Goal: Task Accomplishment & Management: Manage account settings

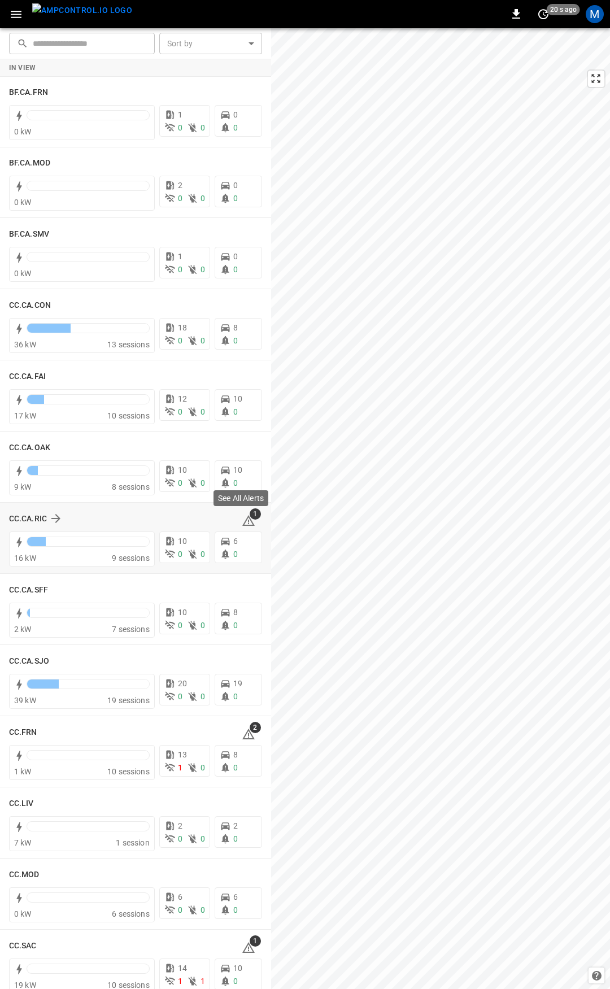
click at [248, 521] on icon at bounding box center [248, 522] width 1 height 5
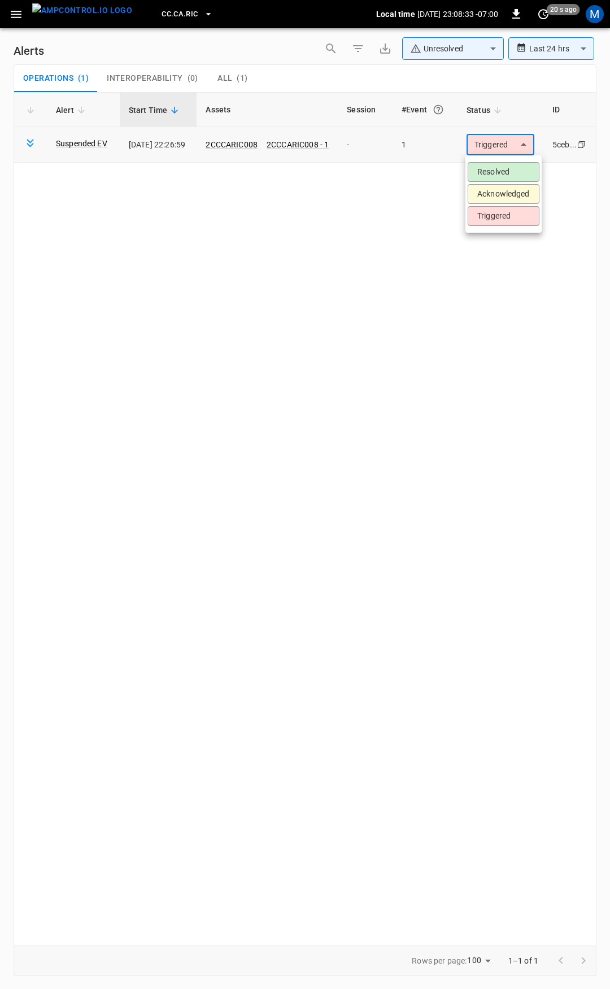
click at [505, 151] on body "**********" at bounding box center [305, 492] width 610 height 985
click at [504, 178] on li "Resolved" at bounding box center [504, 172] width 72 height 20
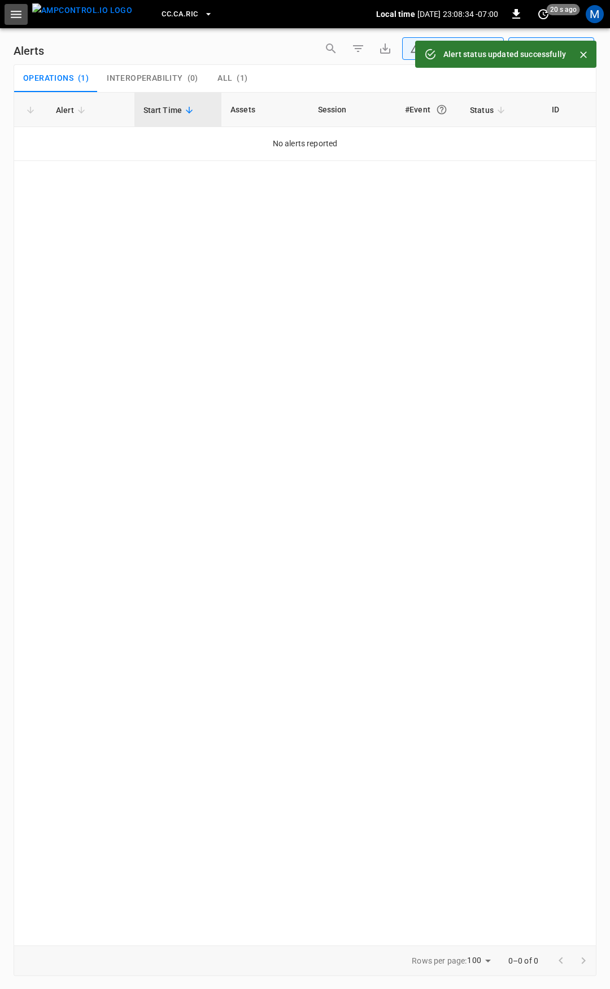
click at [14, 21] on button "button" at bounding box center [16, 14] width 23 height 21
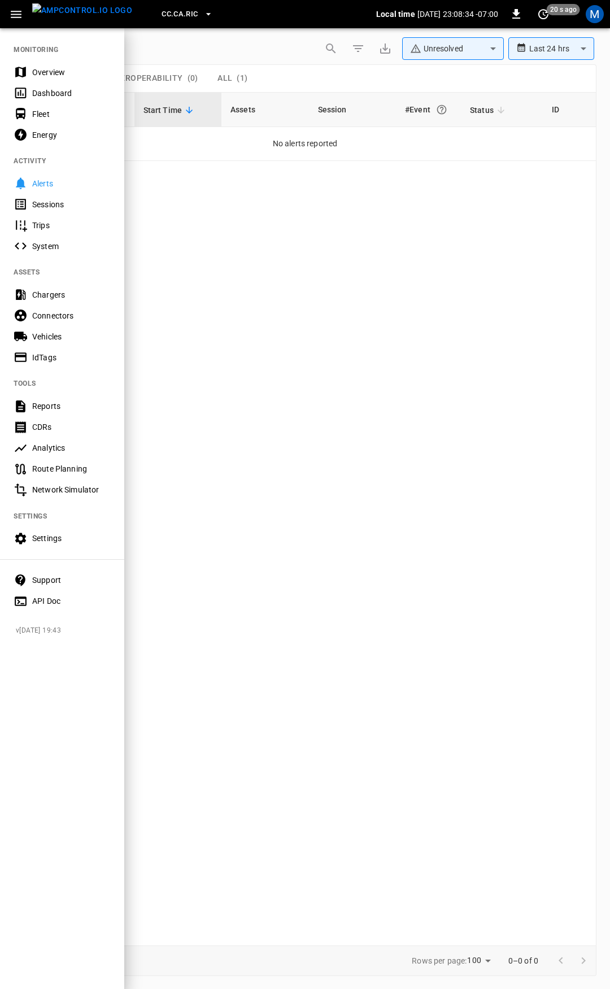
drag, startPoint x: 29, startPoint y: 67, endPoint x: 138, endPoint y: 288, distance: 246.3
click at [29, 67] on div "Overview" at bounding box center [62, 72] width 124 height 21
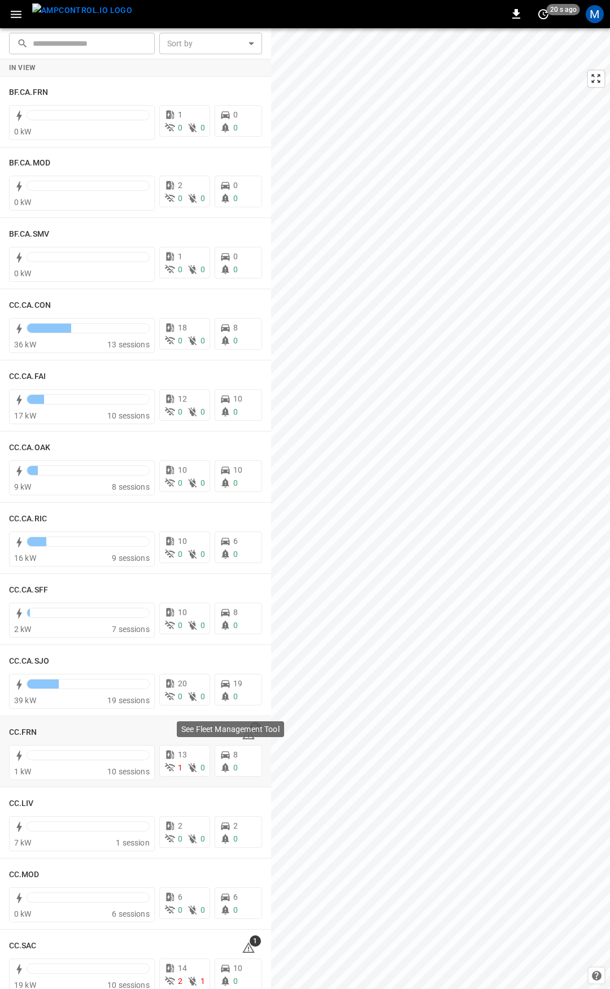
click at [245, 736] on div "See Fleet Management Tool" at bounding box center [230, 729] width 107 height 16
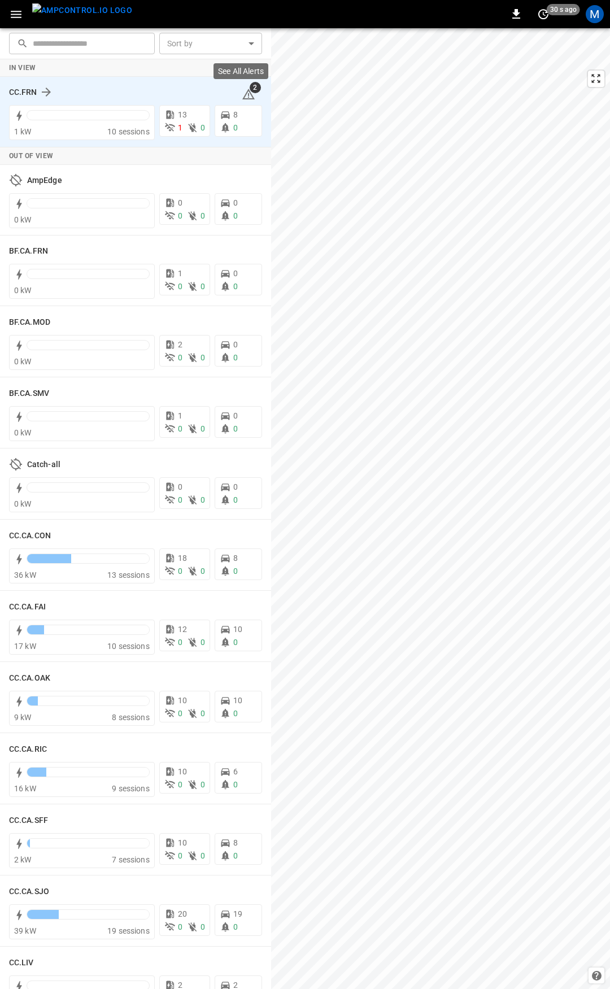
click at [242, 88] on icon at bounding box center [249, 95] width 14 height 14
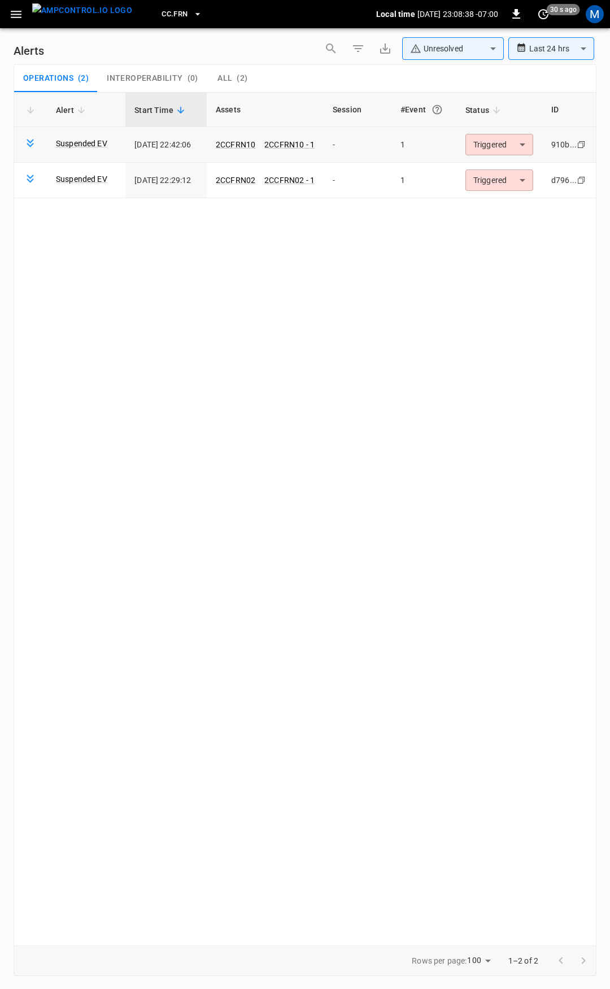
click at [480, 144] on body "**********" at bounding box center [305, 492] width 610 height 985
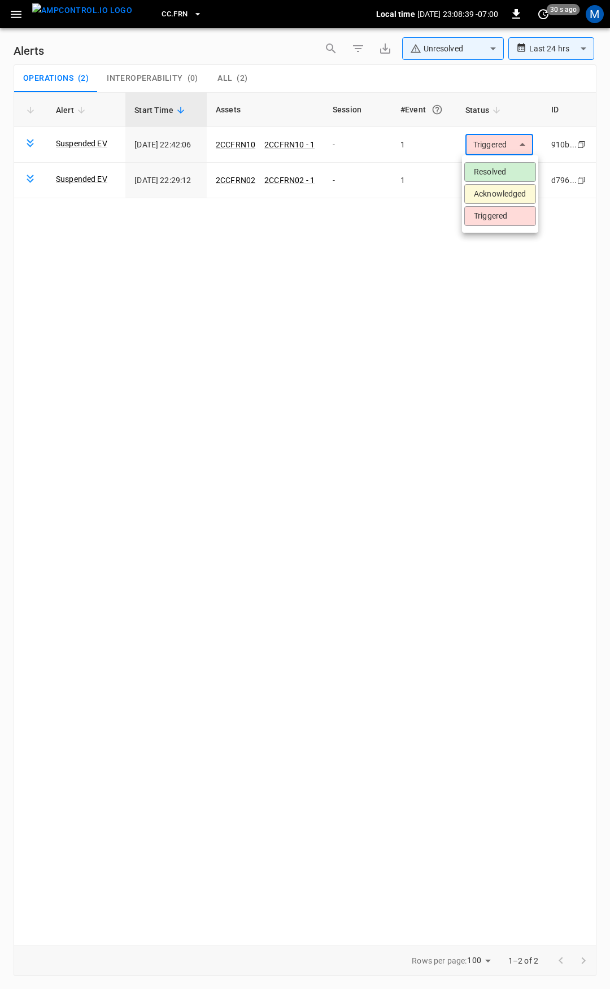
click at [489, 169] on li "Resolved" at bounding box center [500, 172] width 72 height 20
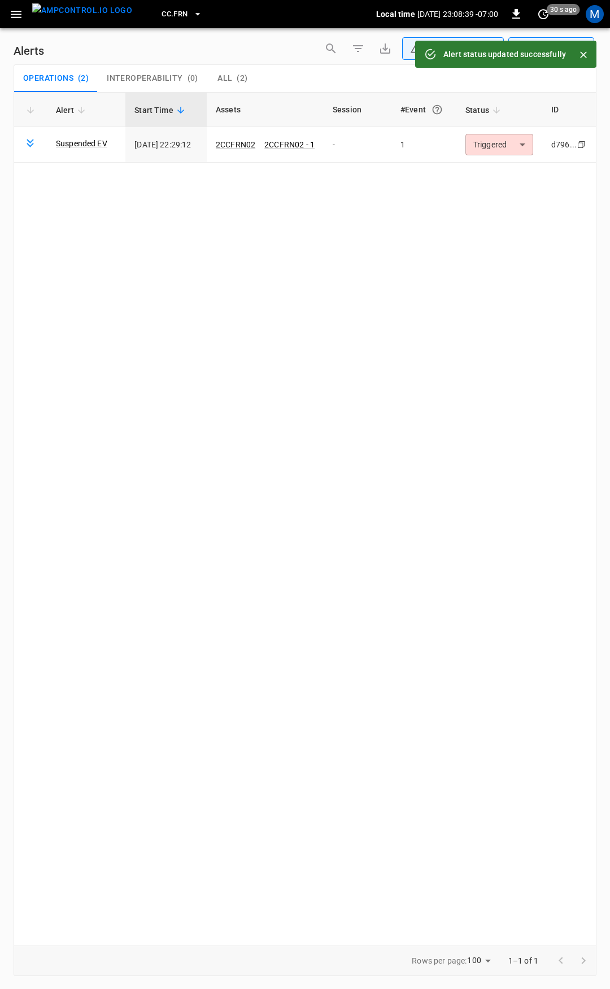
click at [512, 145] on body "**********" at bounding box center [305, 492] width 610 height 985
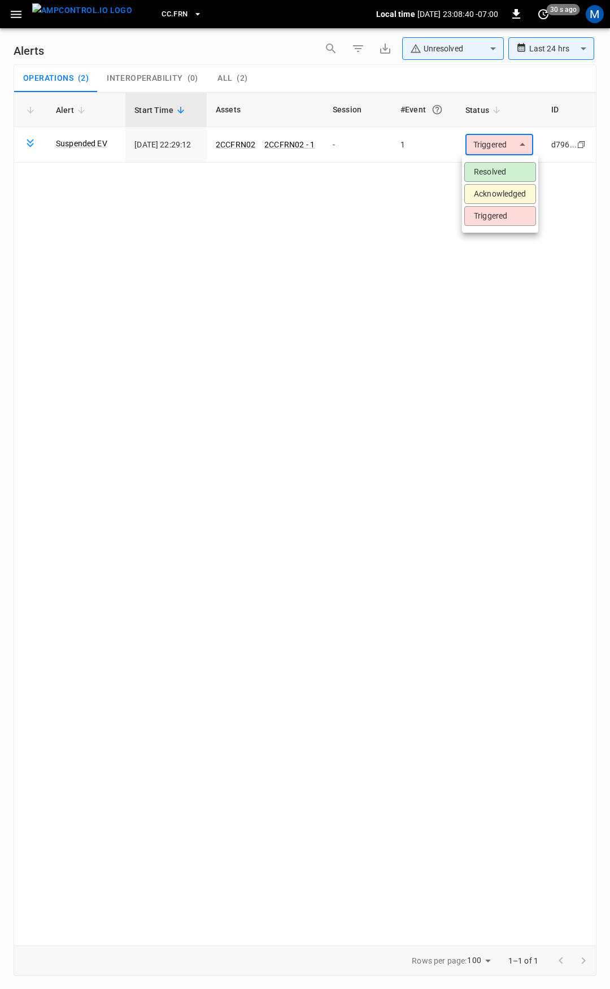
click at [508, 175] on li "Resolved" at bounding box center [500, 172] width 72 height 20
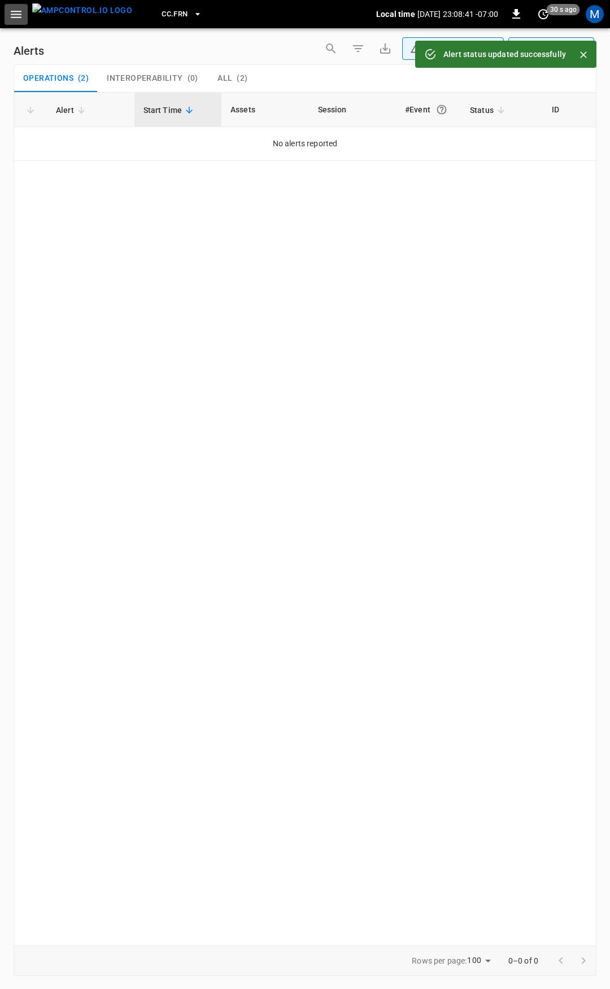
click at [16, 19] on icon "button" at bounding box center [16, 14] width 14 height 14
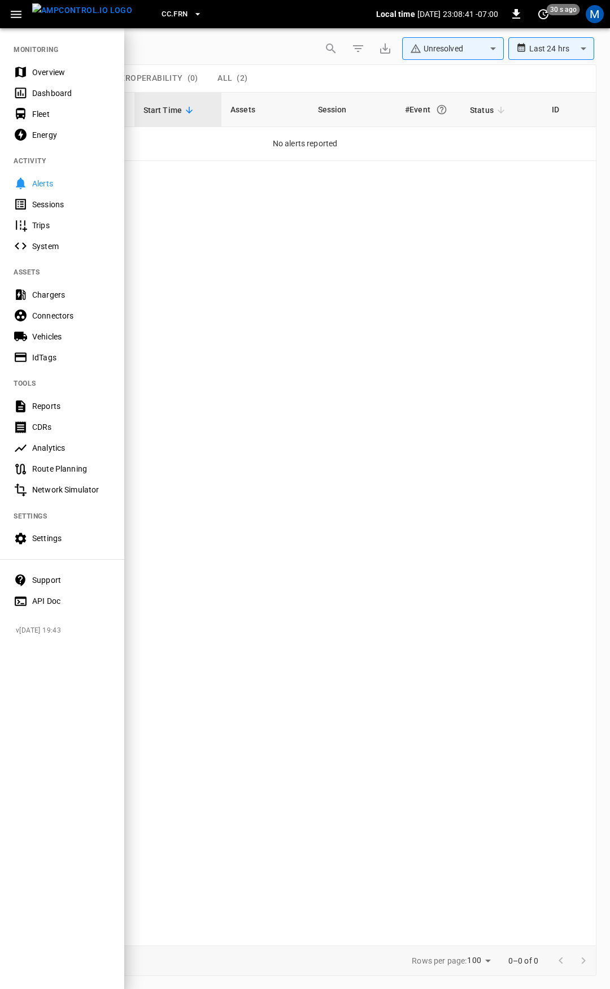
click at [55, 77] on div "Overview" at bounding box center [71, 72] width 79 height 11
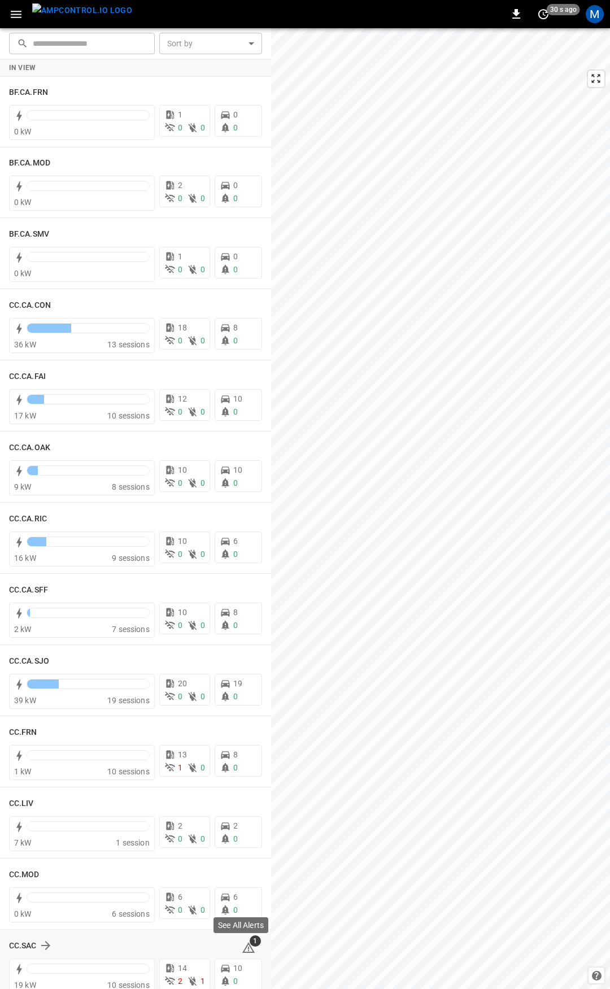
click at [244, 948] on icon at bounding box center [249, 948] width 14 height 14
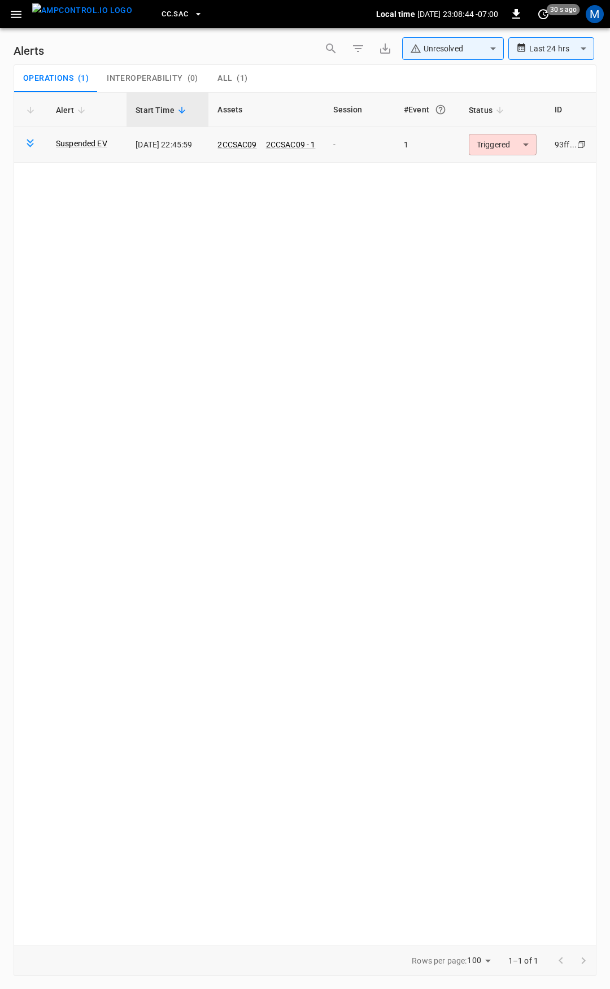
click at [520, 149] on body "**********" at bounding box center [305, 492] width 610 height 985
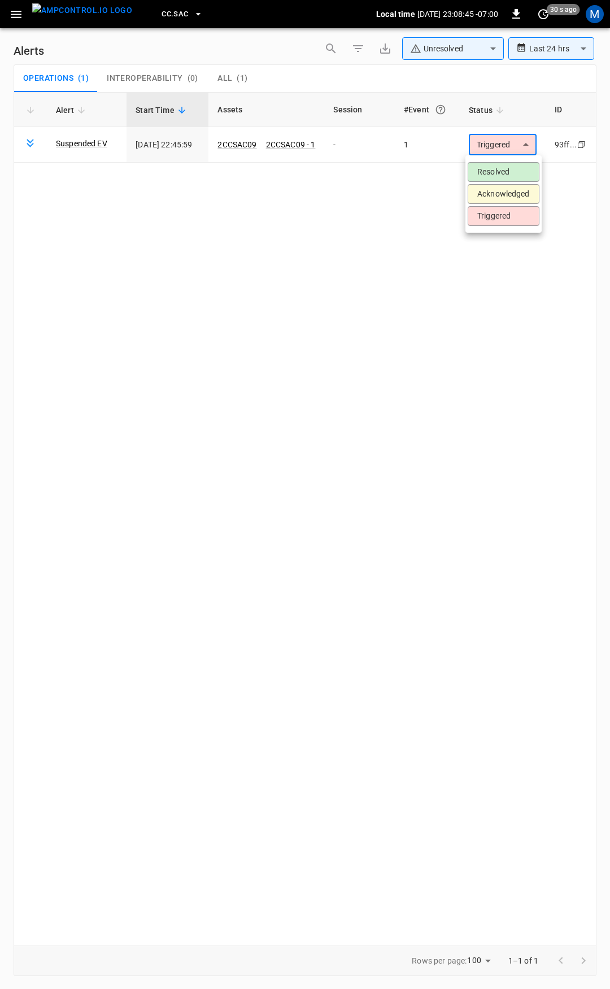
click at [506, 173] on li "Resolved" at bounding box center [504, 172] width 72 height 20
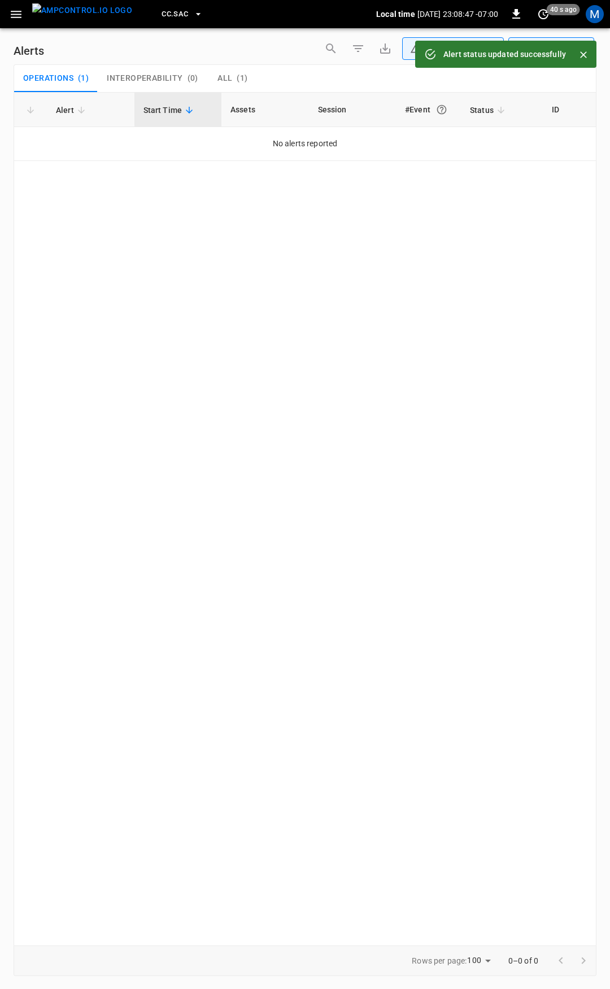
click at [10, 19] on icon "button" at bounding box center [16, 14] width 14 height 14
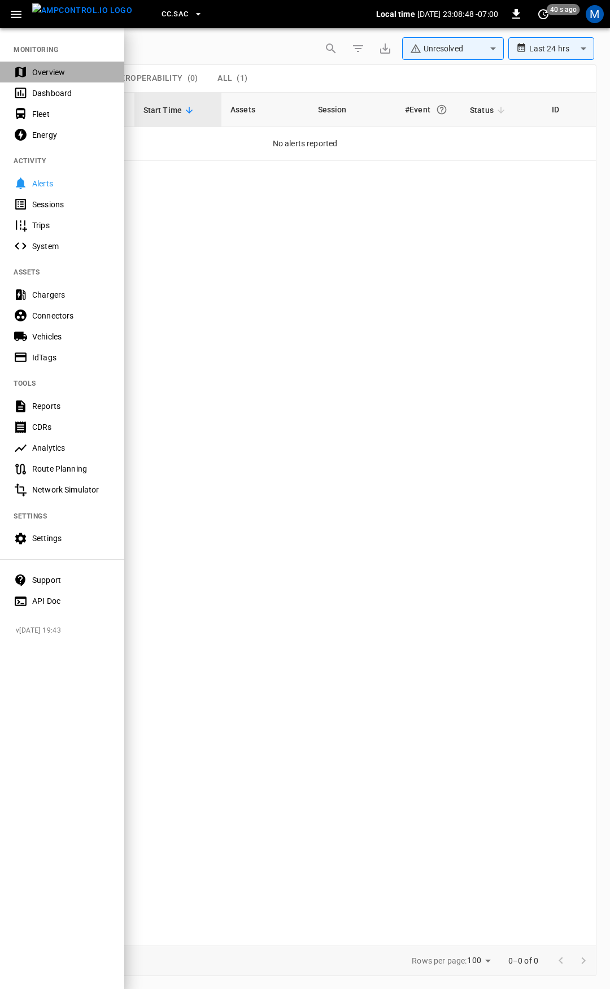
click at [45, 75] on div "Overview" at bounding box center [71, 72] width 79 height 11
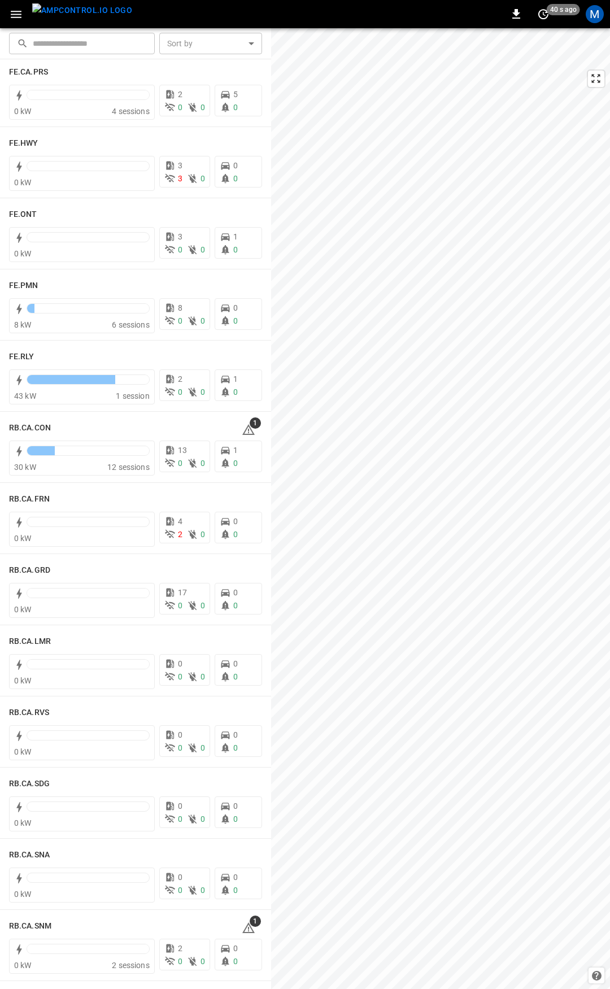
scroll to position [1156, 0]
click at [250, 429] on span "1" at bounding box center [255, 425] width 11 height 11
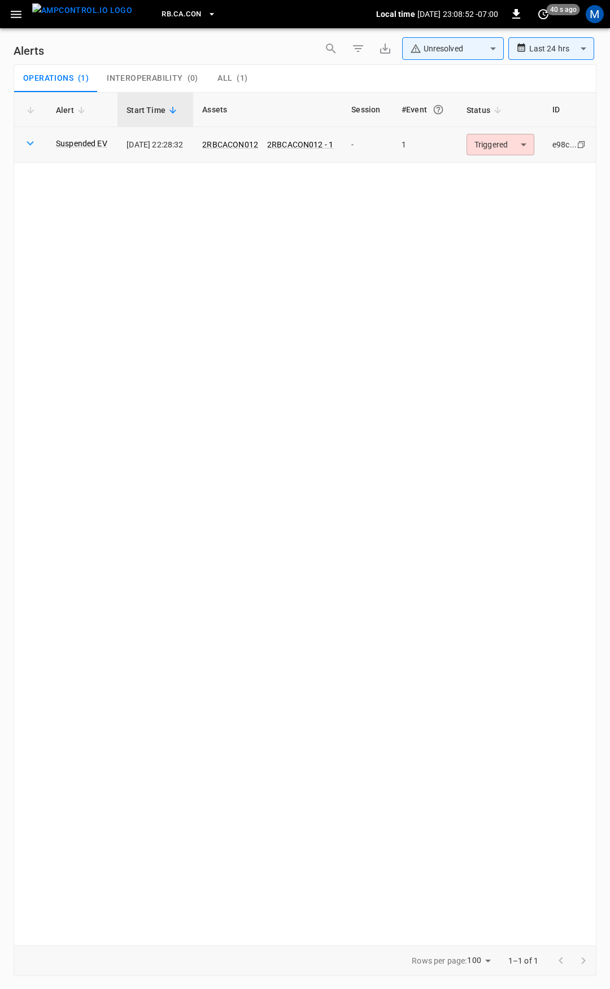
click at [527, 141] on body "**********" at bounding box center [305, 492] width 610 height 985
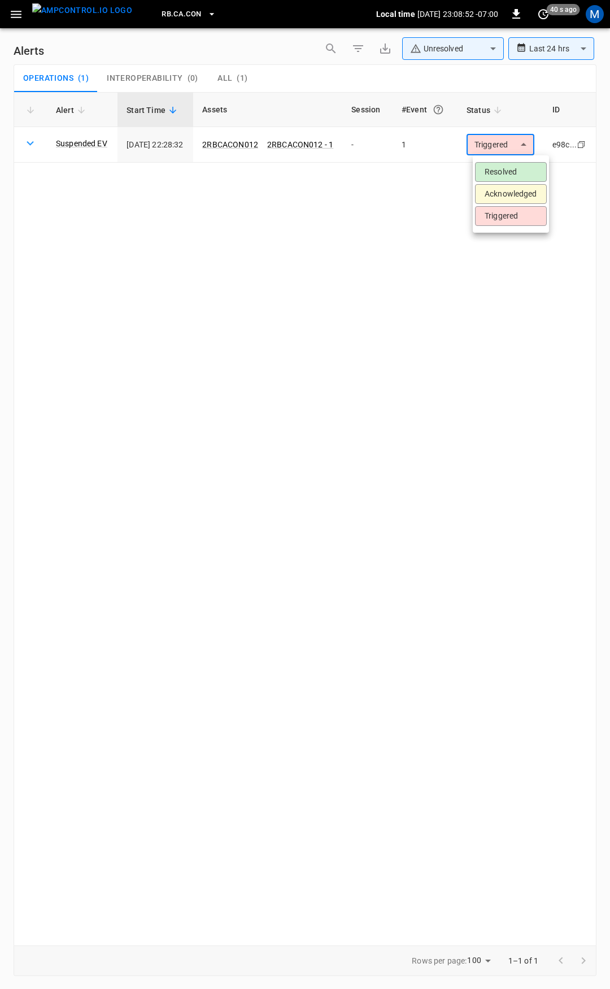
click at [505, 174] on li "Resolved" at bounding box center [511, 172] width 72 height 20
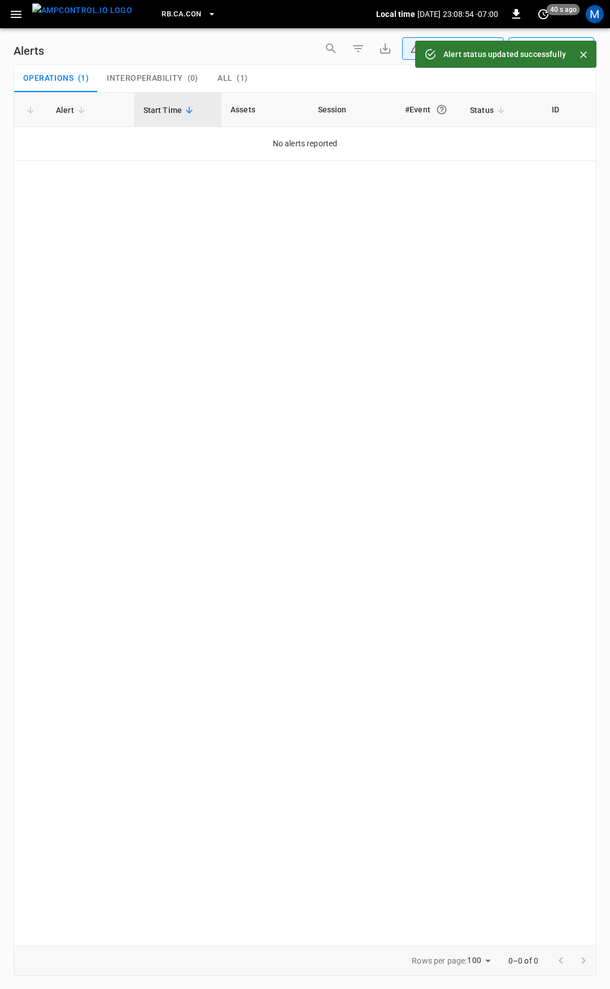
click at [13, 12] on icon "button" at bounding box center [16, 14] width 14 height 14
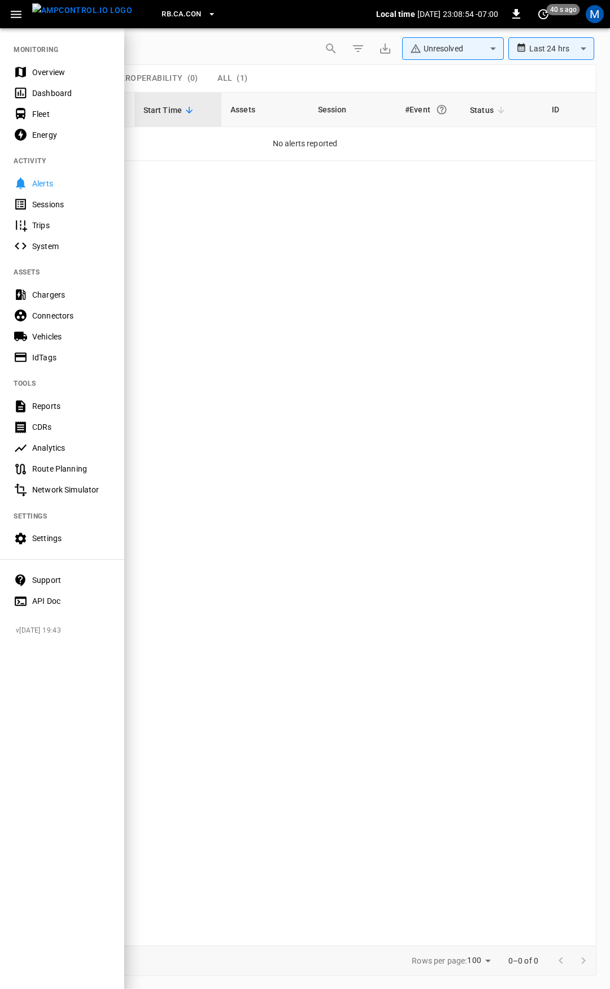
click at [59, 70] on div "Overview" at bounding box center [71, 72] width 79 height 11
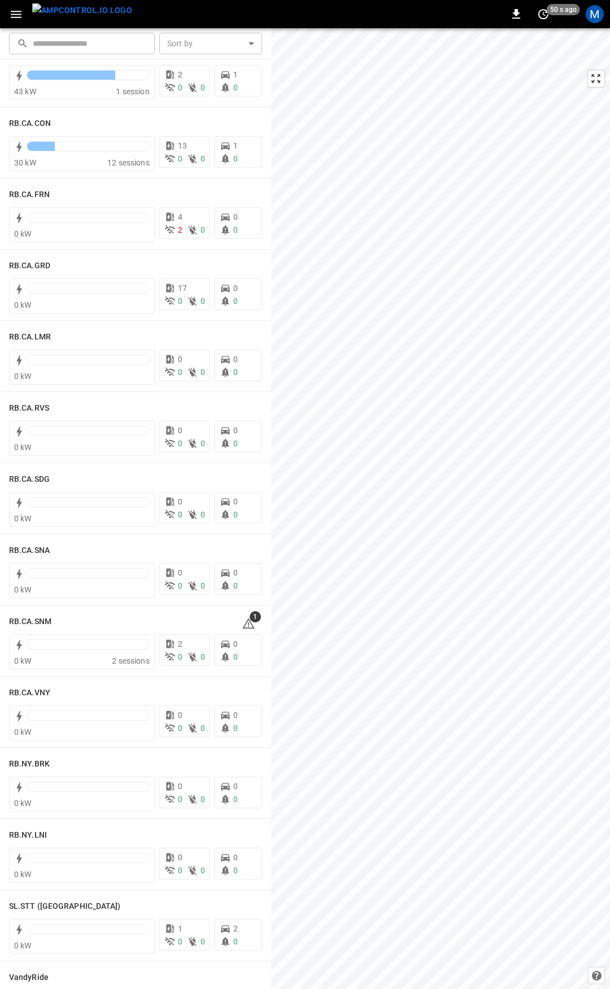
scroll to position [1531, 0]
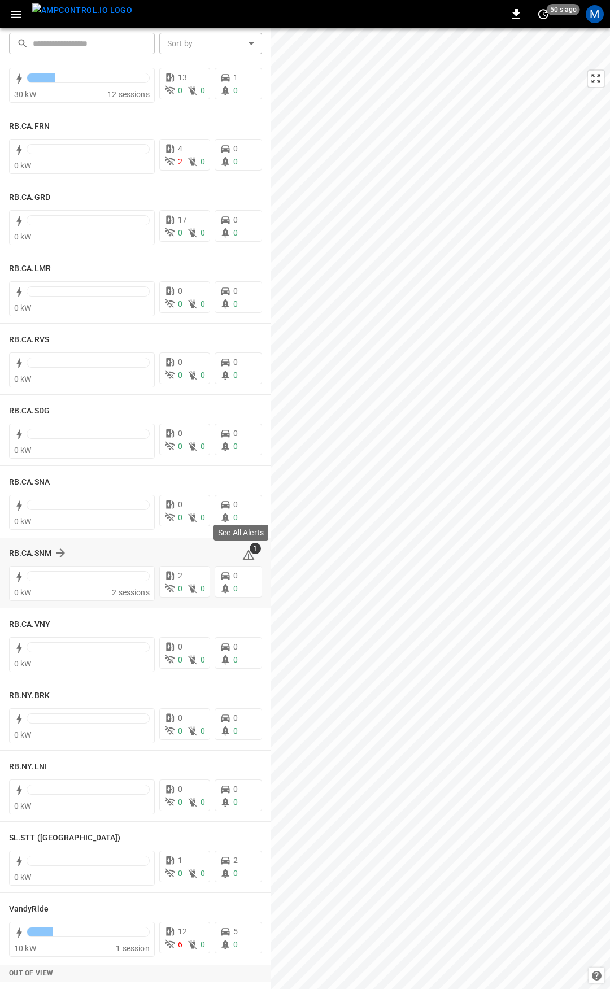
click at [250, 554] on span "1" at bounding box center [255, 548] width 11 height 11
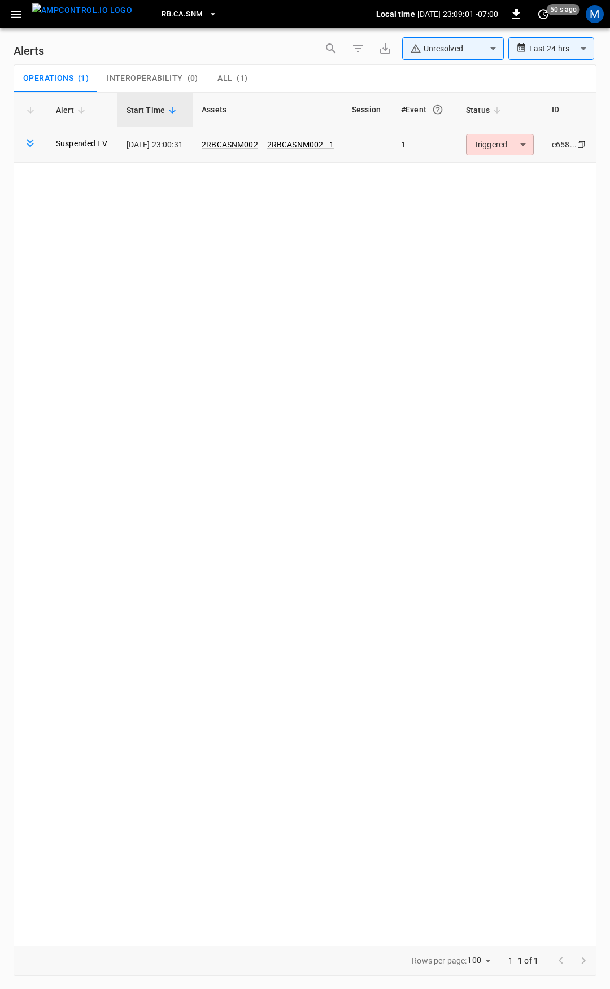
click at [536, 154] on body "**********" at bounding box center [305, 492] width 610 height 985
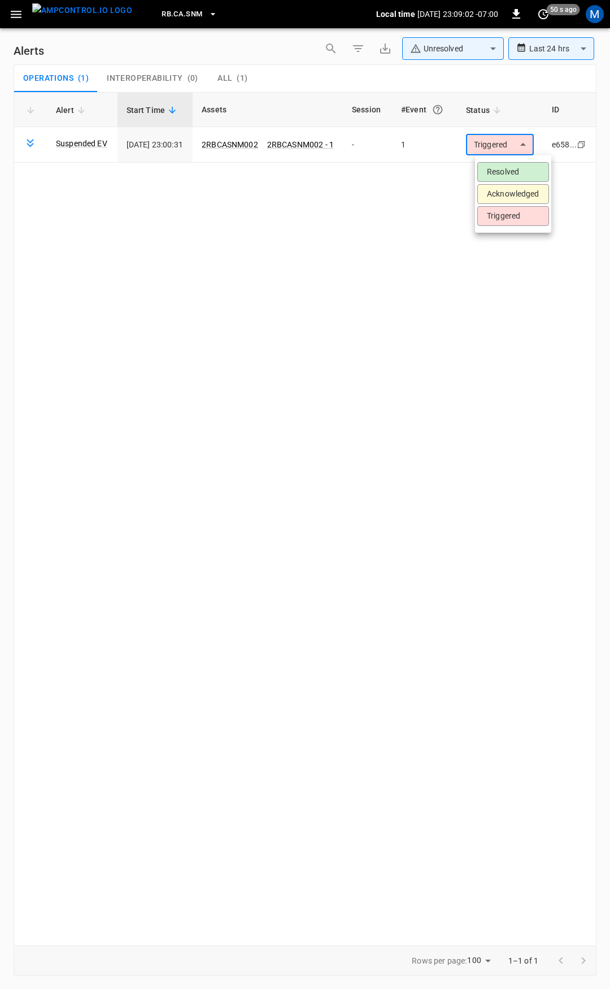
click at [528, 175] on li "Resolved" at bounding box center [513, 172] width 72 height 20
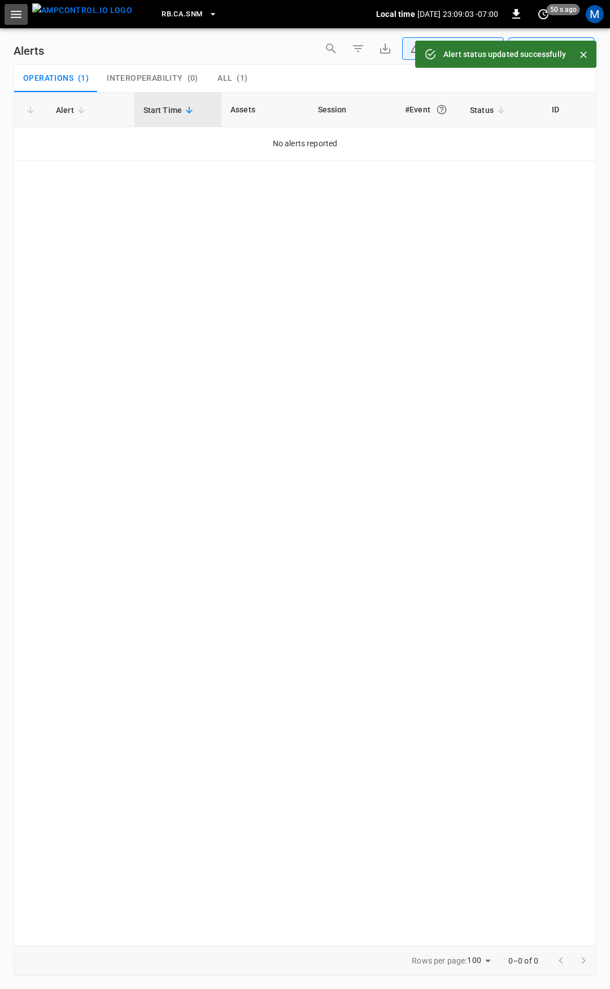
drag, startPoint x: 7, startPoint y: 10, endPoint x: 23, endPoint y: 18, distance: 18.2
click at [7, 10] on button "button" at bounding box center [16, 14] width 23 height 21
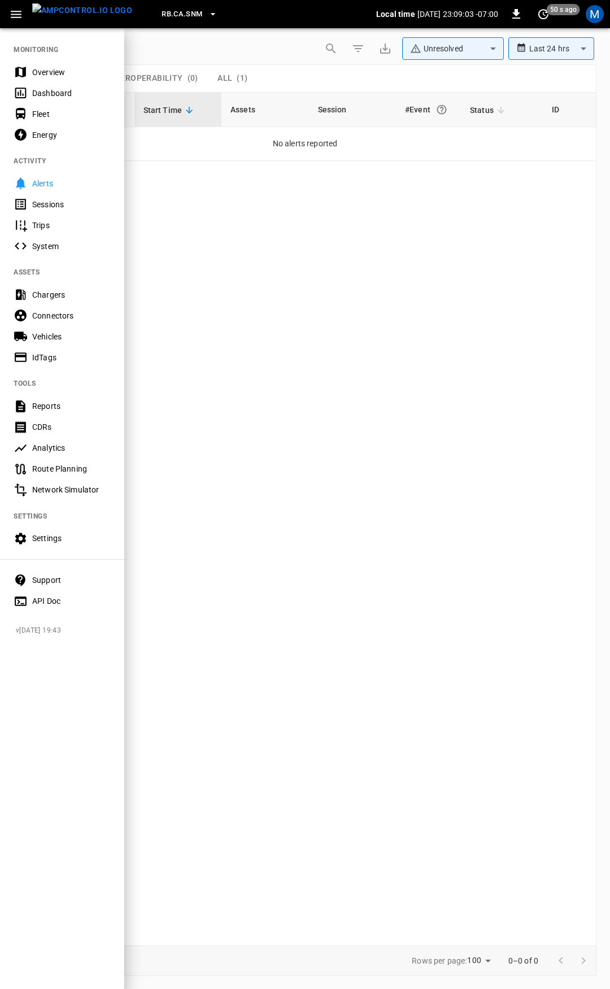
click at [67, 69] on div "Overview" at bounding box center [71, 72] width 79 height 11
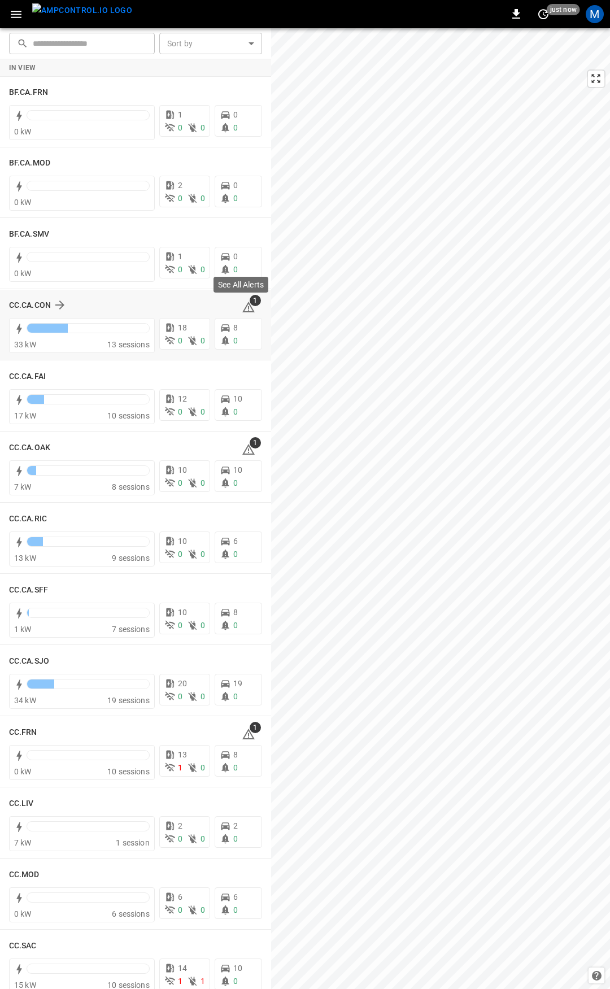
click at [248, 308] on icon at bounding box center [248, 308] width 1 height 5
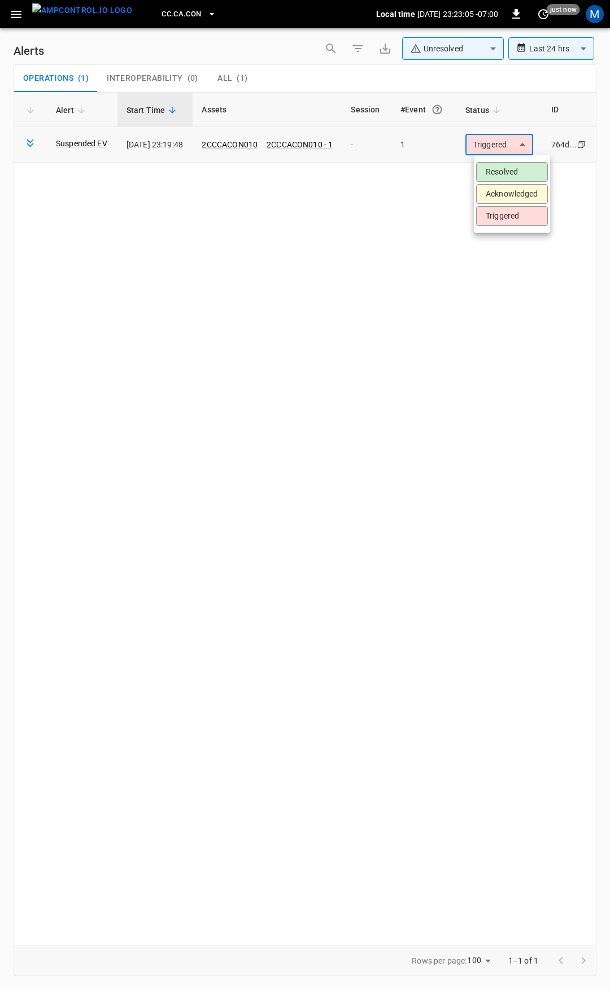
click at [504, 138] on body "**********" at bounding box center [305, 492] width 610 height 985
click at [508, 165] on li "Resolved" at bounding box center [512, 172] width 72 height 20
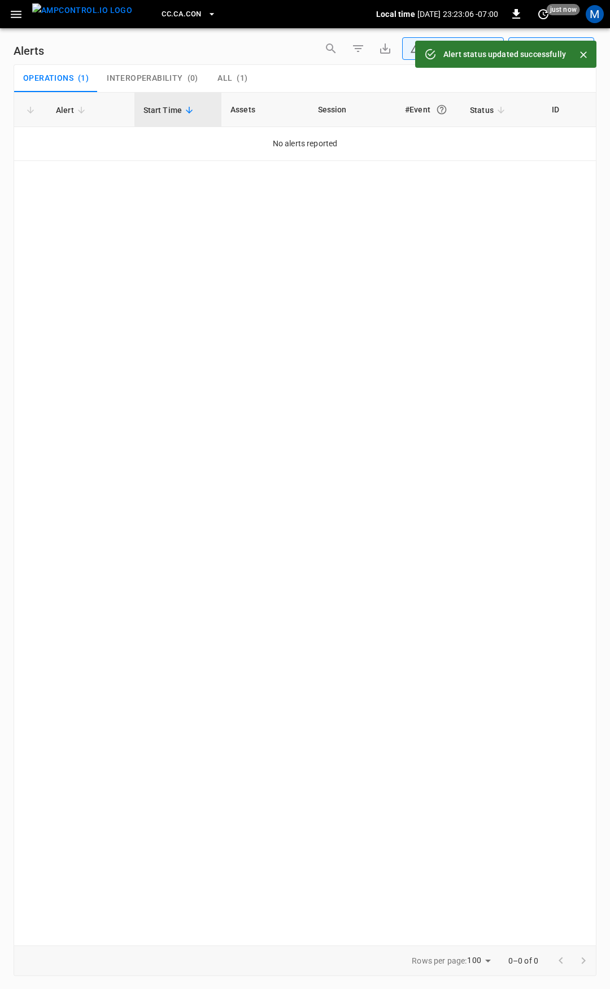
click at [20, 15] on icon "button" at bounding box center [16, 14] width 11 height 7
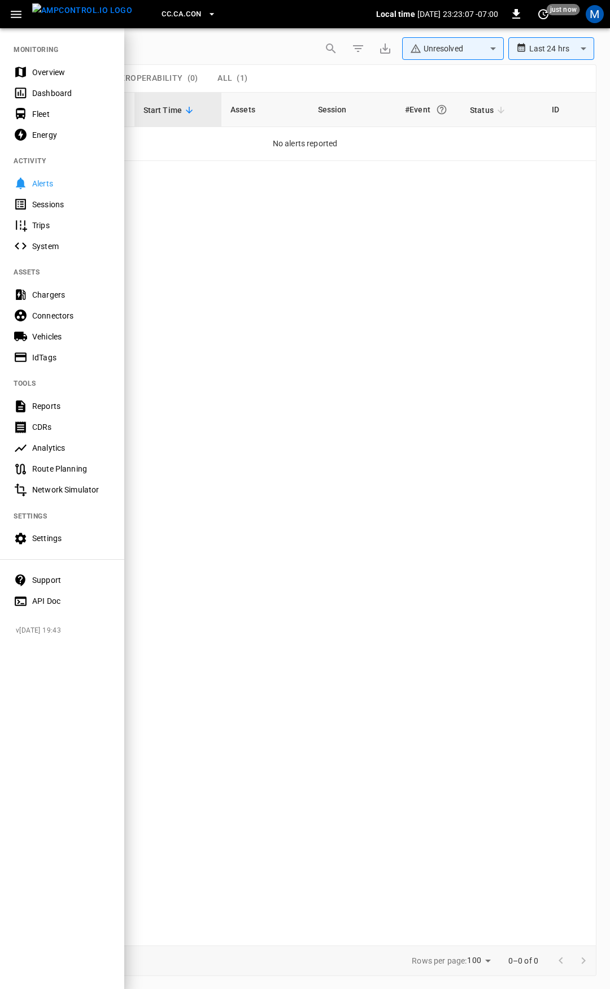
click at [55, 76] on div "Overview" at bounding box center [71, 72] width 79 height 11
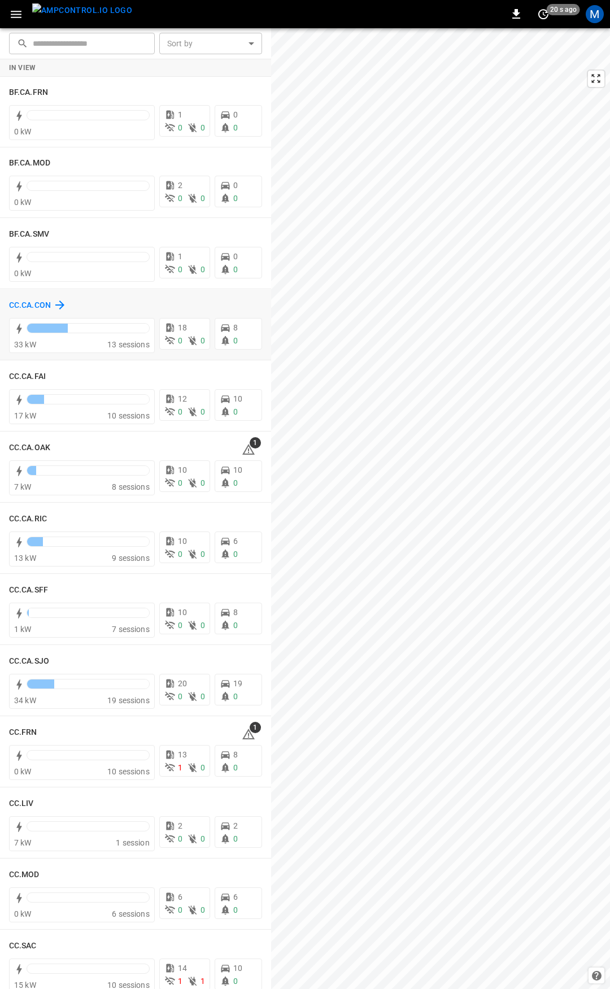
click at [25, 303] on h6 "CC.CA.CON" at bounding box center [30, 305] width 42 height 12
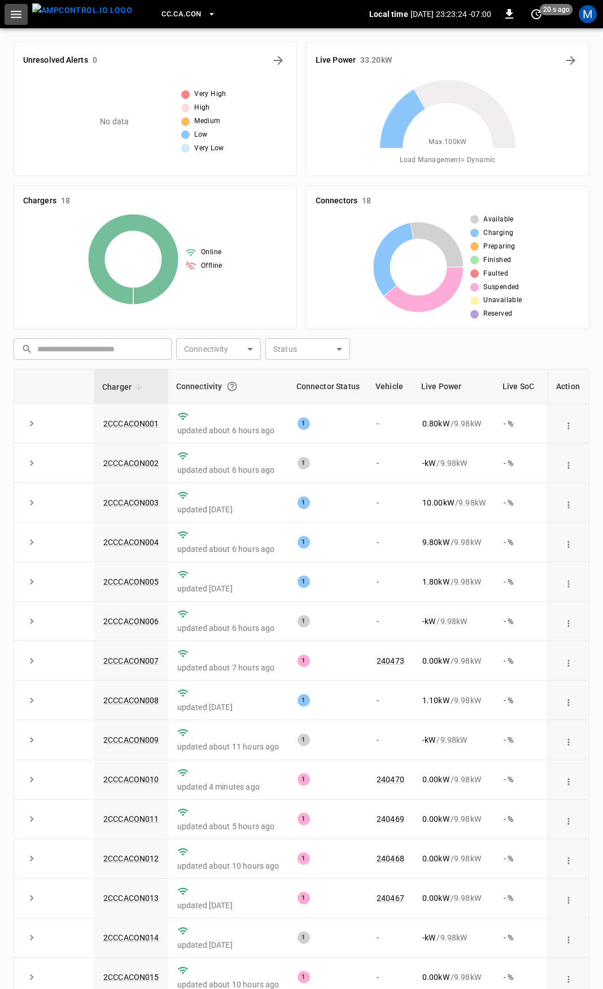
click at [11, 14] on icon "button" at bounding box center [16, 14] width 14 height 14
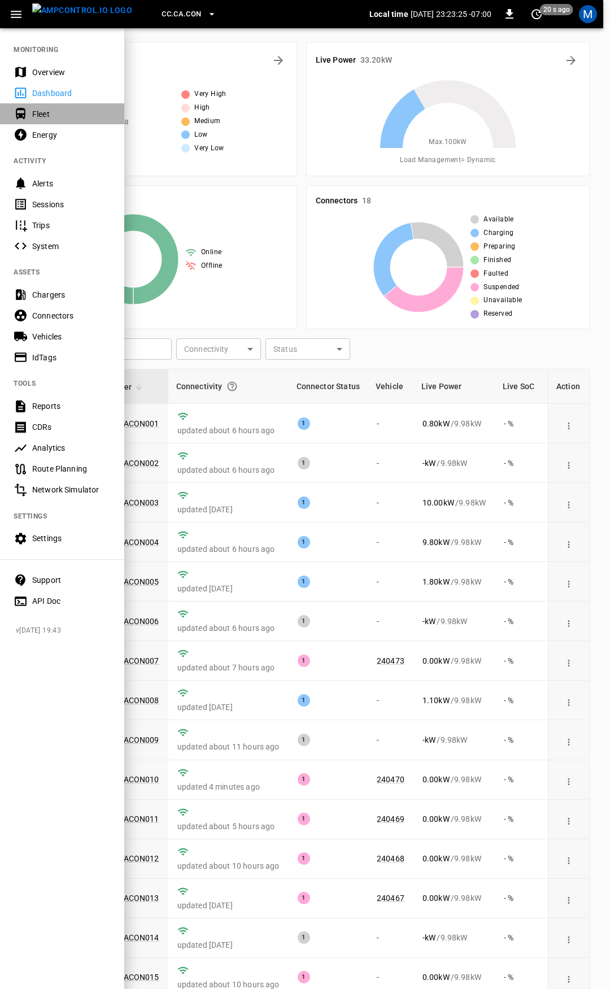
click at [51, 113] on div "Fleet" at bounding box center [71, 113] width 79 height 11
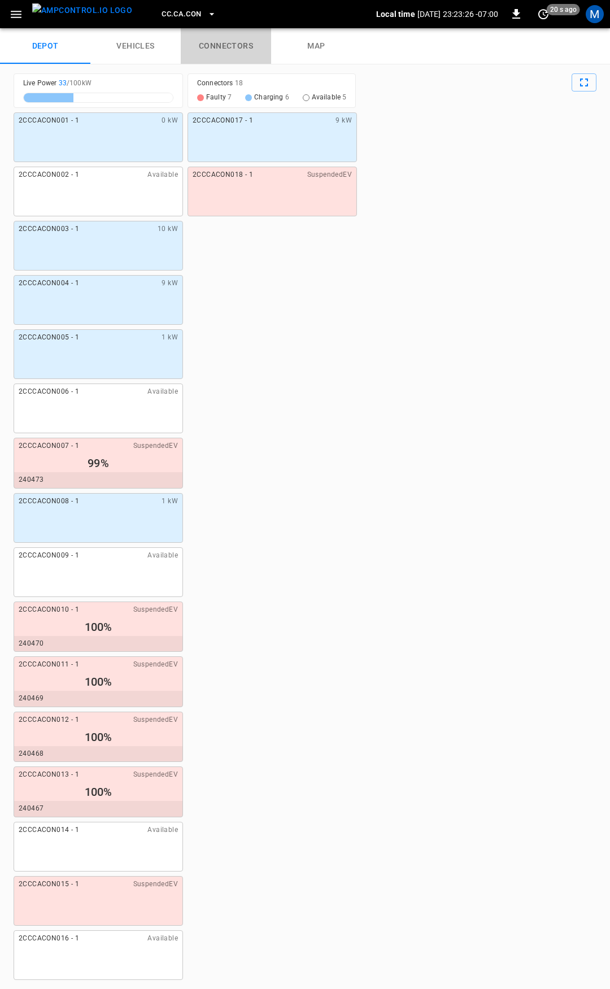
click at [218, 47] on link "connectors" at bounding box center [226, 46] width 90 height 36
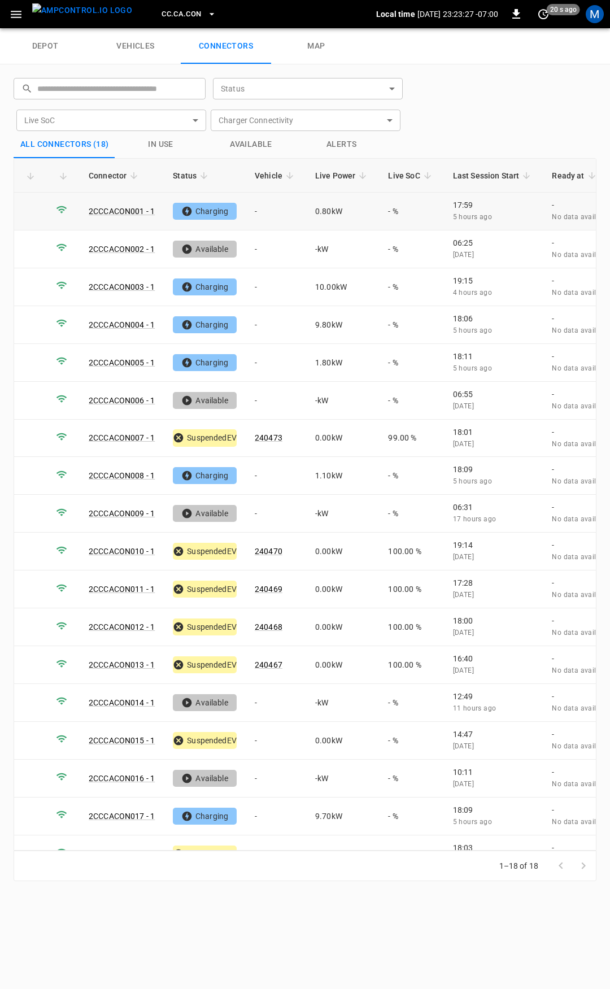
click at [282, 210] on td "-" at bounding box center [276, 212] width 60 height 38
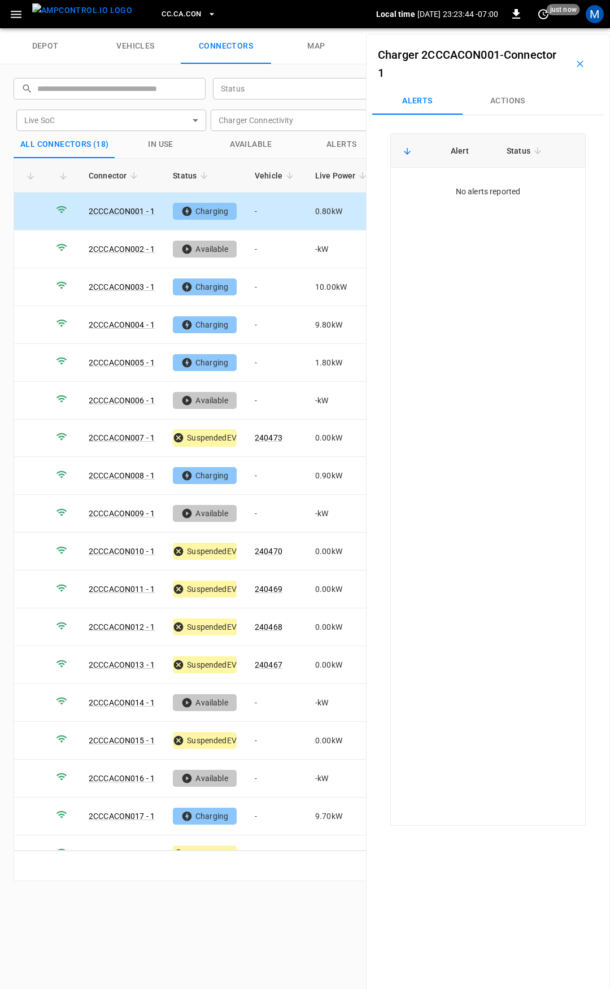
click at [521, 105] on button "Actions" at bounding box center [508, 101] width 90 height 27
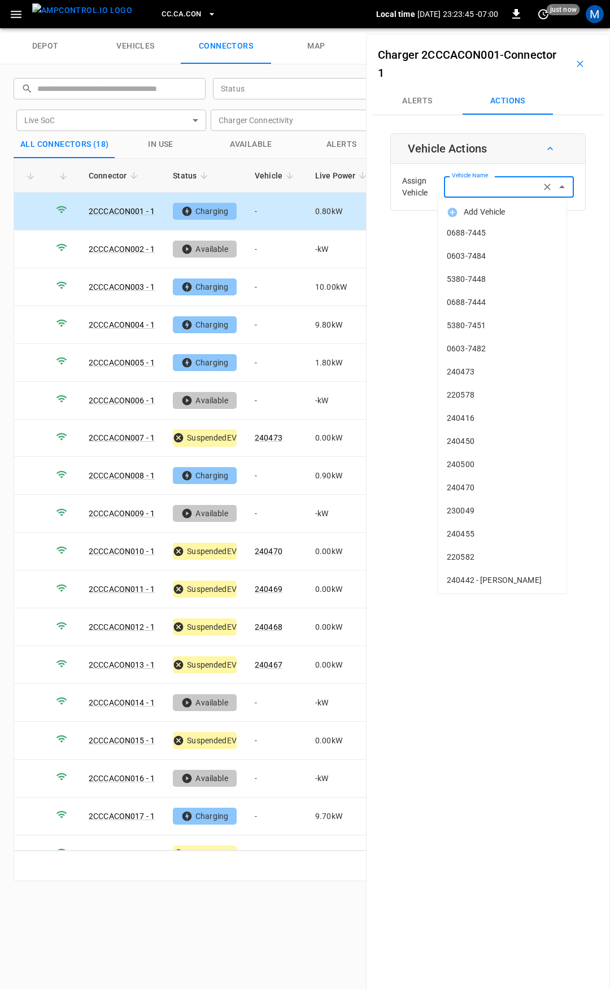
click at [492, 188] on input "Vehicle Name" at bounding box center [492, 187] width 90 height 14
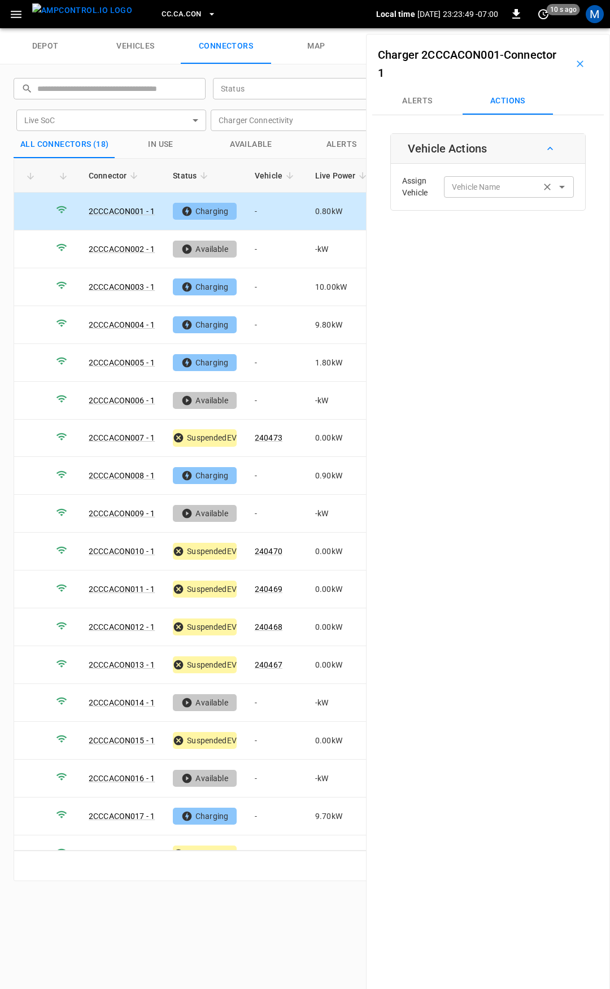
click at [495, 189] on input "Vehicle Name" at bounding box center [492, 187] width 90 height 14
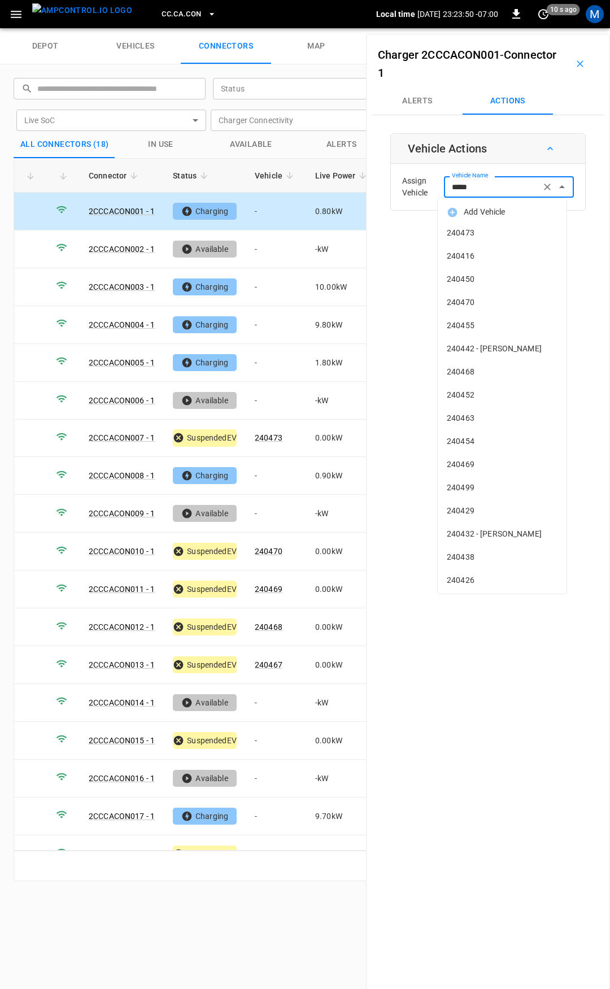
type input "******"
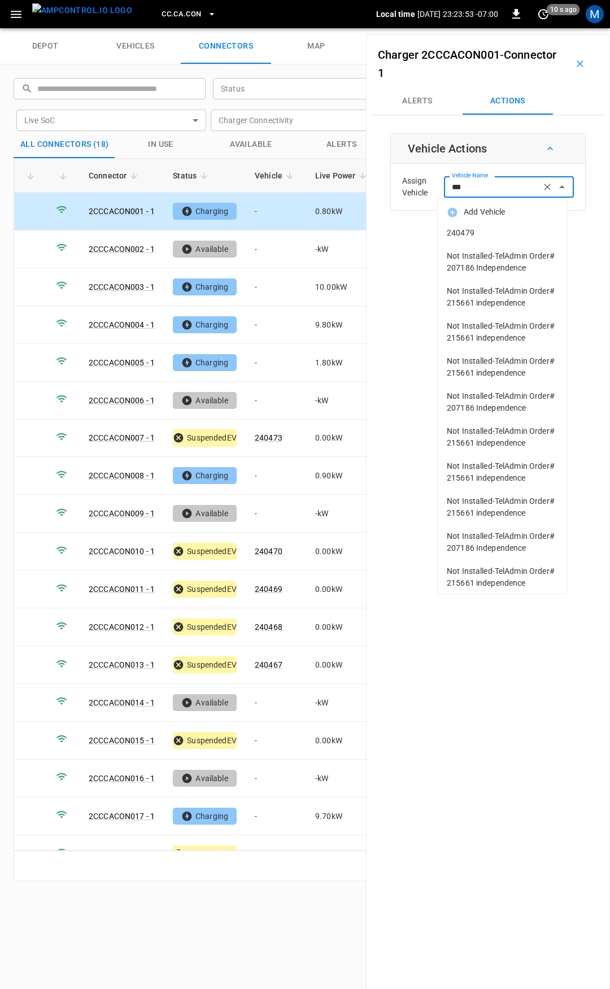
click at [504, 230] on span "240479" at bounding box center [502, 233] width 111 height 12
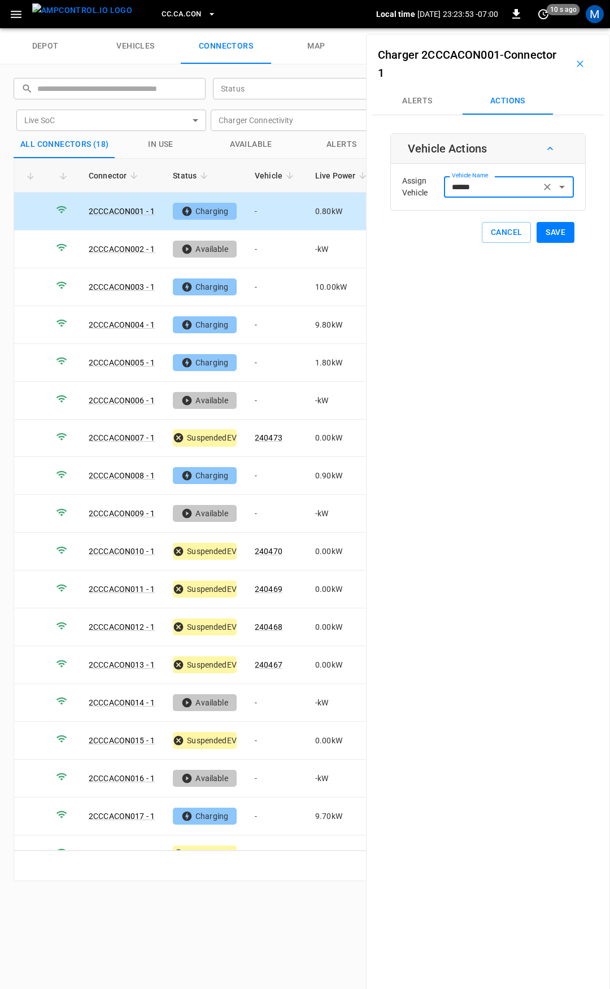
type input "******"
click at [563, 238] on button "Save" at bounding box center [556, 232] width 38 height 21
click at [272, 356] on td "-" at bounding box center [276, 363] width 60 height 38
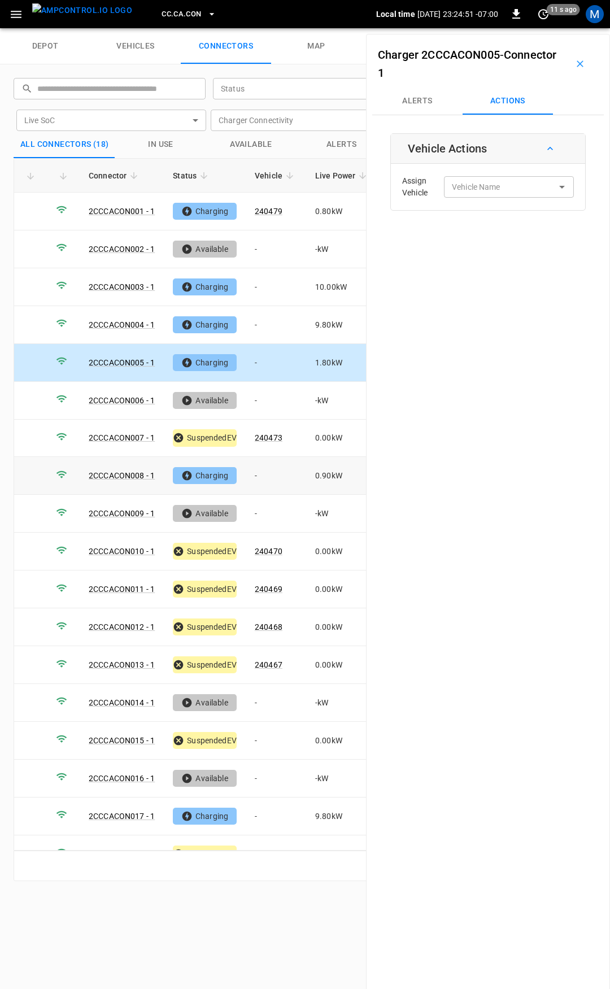
click at [272, 469] on td "-" at bounding box center [276, 476] width 60 height 38
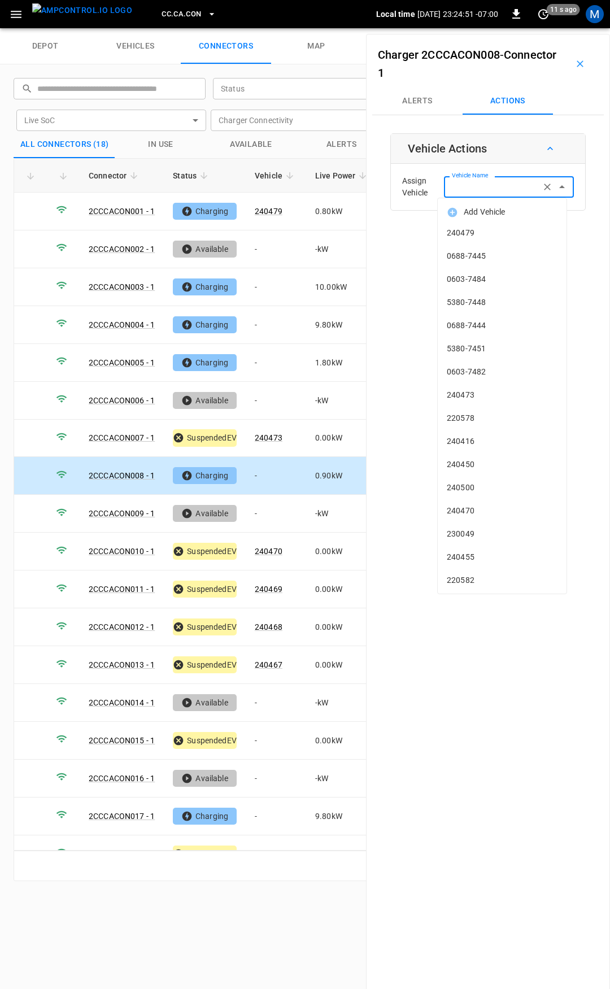
click at [468, 184] on div "Vehicle Name Vehicle Name" at bounding box center [509, 186] width 130 height 21
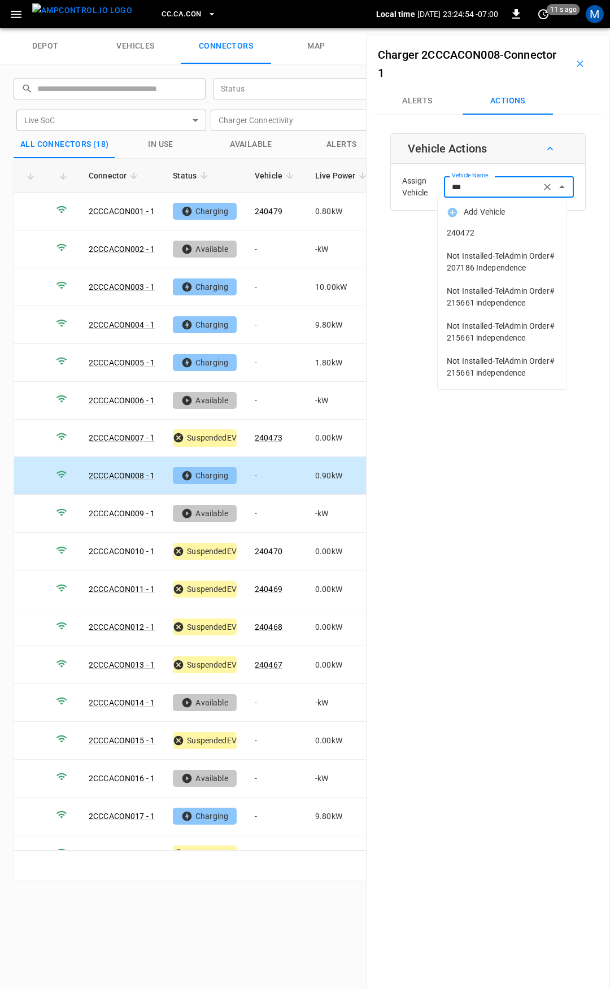
drag, startPoint x: 468, startPoint y: 184, endPoint x: 469, endPoint y: 193, distance: 8.5
drag, startPoint x: 469, startPoint y: 193, endPoint x: 455, endPoint y: 236, distance: 45.2
click at [455, 236] on span "240472" at bounding box center [502, 233] width 111 height 12
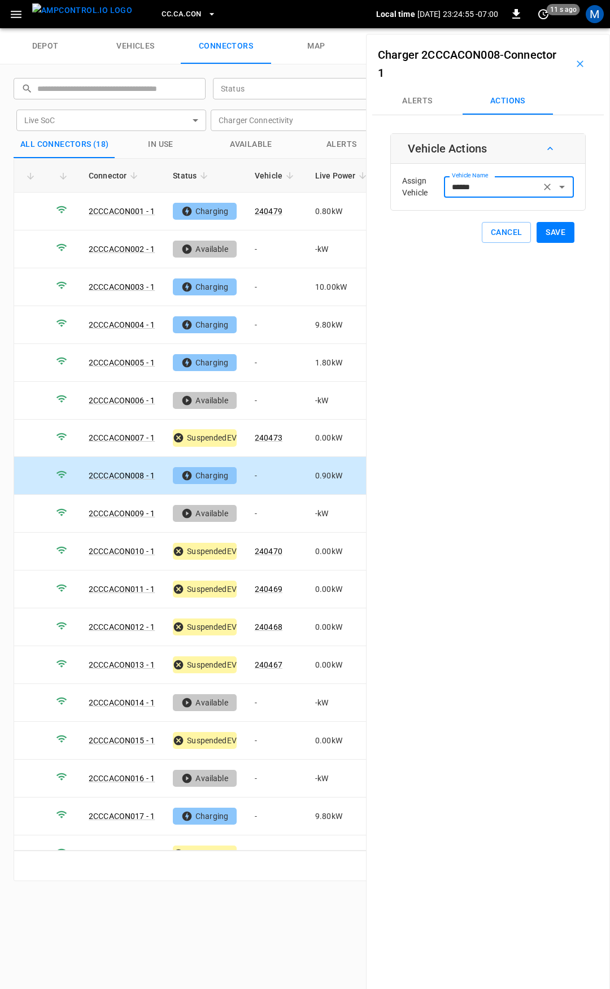
type input "******"
click at [547, 233] on button "Save" at bounding box center [556, 232] width 38 height 21
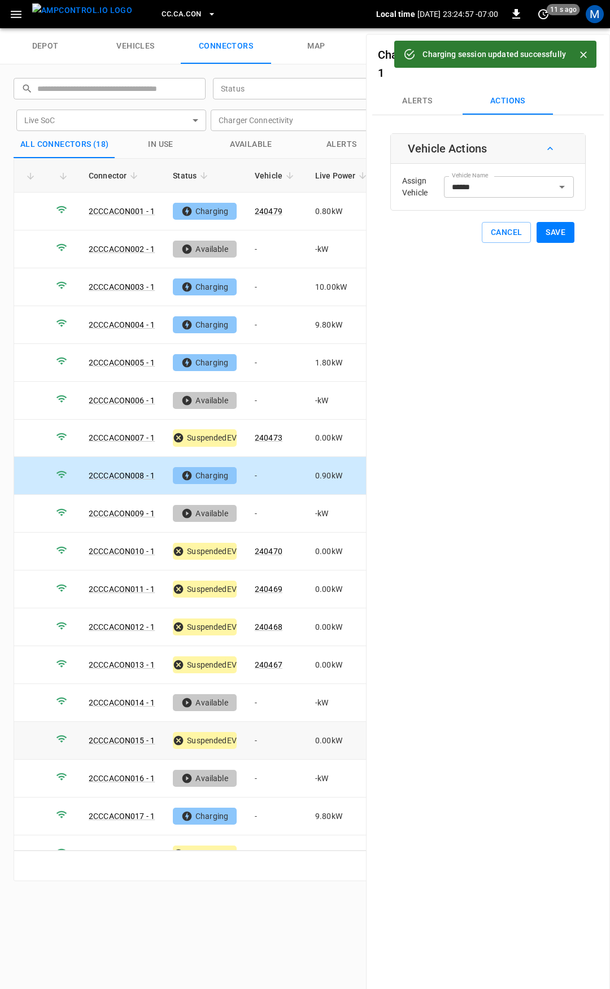
click at [280, 727] on td "-" at bounding box center [276, 741] width 60 height 38
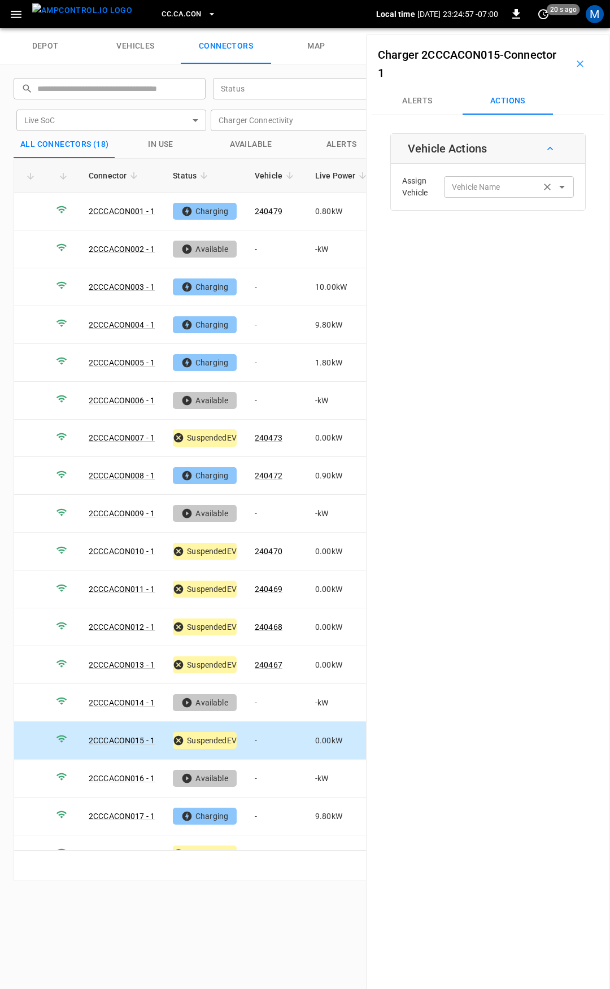
click at [468, 191] on input "Vehicle Name" at bounding box center [492, 187] width 90 height 14
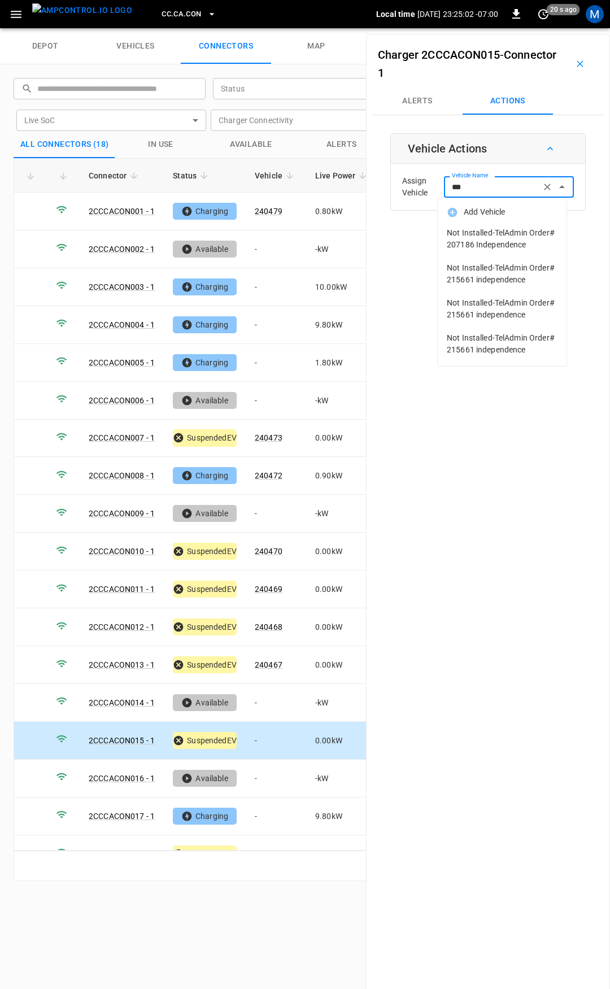
type input "***"
click at [162, 10] on span "CC.CA.CON" at bounding box center [182, 14] width 40 height 13
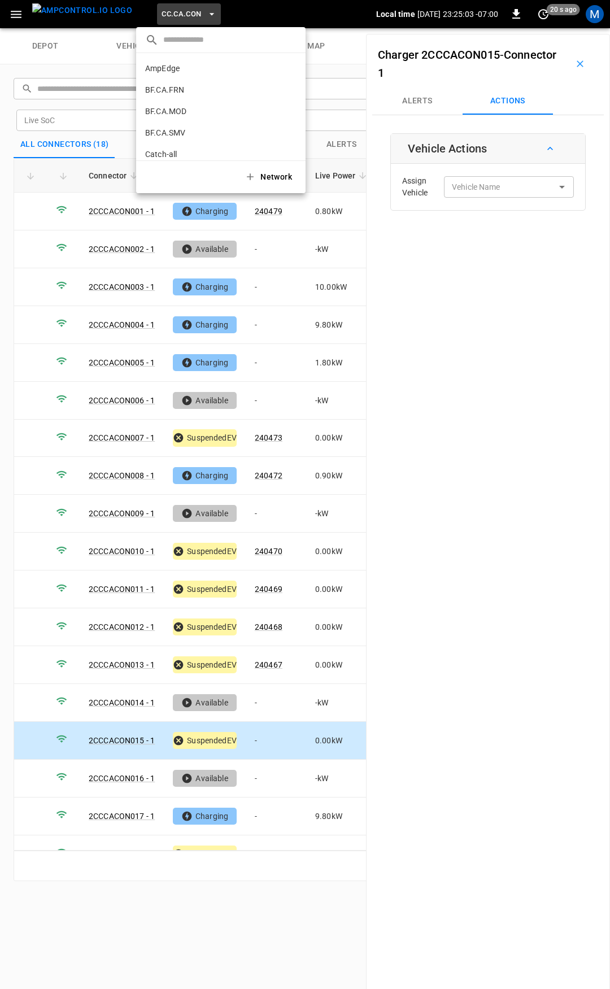
scroll to position [104, 0]
click at [186, 90] on li "CC.CA.FAI 4d3b ..." at bounding box center [220, 92] width 169 height 21
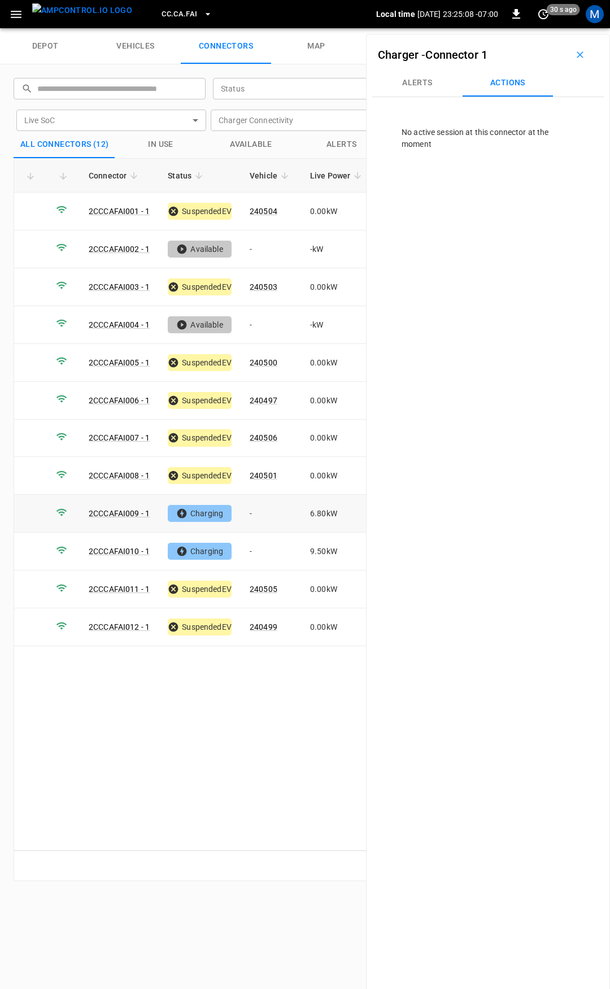
click at [269, 511] on td "-" at bounding box center [271, 514] width 60 height 38
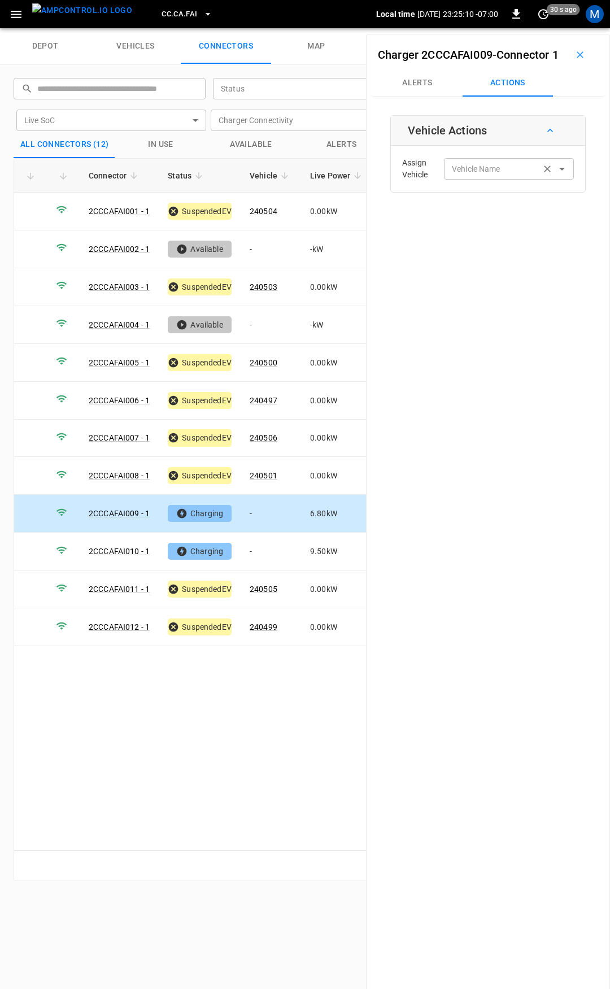
click at [497, 176] on input "Vehicle Name" at bounding box center [492, 169] width 90 height 14
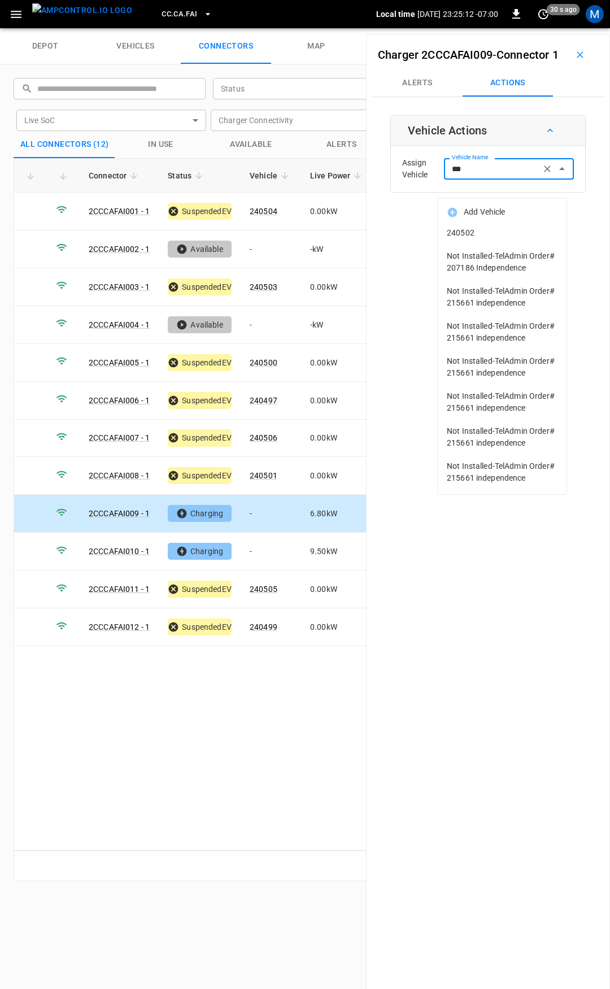
click at [527, 234] on span "240502" at bounding box center [502, 233] width 111 height 12
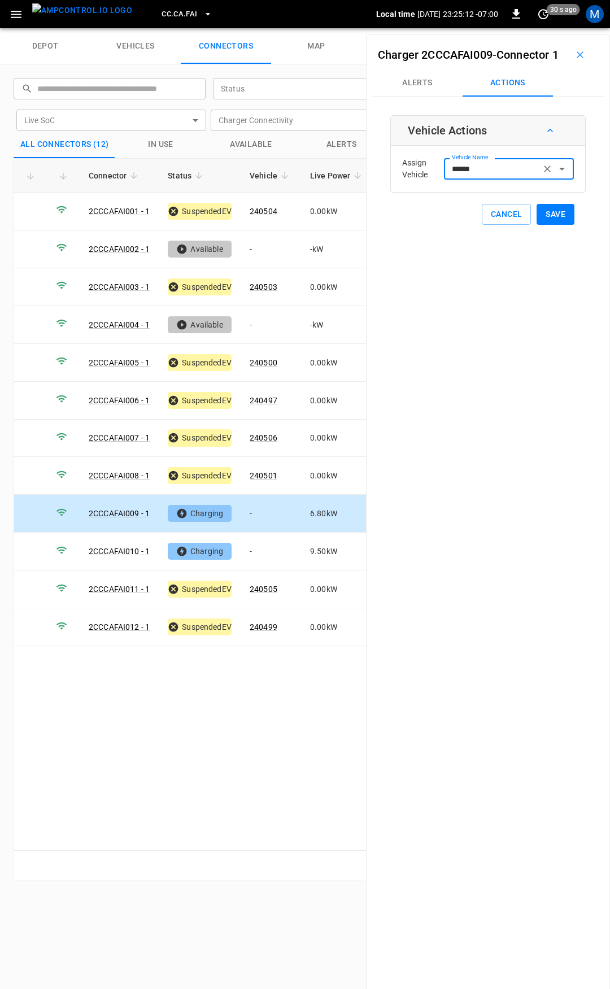
type input "******"
click at [550, 225] on button "Save" at bounding box center [556, 214] width 38 height 21
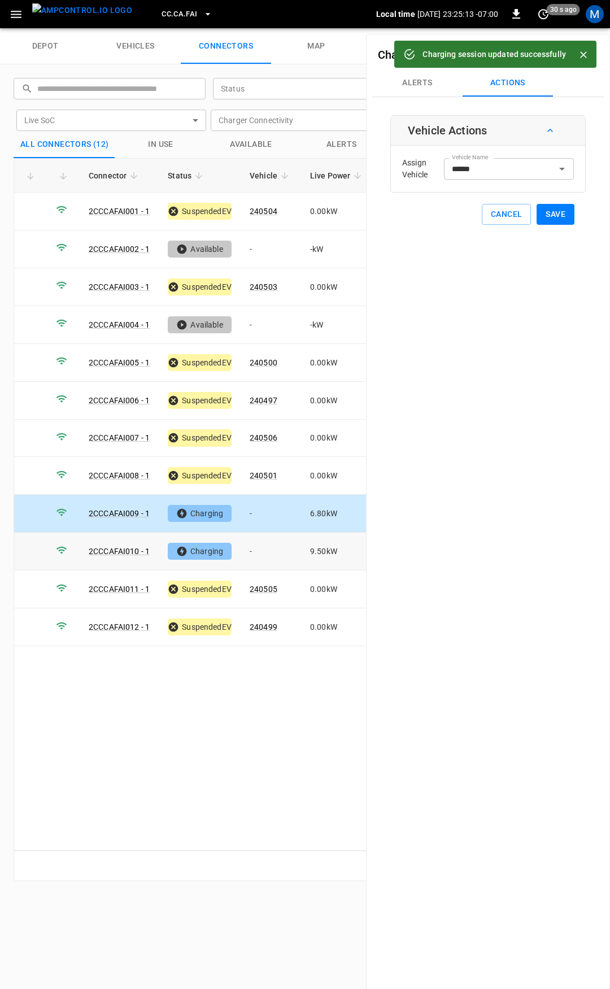
click at [264, 546] on td "-" at bounding box center [271, 552] width 60 height 38
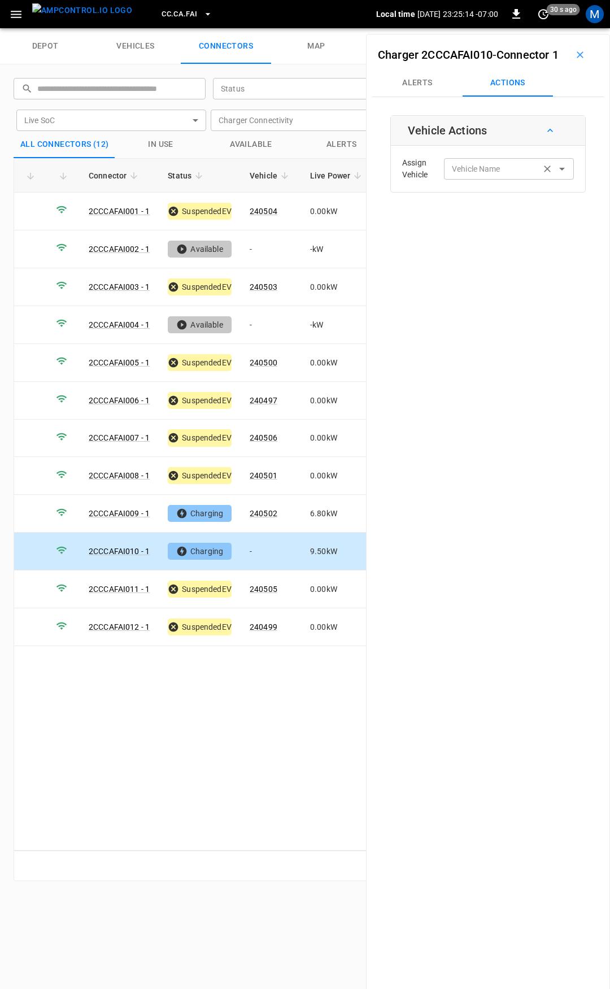
click at [461, 176] on input "Vehicle Name" at bounding box center [492, 169] width 90 height 14
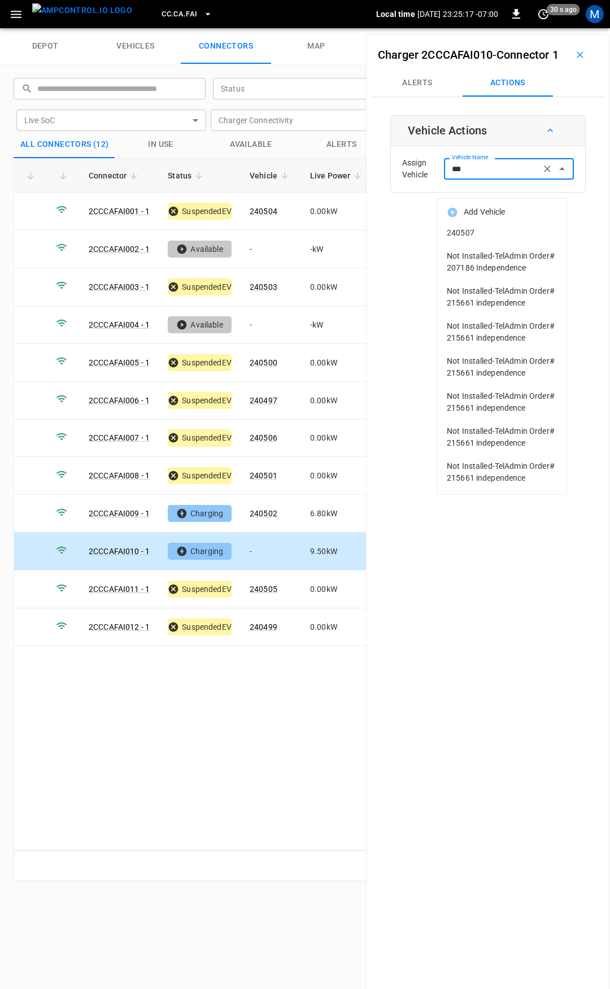
click at [501, 236] on span "240507" at bounding box center [502, 233] width 111 height 12
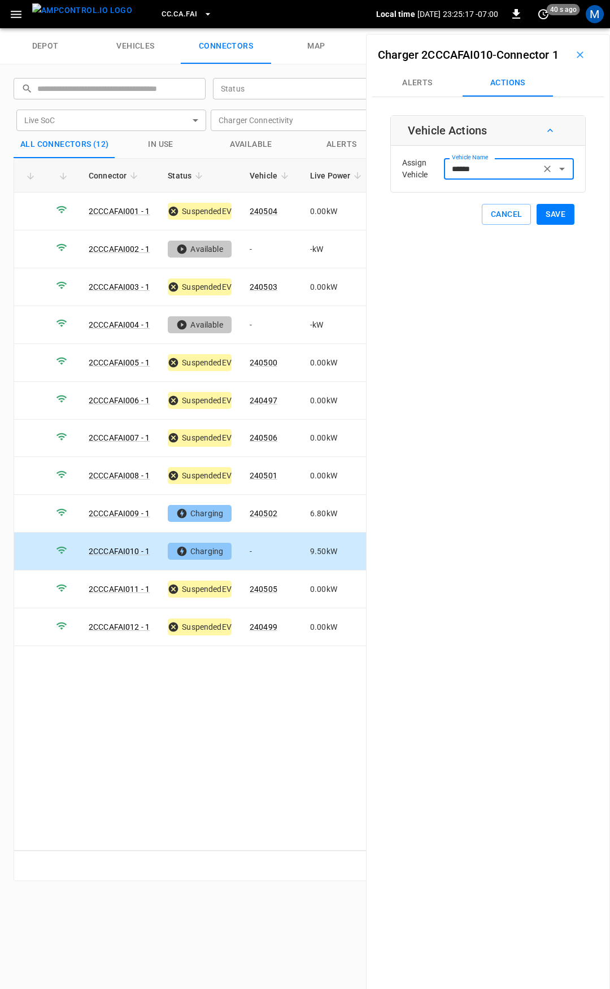
type input "******"
click at [562, 225] on button "Save" at bounding box center [556, 214] width 38 height 21
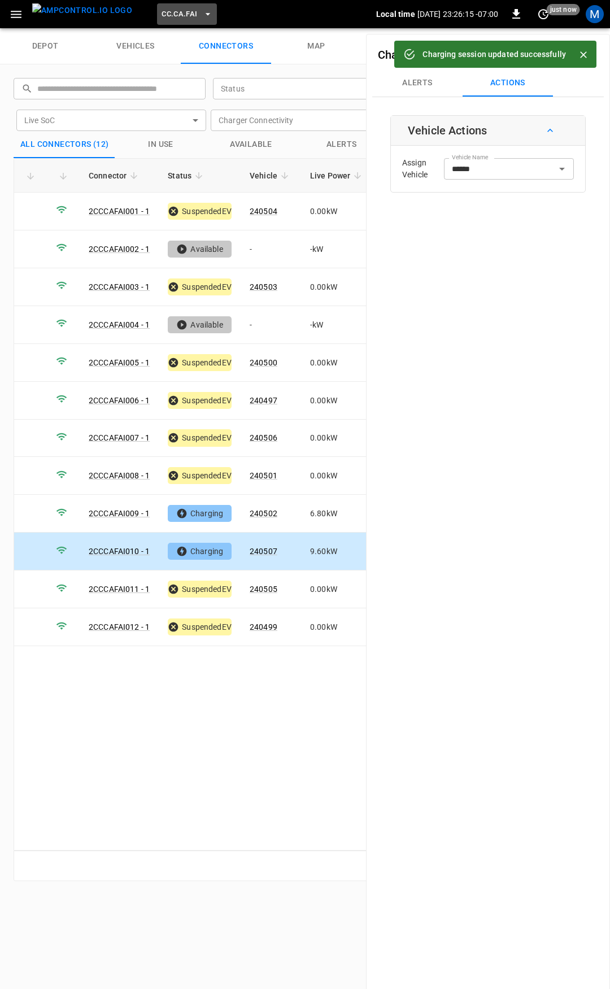
click at [162, 10] on span "CC.CA.FAI" at bounding box center [180, 14] width 36 height 13
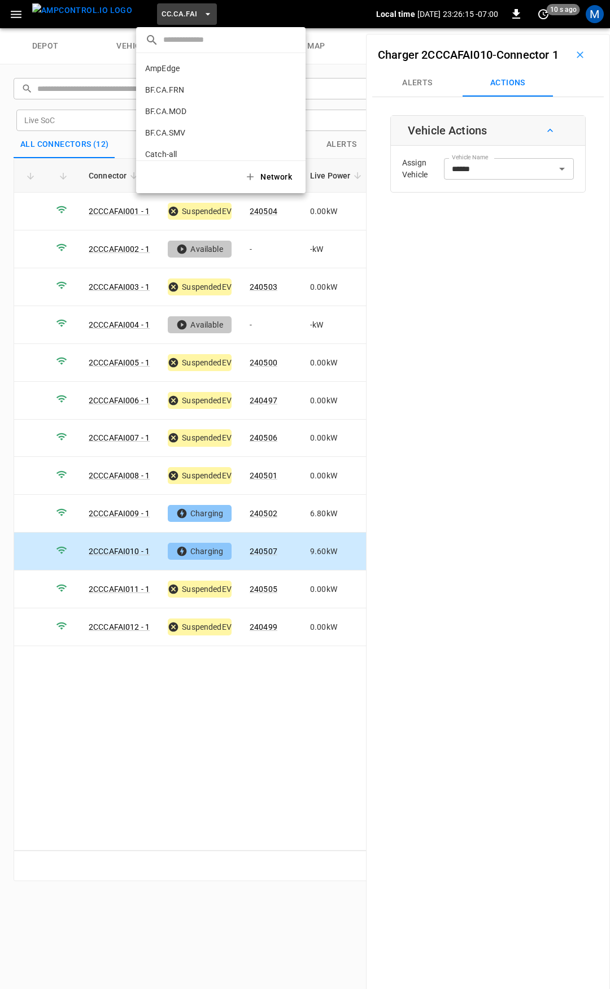
scroll to position [125, 0]
click at [180, 92] on p "CC.CA.OAK" at bounding box center [165, 93] width 41 height 11
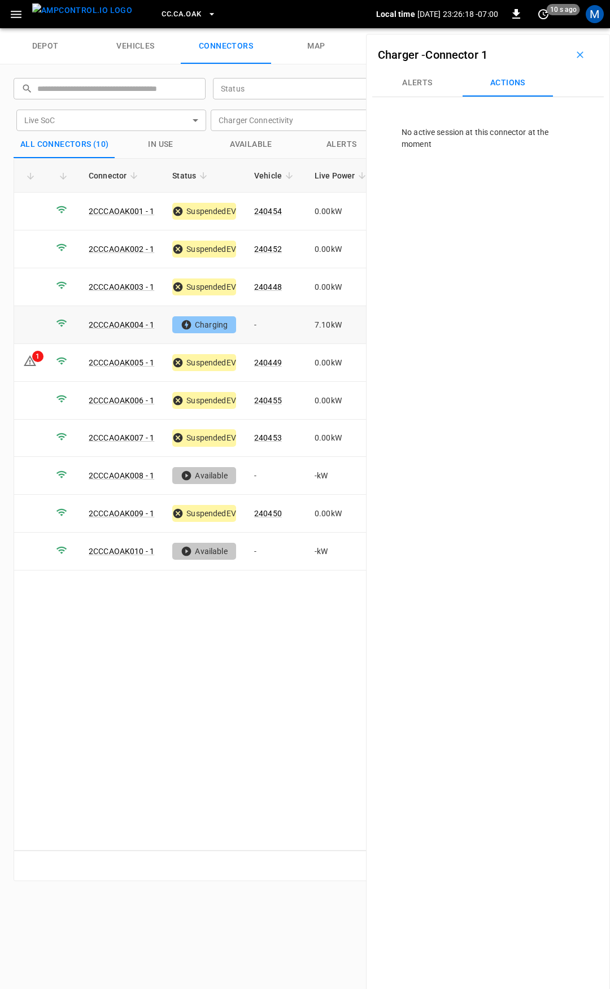
click at [275, 330] on td "-" at bounding box center [275, 325] width 60 height 38
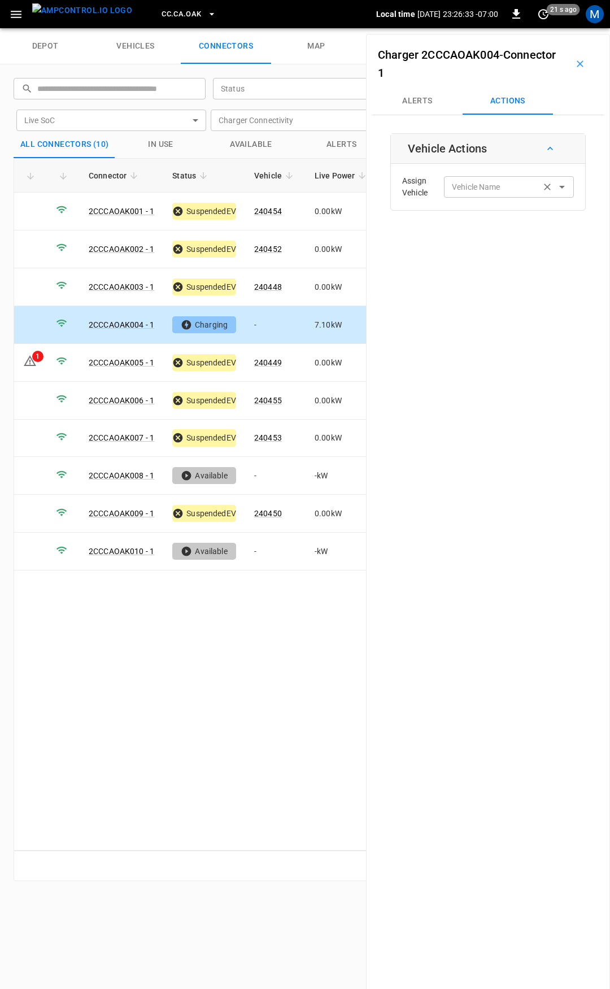
click at [461, 185] on div "Vehicle Name Vehicle Name" at bounding box center [509, 186] width 130 height 21
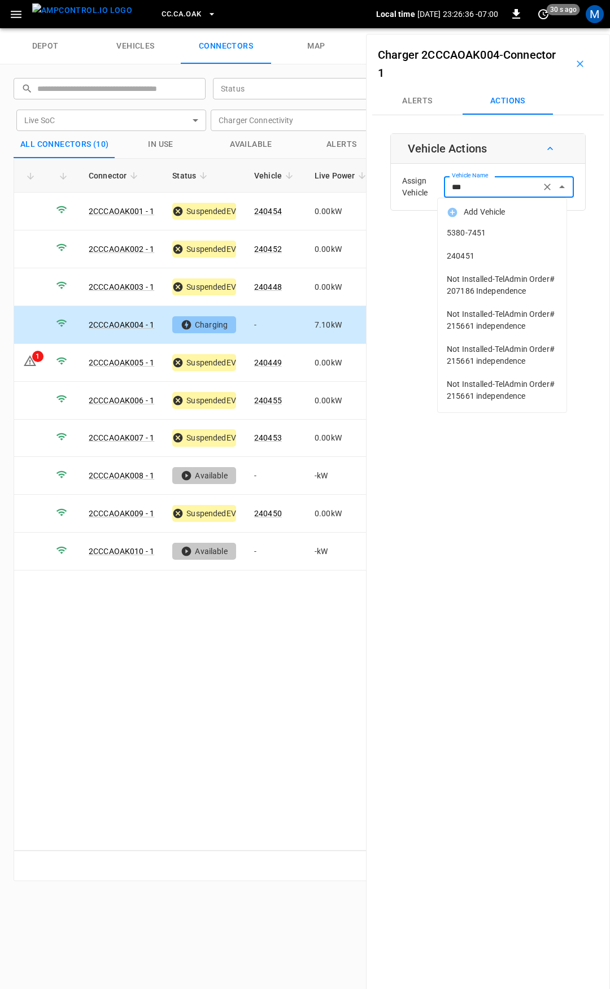
click at [488, 256] on span "240451" at bounding box center [502, 256] width 111 height 12
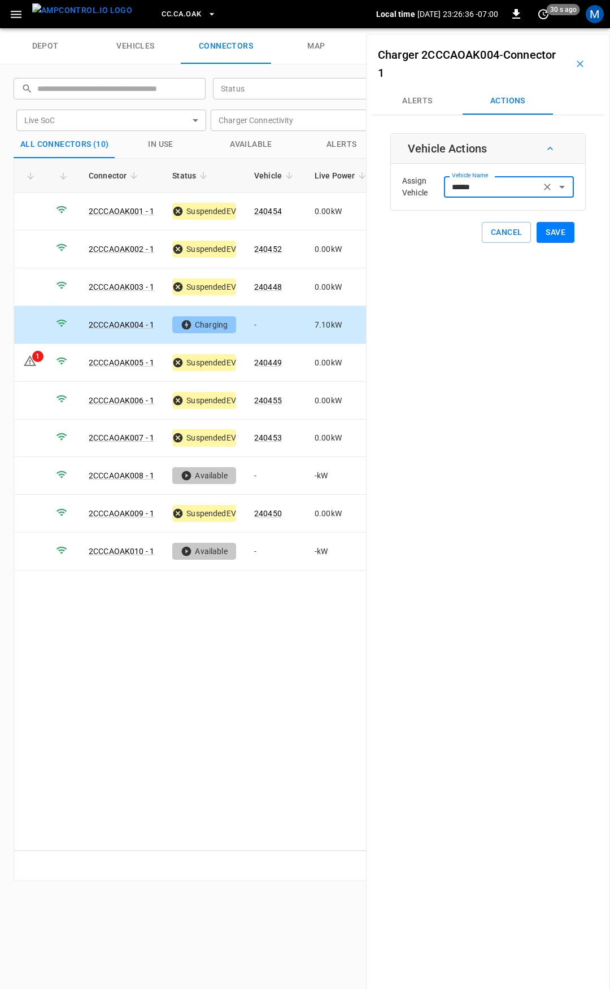
type input "******"
click at [544, 234] on button "Save" at bounding box center [556, 232] width 38 height 21
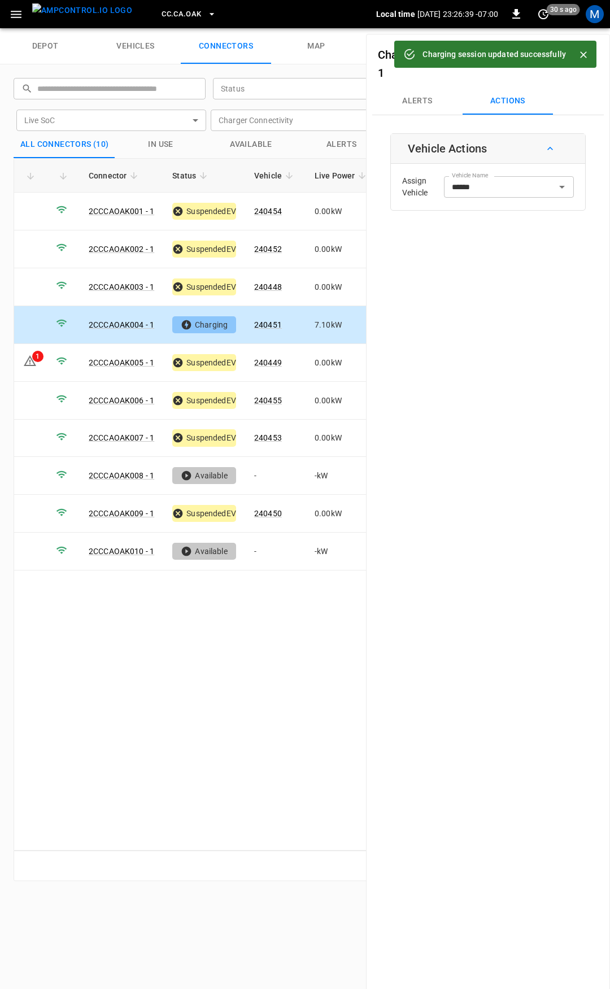
click at [169, 14] on span "CC.CA.OAK" at bounding box center [182, 14] width 40 height 13
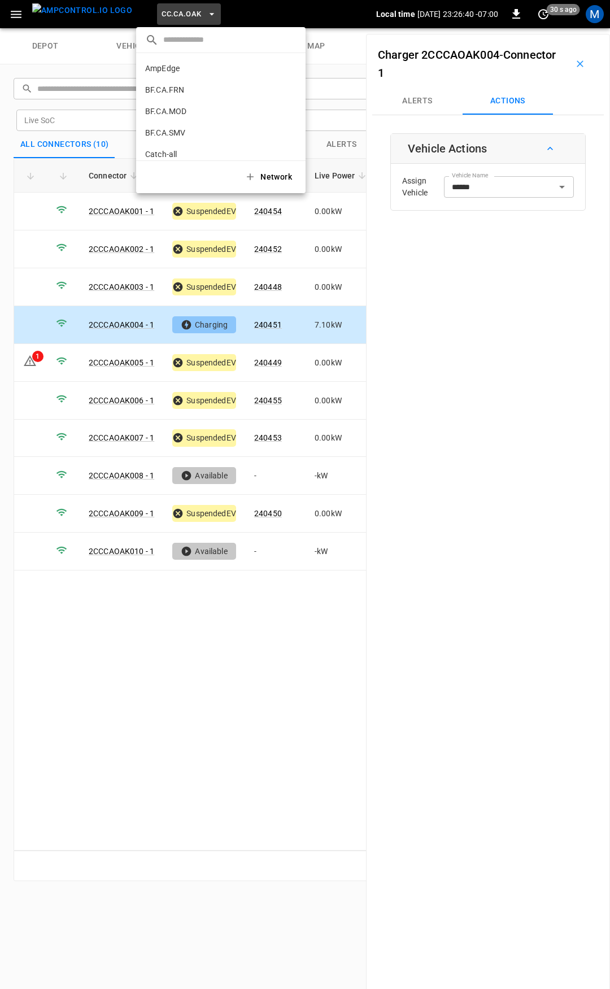
scroll to position [147, 0]
click at [183, 86] on li "CC.CA.RIC 998c ..." at bounding box center [220, 92] width 169 height 21
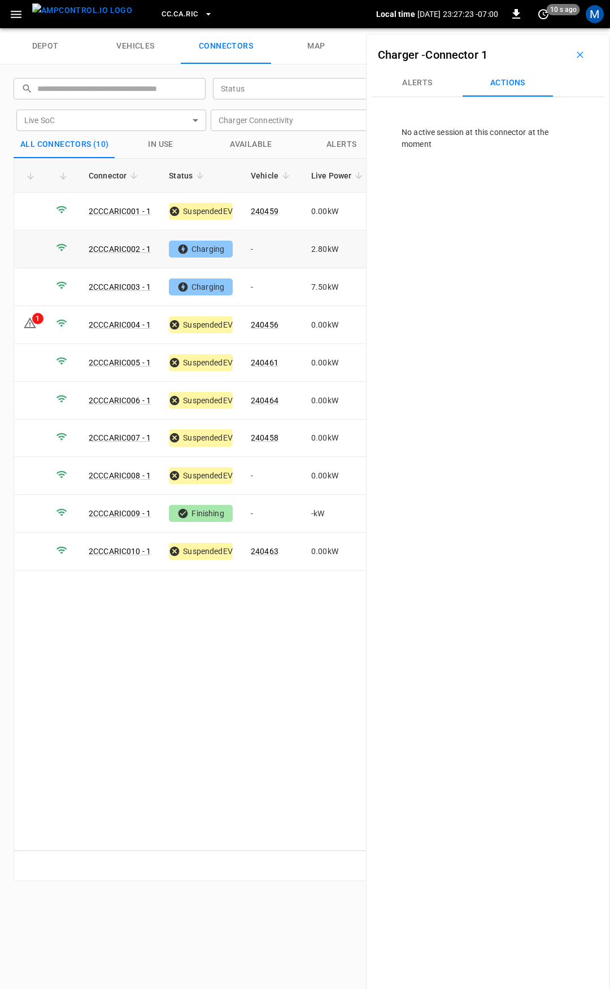
click at [267, 244] on td "-" at bounding box center [272, 249] width 60 height 38
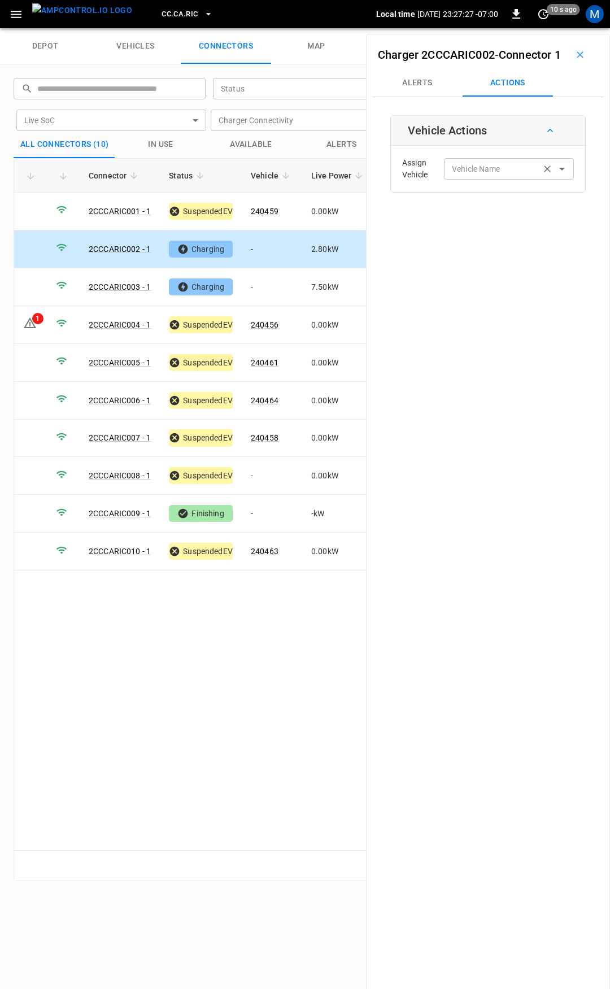
click at [476, 176] on input "Vehicle Name" at bounding box center [492, 169] width 90 height 14
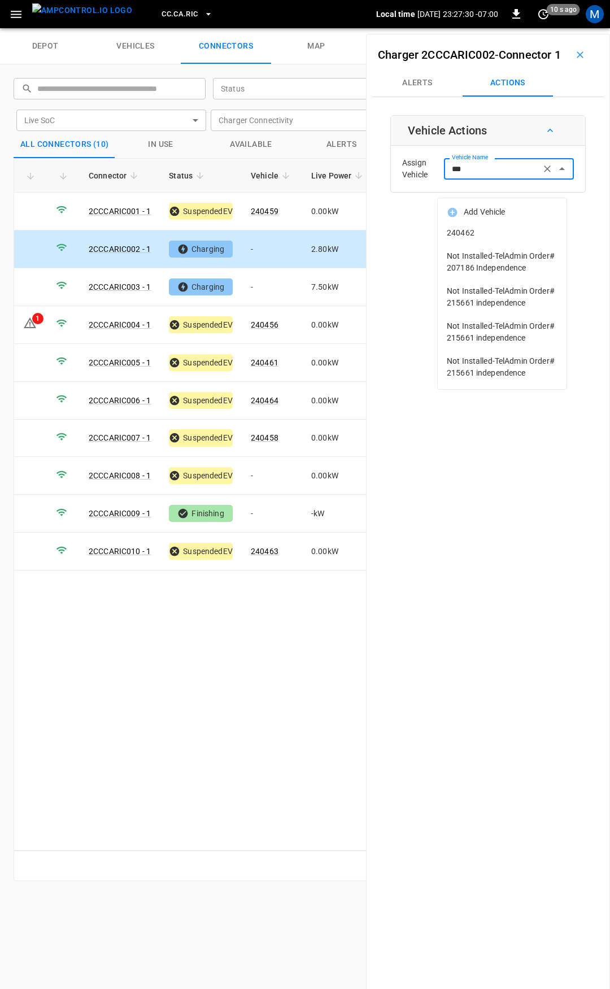
click at [476, 235] on span "240462" at bounding box center [502, 233] width 111 height 12
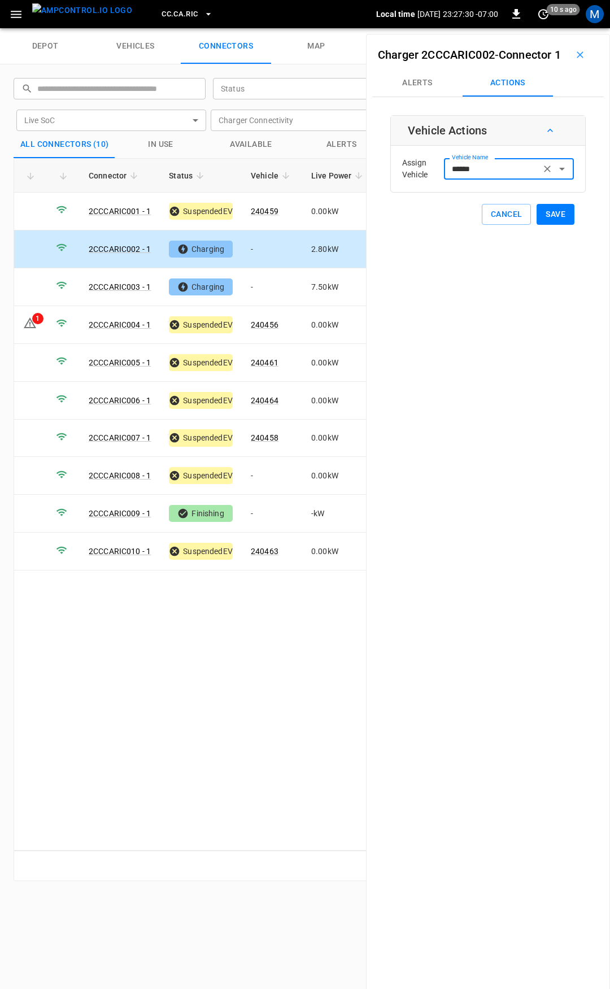
type input "******"
drag, startPoint x: 476, startPoint y: 235, endPoint x: 487, endPoint y: 248, distance: 17.2
click at [547, 225] on button "Save" at bounding box center [556, 214] width 38 height 21
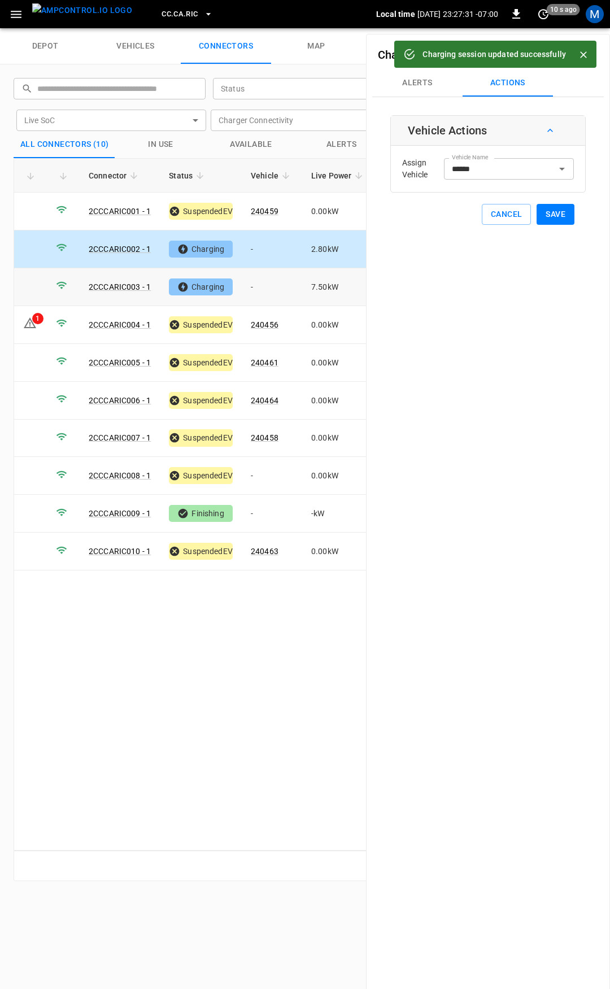
drag, startPoint x: 278, startPoint y: 286, endPoint x: 393, endPoint y: 217, distance: 133.8
click at [278, 286] on td "-" at bounding box center [272, 287] width 60 height 38
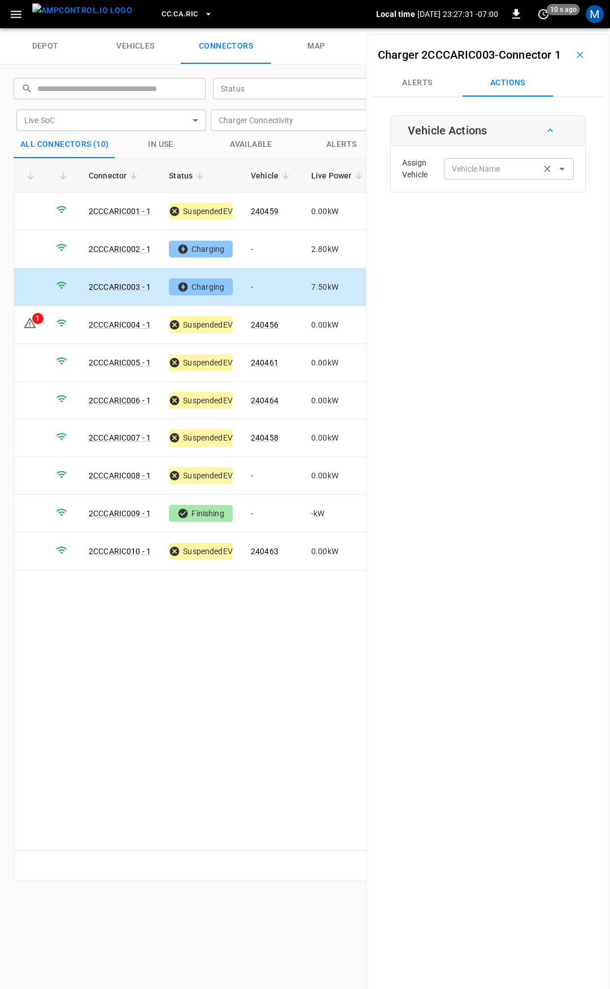
click at [478, 179] on div "Vehicle Name" at bounding box center [509, 168] width 130 height 21
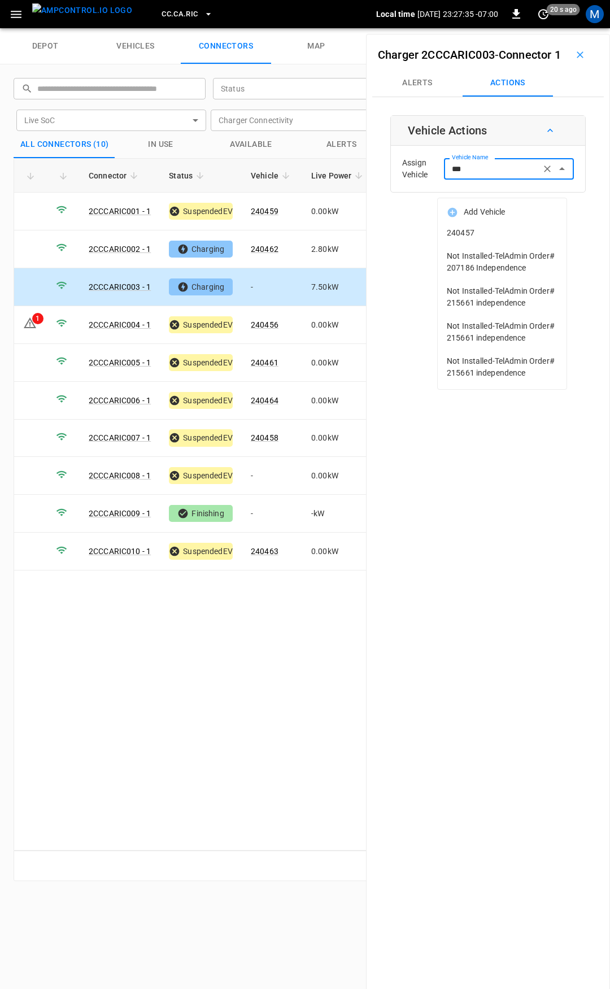
click at [496, 236] on span "240457" at bounding box center [502, 233] width 111 height 12
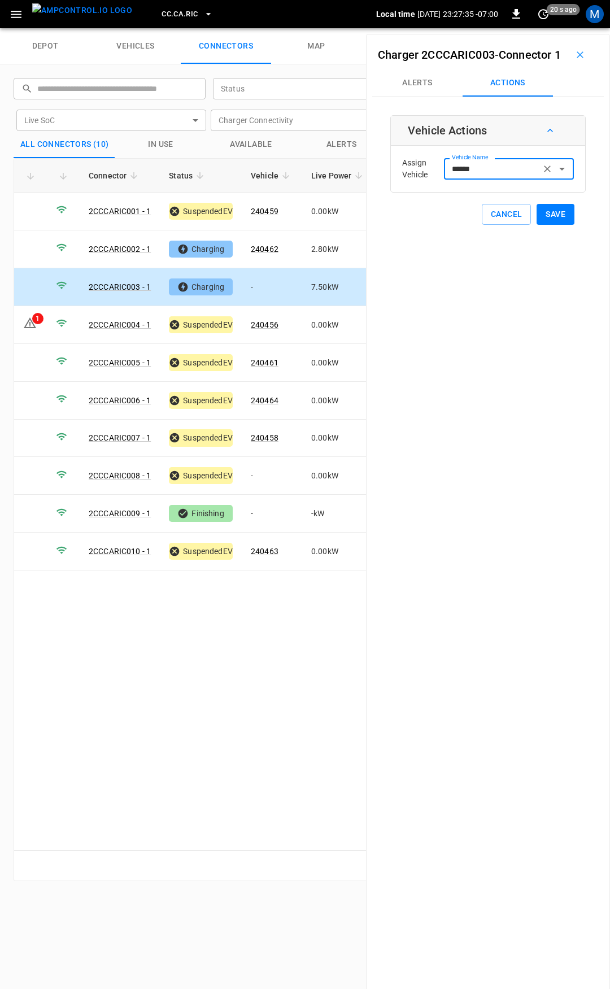
type input "******"
click at [541, 225] on button "Save" at bounding box center [556, 214] width 38 height 21
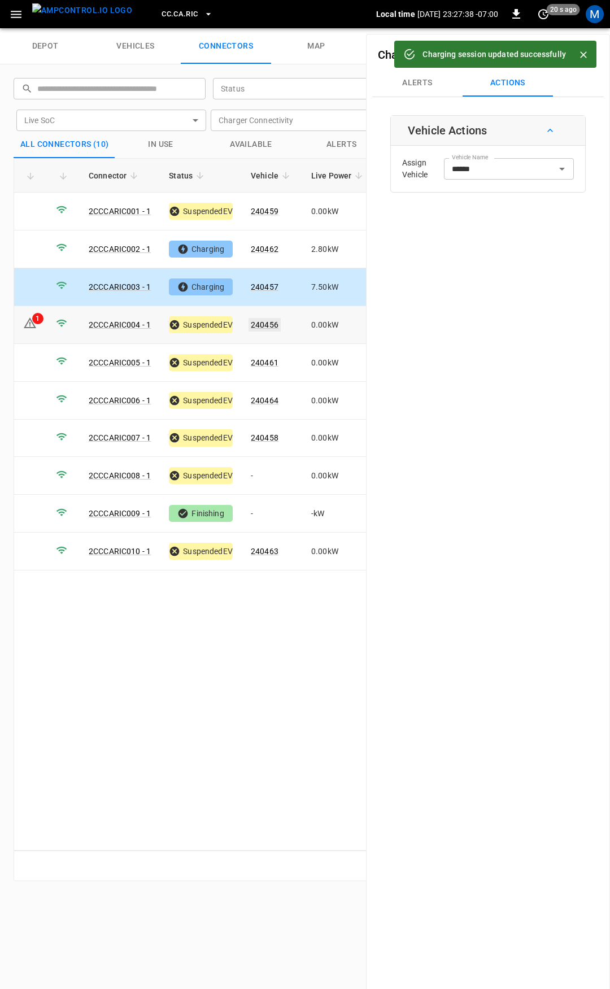
click at [264, 321] on link "240456" at bounding box center [265, 325] width 32 height 14
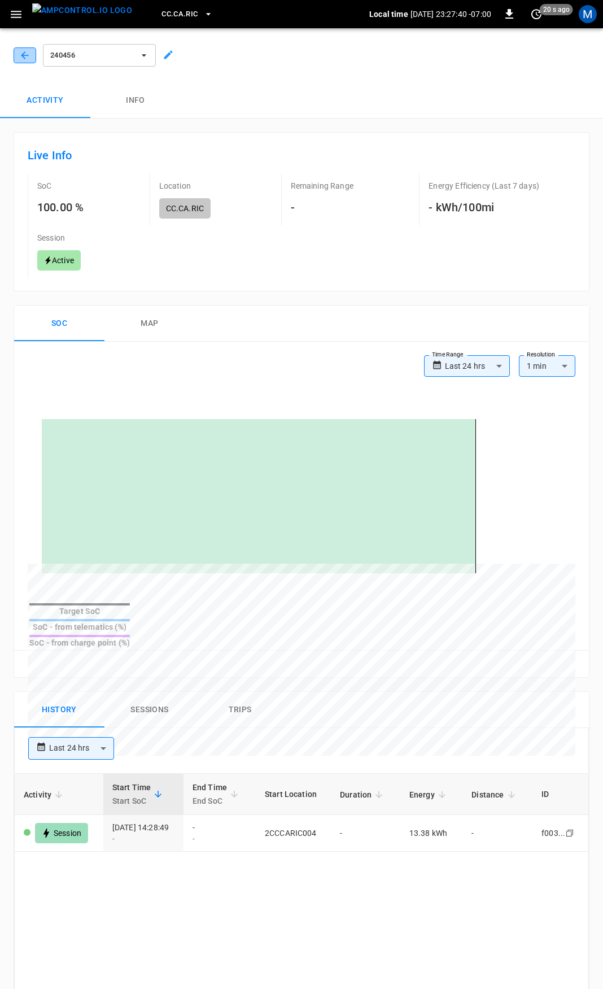
click at [28, 51] on icon "button" at bounding box center [24, 55] width 11 height 11
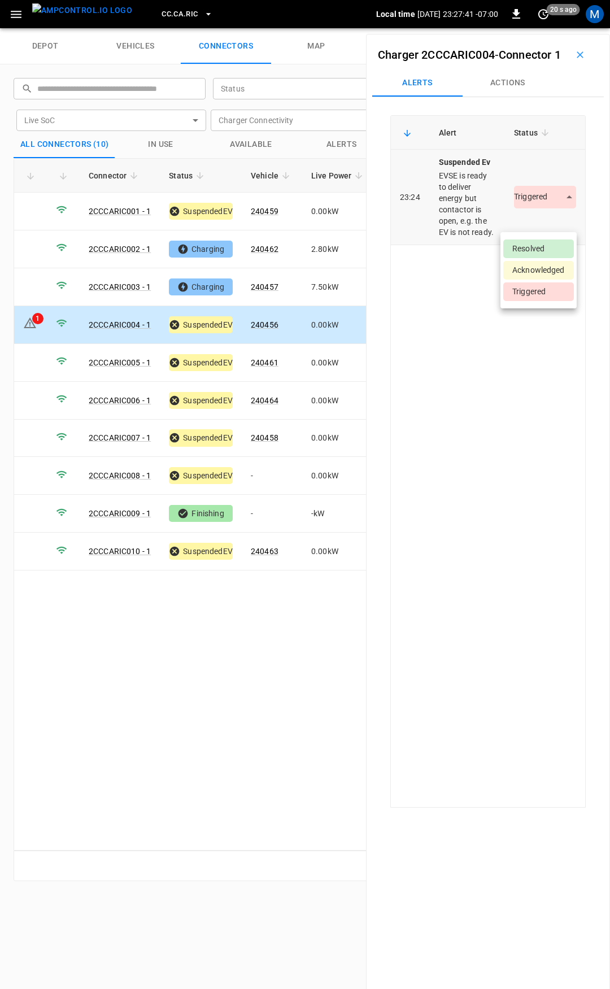
click at [543, 28] on body "CC.[GEOGRAPHIC_DATA]RIC Local time [DATE] 23:27:41 -07:00 0 20 s ago M depot ve…" at bounding box center [305, 14] width 610 height 28
drag, startPoint x: 534, startPoint y: 247, endPoint x: 226, endPoint y: 130, distance: 329.1
click at [534, 247] on li "Resolved" at bounding box center [538, 248] width 71 height 19
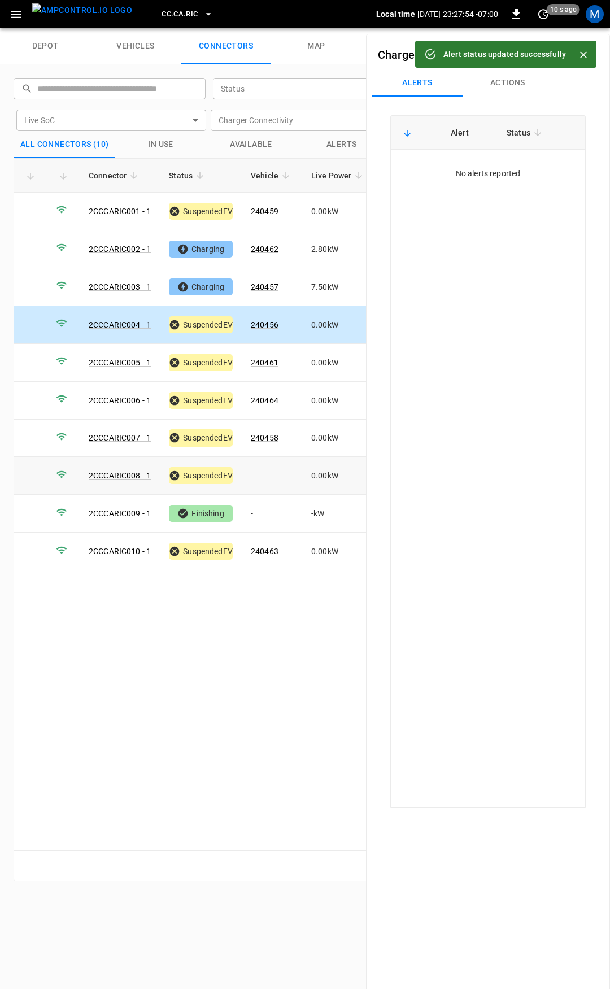
click at [267, 467] on td "-" at bounding box center [272, 476] width 60 height 38
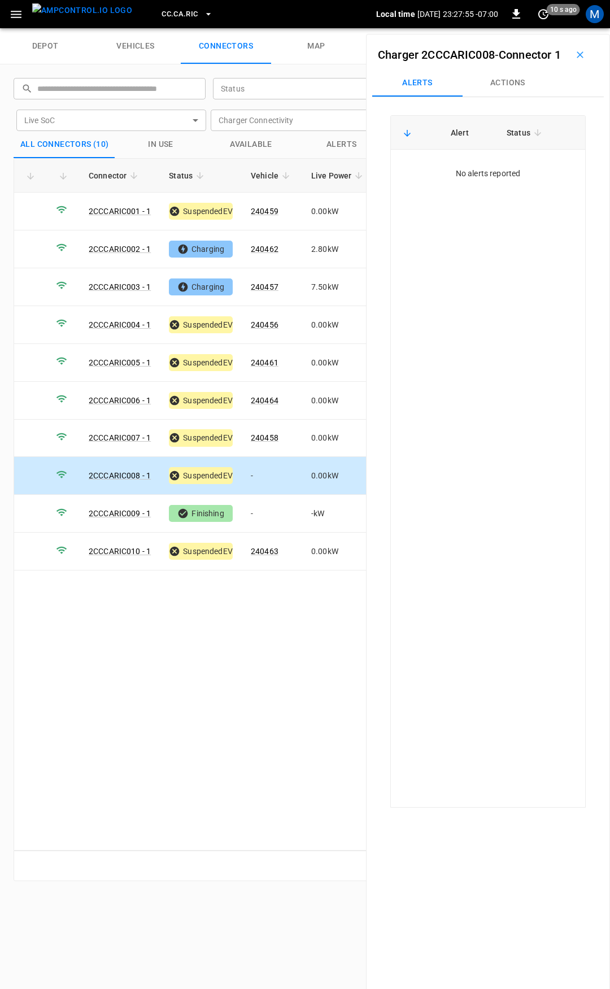
click at [511, 94] on button "Actions" at bounding box center [508, 82] width 90 height 27
click at [479, 179] on div "Vehicle Name Vehicle Name" at bounding box center [509, 168] width 130 height 21
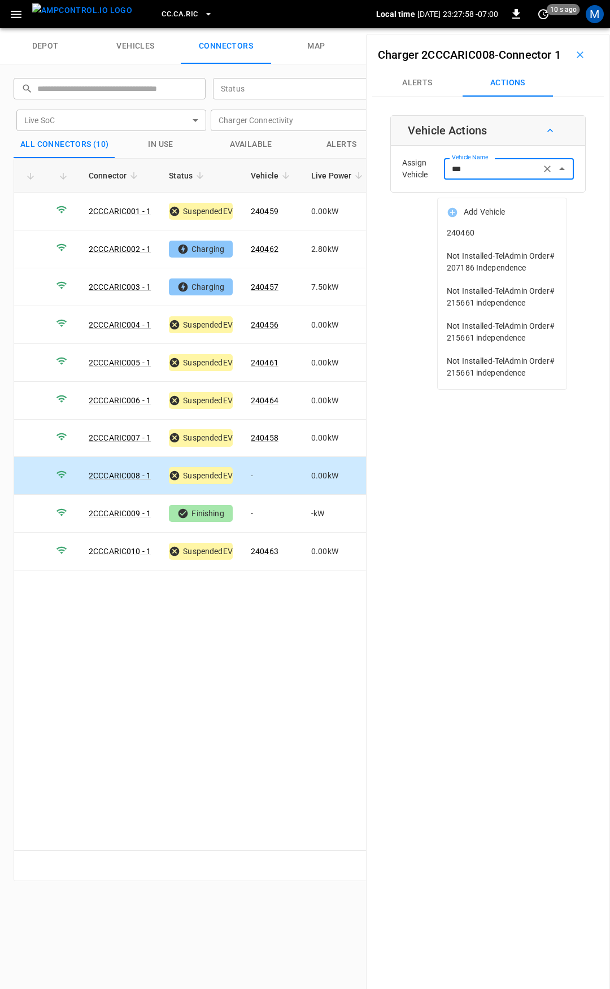
click at [487, 227] on span "240460" at bounding box center [502, 233] width 111 height 12
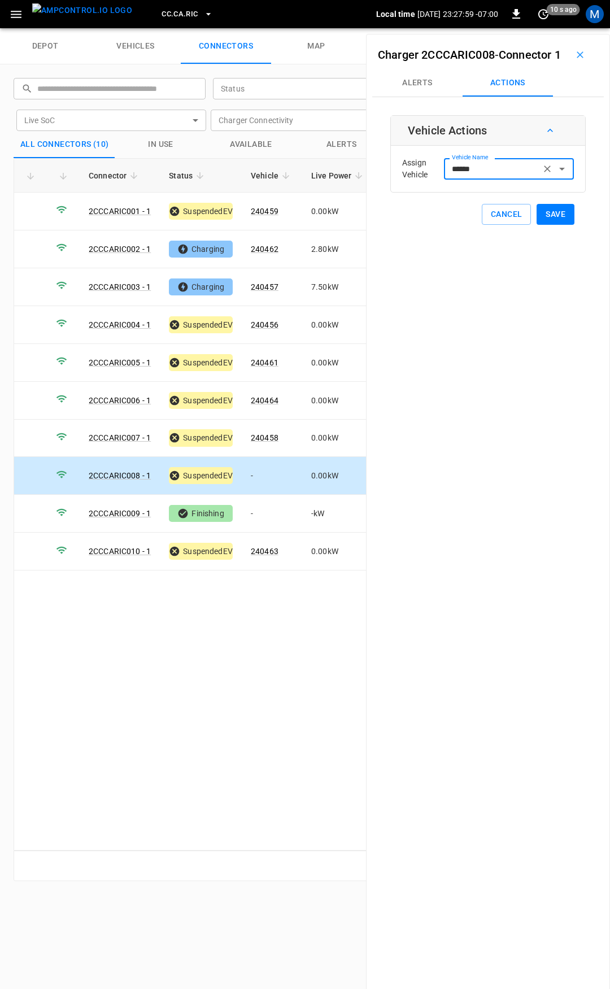
type input "******"
click at [549, 225] on button "Save" at bounding box center [556, 214] width 38 height 21
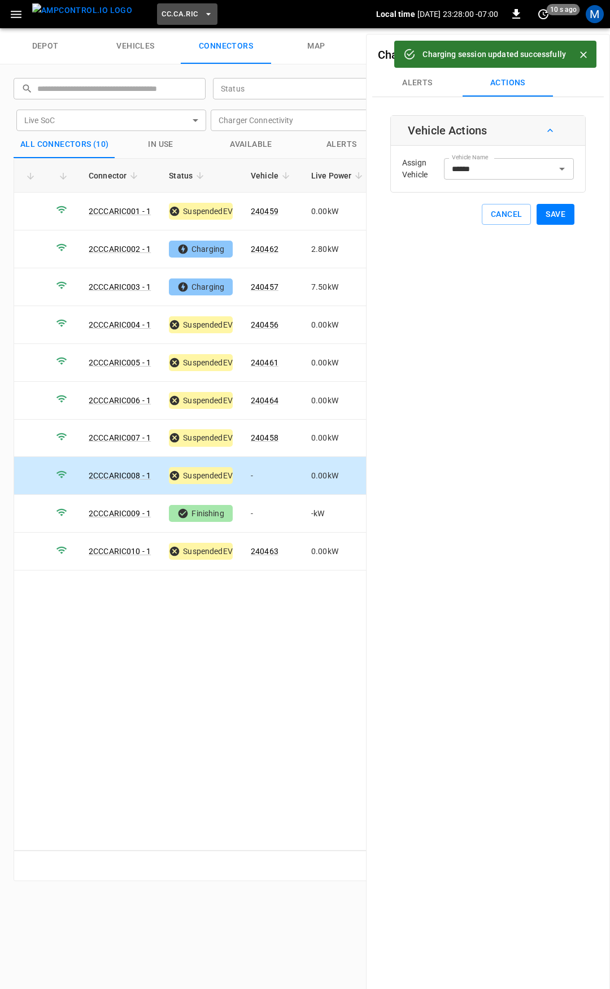
click at [170, 12] on span "CC.CA.RIC" at bounding box center [180, 14] width 36 height 13
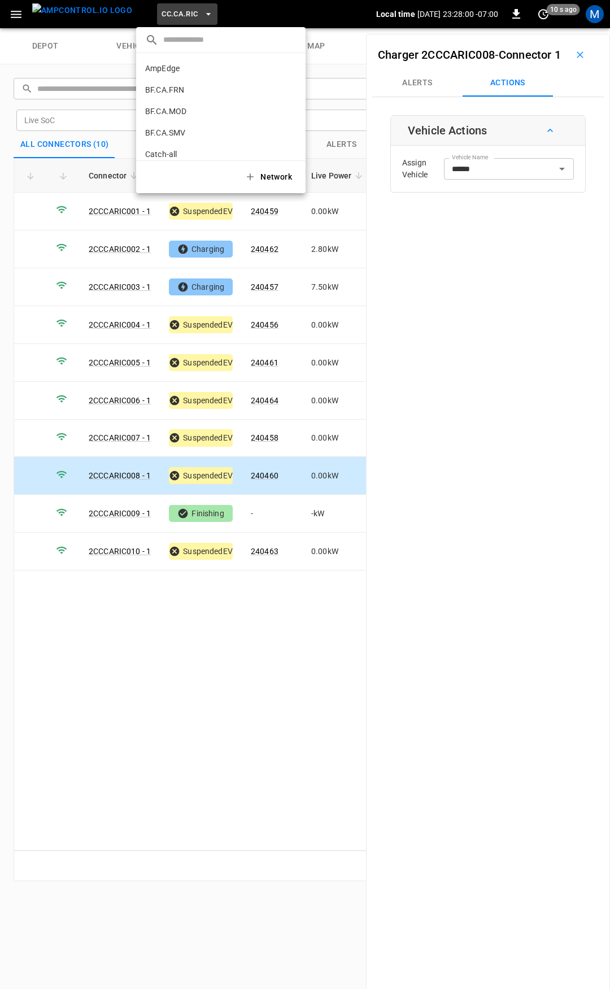
scroll to position [168, 0]
click at [221, 97] on li "CC.CA.SFF f655 ..." at bounding box center [220, 92] width 169 height 21
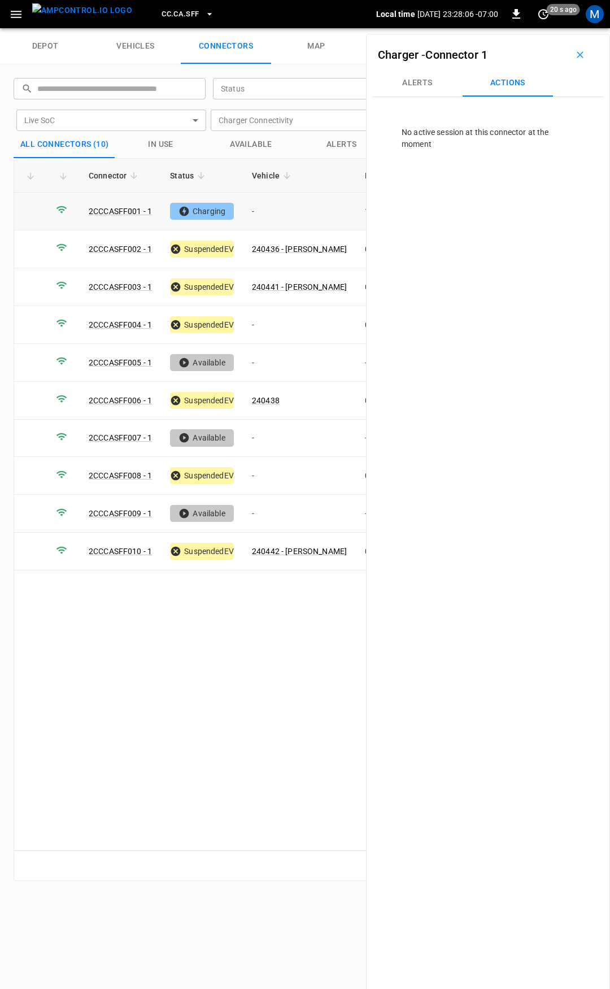
click at [288, 216] on td "-" at bounding box center [299, 212] width 113 height 38
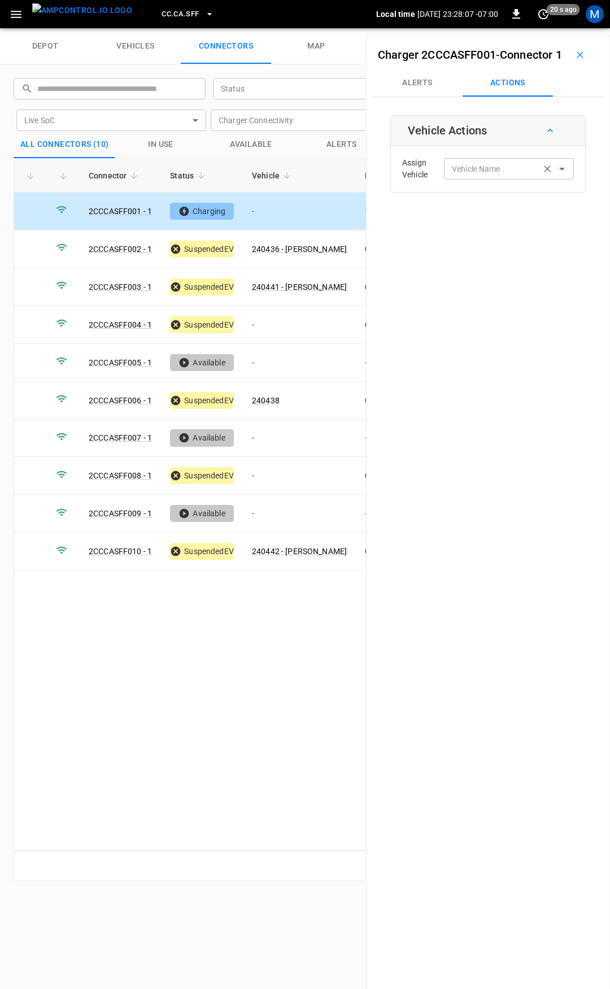
click at [505, 176] on input "Vehicle Name" at bounding box center [492, 169] width 90 height 14
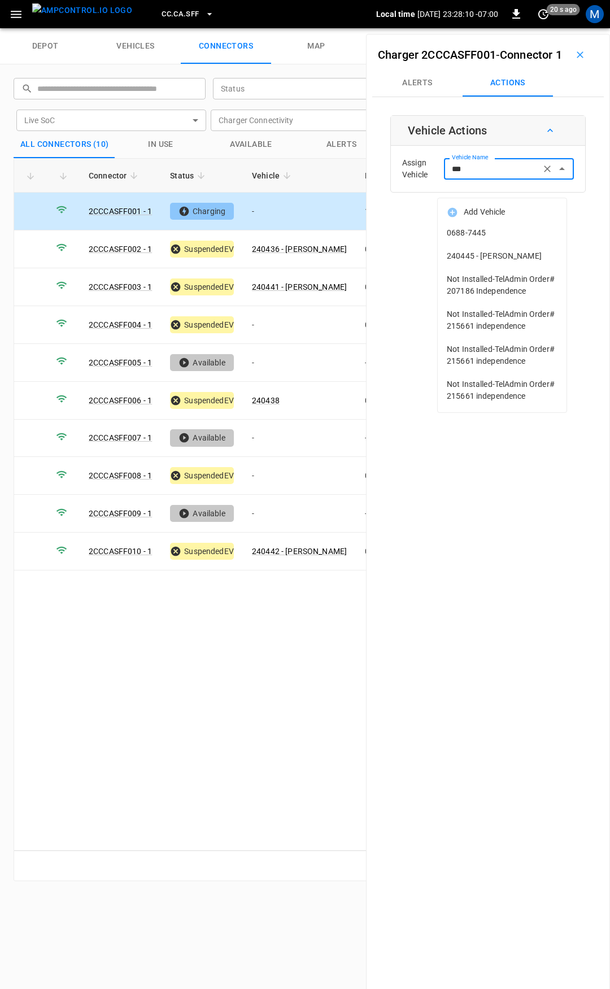
click at [498, 253] on span "240445 - [PERSON_NAME]" at bounding box center [502, 256] width 111 height 12
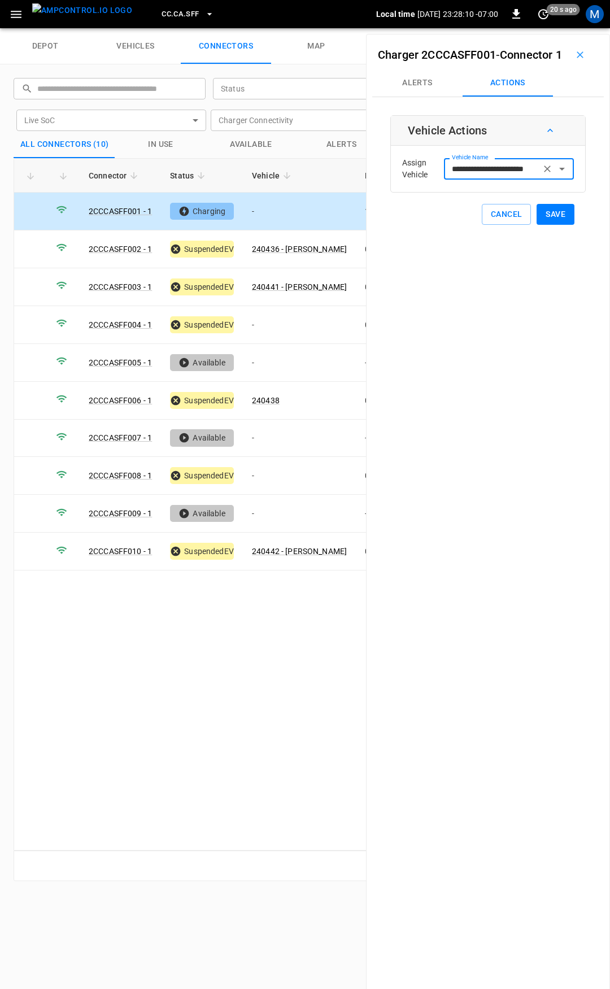
type input "**********"
click at [543, 221] on div "**********" at bounding box center [487, 170] width 195 height 110
click at [543, 225] on button "Save" at bounding box center [556, 214] width 38 height 21
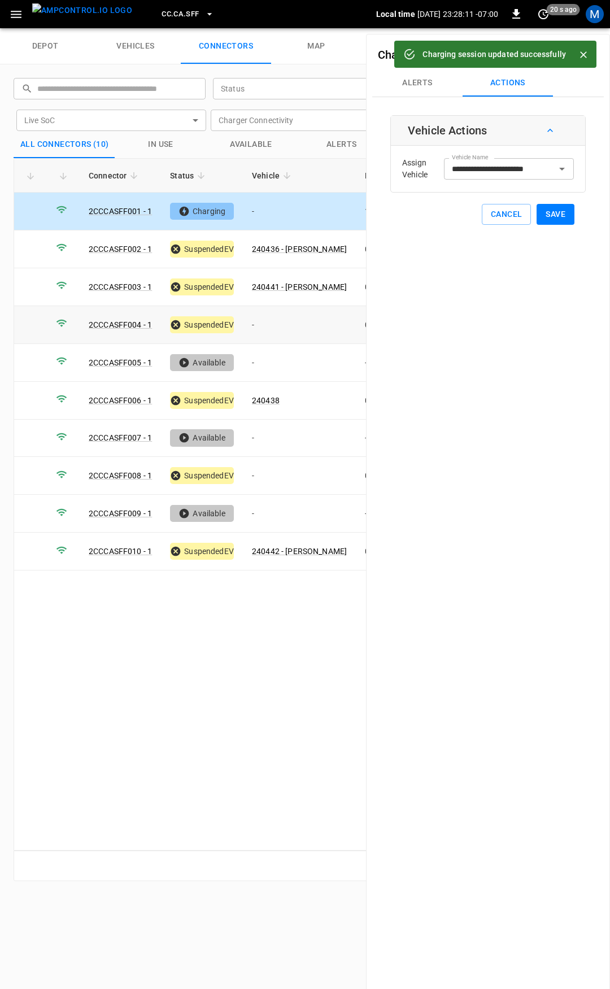
click at [266, 330] on td "-" at bounding box center [299, 325] width 113 height 38
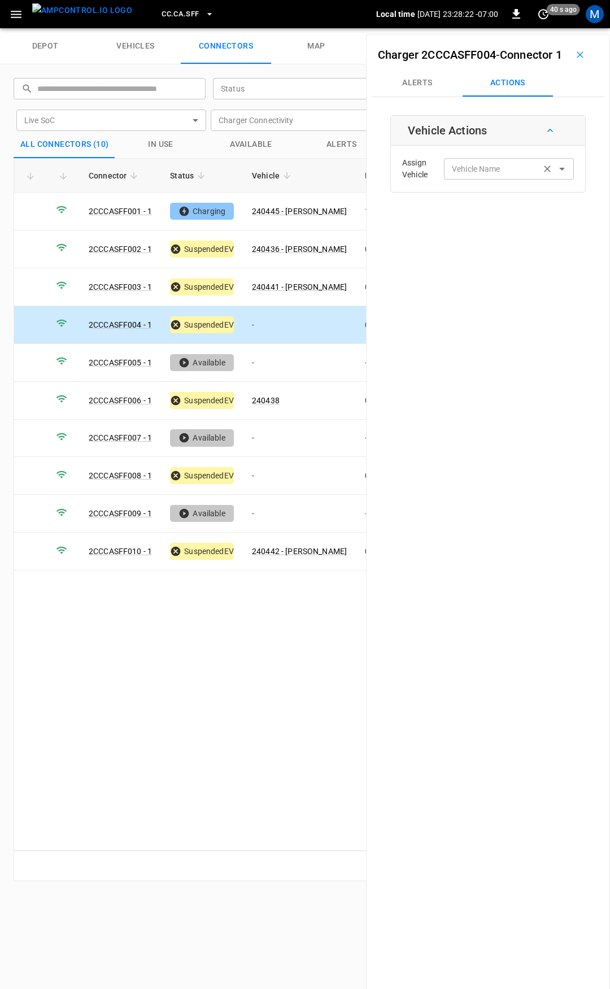
click at [469, 179] on div "Vehicle Name" at bounding box center [509, 168] width 130 height 21
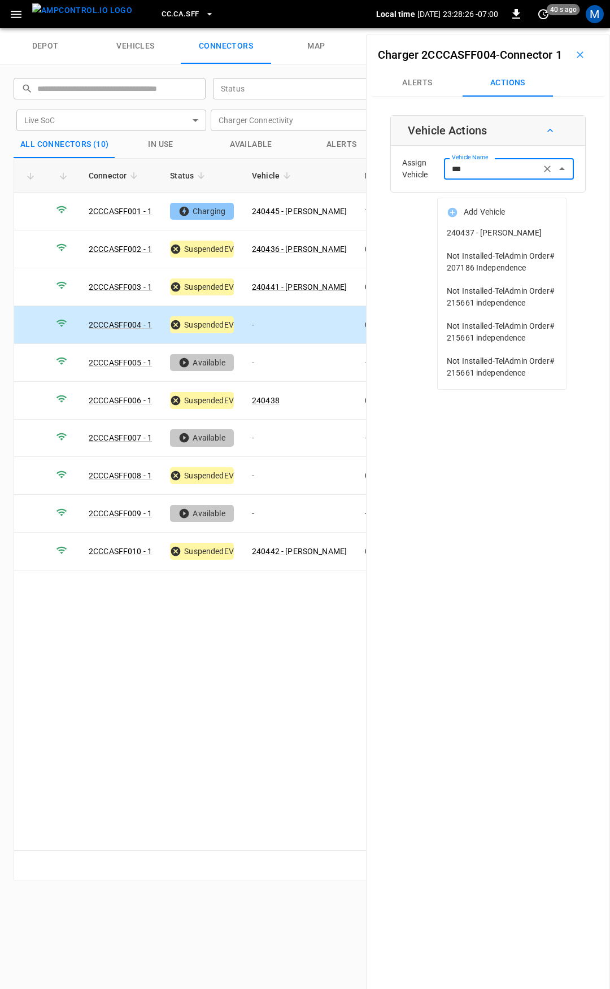
click at [484, 230] on span "240437 - [PERSON_NAME]" at bounding box center [502, 233] width 111 height 12
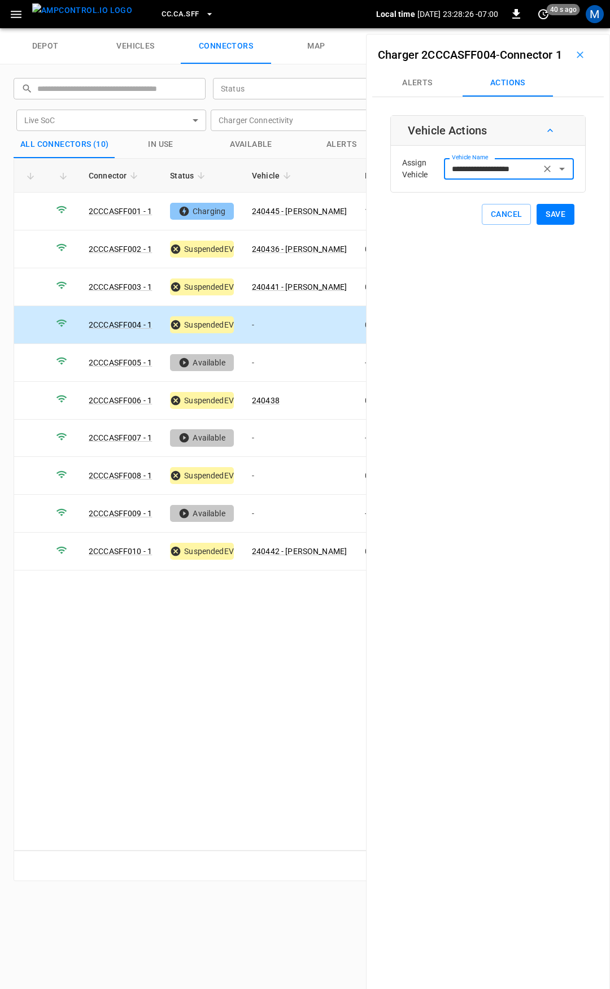
type input "**********"
click at [548, 225] on button "Save" at bounding box center [556, 214] width 38 height 21
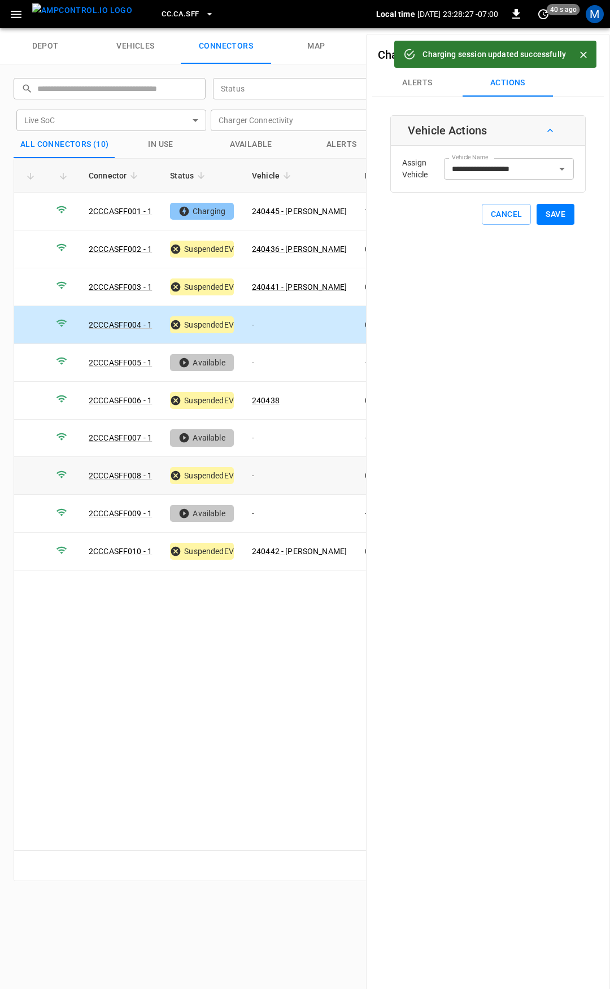
click at [273, 477] on td "-" at bounding box center [299, 476] width 113 height 38
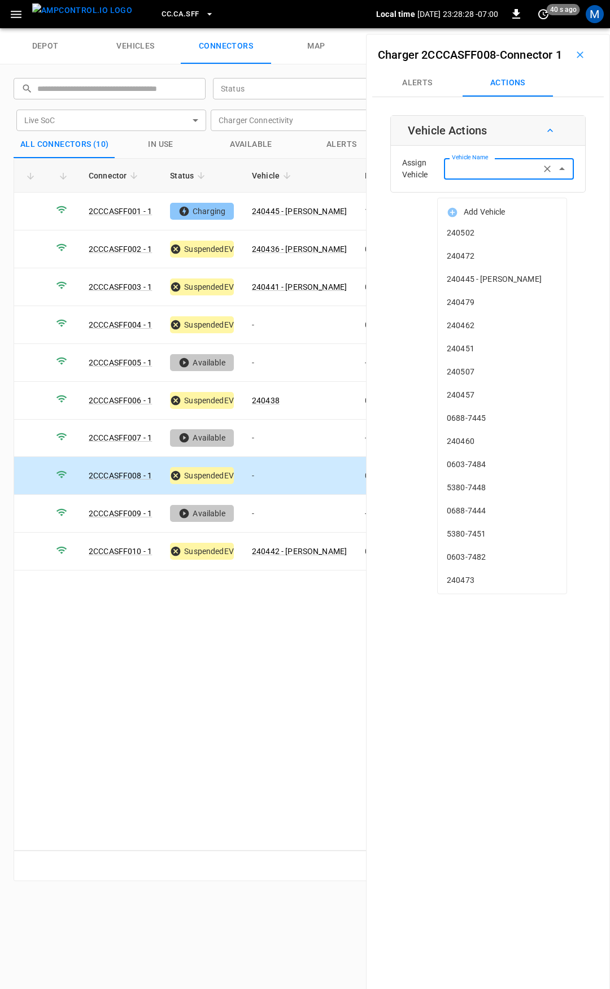
click at [461, 176] on input "Vehicle Name" at bounding box center [492, 169] width 90 height 14
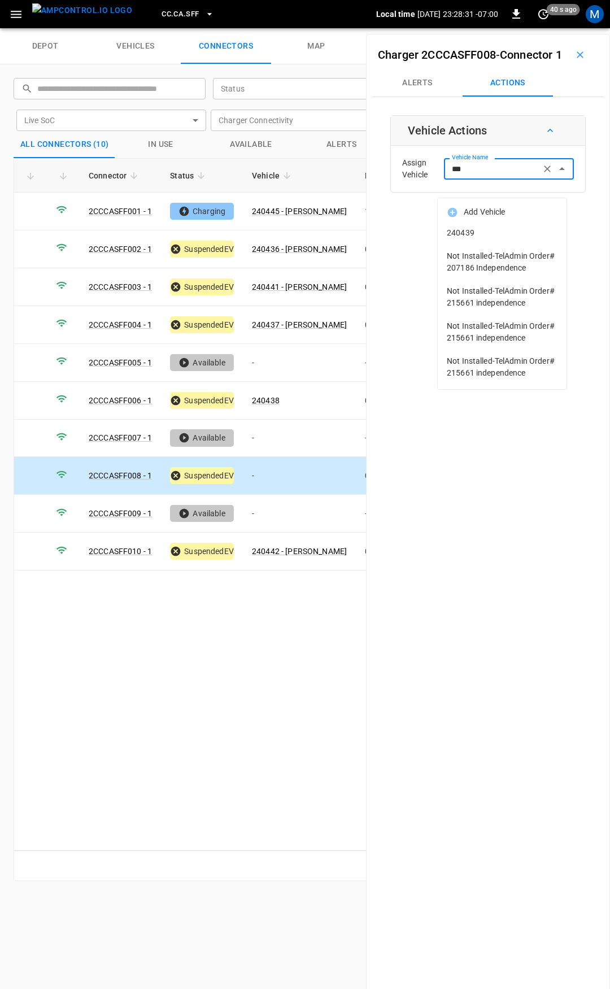
drag, startPoint x: 472, startPoint y: 226, endPoint x: 525, endPoint y: 245, distance: 56.3
click at [473, 226] on li "240439" at bounding box center [502, 232] width 129 height 23
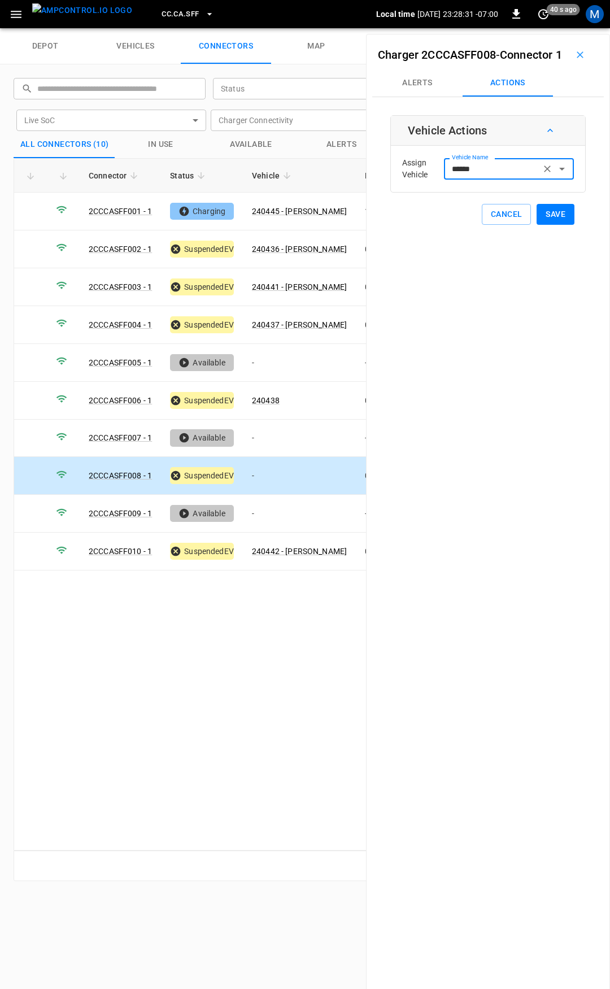
type input "******"
click at [549, 225] on button "Save" at bounding box center [556, 214] width 38 height 21
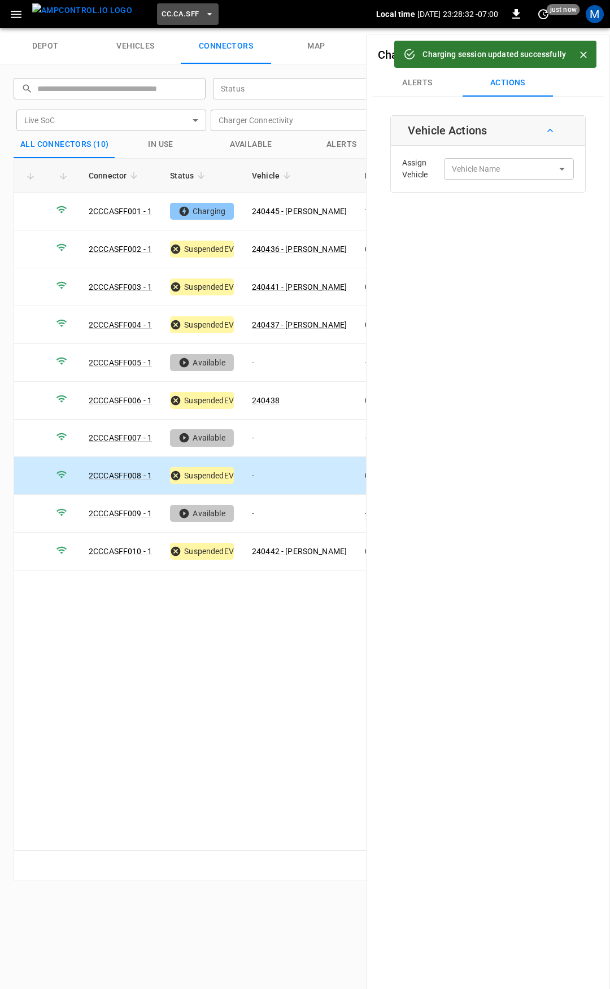
click at [169, 8] on span "CC.CA.SFF" at bounding box center [180, 14] width 37 height 13
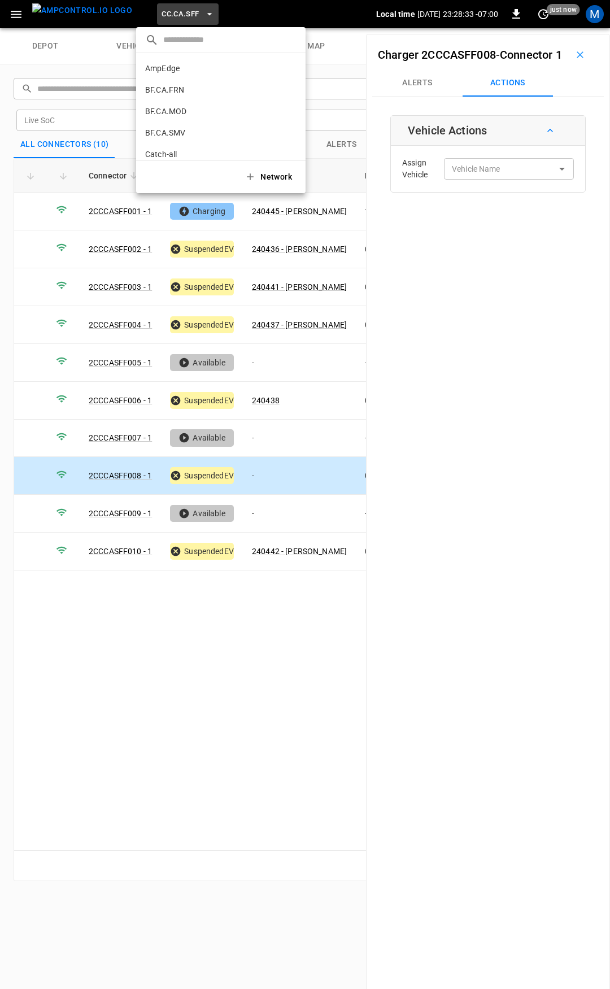
scroll to position [190, 0]
click at [185, 90] on li "CC.CA.SJO 7dd7 ..." at bounding box center [220, 92] width 169 height 21
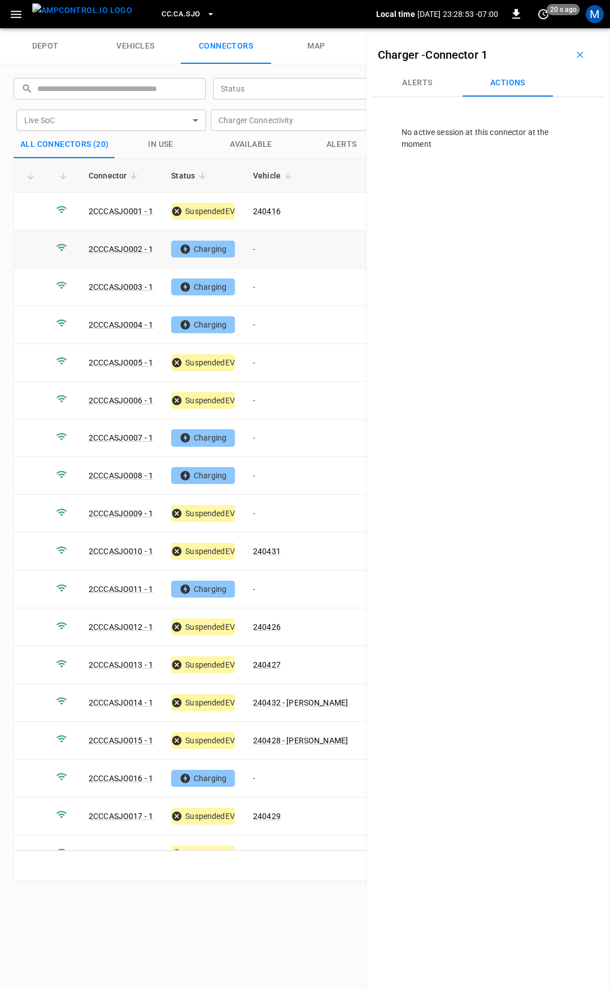
click at [275, 241] on td "-" at bounding box center [300, 249] width 113 height 38
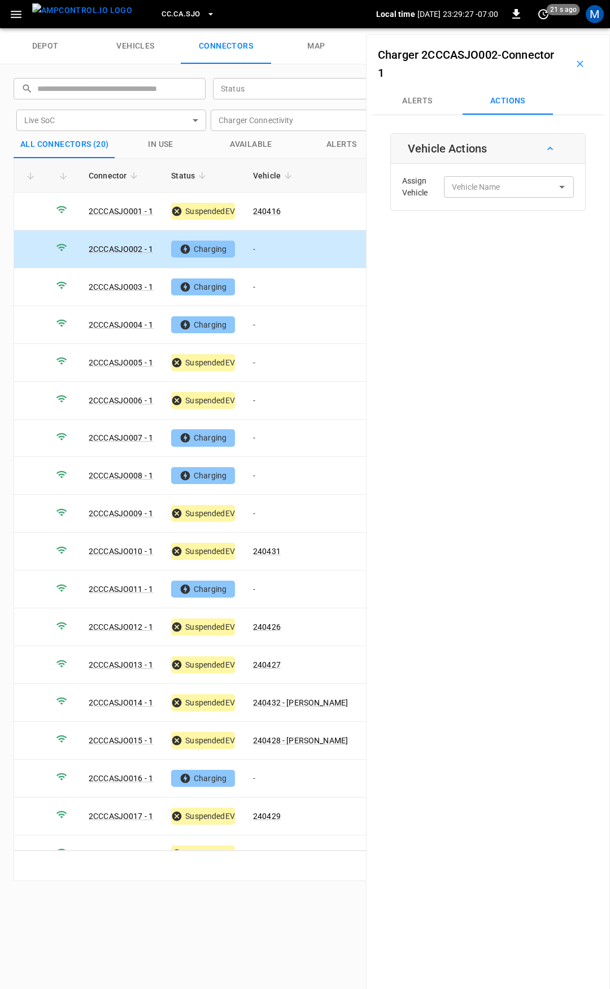
click at [275, 242] on td "-" at bounding box center [300, 249] width 113 height 38
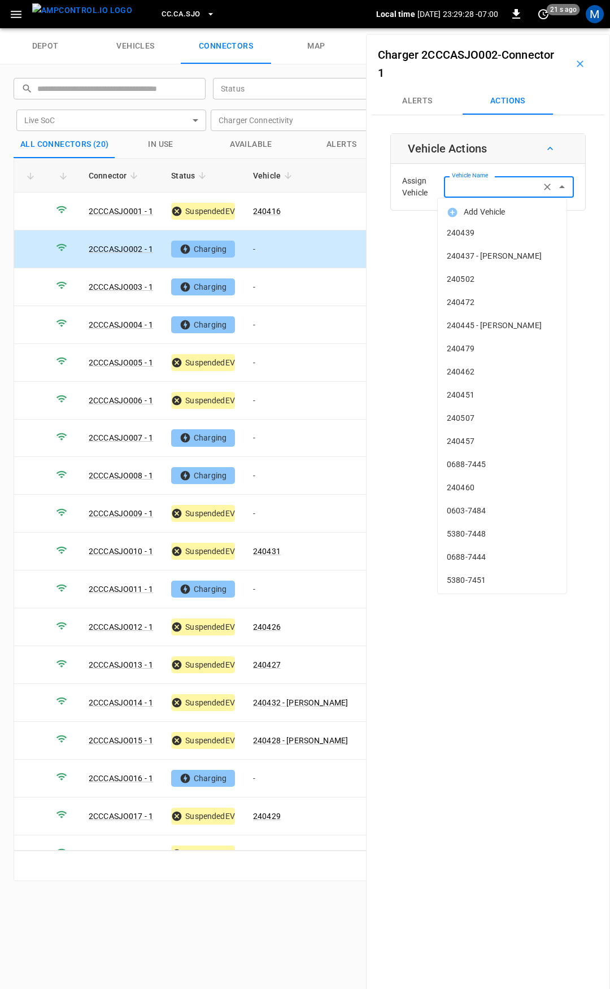
click at [506, 190] on input "Vehicle Name" at bounding box center [492, 187] width 90 height 14
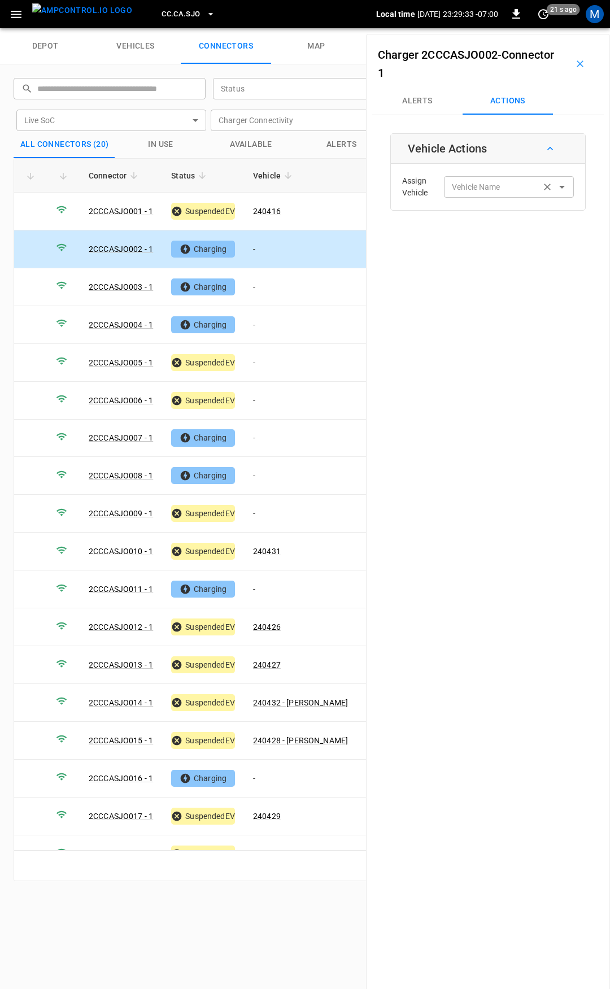
click at [501, 186] on input "Vehicle Name" at bounding box center [492, 187] width 90 height 14
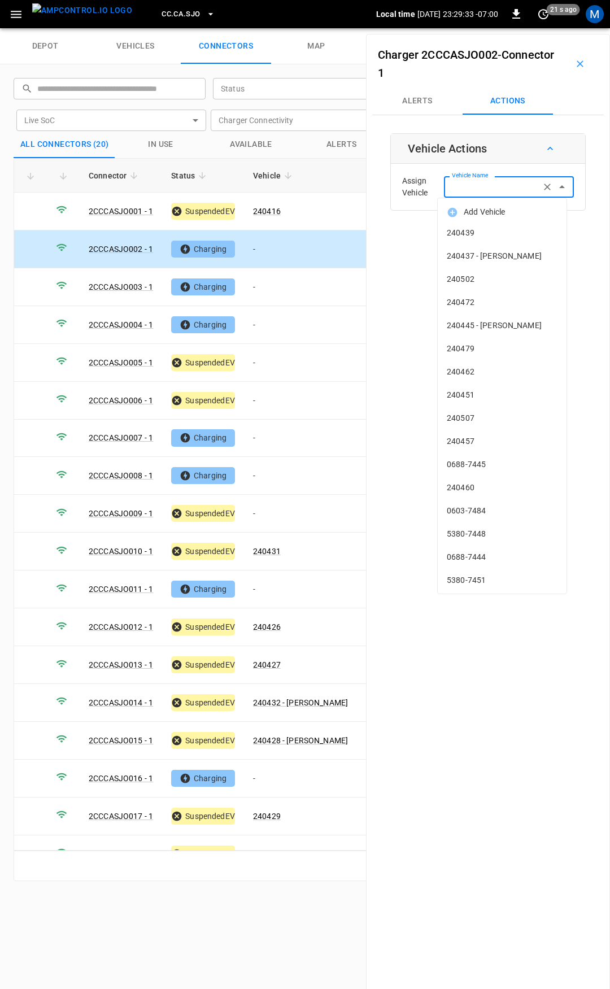
type input "*"
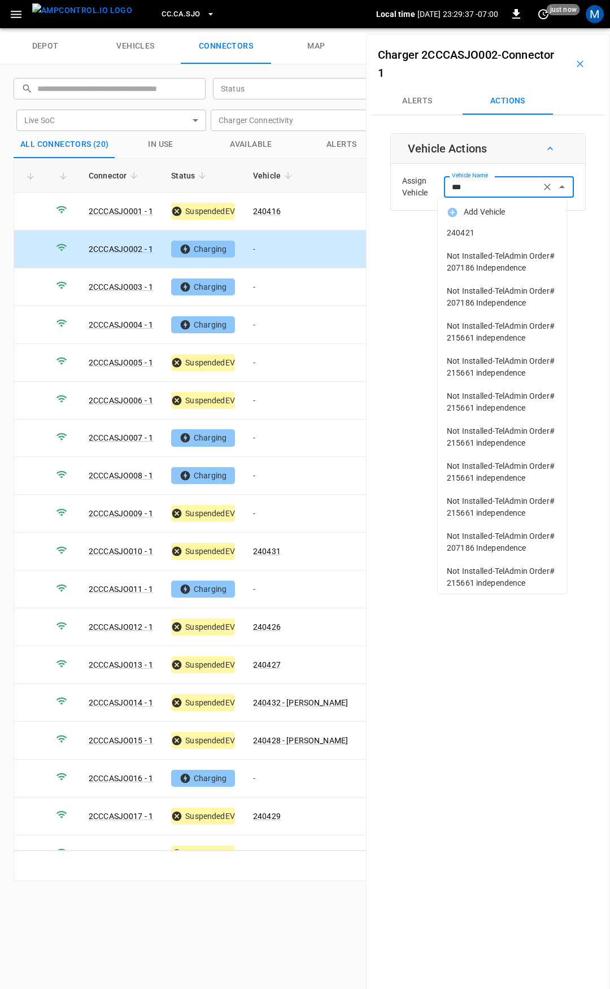
click at [478, 238] on span "240421" at bounding box center [502, 233] width 111 height 12
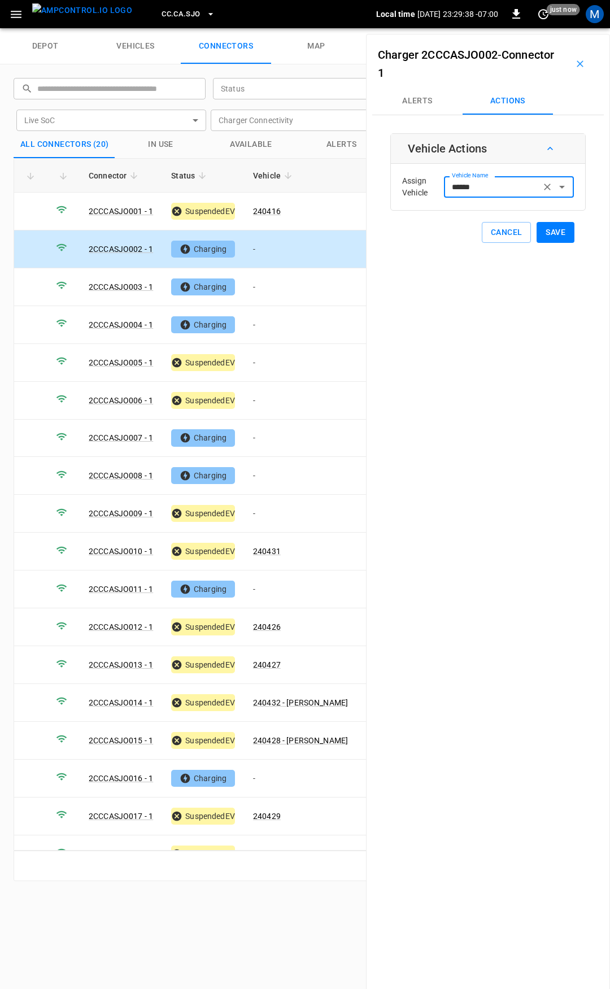
type input "******"
click at [546, 238] on button "Save" at bounding box center [556, 232] width 38 height 21
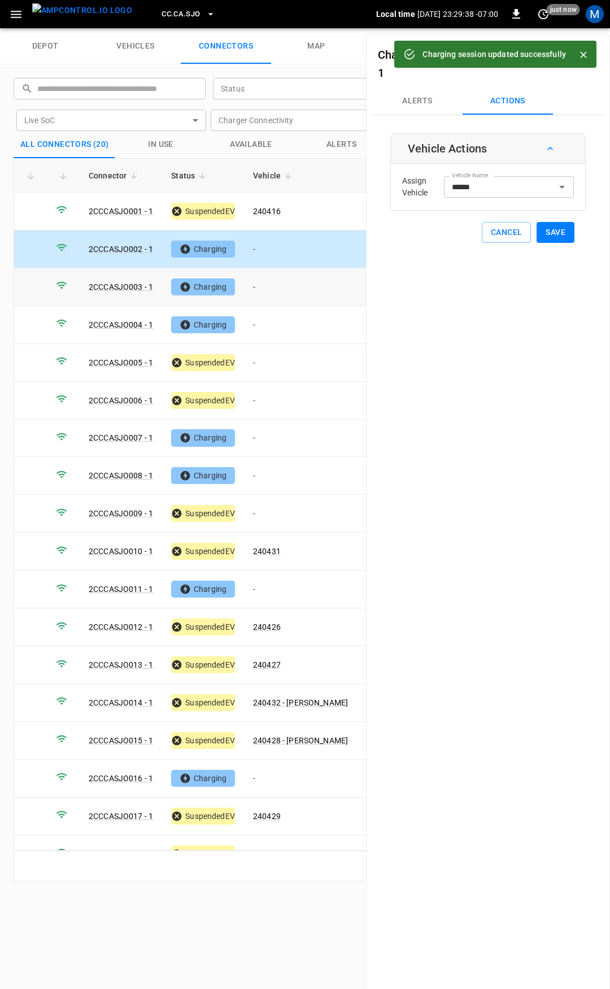
click at [281, 287] on td "-" at bounding box center [300, 287] width 113 height 38
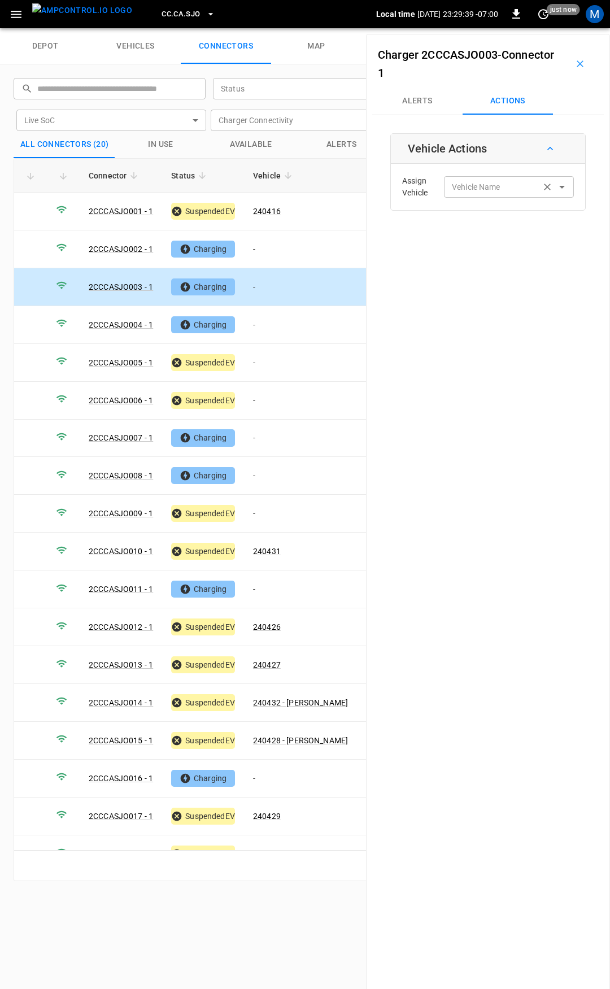
click at [474, 180] on div "Vehicle Name Vehicle Name" at bounding box center [509, 186] width 130 height 21
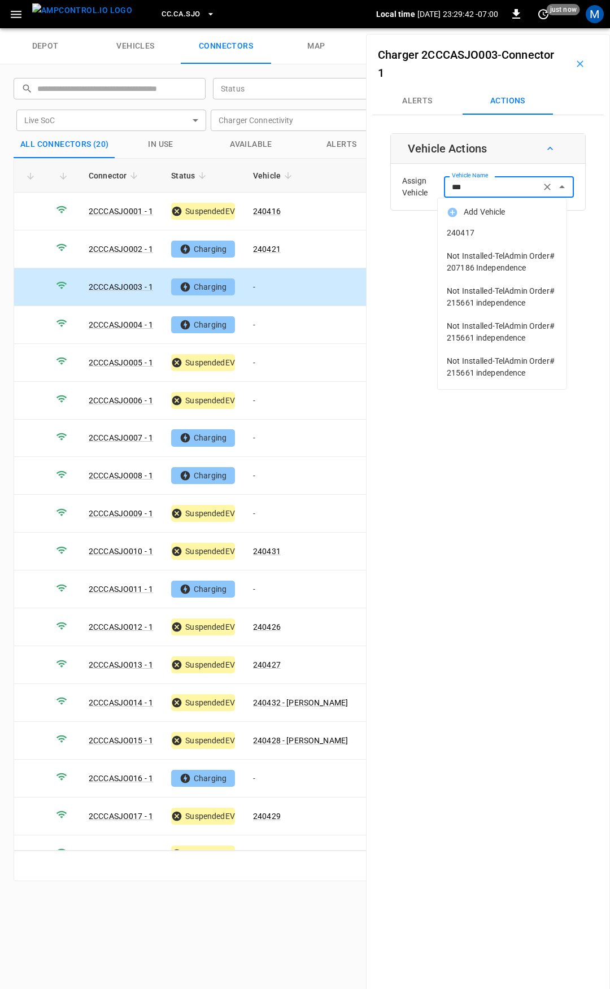
click at [477, 234] on span "240417" at bounding box center [502, 233] width 111 height 12
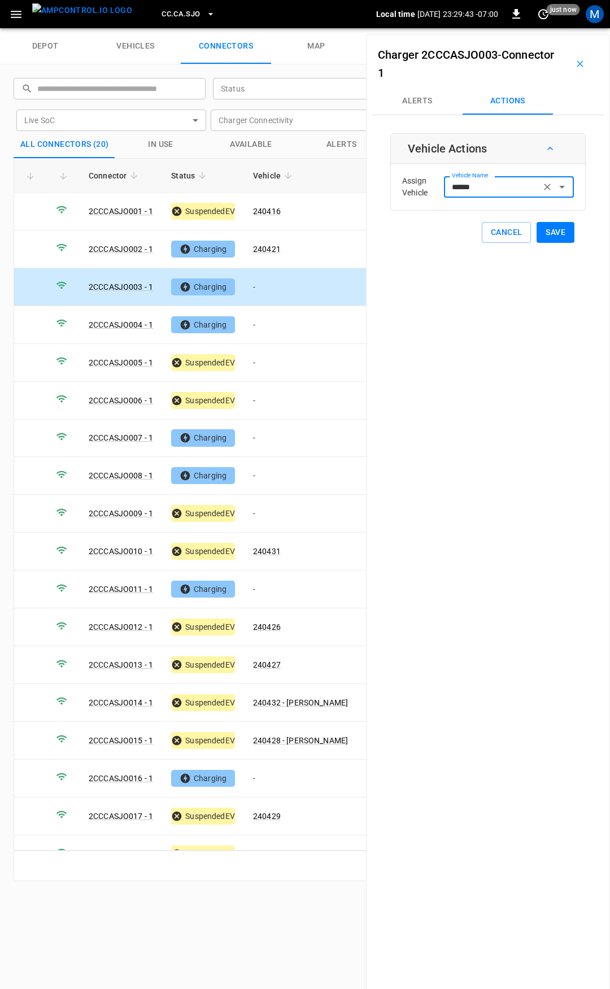
type input "******"
click at [554, 236] on button "Save" at bounding box center [556, 232] width 38 height 21
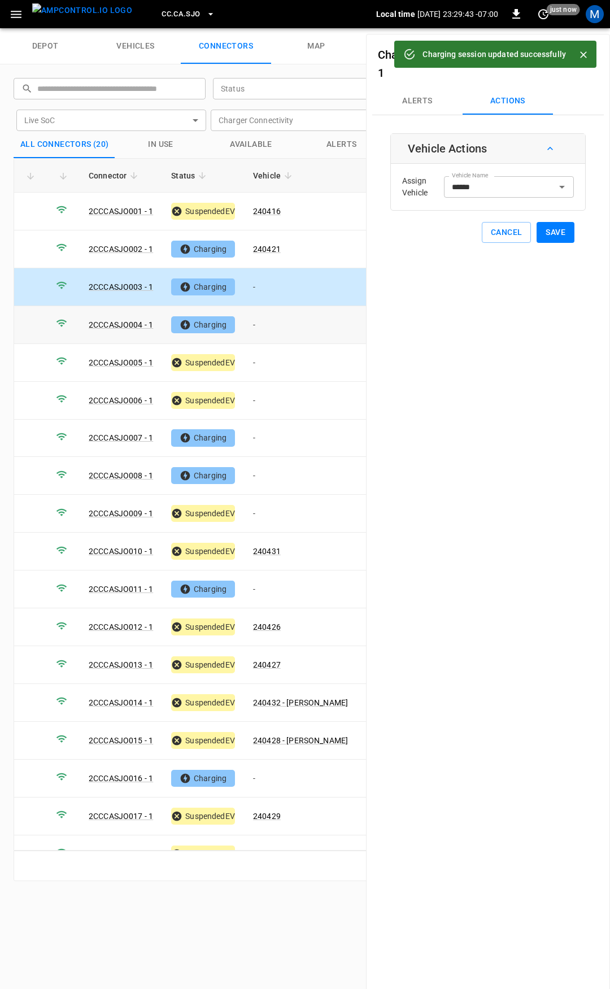
click at [293, 321] on td "-" at bounding box center [300, 325] width 113 height 38
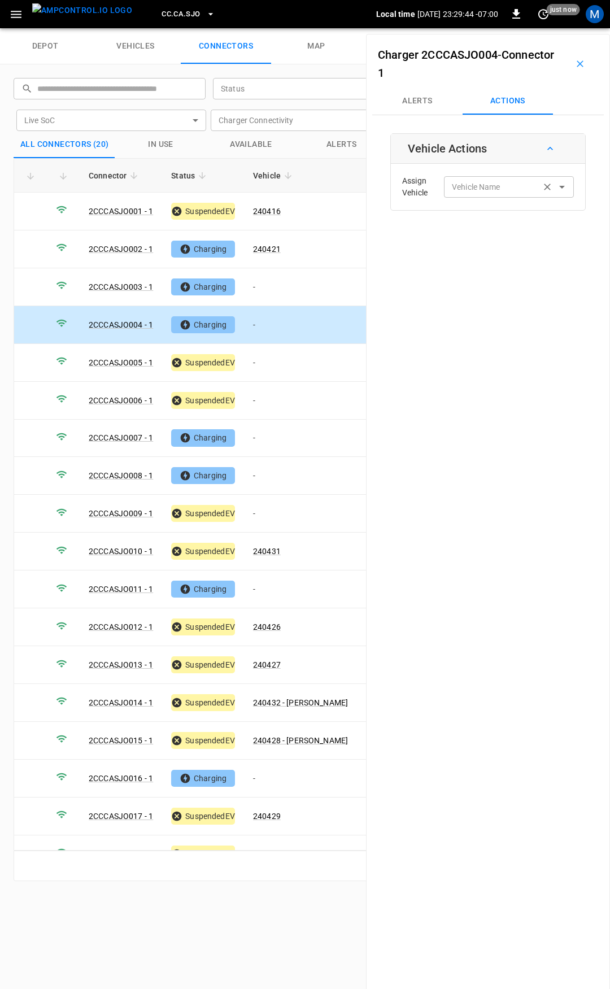
click at [478, 180] on div "Vehicle Name Vehicle Name" at bounding box center [509, 186] width 130 height 21
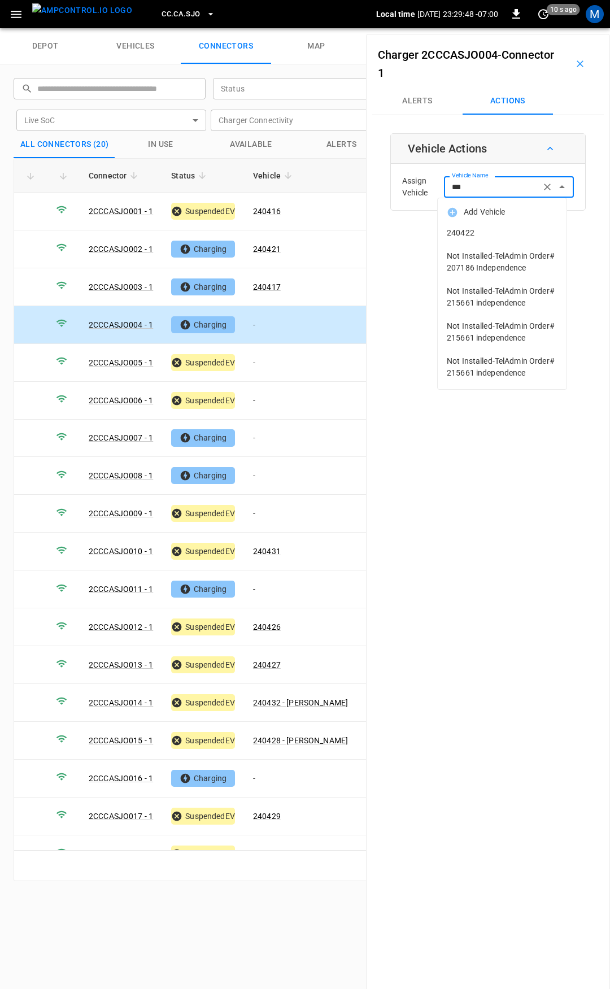
click at [525, 235] on span "240422" at bounding box center [502, 233] width 111 height 12
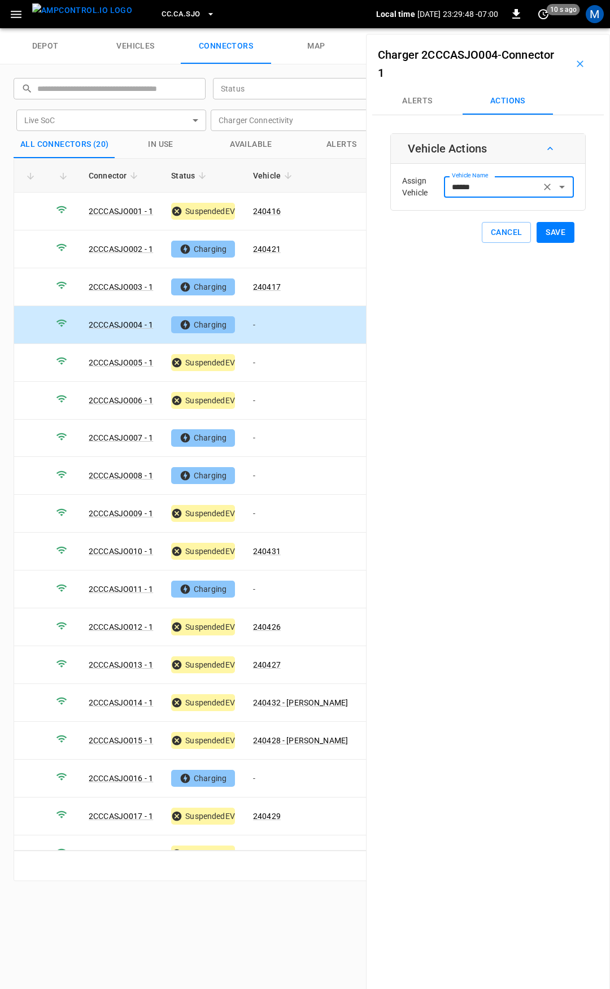
type input "******"
click at [570, 230] on div "Vehicle Actions Assign Vehicle Vehicle Name ****** Vehicle Name Cancel Save" at bounding box center [487, 188] width 195 height 110
drag, startPoint x: 563, startPoint y: 232, endPoint x: 511, endPoint y: 255, distance: 56.9
click at [561, 232] on button "Save" at bounding box center [556, 232] width 38 height 21
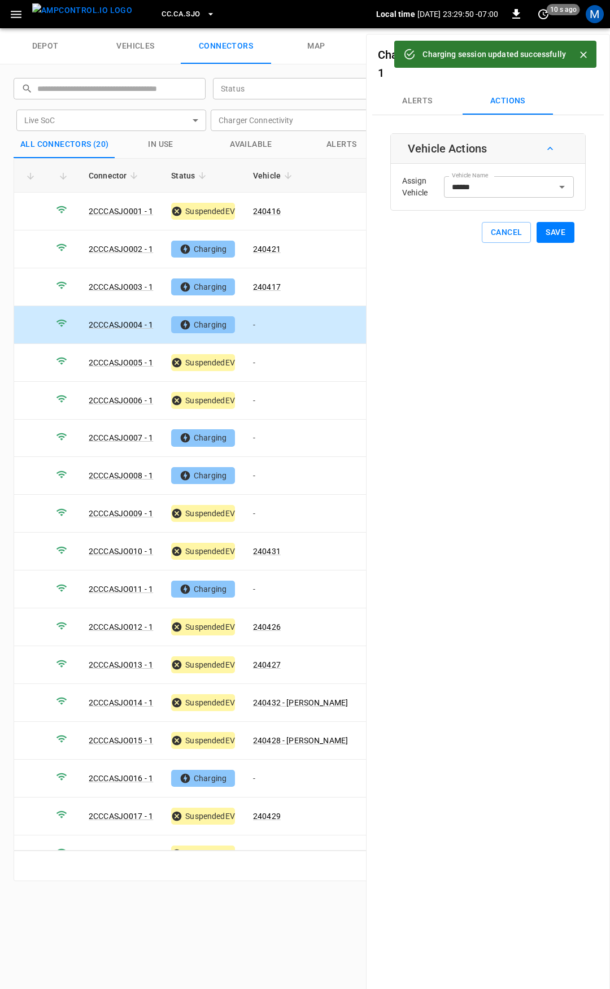
click at [541, 236] on button "Save" at bounding box center [556, 232] width 38 height 21
click at [280, 362] on td "-" at bounding box center [300, 363] width 113 height 38
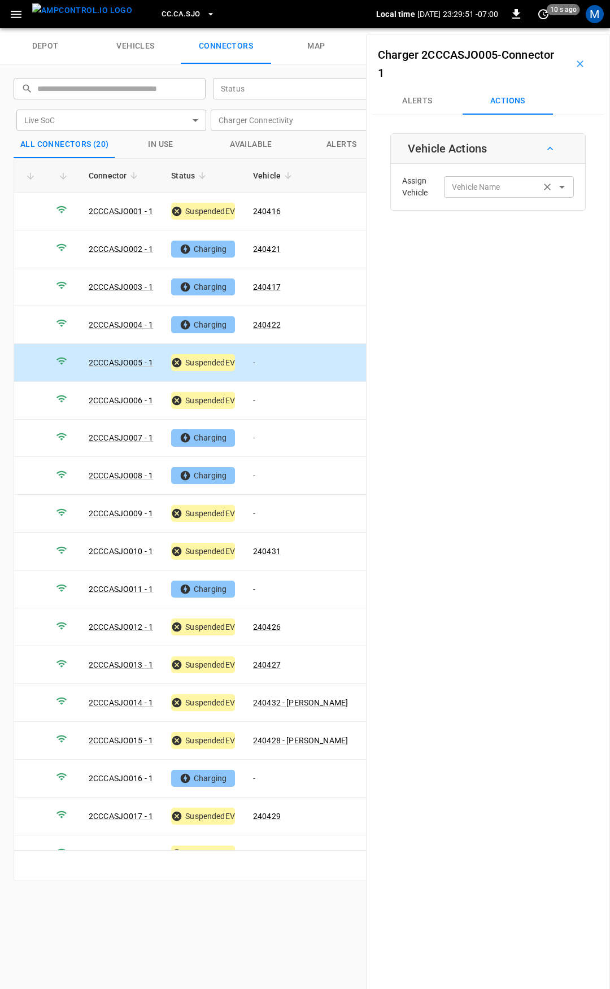
click at [467, 182] on div "Vehicle Name Vehicle Name" at bounding box center [509, 186] width 130 height 21
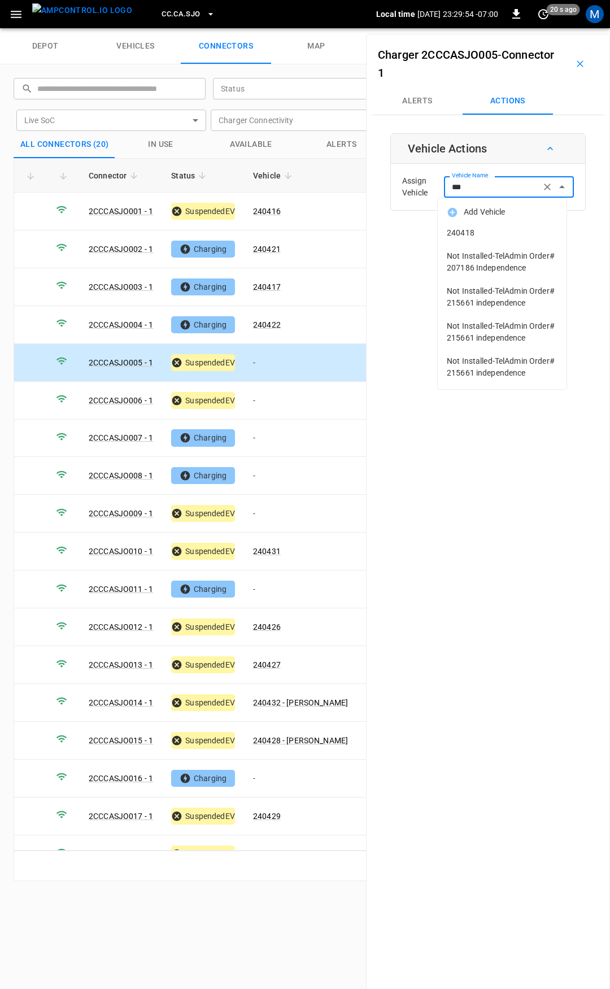
click at [461, 234] on span "240418" at bounding box center [502, 233] width 111 height 12
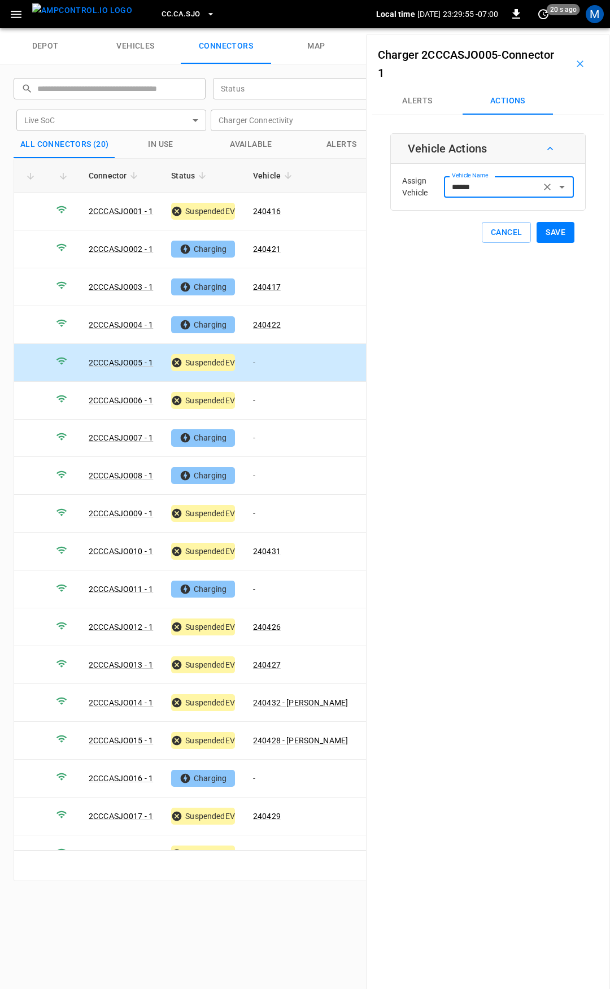
type input "******"
click at [539, 237] on button "Save" at bounding box center [556, 232] width 38 height 21
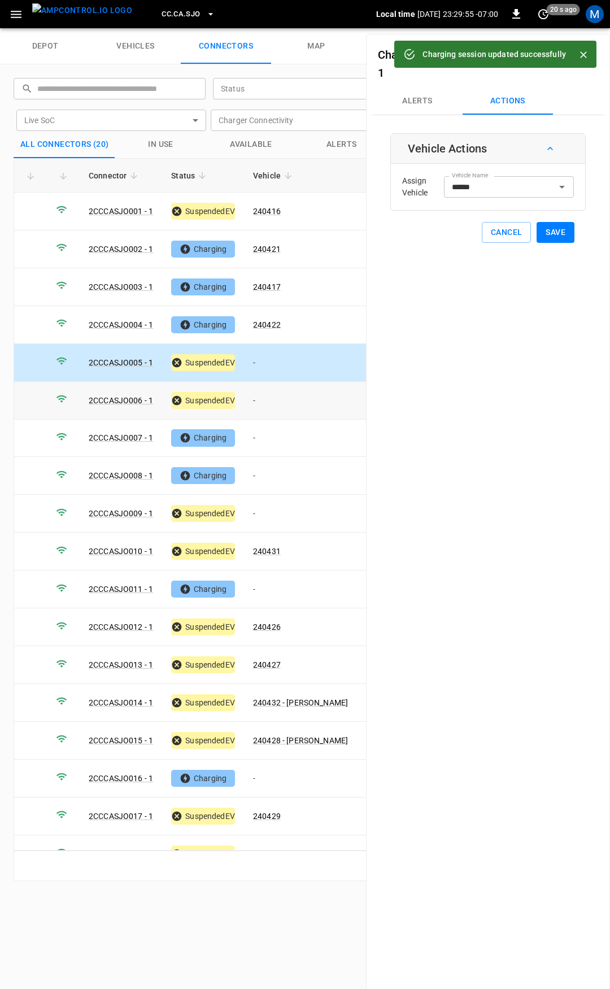
click at [272, 394] on td "-" at bounding box center [300, 401] width 113 height 38
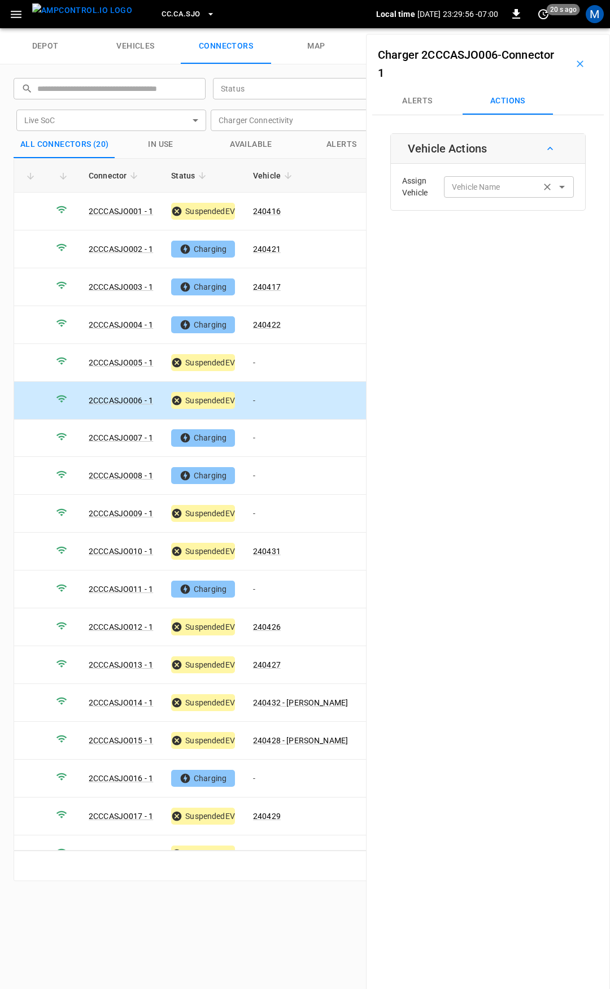
click at [467, 191] on input "Vehicle Name" at bounding box center [492, 187] width 90 height 14
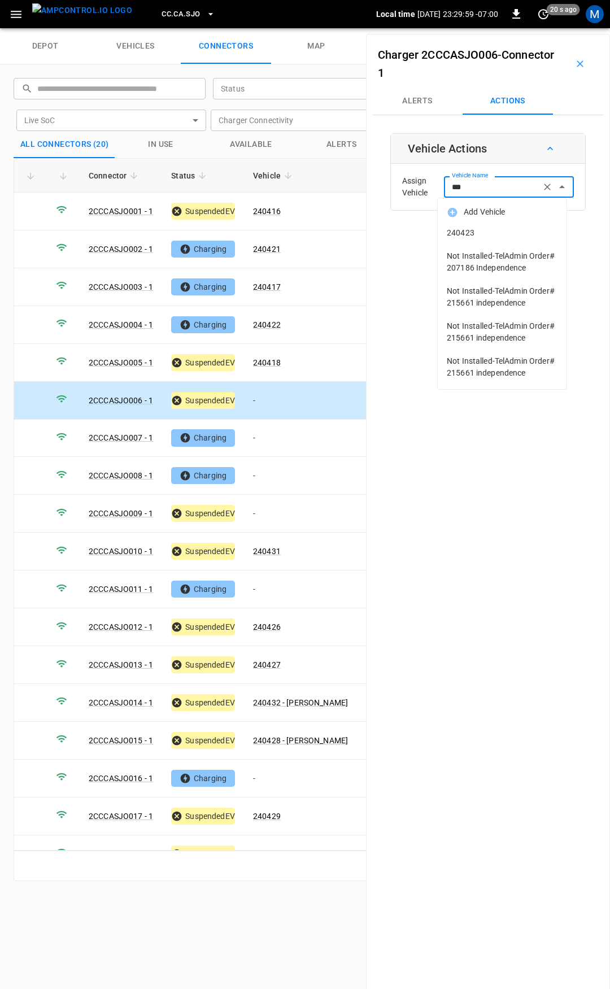
click at [517, 235] on span "240423" at bounding box center [502, 233] width 111 height 12
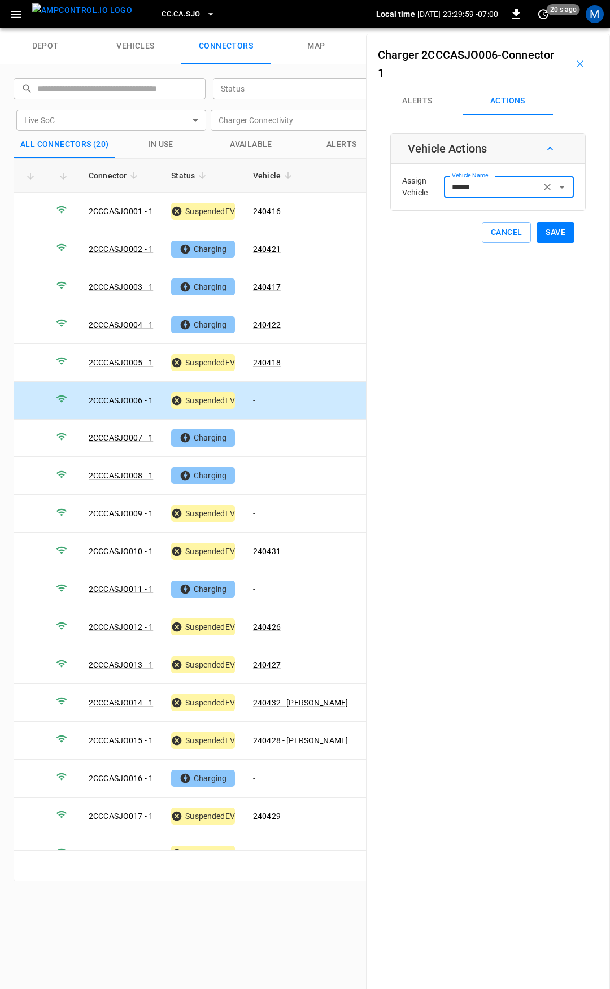
type input "******"
click at [542, 229] on button "Save" at bounding box center [556, 232] width 38 height 21
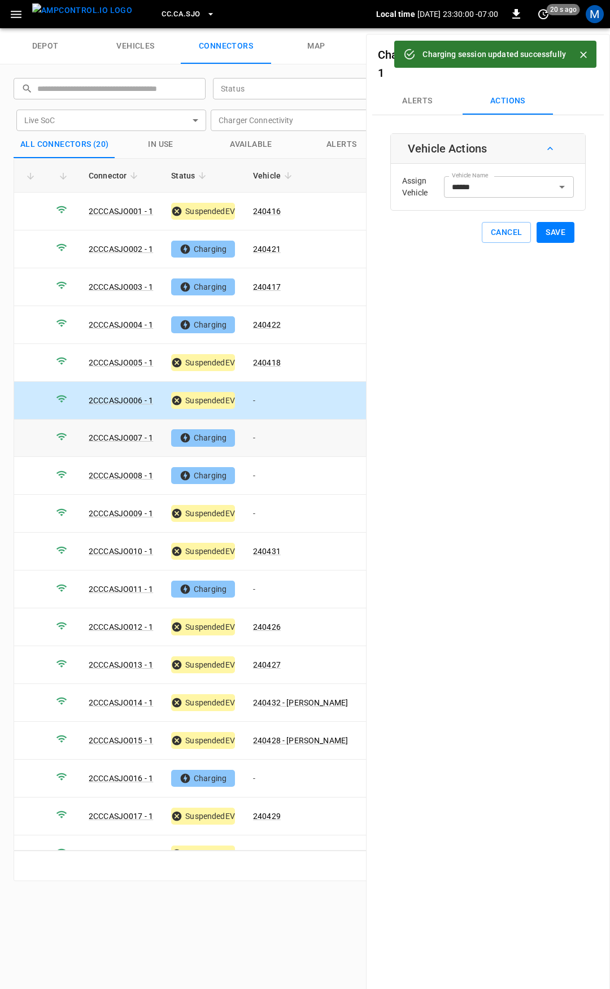
click at [260, 433] on td "-" at bounding box center [300, 439] width 113 height 38
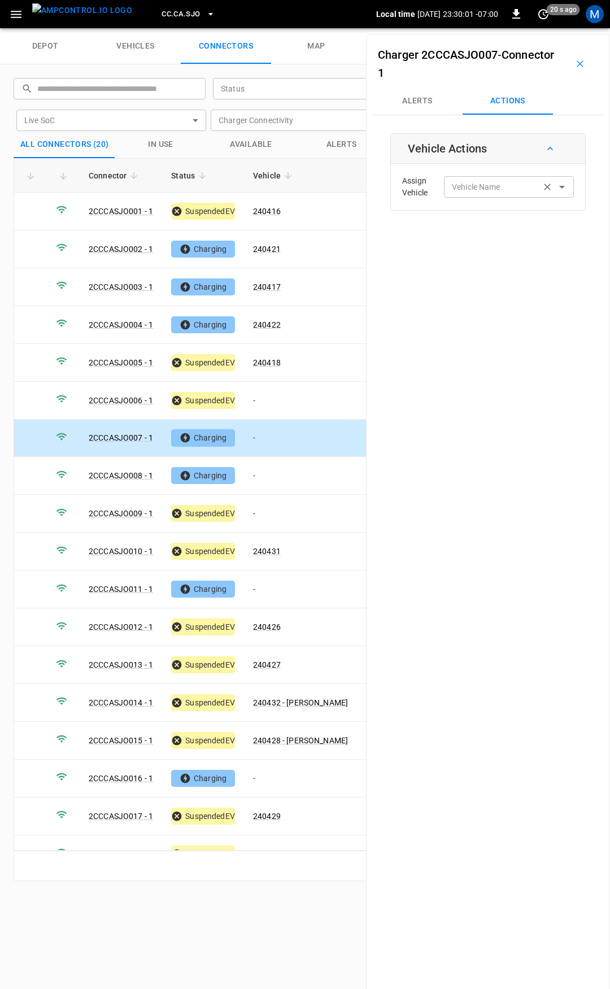
click at [486, 191] on input "Vehicle Name" at bounding box center [492, 187] width 90 height 14
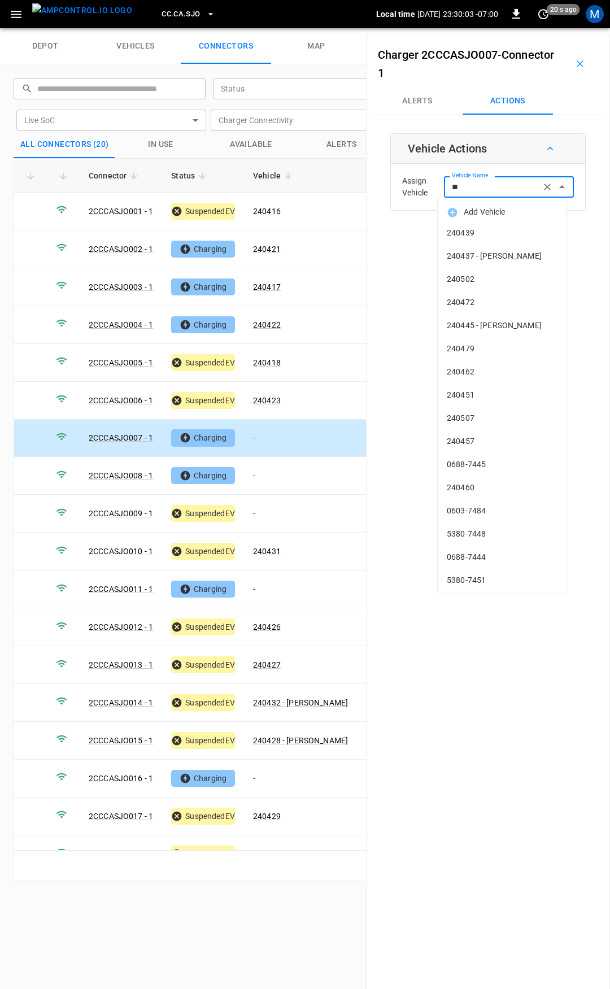
type input "***"
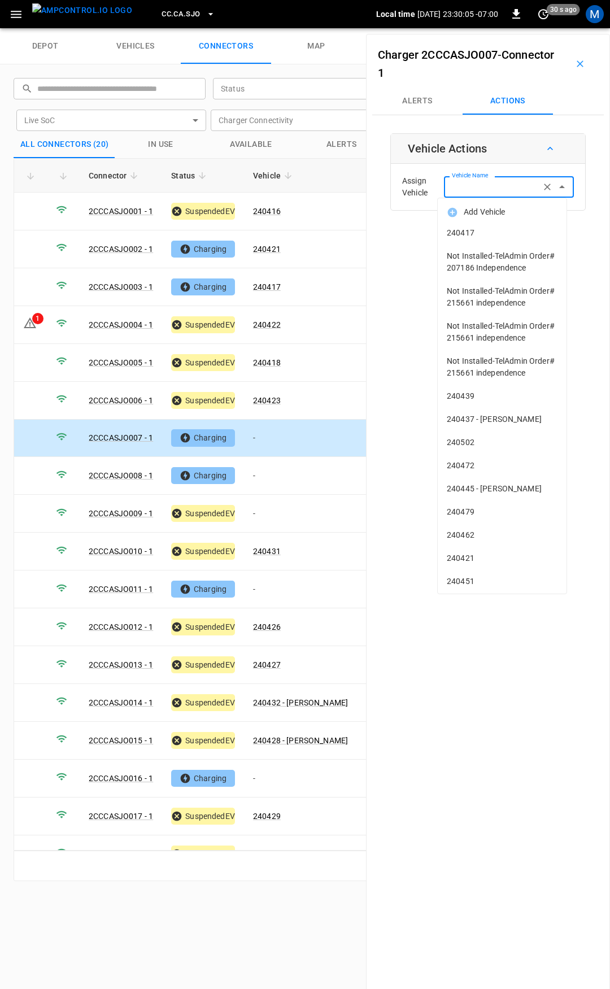
type input "*"
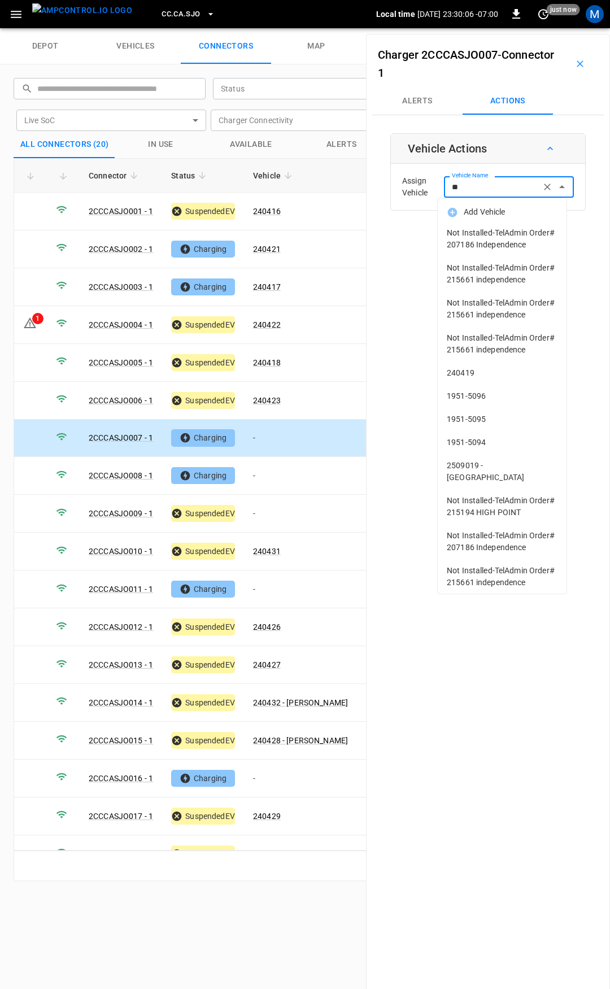
drag, startPoint x: 478, startPoint y: 190, endPoint x: 402, endPoint y: 185, distance: 77.0
click at [402, 185] on div "Assign Vehicle Vehicle Name ** Vehicle Name" at bounding box center [488, 187] width 189 height 41
click at [470, 379] on span "240419" at bounding box center [502, 373] width 111 height 12
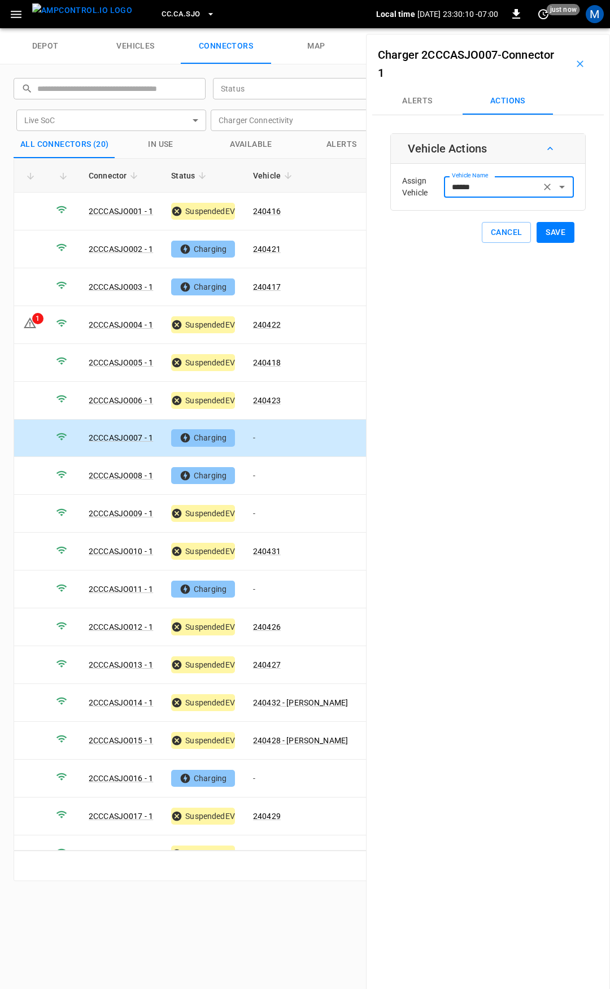
type input "******"
click at [544, 234] on button "Save" at bounding box center [556, 232] width 38 height 21
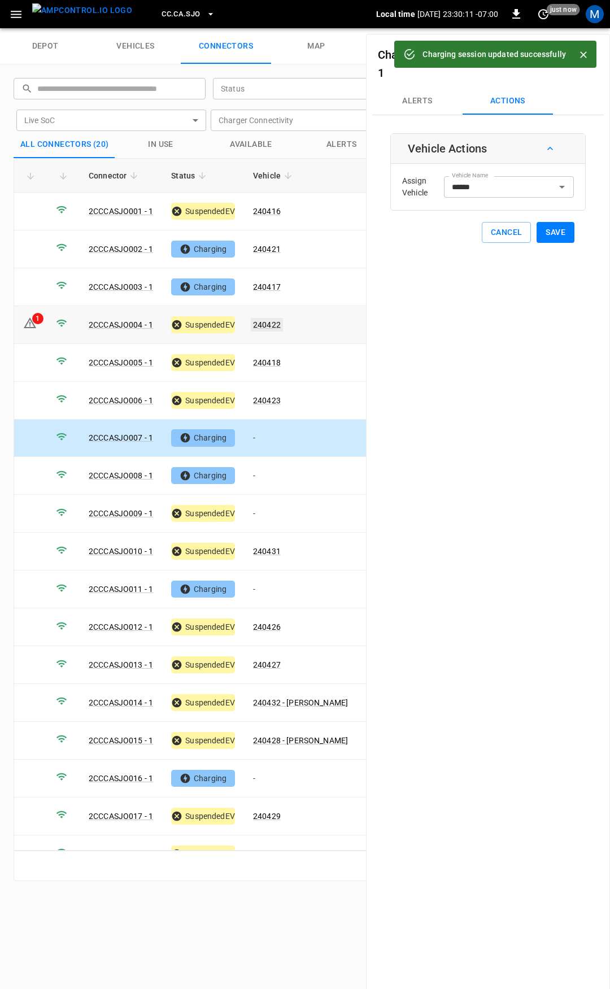
click at [272, 323] on link "240422" at bounding box center [267, 325] width 32 height 14
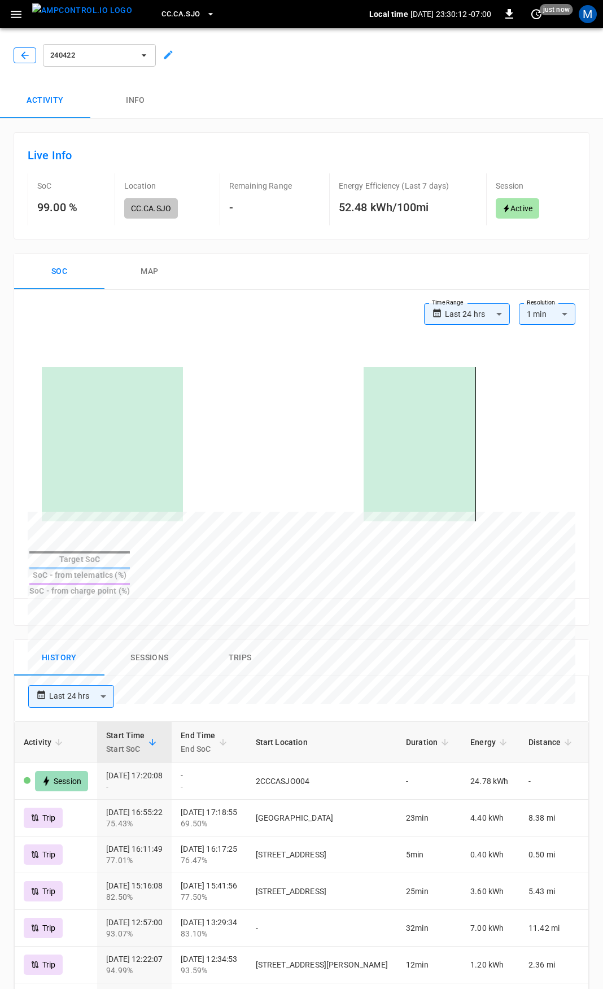
click at [27, 53] on icon "button" at bounding box center [24, 55] width 11 height 11
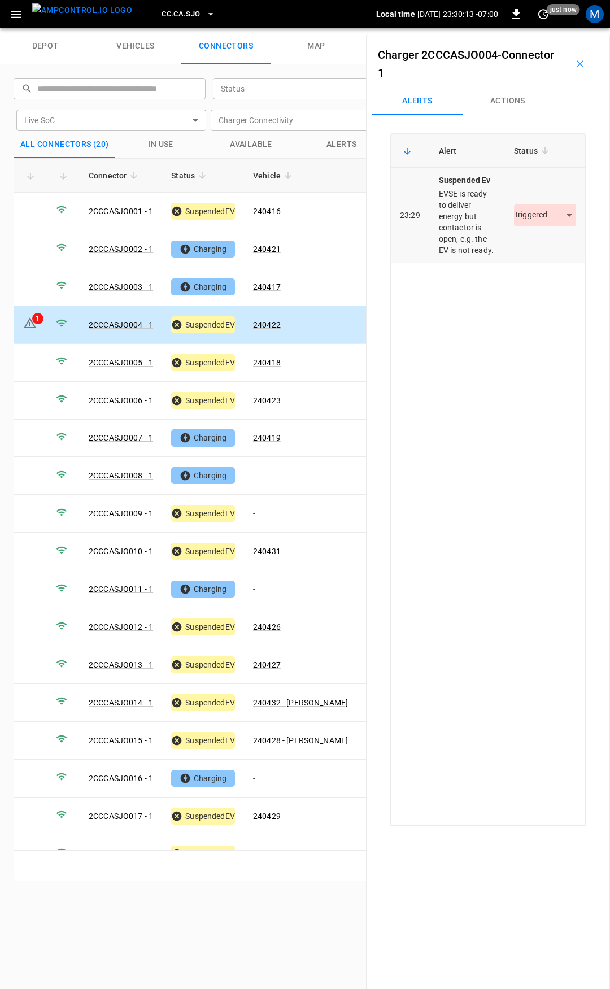
click at [530, 28] on body "CC.CA.SJO Local time [DATE] 23:30:13 -07:00 0 just now M depot vehicles connect…" at bounding box center [305, 14] width 610 height 28
click at [536, 246] on li "Resolved" at bounding box center [538, 248] width 71 height 19
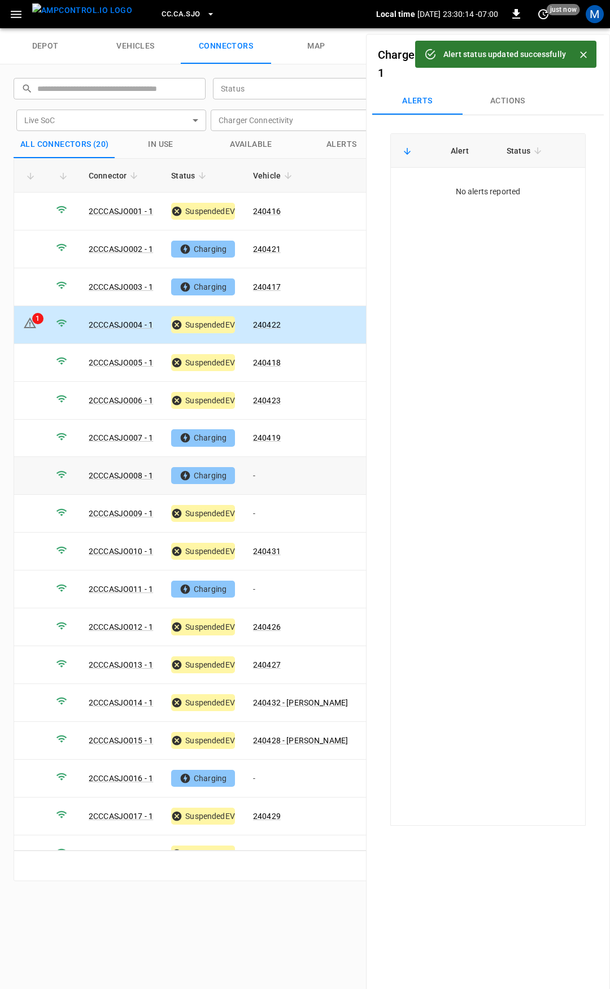
click at [274, 476] on td "-" at bounding box center [300, 476] width 113 height 38
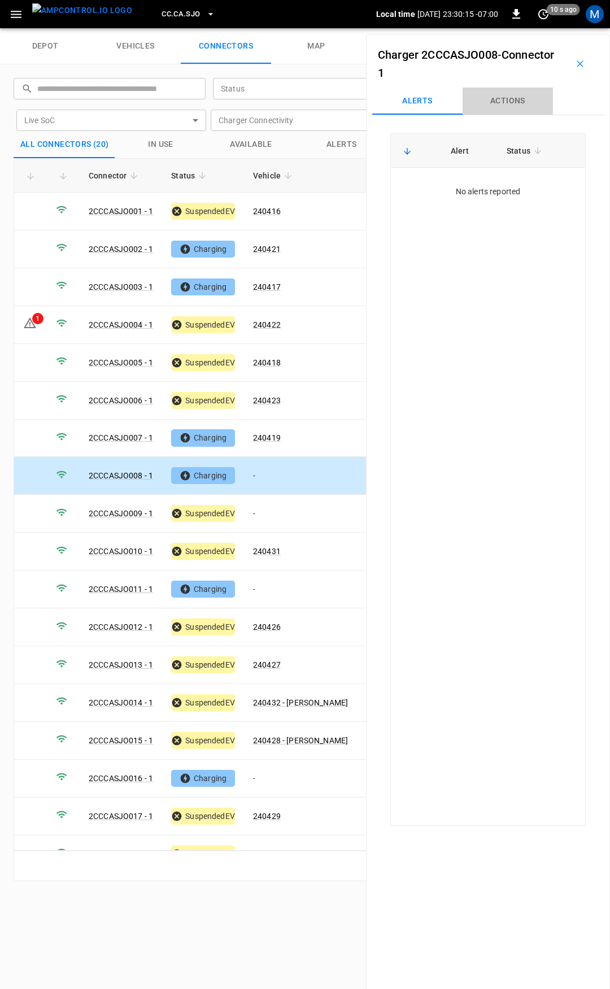
click at [498, 95] on button "Actions" at bounding box center [508, 101] width 90 height 27
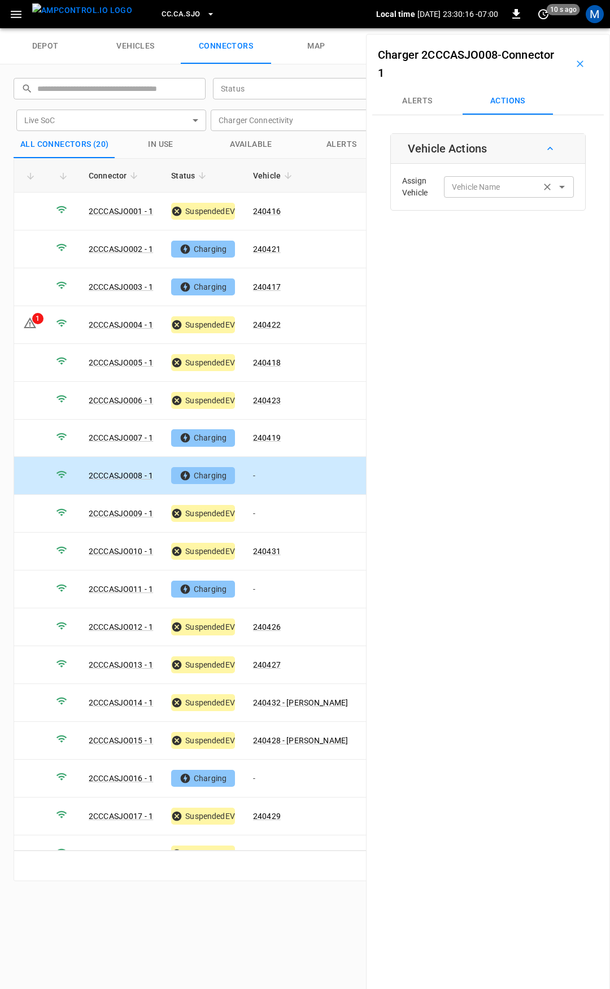
click at [485, 194] on div "Vehicle Name" at bounding box center [509, 186] width 130 height 21
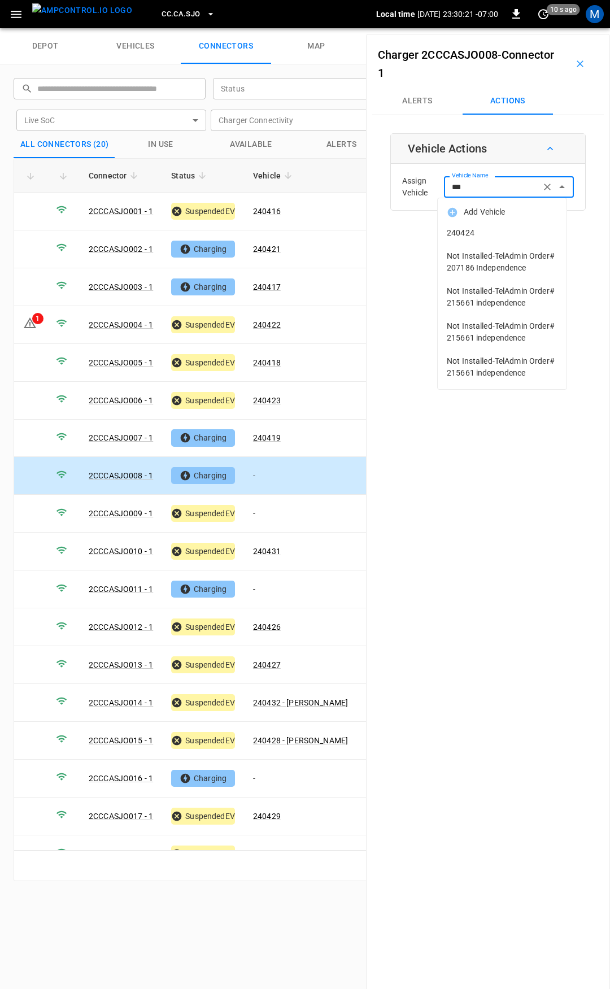
click at [468, 235] on span "240424" at bounding box center [502, 233] width 111 height 12
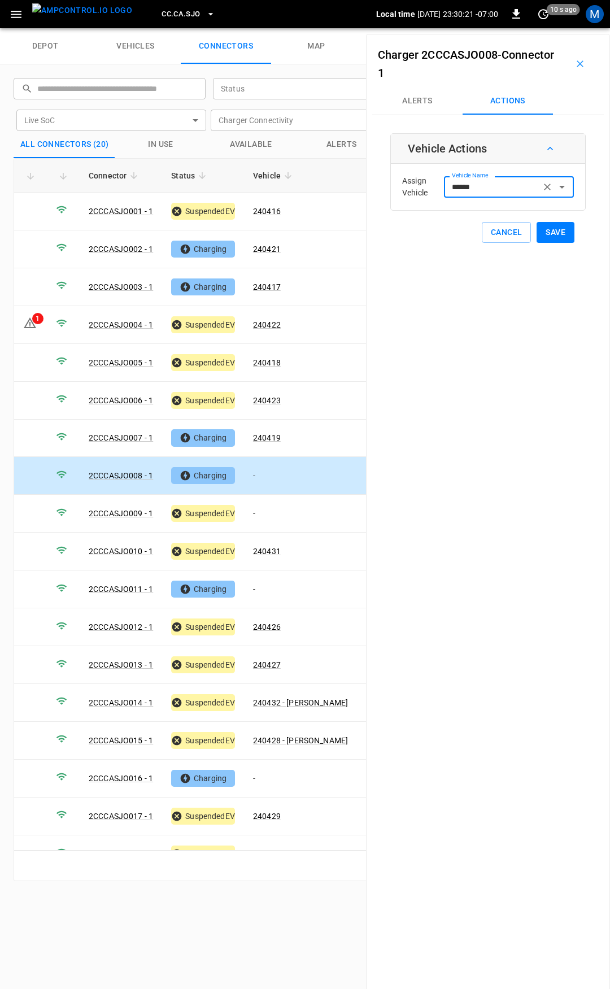
type input "******"
drag, startPoint x: 542, startPoint y: 236, endPoint x: 536, endPoint y: 239, distance: 6.3
click at [542, 236] on button "Save" at bounding box center [556, 232] width 38 height 21
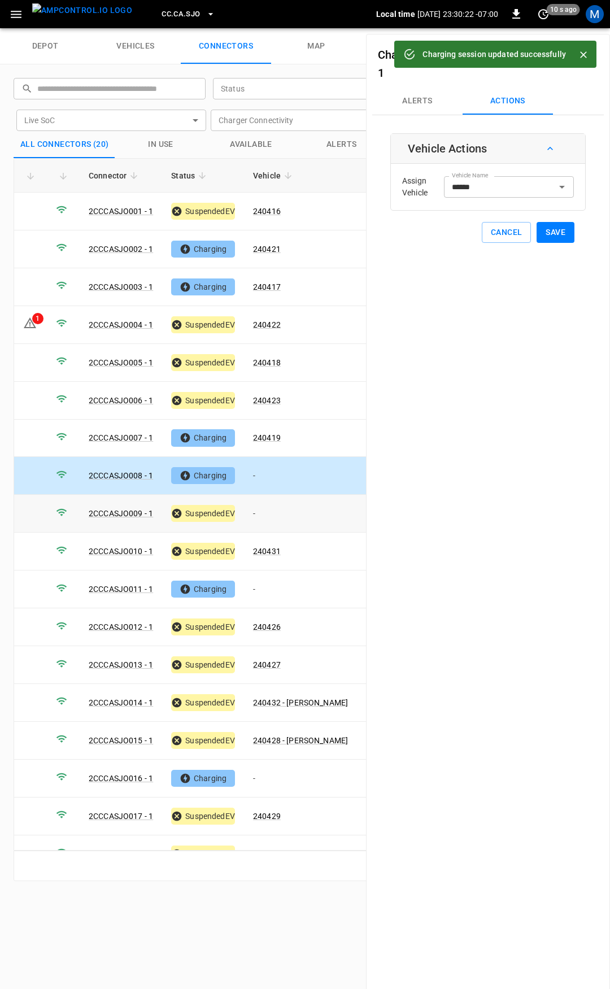
click at [273, 508] on td "-" at bounding box center [300, 514] width 113 height 38
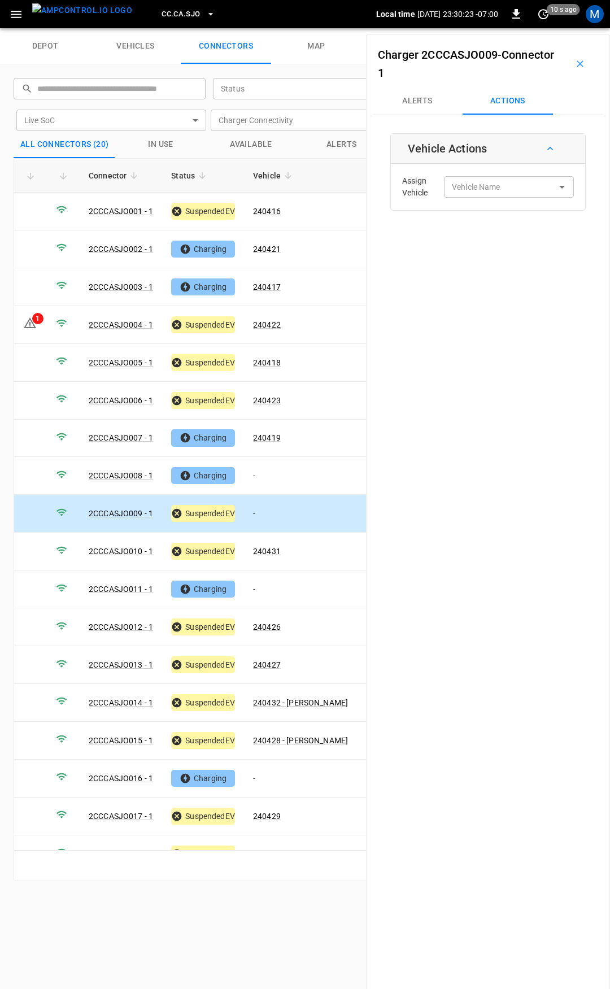
click at [448, 199] on div "Assign Vehicle Vehicle Name Vehicle Name" at bounding box center [488, 187] width 189 height 41
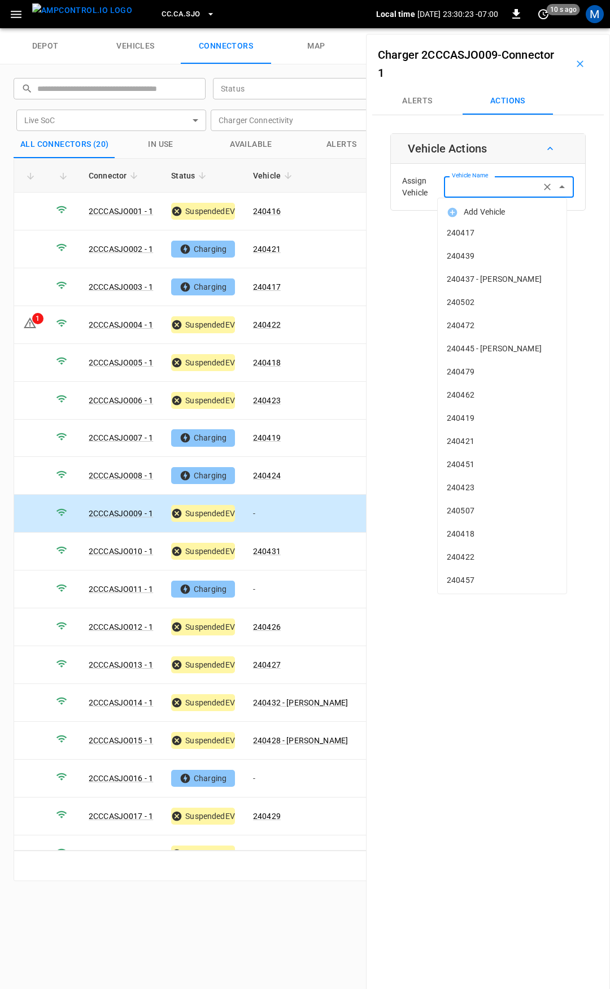
click at [452, 187] on div "Vehicle Name Vehicle Name" at bounding box center [509, 186] width 130 height 21
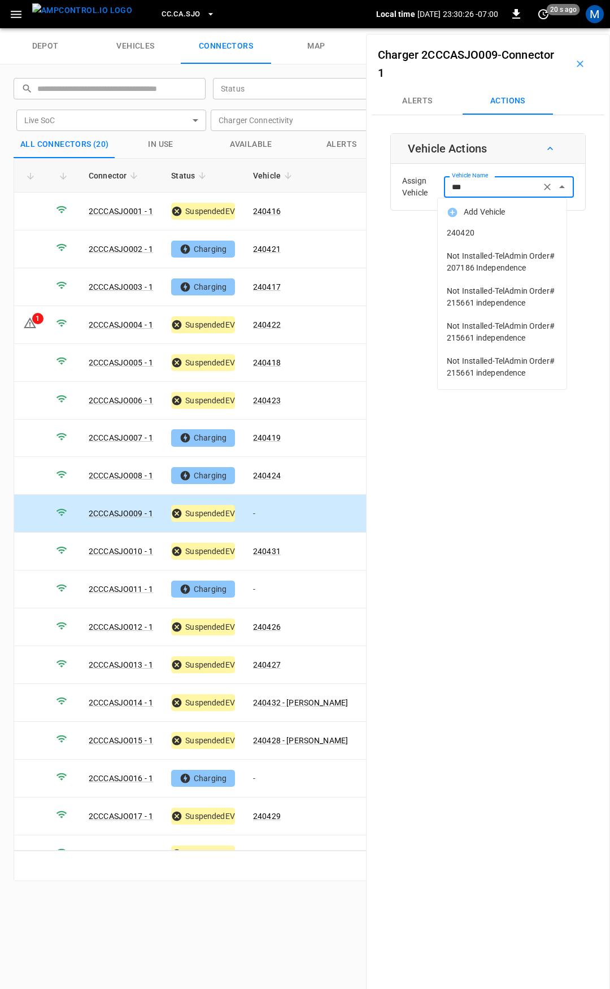
click at [487, 228] on span "240420" at bounding box center [502, 233] width 111 height 12
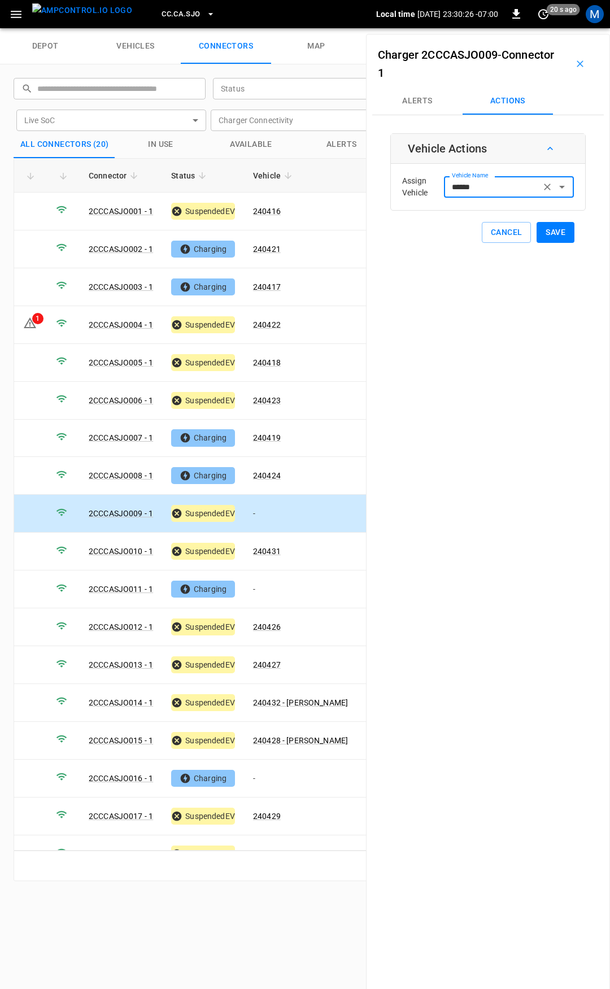
type input "******"
drag, startPoint x: 553, startPoint y: 234, endPoint x: 304, endPoint y: 75, distance: 295.6
click at [552, 234] on button "Save" at bounding box center [556, 232] width 38 height 21
drag, startPoint x: 276, startPoint y: 581, endPoint x: 431, endPoint y: 162, distance: 447.3
click at [276, 581] on td "-" at bounding box center [300, 589] width 113 height 38
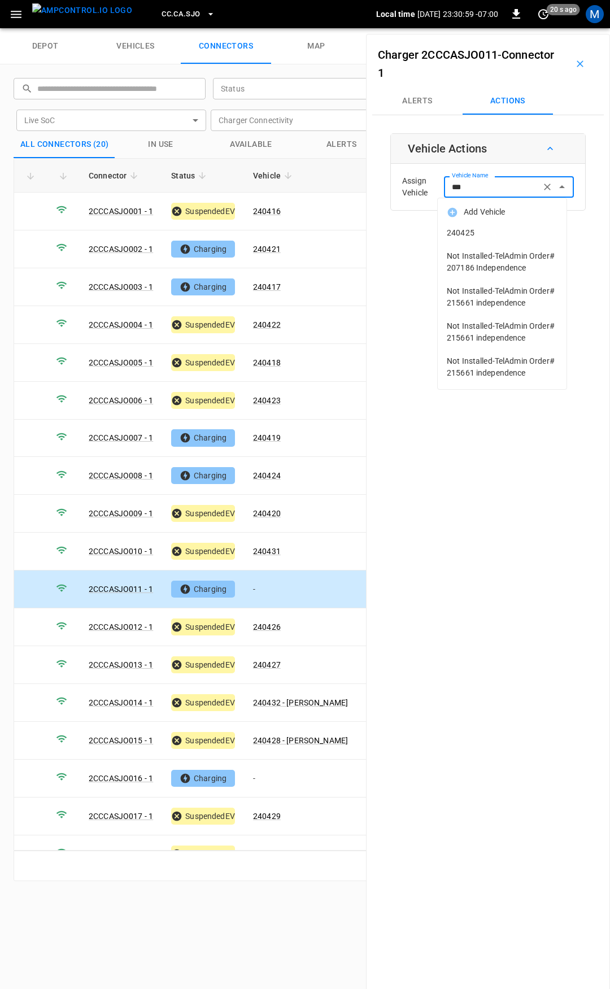
click at [483, 224] on li "240425" at bounding box center [502, 232] width 129 height 23
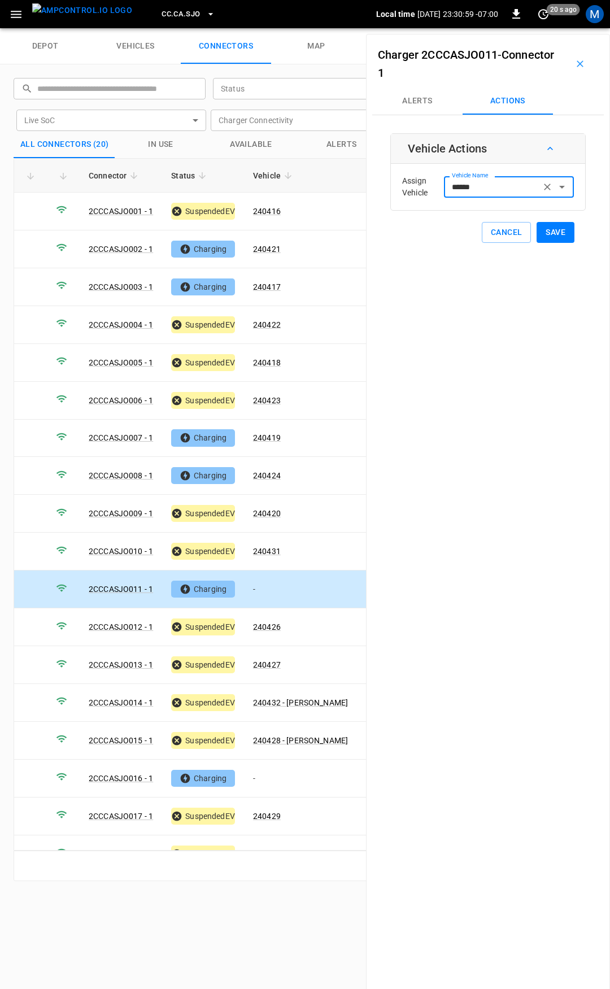
type input "******"
click at [558, 241] on button "Save" at bounding box center [556, 232] width 38 height 21
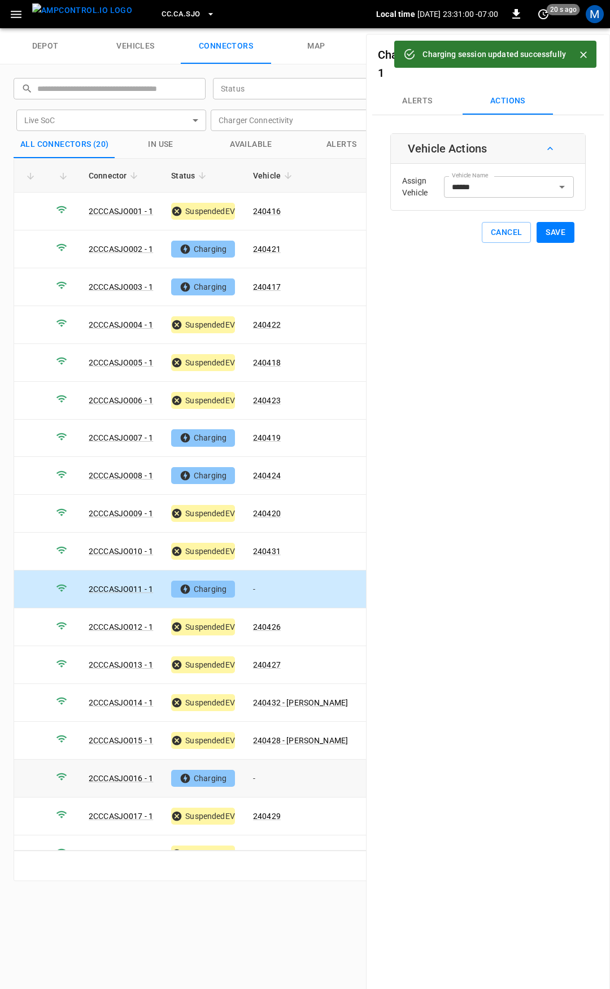
click at [276, 771] on td "-" at bounding box center [300, 779] width 113 height 38
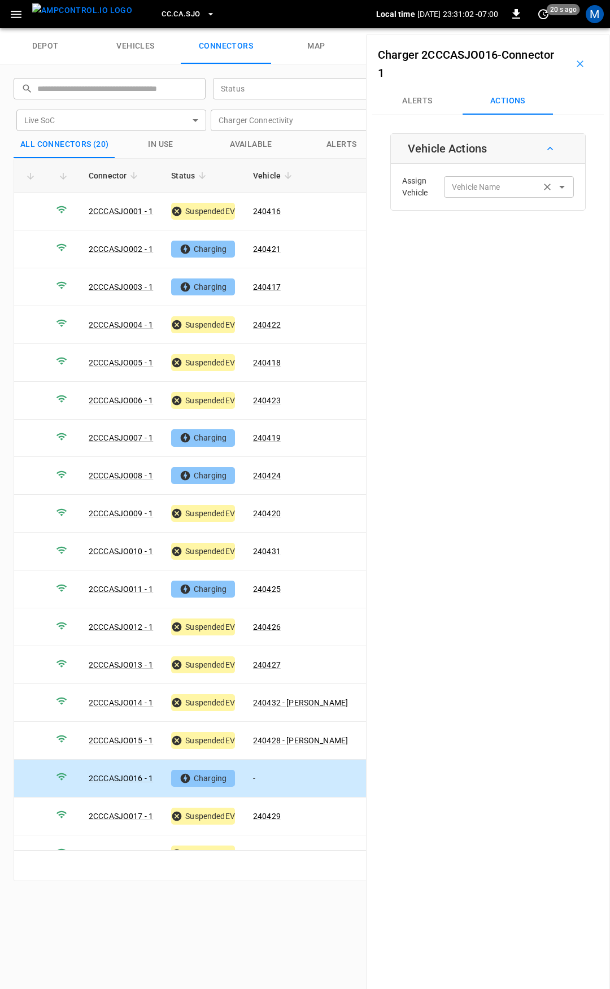
drag, startPoint x: 487, startPoint y: 176, endPoint x: 478, endPoint y: 190, distance: 17.0
click at [486, 177] on div "Assign Vehicle Vehicle Name Vehicle Name" at bounding box center [488, 187] width 189 height 41
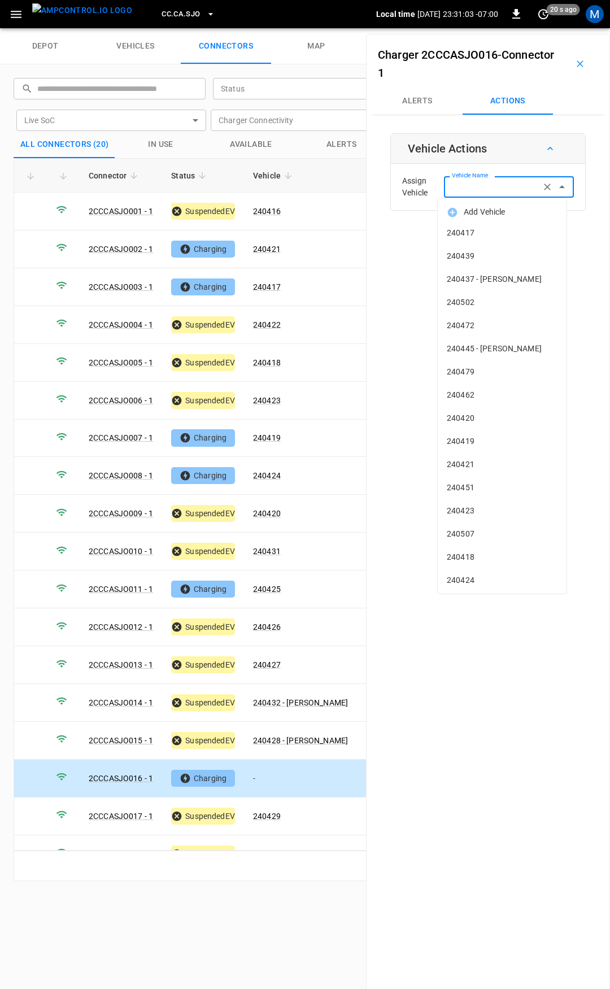
click at [468, 186] on input "Vehicle Name" at bounding box center [492, 187] width 90 height 14
type input "*"
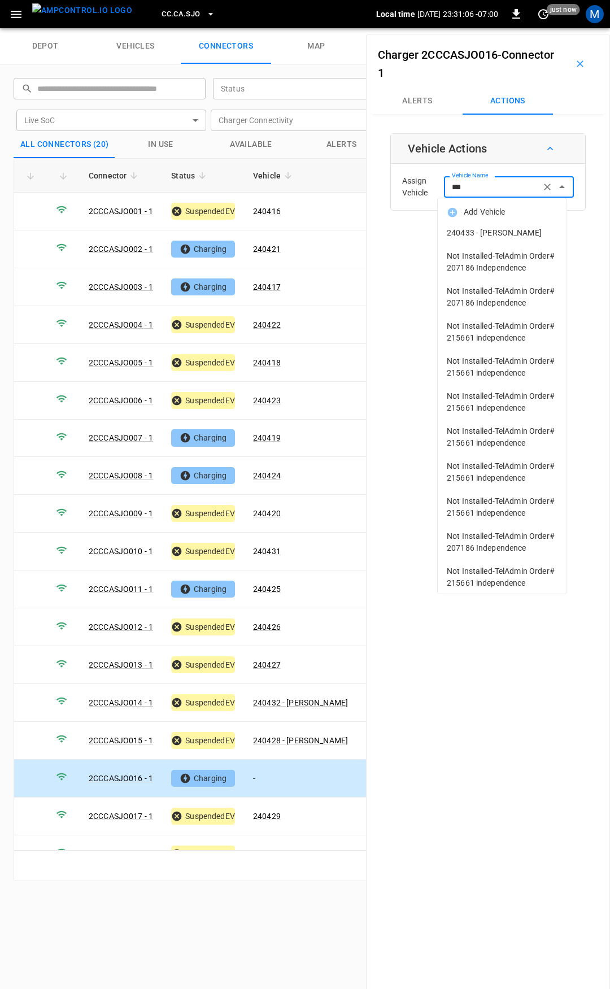
click at [502, 234] on span "240433 - [PERSON_NAME]" at bounding box center [502, 233] width 111 height 12
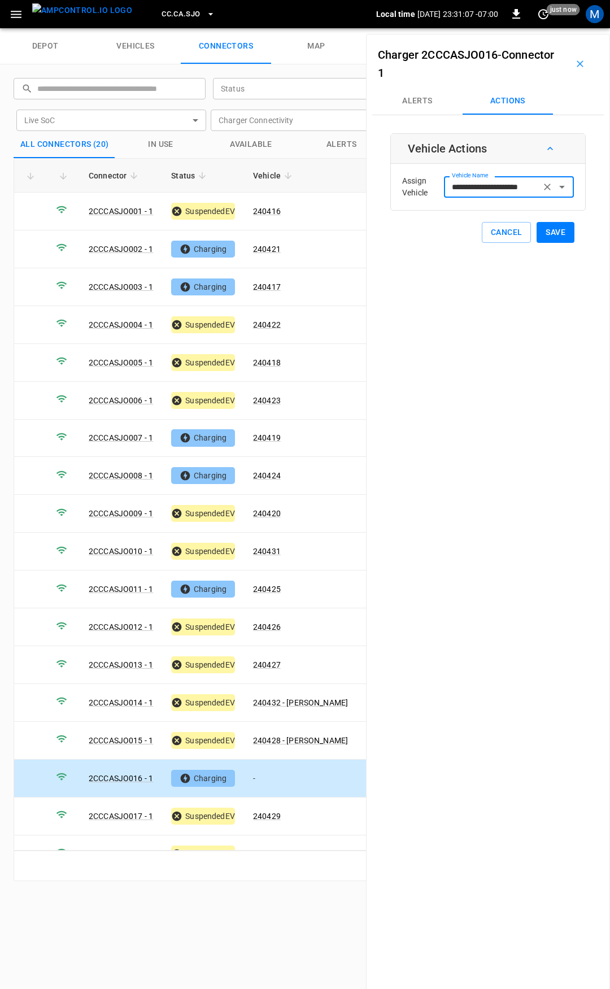
type input "**********"
click at [561, 235] on button "Save" at bounding box center [556, 232] width 38 height 21
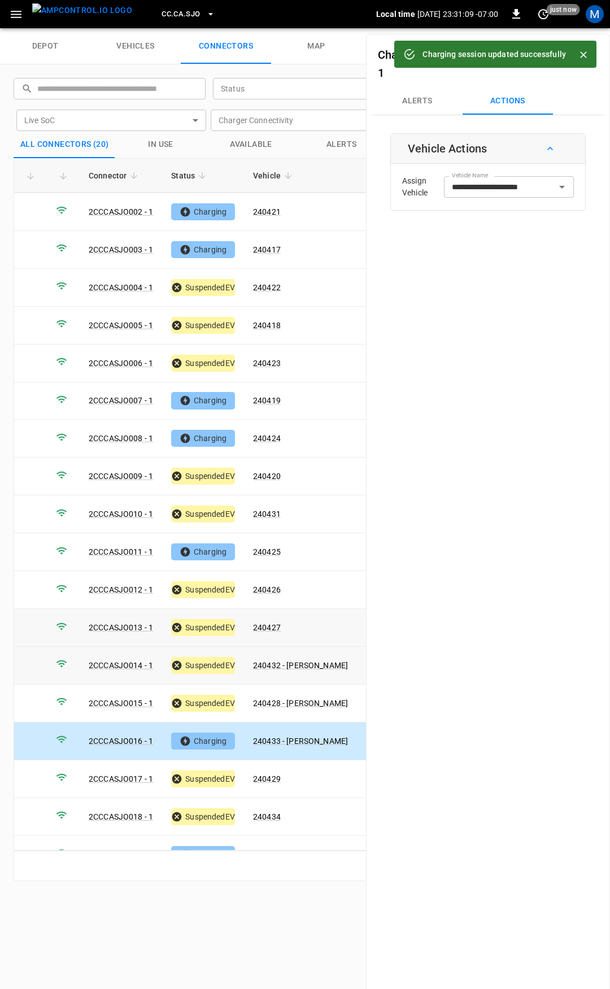
scroll to position [94, 0]
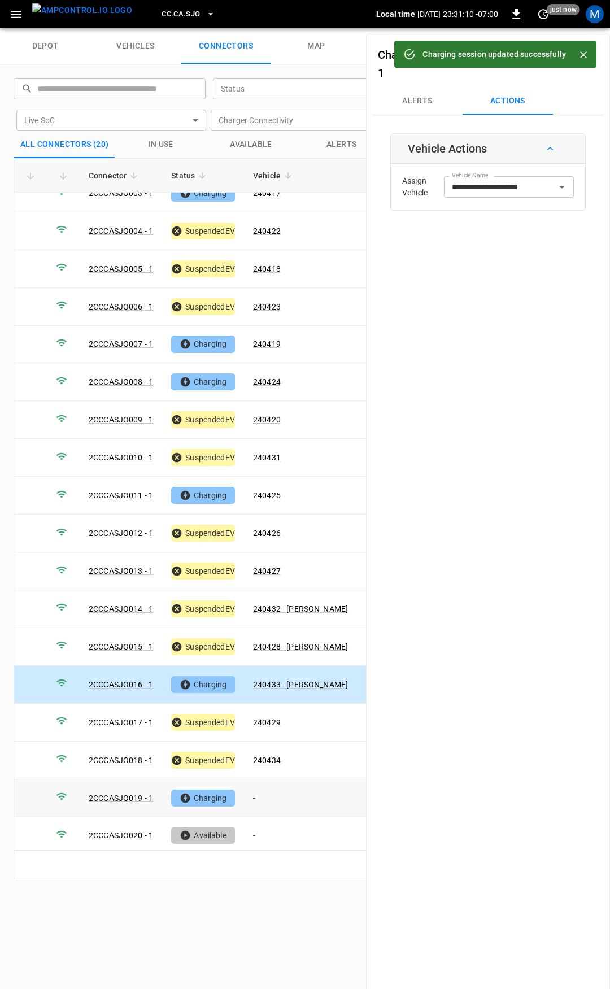
click at [285, 791] on td "-" at bounding box center [300, 798] width 113 height 38
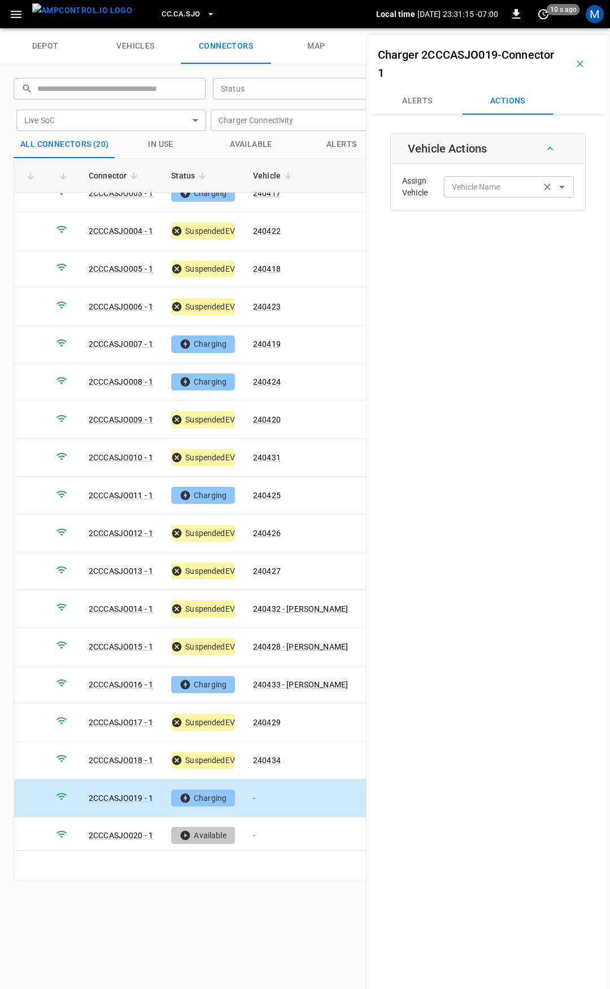
click at [461, 184] on div "Vehicle Name Vehicle Name" at bounding box center [509, 186] width 130 height 21
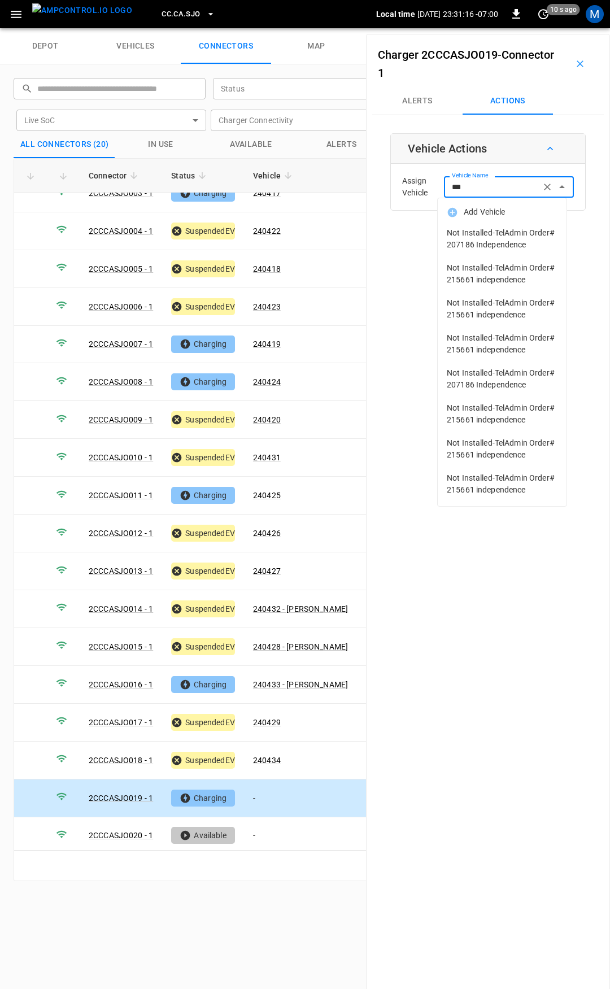
type input "****"
drag, startPoint x: 462, startPoint y: 195, endPoint x: 421, endPoint y: 189, distance: 41.8
click at [421, 189] on div "Assign Vehicle Vehicle Name *** Vehicle Name" at bounding box center [488, 187] width 189 height 41
type input "*"
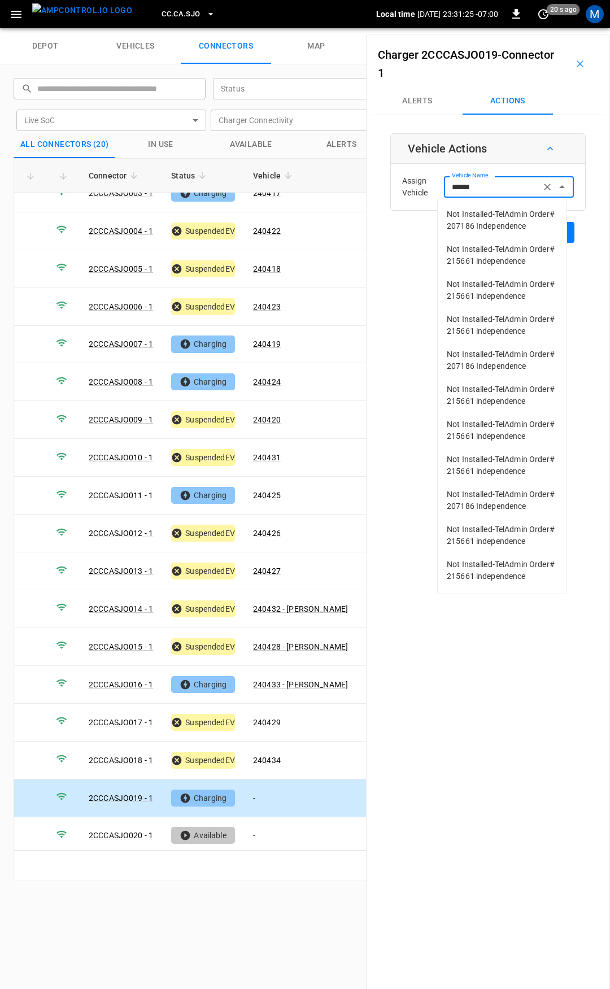
scroll to position [312, 0]
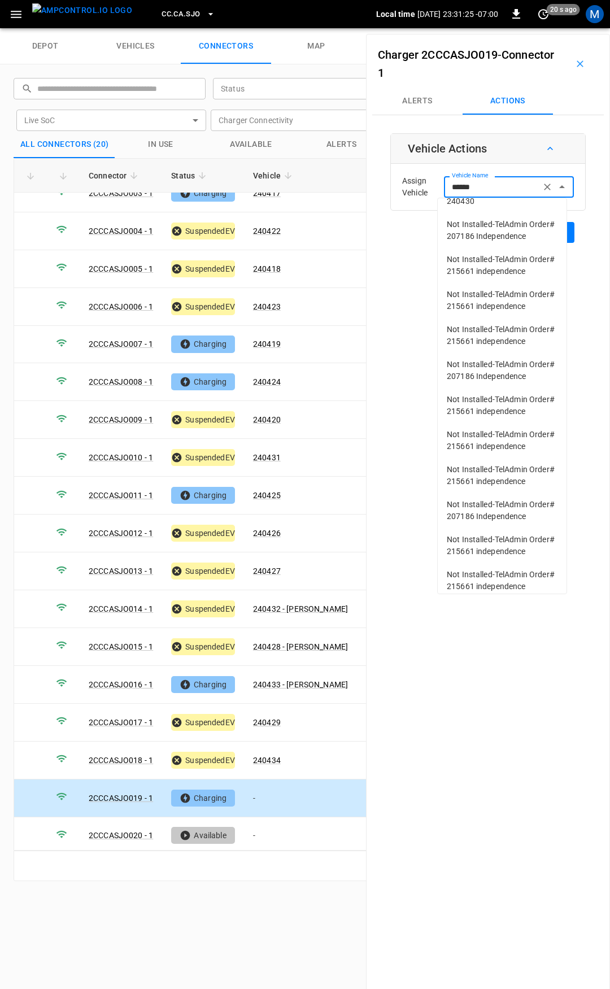
click at [481, 207] on span "240430" at bounding box center [502, 201] width 111 height 12
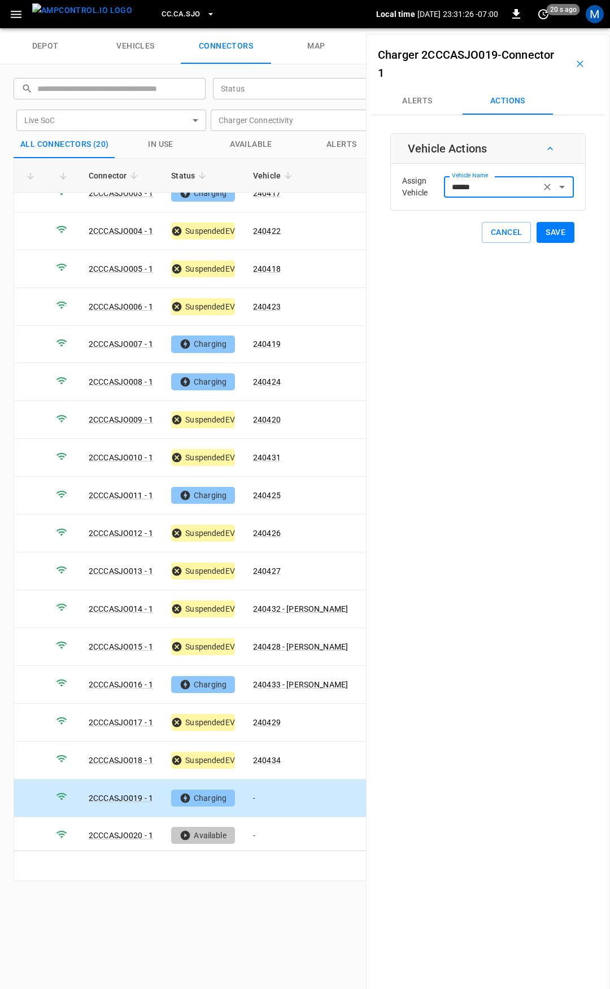
type input "******"
click at [546, 238] on button "Save" at bounding box center [556, 232] width 38 height 21
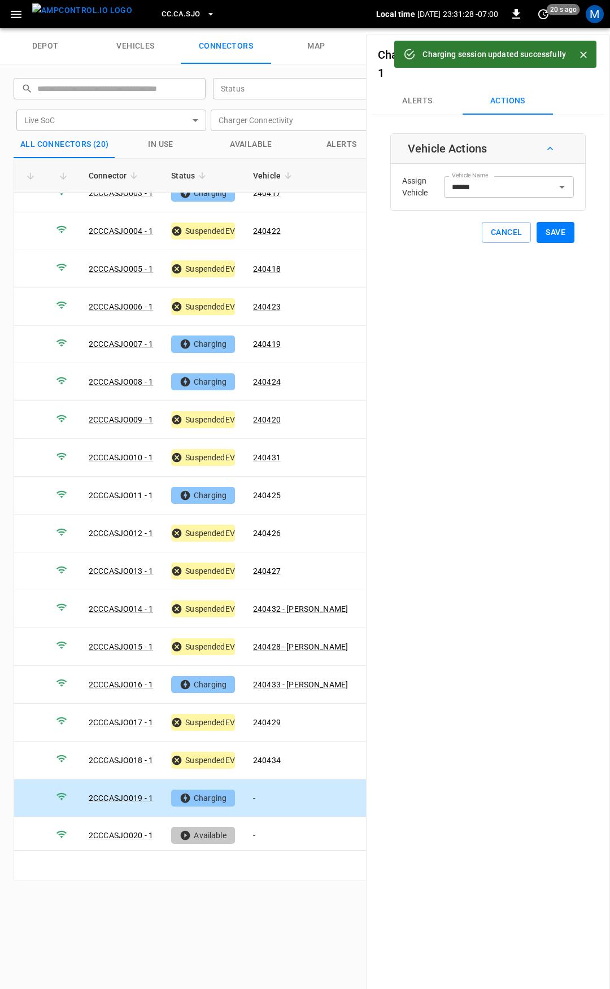
click at [163, 12] on span "CC.CA.SJO" at bounding box center [181, 14] width 38 height 13
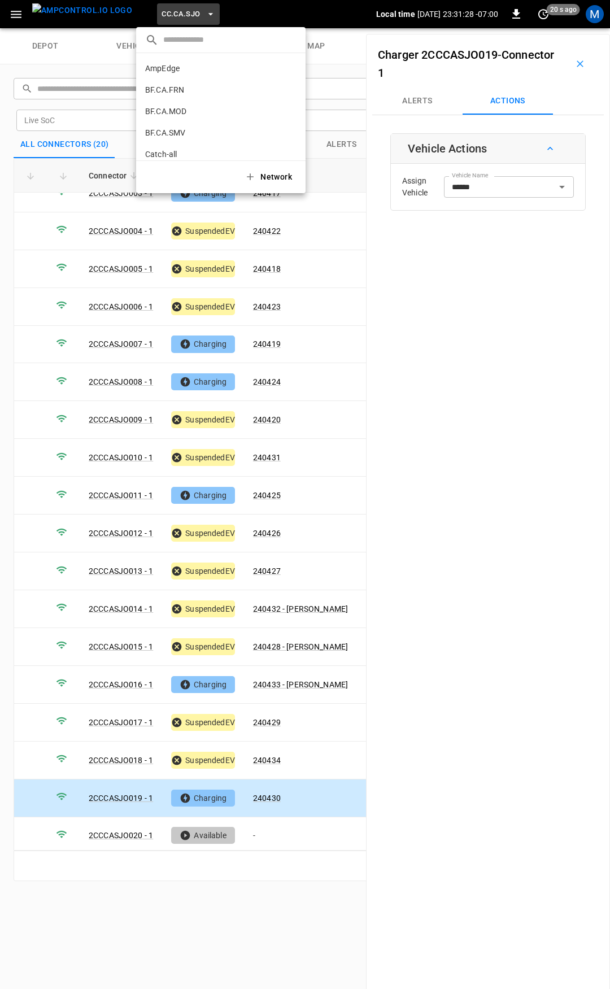
scroll to position [211, 0]
click at [191, 93] on li "CC.FRN 859f ..." at bounding box center [220, 92] width 169 height 21
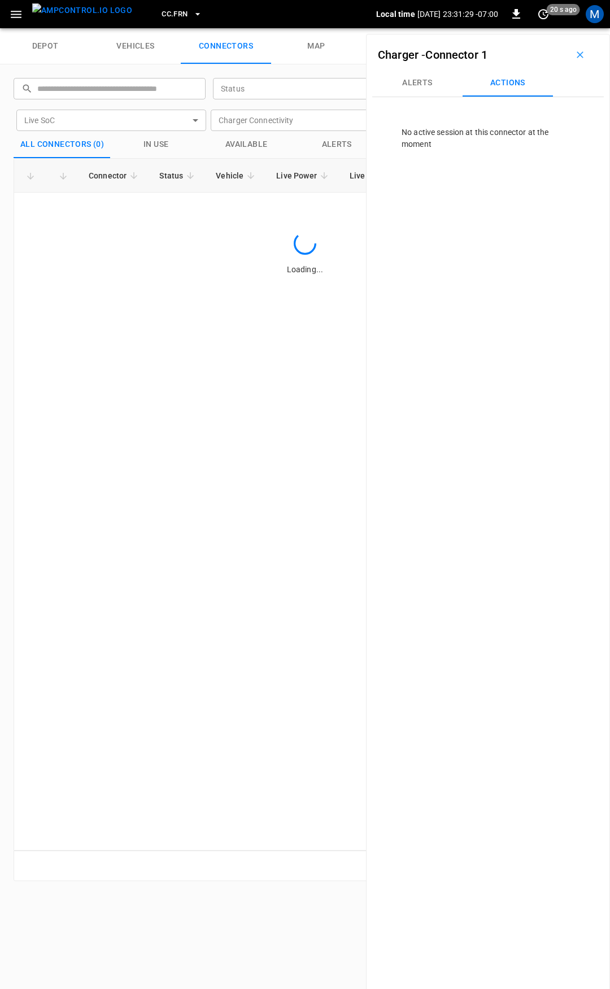
scroll to position [0, 0]
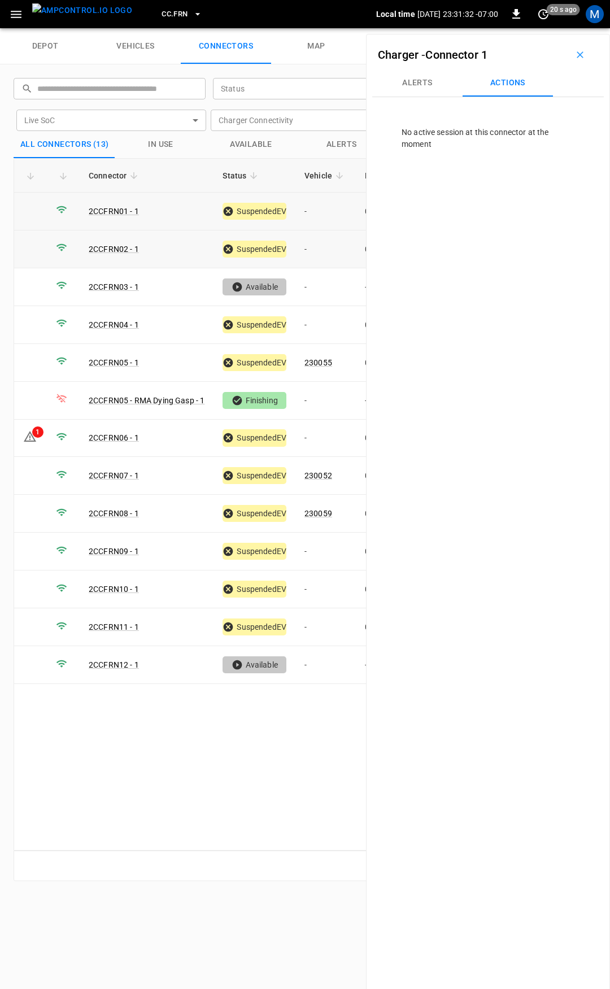
click at [324, 208] on td "-" at bounding box center [325, 212] width 60 height 38
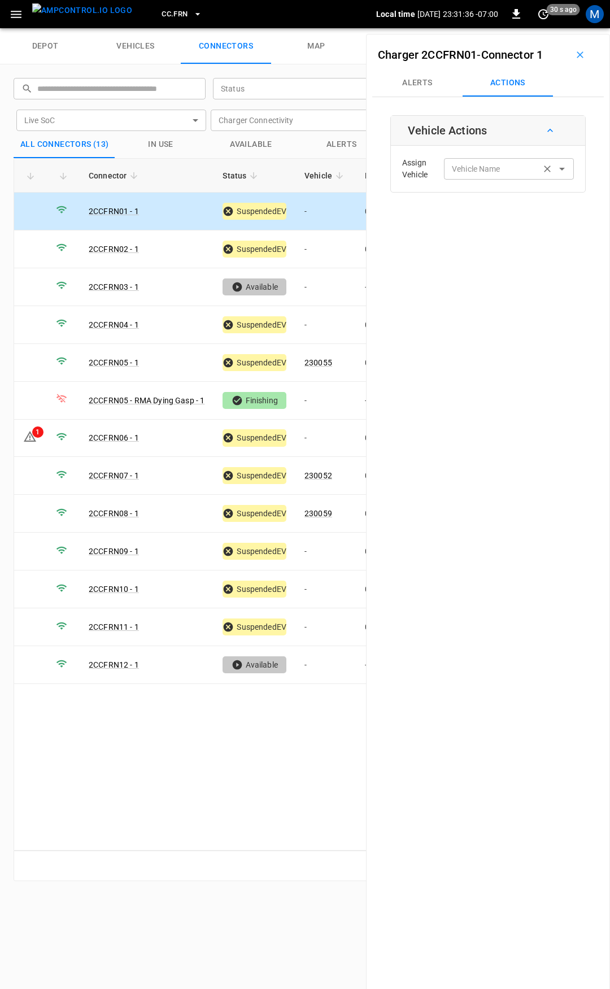
click at [501, 174] on input "Vehicle Name" at bounding box center [492, 169] width 90 height 14
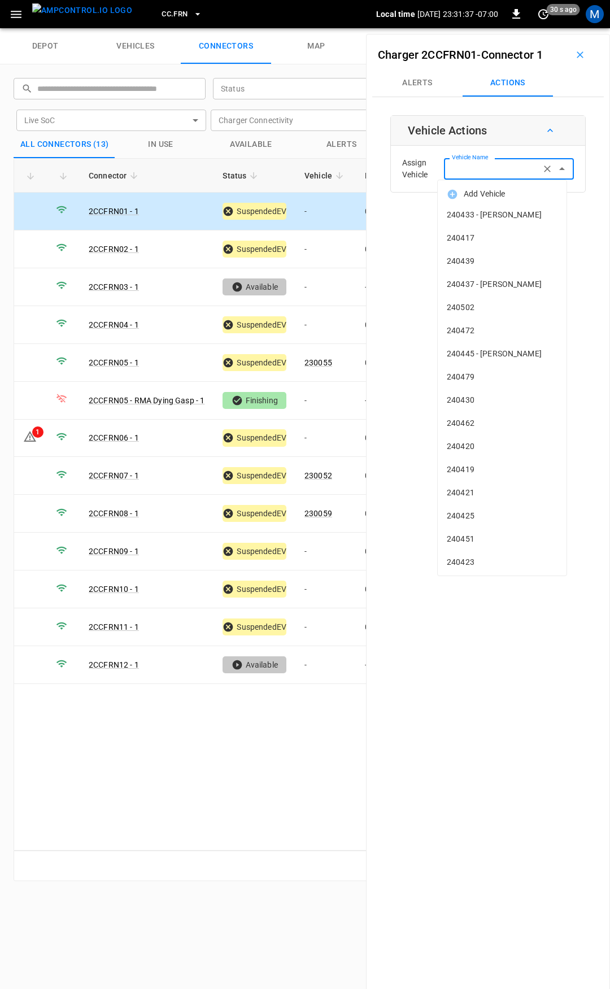
type input "*"
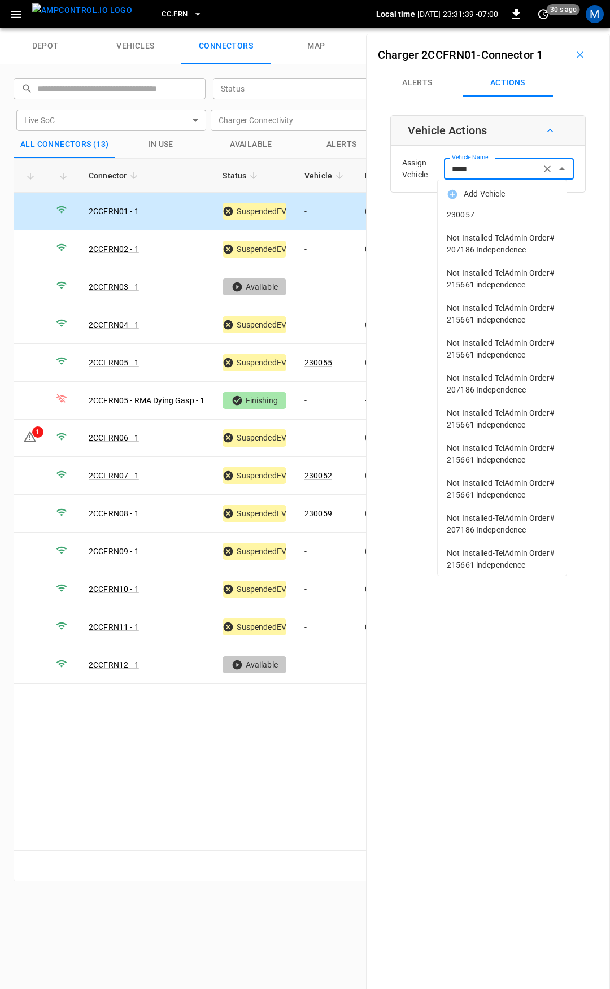
click at [514, 210] on span "230057" at bounding box center [502, 215] width 111 height 12
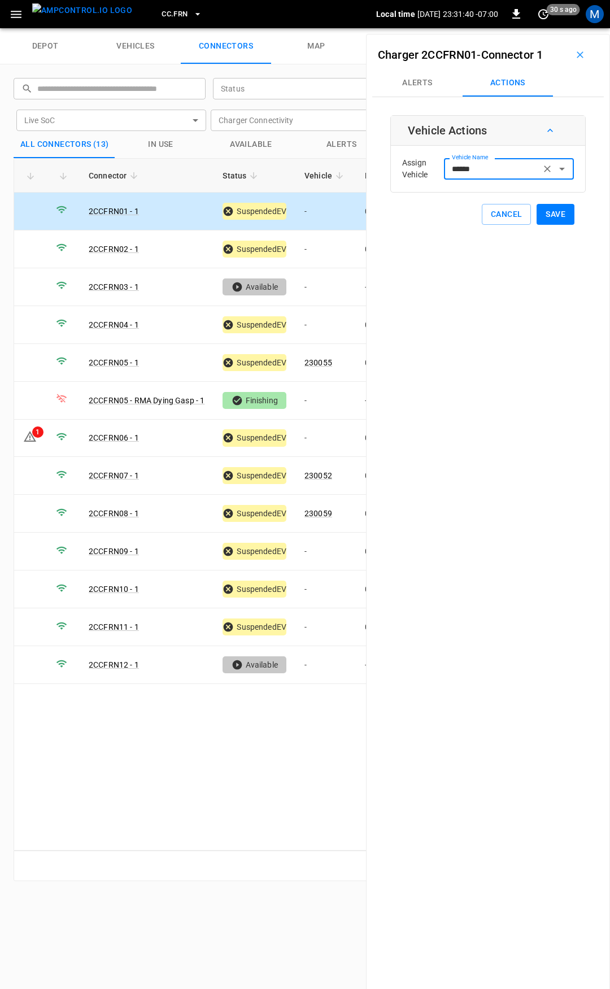
type input "******"
click at [556, 212] on button "Save" at bounding box center [556, 214] width 38 height 21
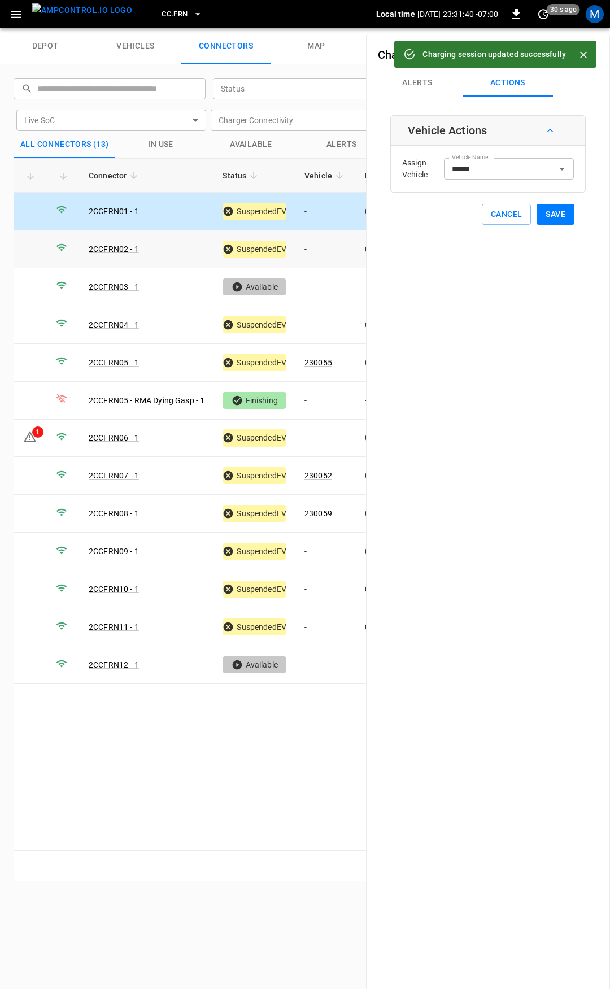
click at [325, 251] on td "-" at bounding box center [325, 249] width 60 height 38
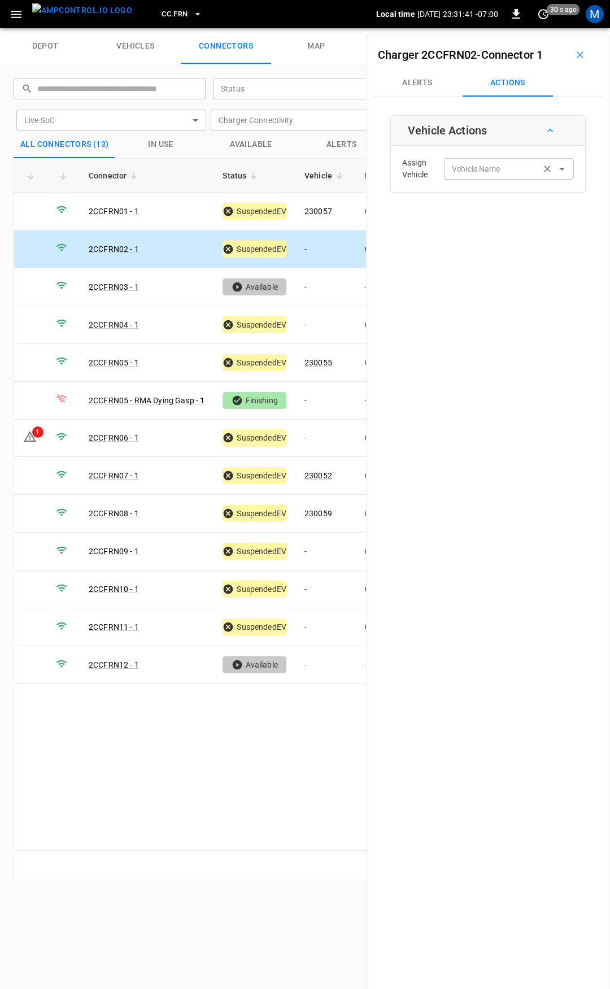
click at [486, 168] on div "Vehicle Name Vehicle Name" at bounding box center [509, 168] width 130 height 21
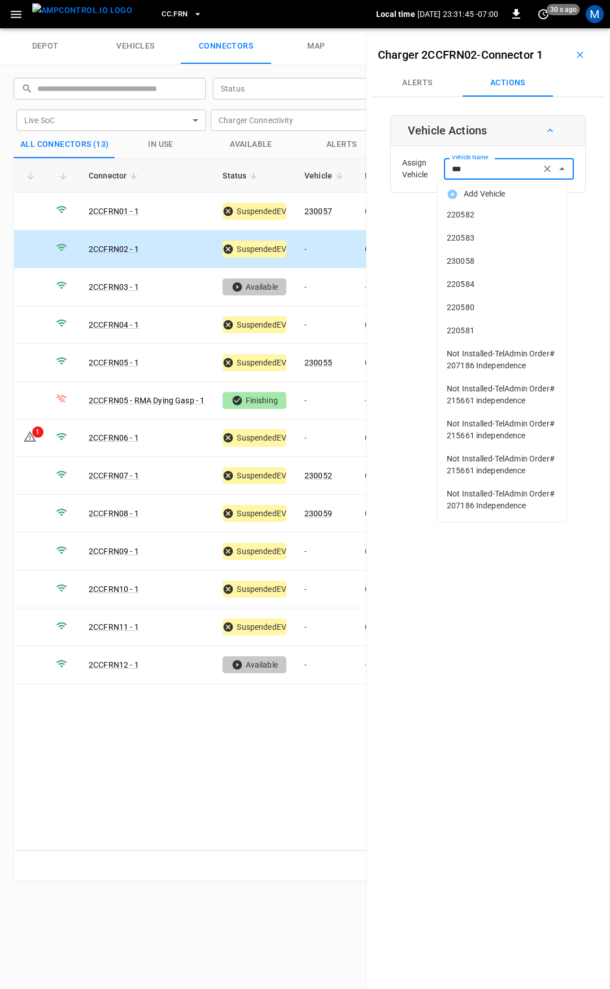
click at [472, 259] on span "230058" at bounding box center [502, 261] width 111 height 12
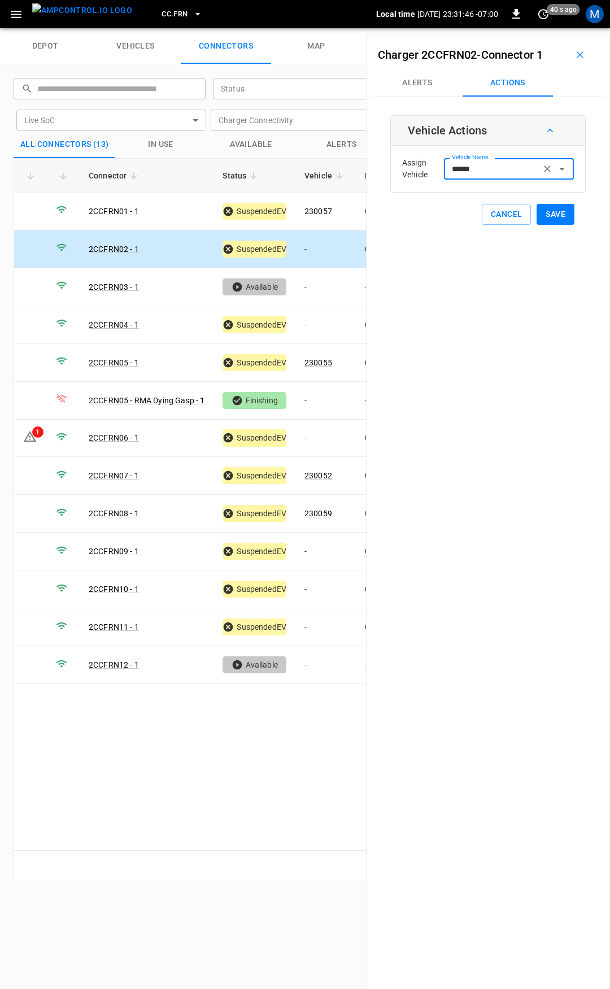
type input "******"
drag, startPoint x: 548, startPoint y: 215, endPoint x: 394, endPoint y: 258, distance: 159.5
click at [548, 215] on button "Save" at bounding box center [556, 214] width 38 height 21
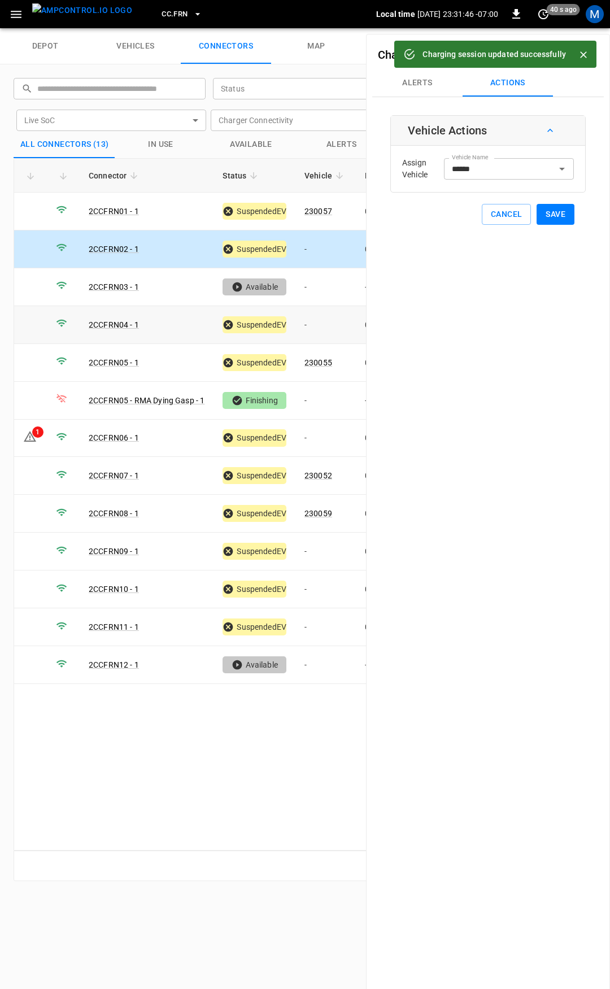
click at [327, 323] on td "-" at bounding box center [325, 325] width 60 height 38
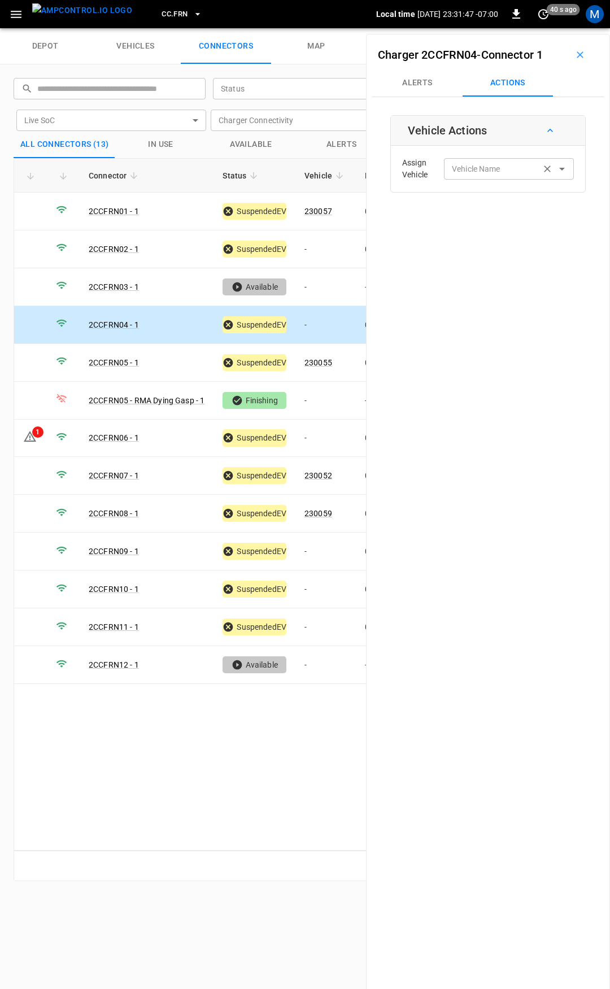
click at [482, 171] on input "Vehicle Name" at bounding box center [492, 169] width 90 height 14
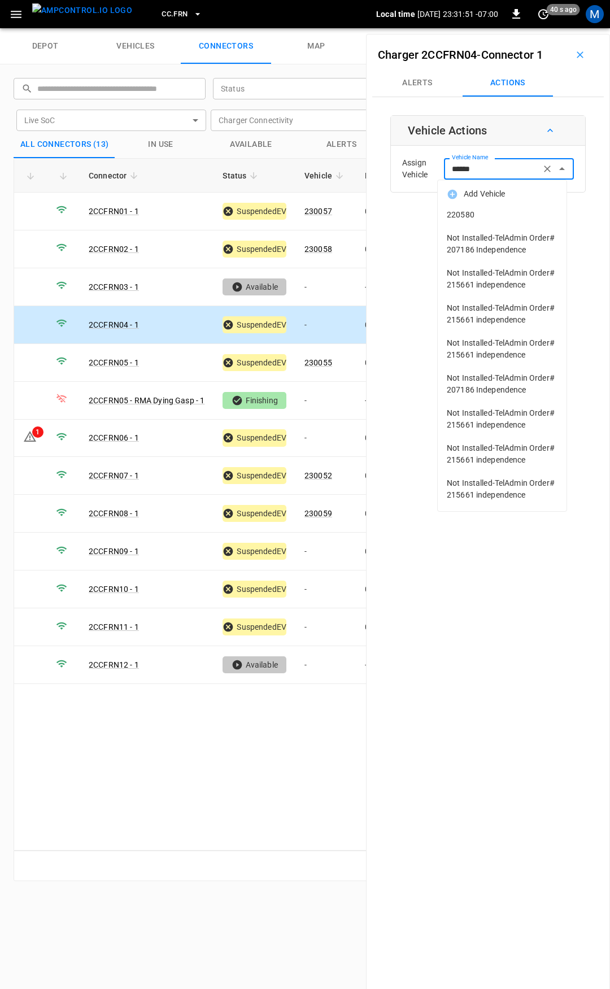
click at [499, 221] on li "220580" at bounding box center [502, 214] width 129 height 23
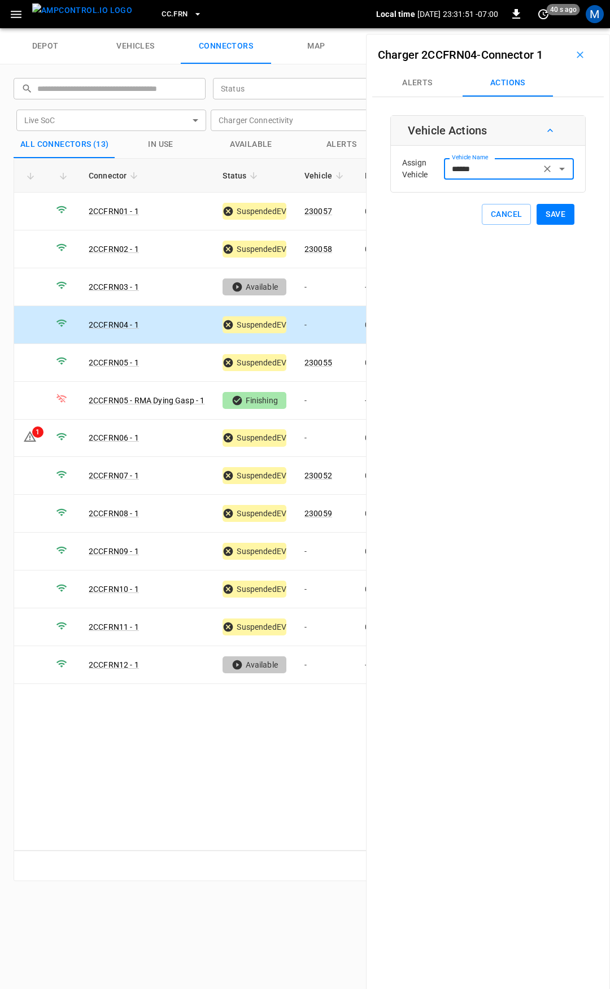
type input "******"
click at [541, 211] on button "Save" at bounding box center [556, 214] width 38 height 21
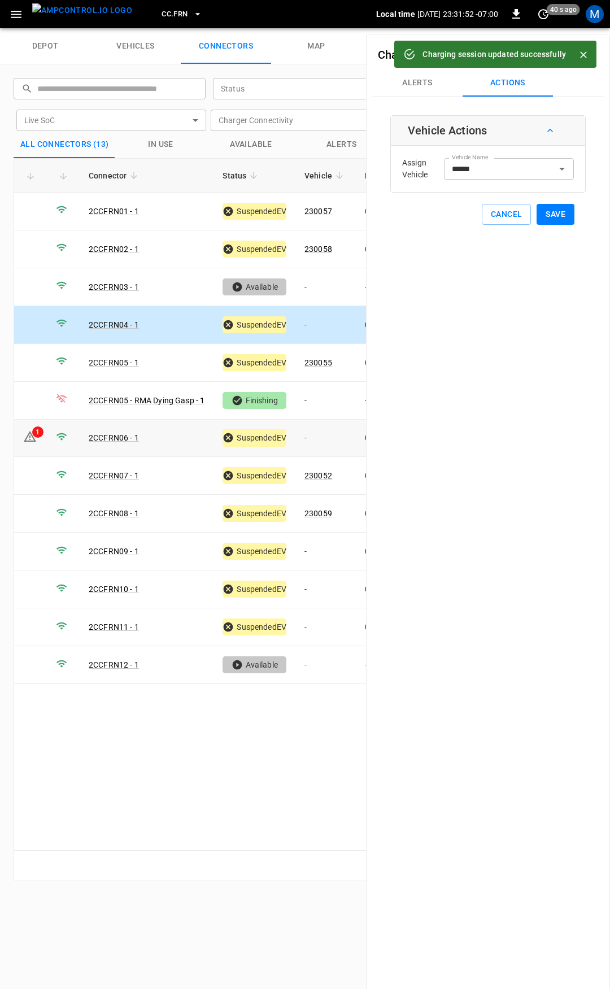
drag, startPoint x: 321, startPoint y: 434, endPoint x: 327, endPoint y: 426, distance: 10.5
click at [321, 434] on td "-" at bounding box center [325, 439] width 60 height 38
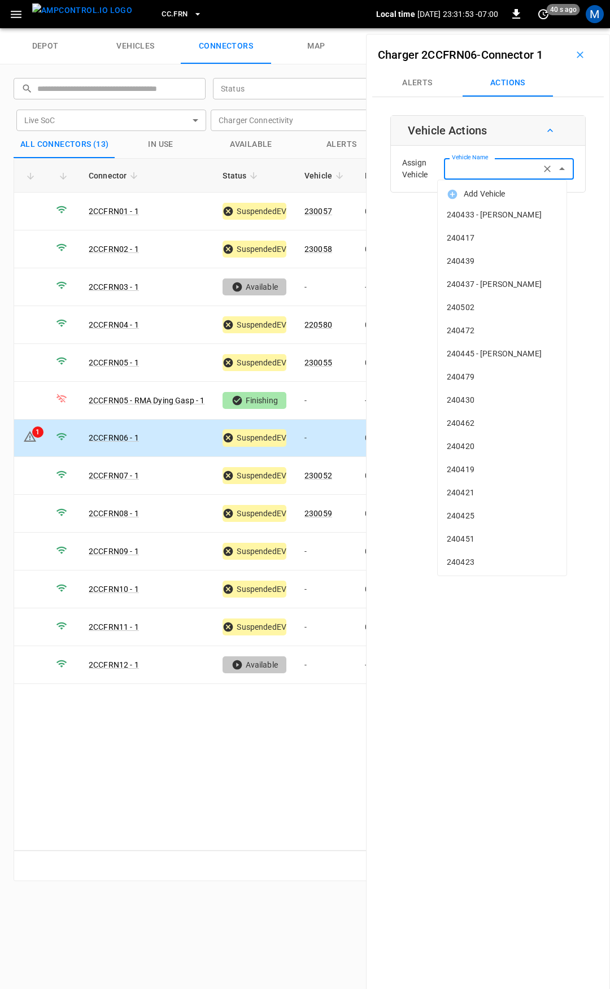
click at [482, 161] on div "Vehicle Name Vehicle Name" at bounding box center [509, 168] width 130 height 21
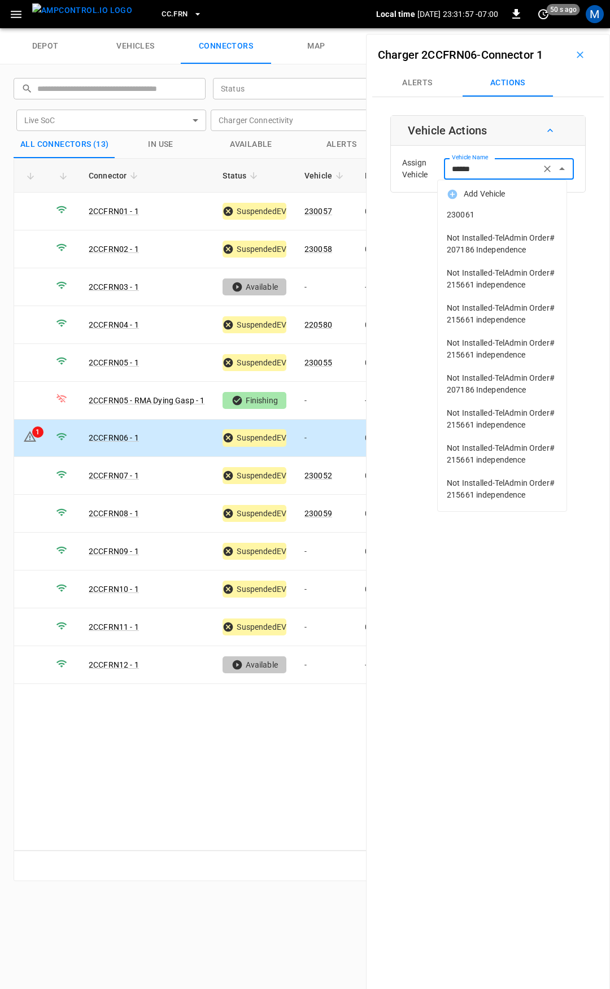
click at [481, 212] on span "230061" at bounding box center [502, 215] width 111 height 12
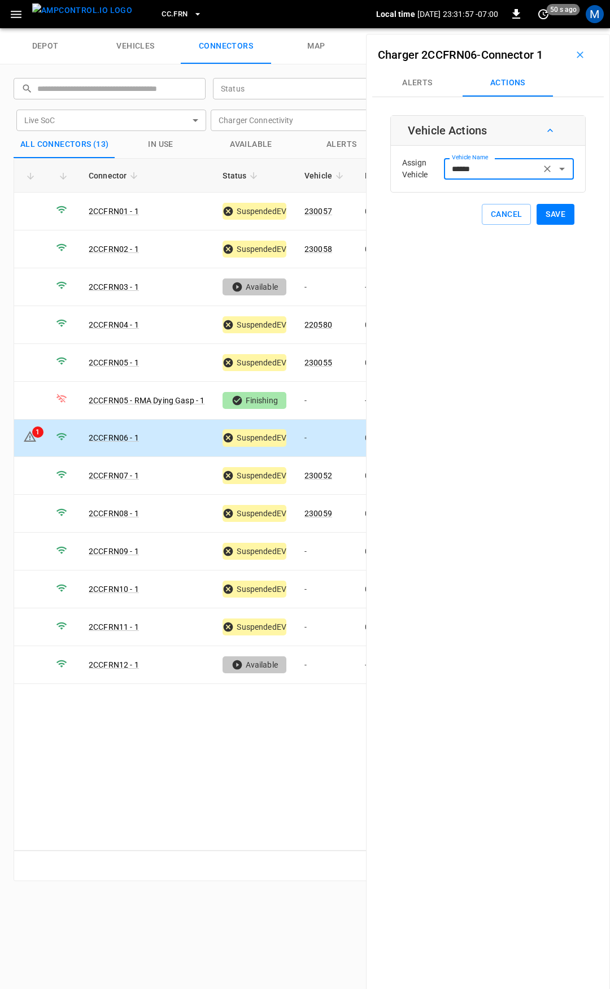
type input "******"
click at [552, 216] on button "Save" at bounding box center [556, 214] width 38 height 21
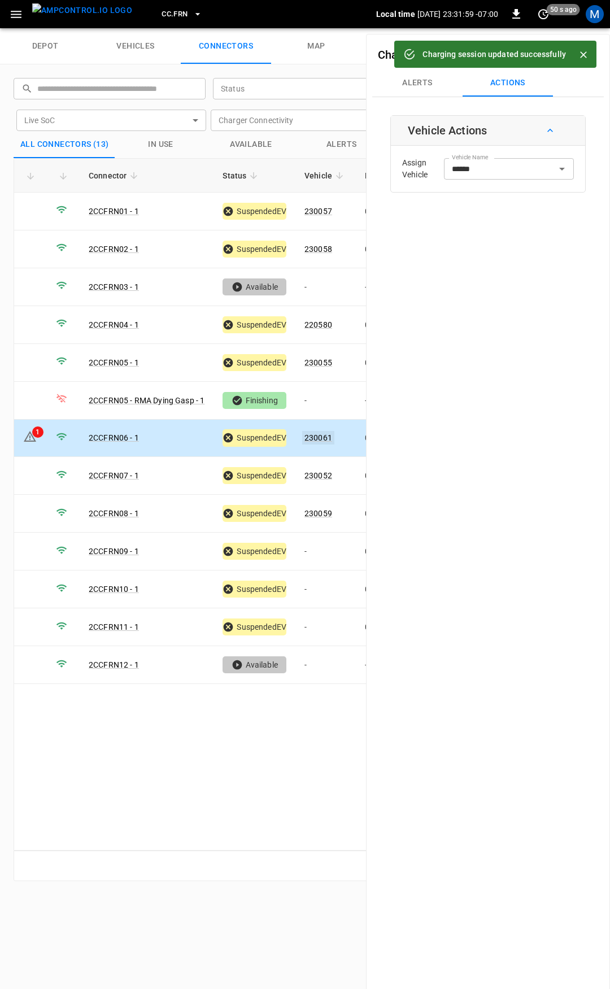
click at [321, 435] on link "230061" at bounding box center [318, 438] width 32 height 14
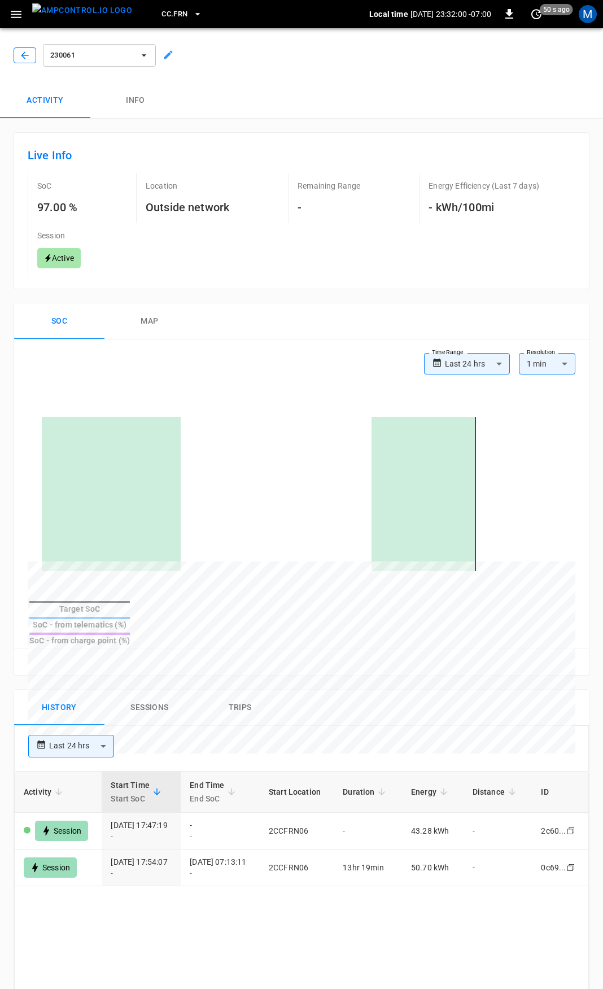
click at [24, 56] on icon "button" at bounding box center [24, 55] width 11 height 11
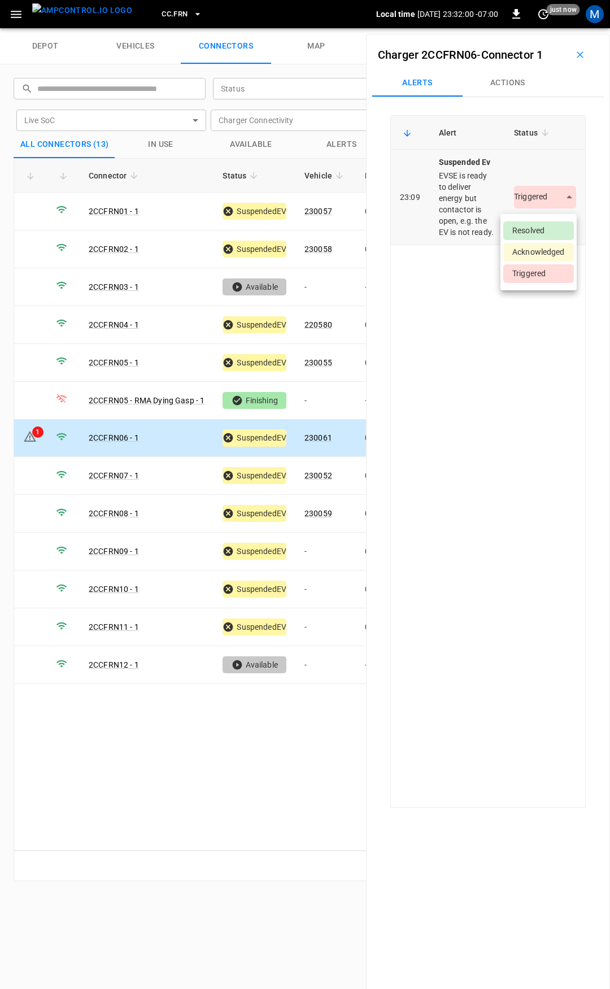
click at [534, 28] on body "CC.FRN Local time 2025-08-19 23:32:00 -07:00 0 just now M depot vehicles connec…" at bounding box center [305, 14] width 610 height 28
click at [534, 226] on li "Resolved" at bounding box center [538, 230] width 71 height 19
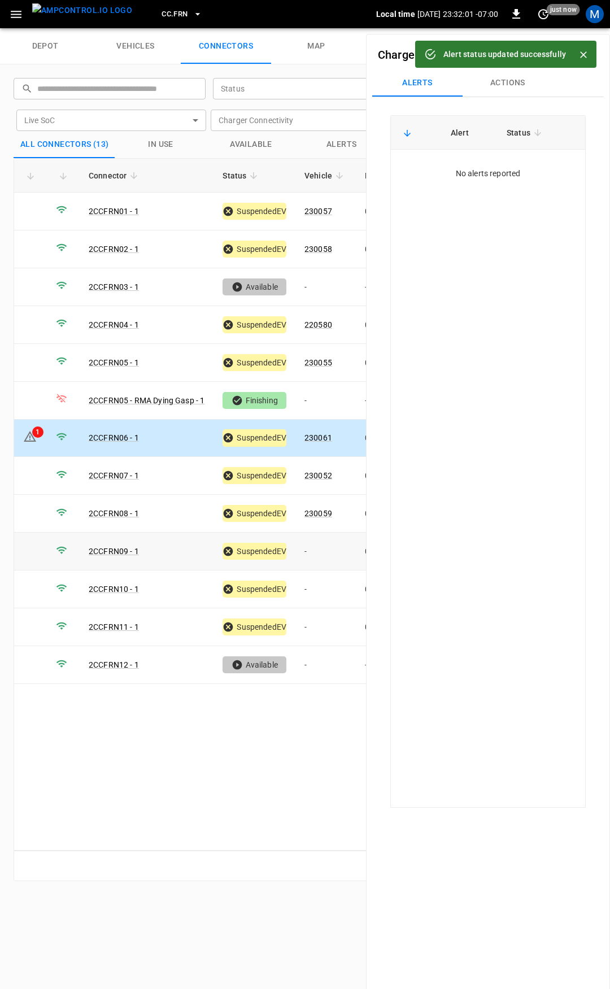
click at [321, 548] on td "-" at bounding box center [325, 552] width 60 height 38
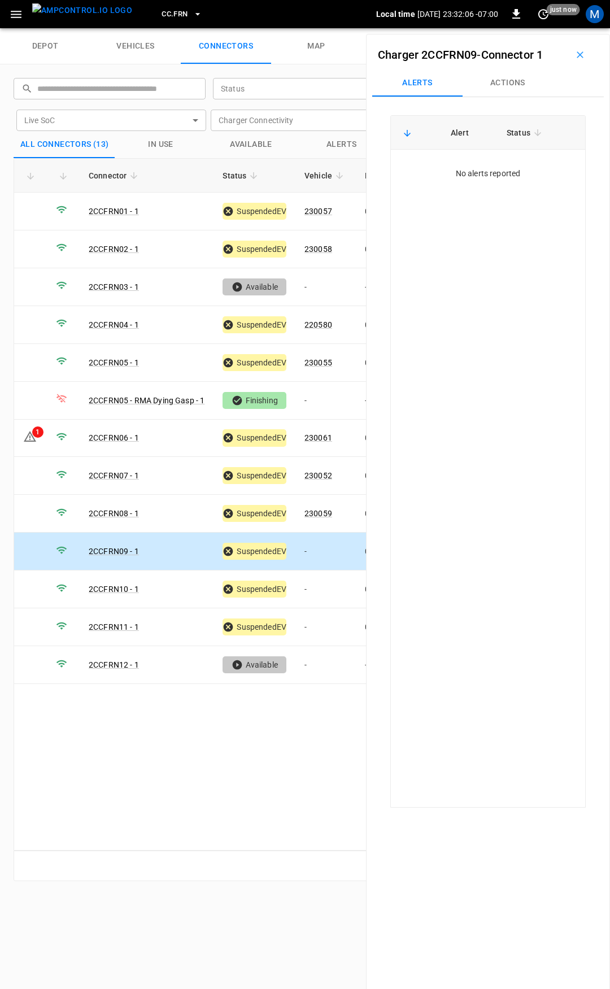
click at [508, 78] on button "Actions" at bounding box center [508, 82] width 90 height 27
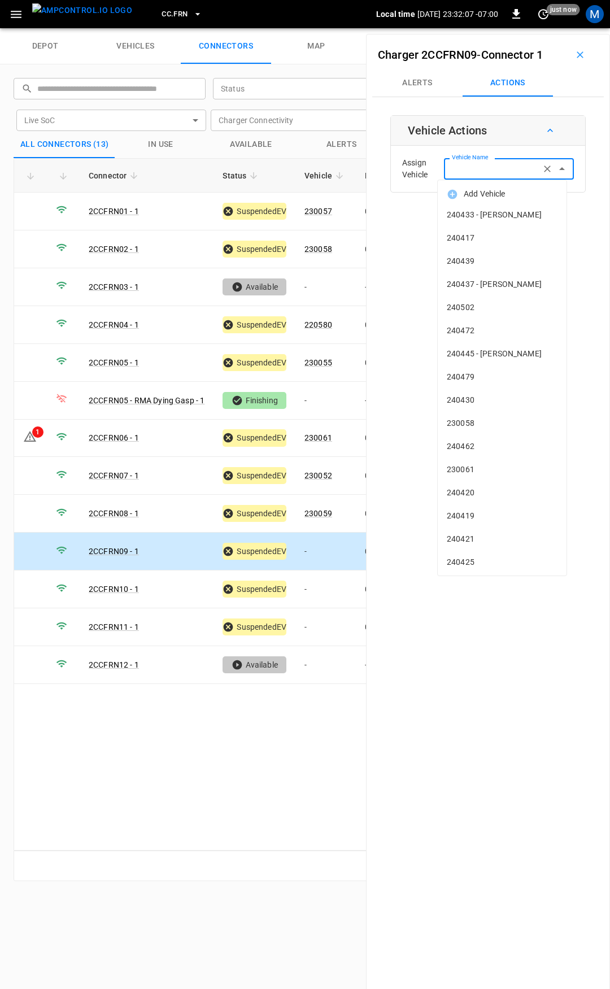
click at [465, 162] on div "Vehicle Name Vehicle Name" at bounding box center [509, 168] width 130 height 21
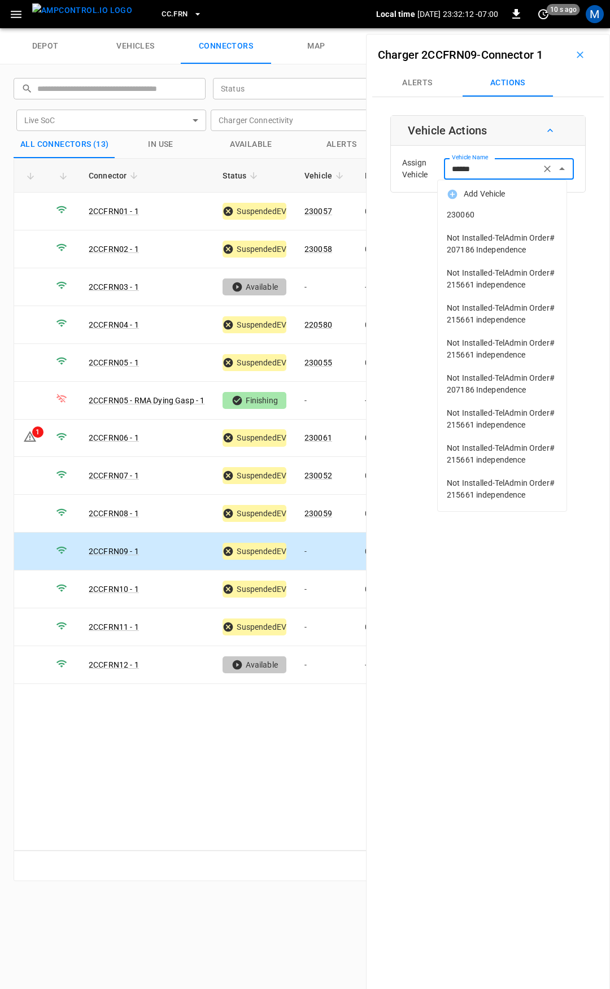
click at [479, 221] on li "230060" at bounding box center [502, 214] width 129 height 23
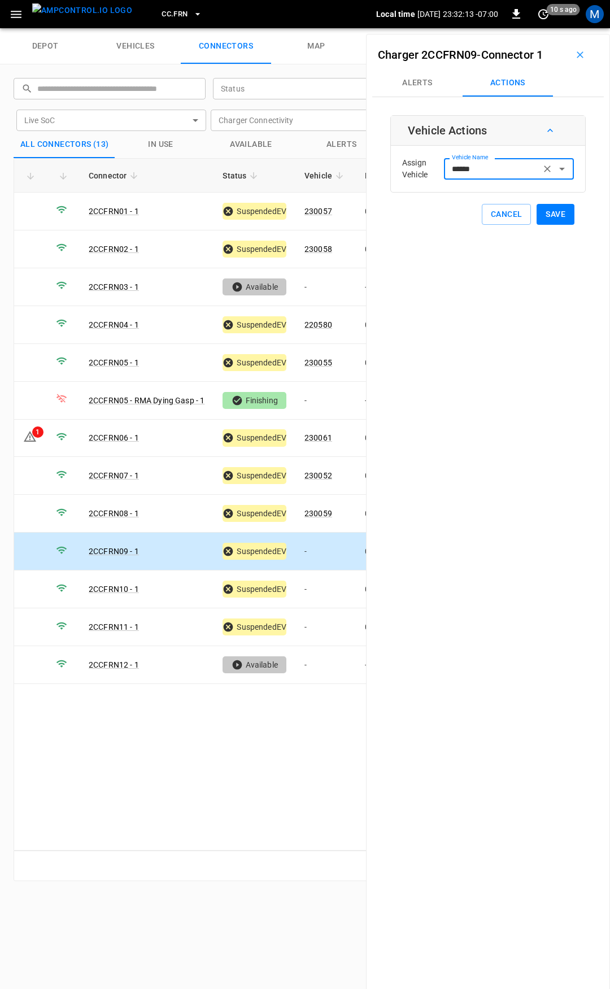
type input "******"
click at [537, 210] on button "Save" at bounding box center [556, 214] width 38 height 21
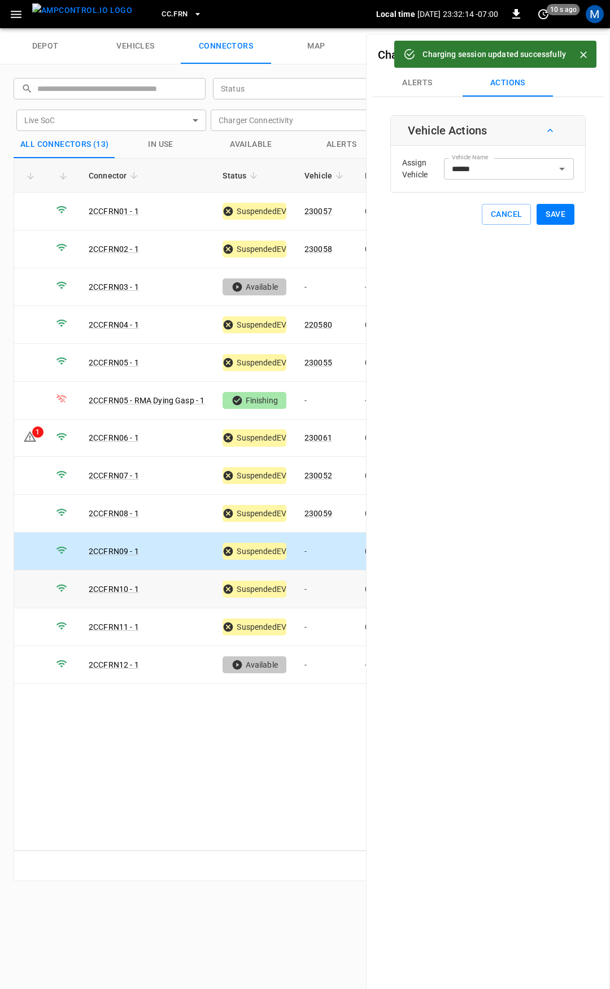
click at [323, 578] on td "-" at bounding box center [325, 589] width 60 height 38
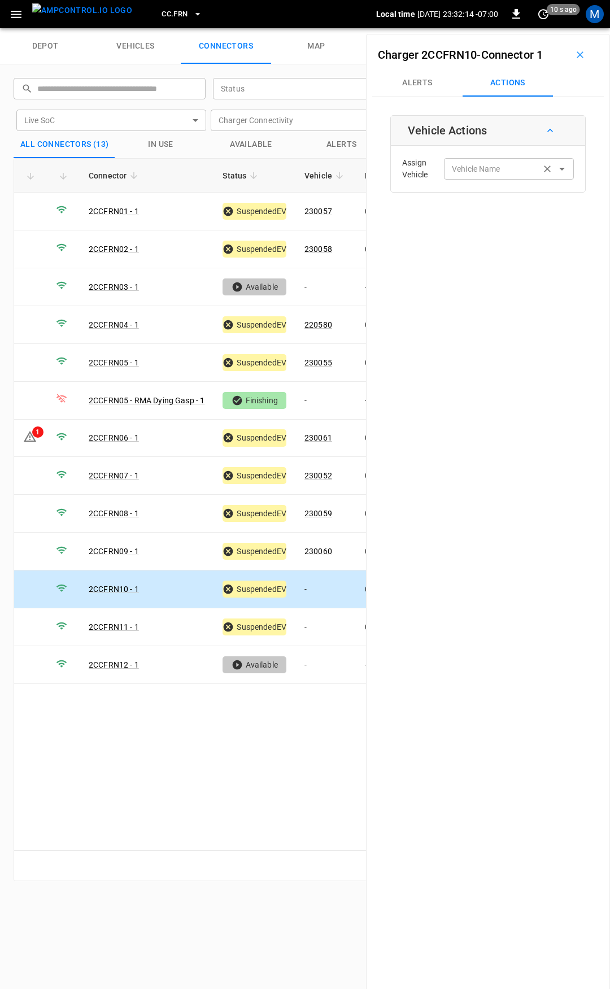
click at [470, 178] on div "Vehicle Name" at bounding box center [509, 168] width 130 height 21
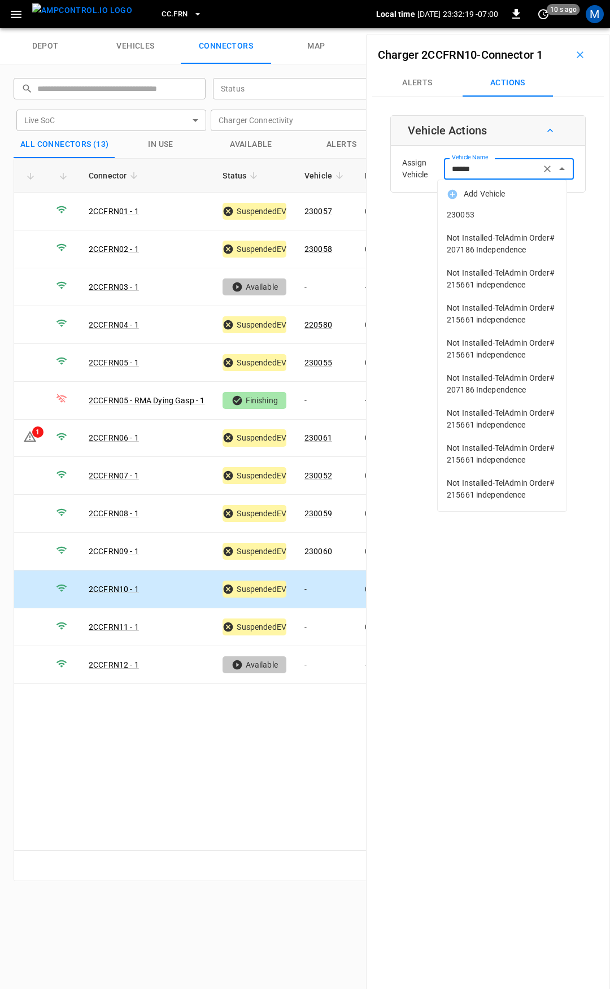
click at [495, 213] on span "230053" at bounding box center [502, 215] width 111 height 12
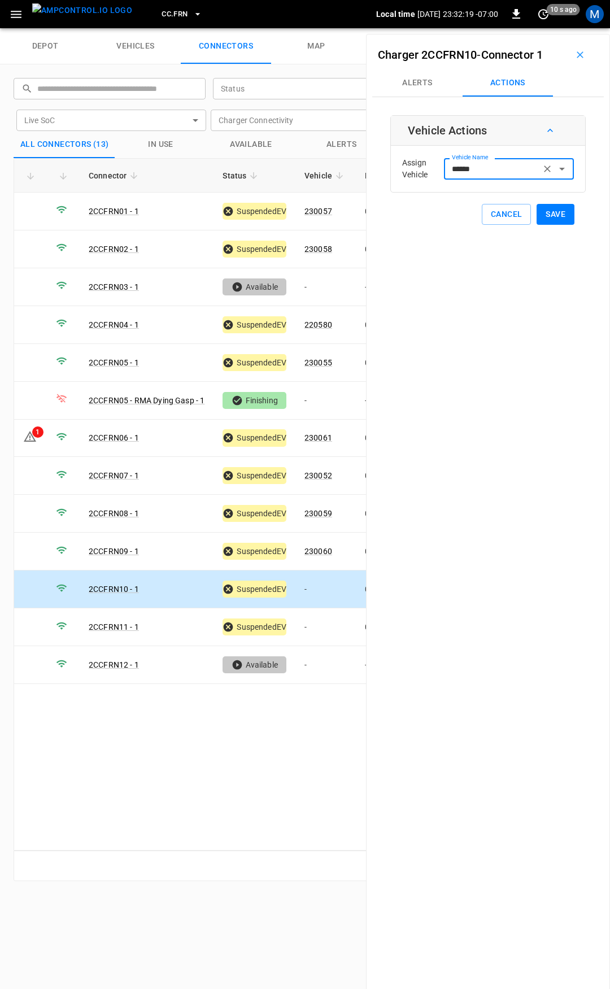
type input "******"
drag, startPoint x: 495, startPoint y: 213, endPoint x: 535, endPoint y: 244, distance: 50.7
click at [544, 209] on button "Save" at bounding box center [556, 214] width 38 height 21
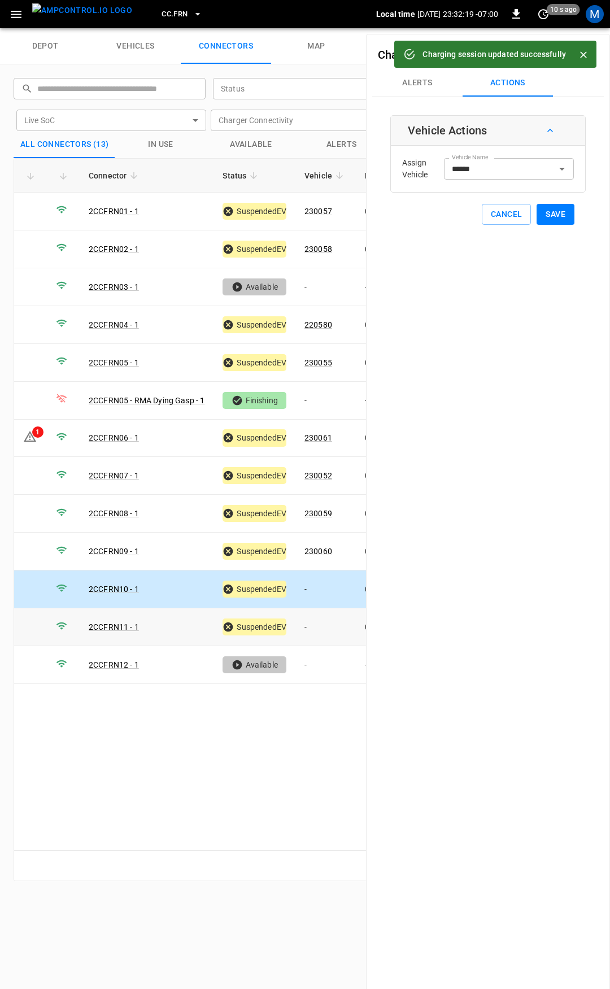
drag, startPoint x: 313, startPoint y: 624, endPoint x: 418, endPoint y: 347, distance: 295.3
click at [313, 624] on td "-" at bounding box center [325, 627] width 60 height 38
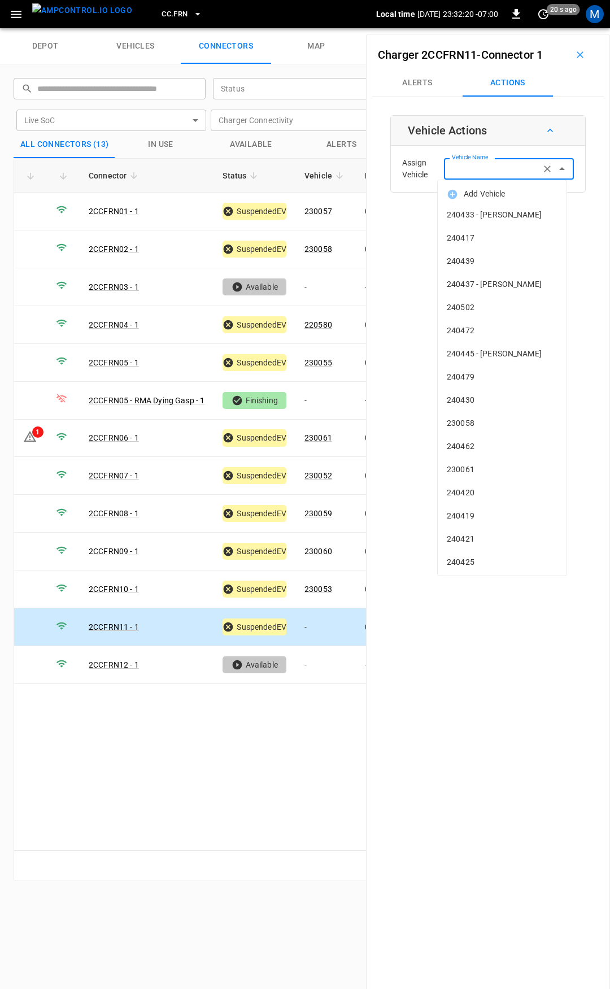
click at [492, 165] on input "Vehicle Name" at bounding box center [492, 169] width 90 height 14
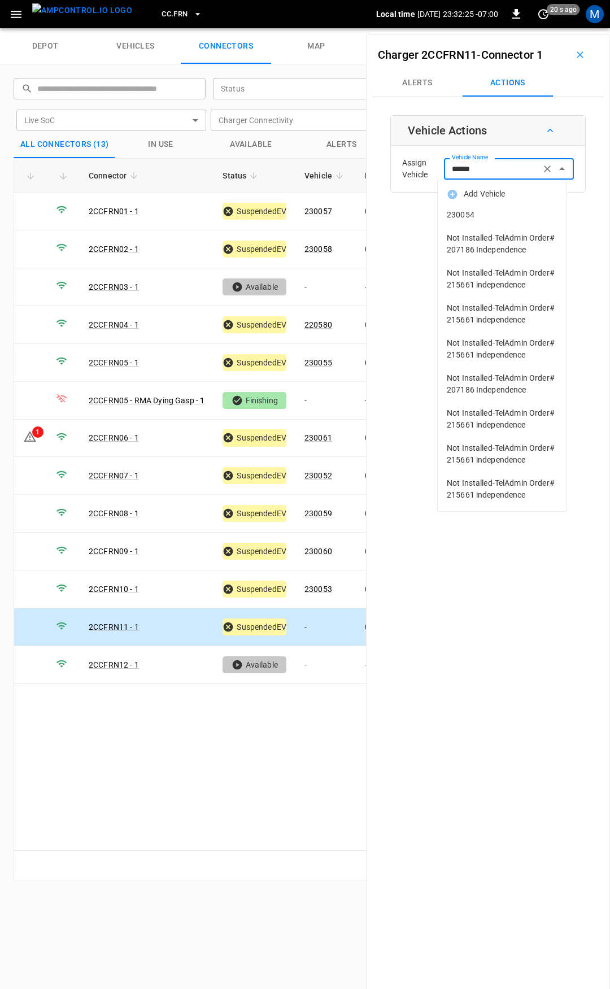
click at [490, 213] on span "230054" at bounding box center [502, 215] width 111 height 12
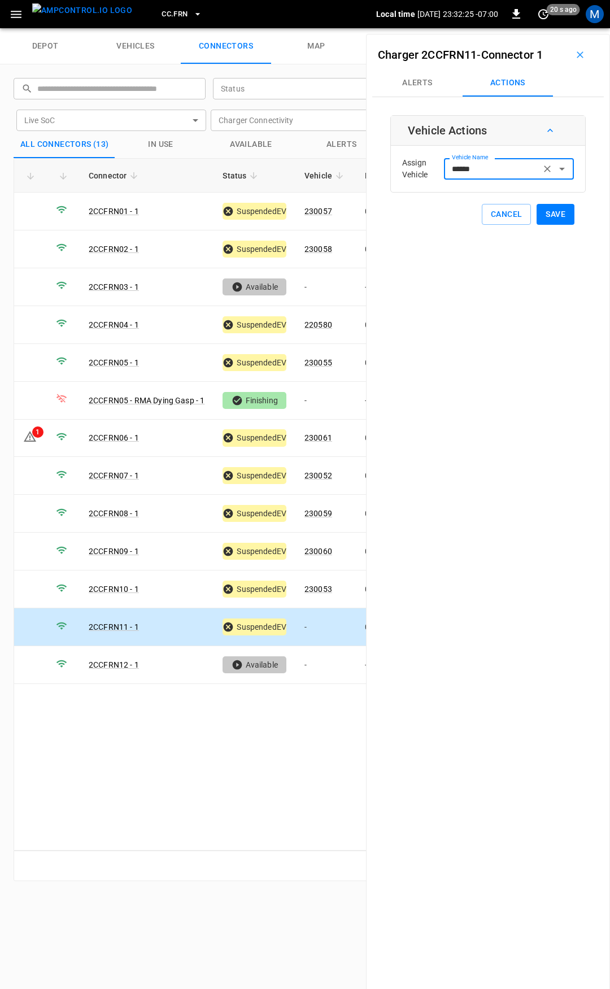
type input "******"
click at [546, 220] on button "Save" at bounding box center [556, 214] width 38 height 21
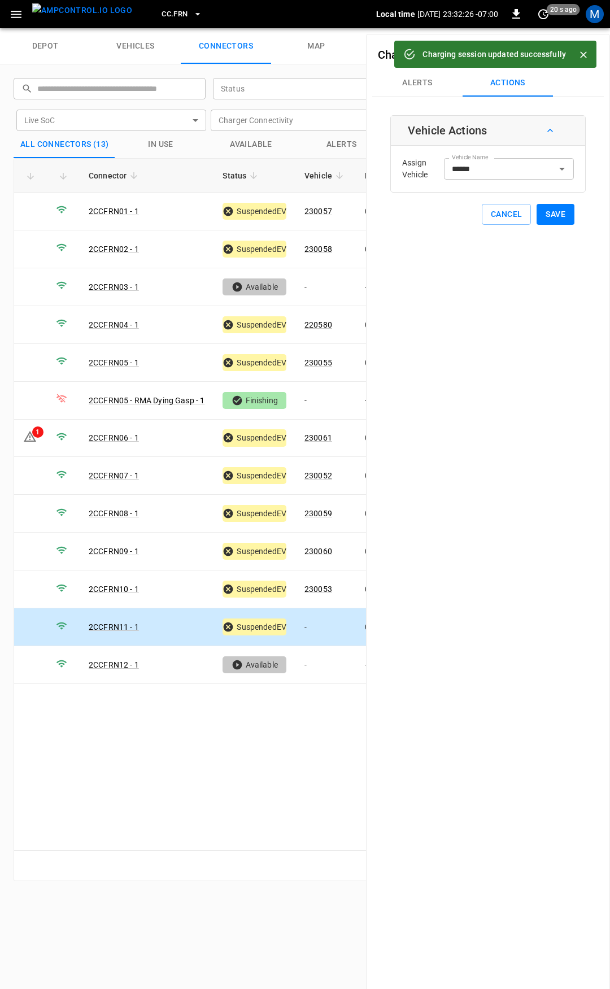
click at [162, 18] on span "CC.FRN" at bounding box center [175, 14] width 26 height 13
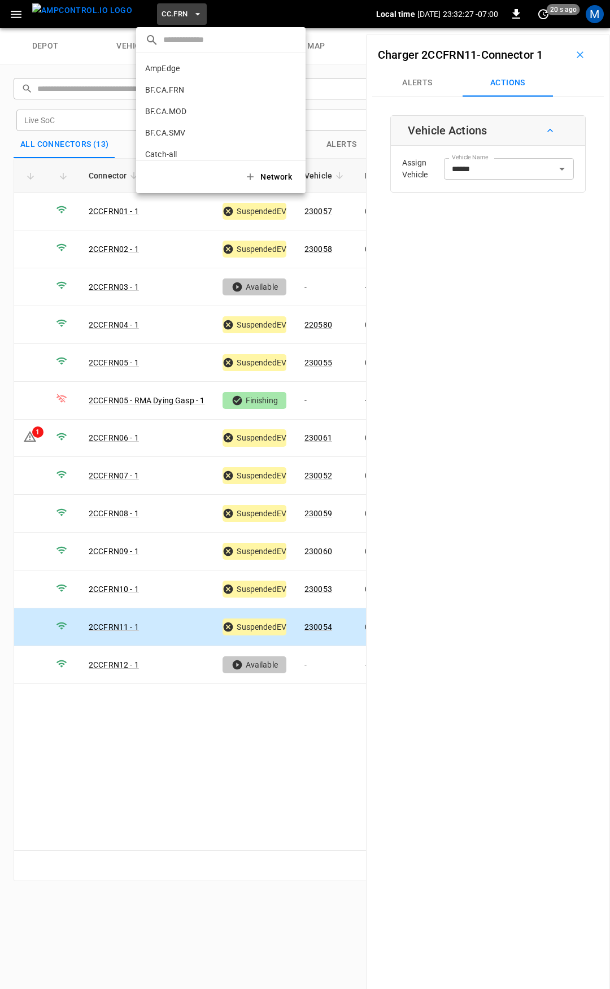
scroll to position [233, 0]
click at [182, 89] on li "CC.LIV 4340 ..." at bounding box center [220, 92] width 169 height 21
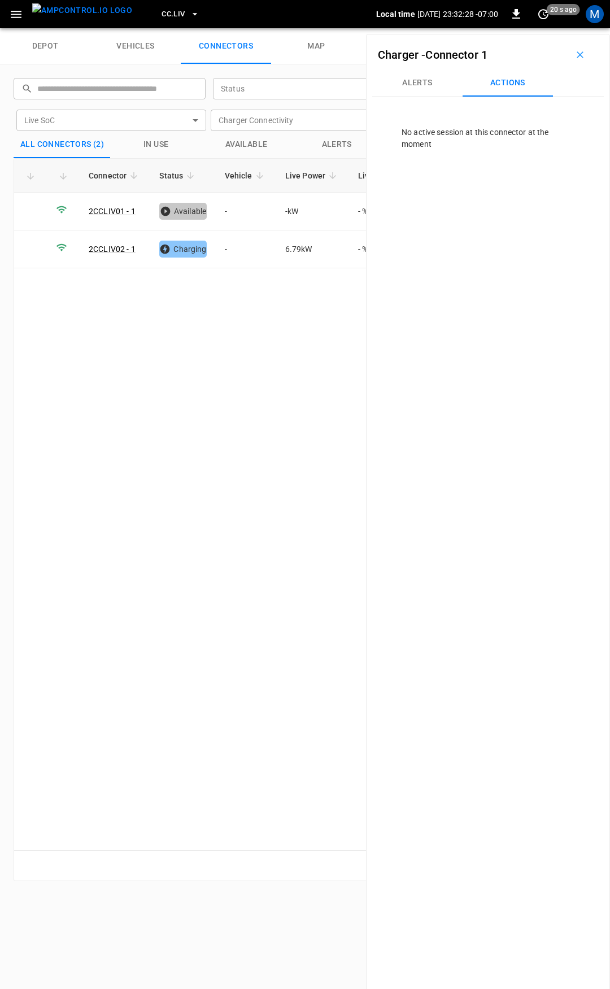
click at [162, 18] on span "CC.LIV" at bounding box center [173, 14] width 23 height 13
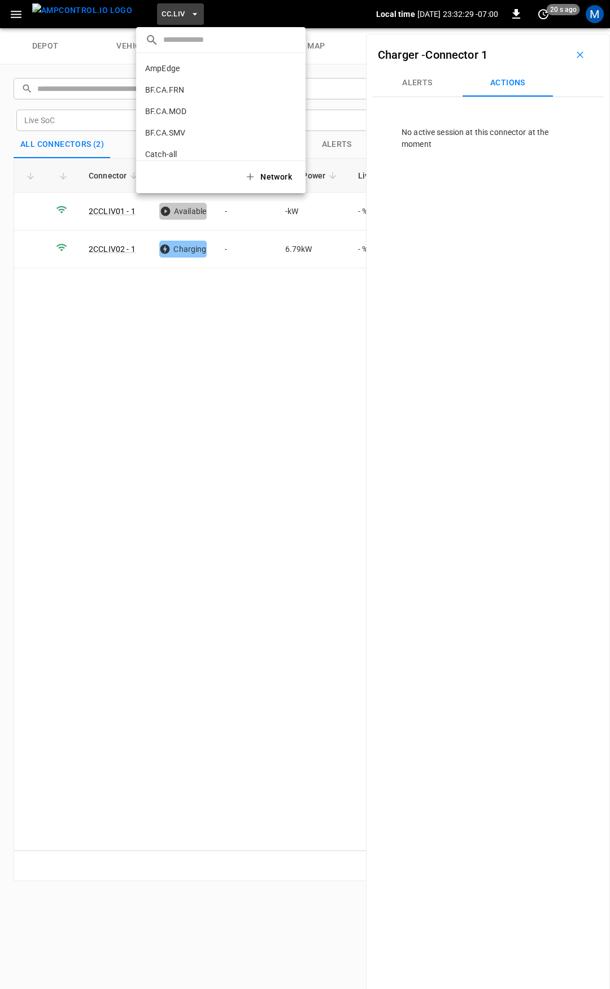
scroll to position [254, 0]
click at [177, 88] on li "CC.MOD b4ef ..." at bounding box center [220, 92] width 169 height 21
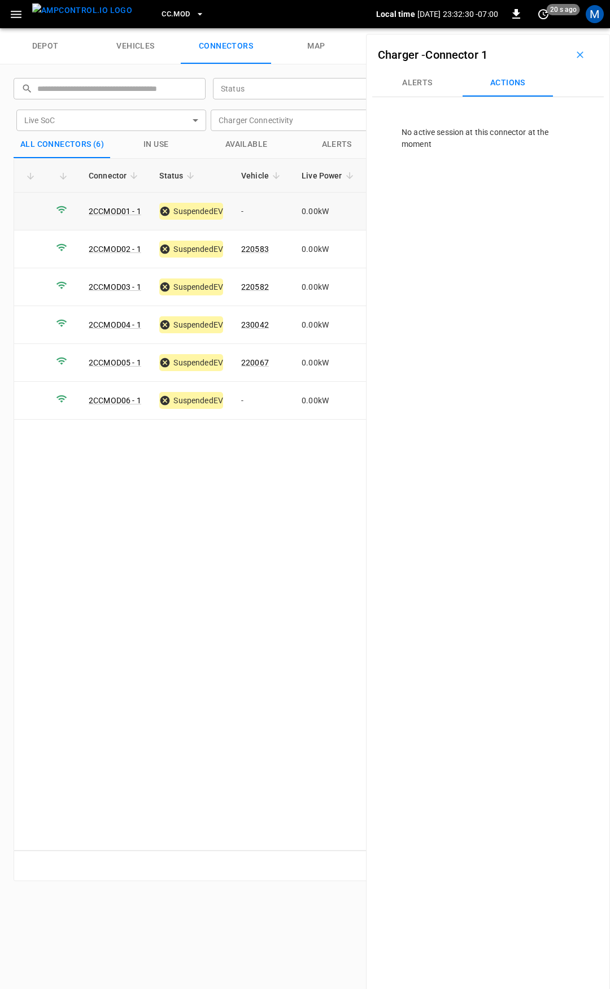
click at [260, 208] on td "-" at bounding box center [262, 212] width 60 height 38
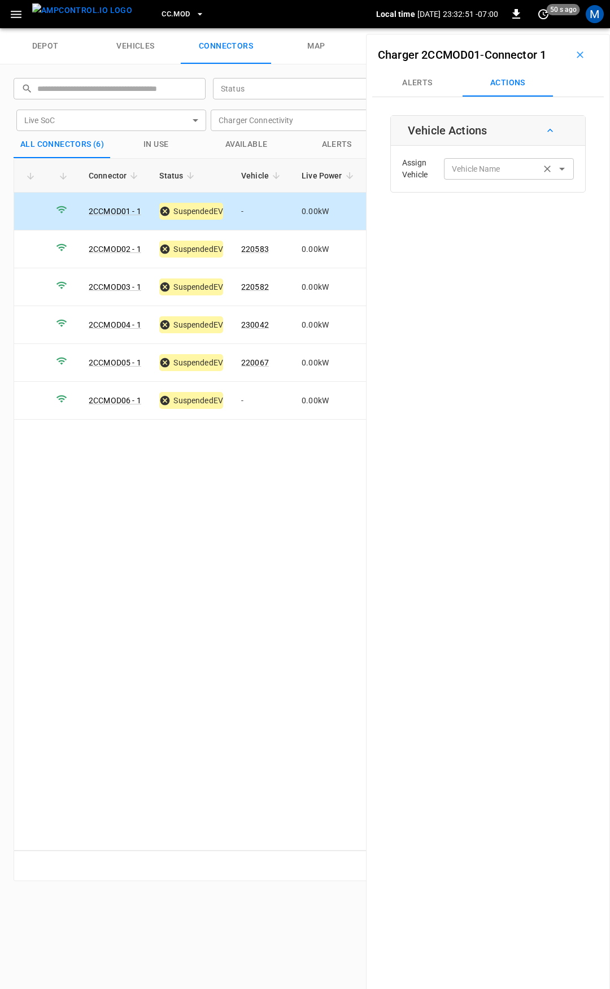
click at [509, 177] on div "Vehicle Name" at bounding box center [509, 168] width 130 height 21
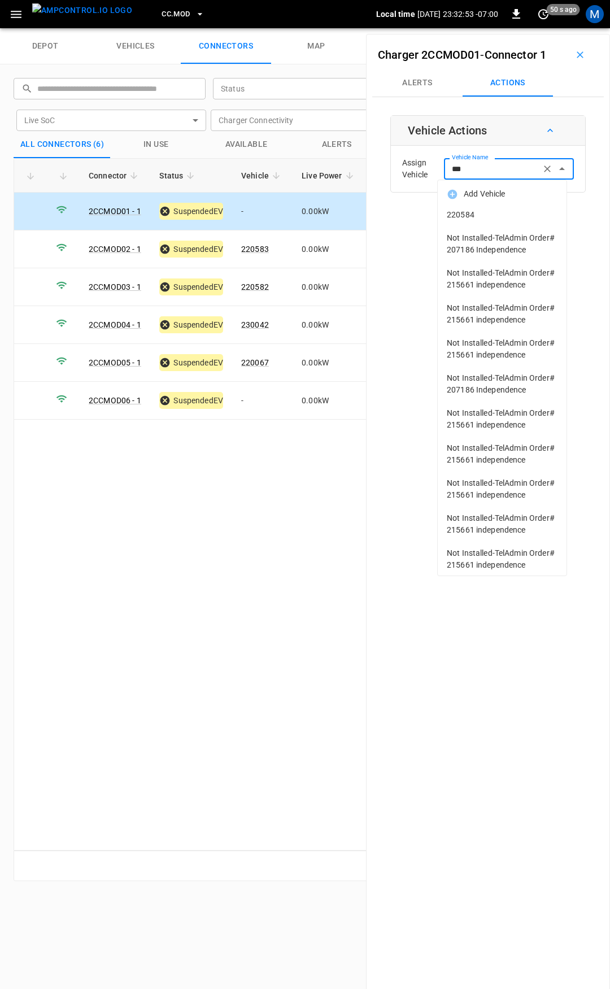
click at [496, 212] on span "220584" at bounding box center [502, 215] width 111 height 12
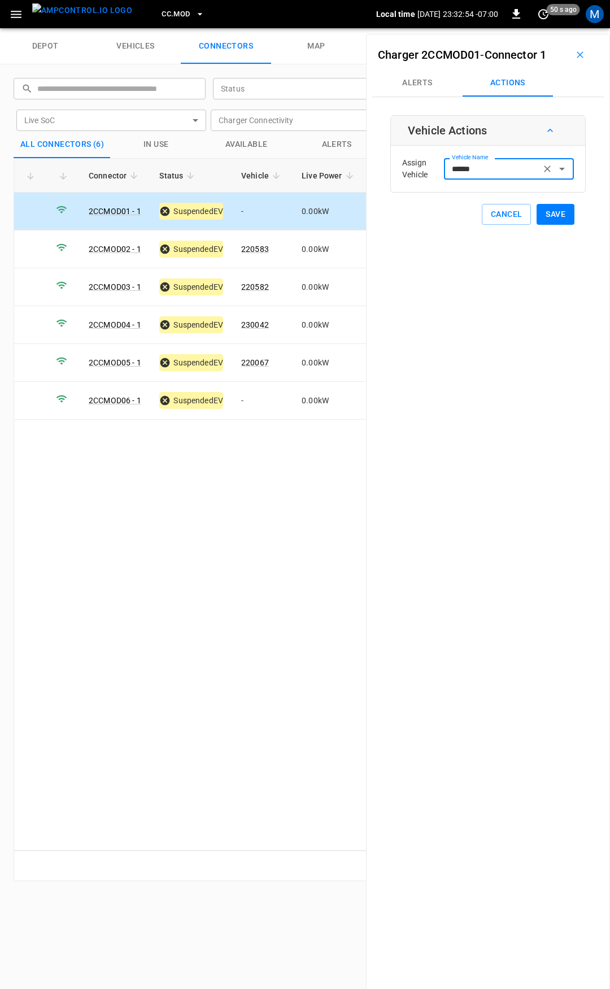
type input "******"
click at [539, 215] on button "Save" at bounding box center [556, 214] width 38 height 21
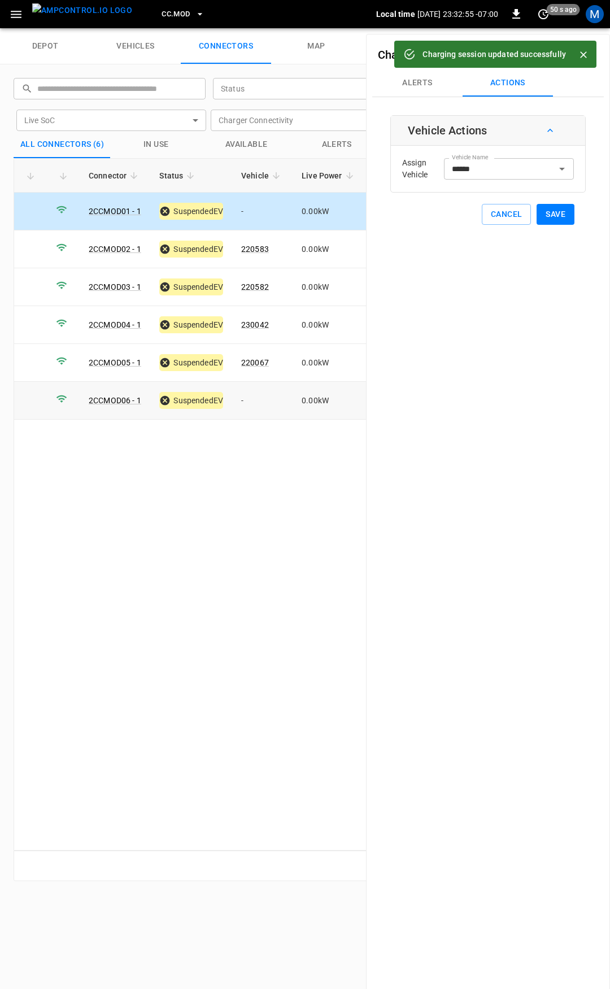
click at [263, 400] on td "-" at bounding box center [262, 401] width 60 height 38
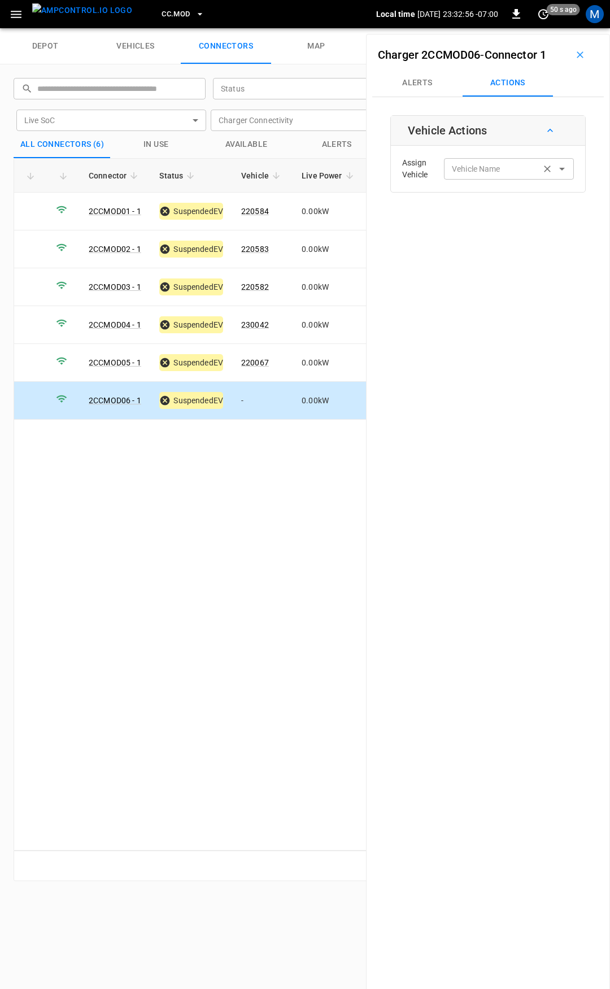
click at [486, 171] on div "Vehicle Name Vehicle Name" at bounding box center [509, 168] width 130 height 21
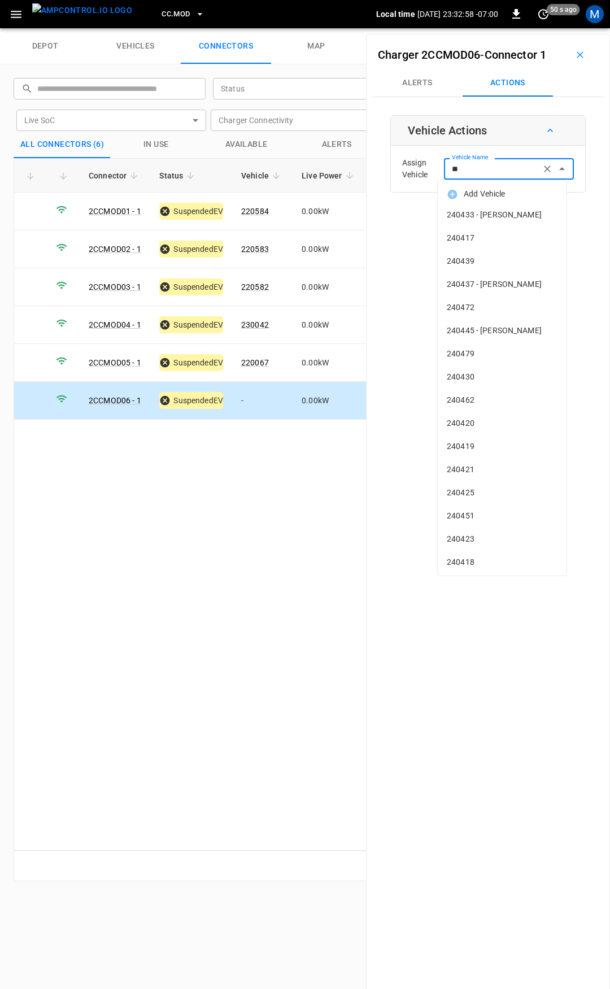
type input "***"
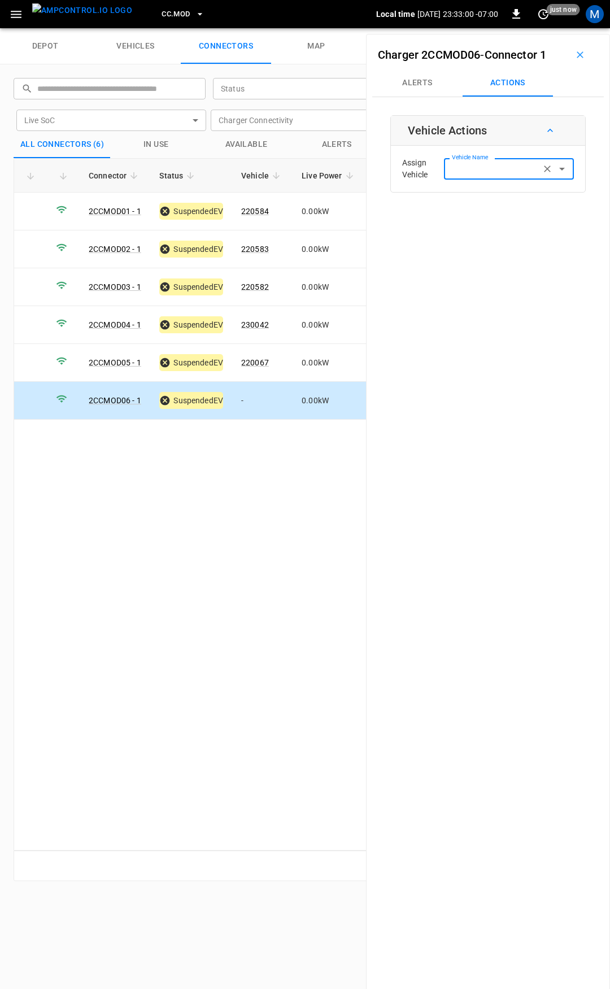
drag, startPoint x: 478, startPoint y: 169, endPoint x: 413, endPoint y: 169, distance: 64.4
click at [414, 171] on div "Assign Vehicle Vehicle Name Vehicle Name" at bounding box center [488, 169] width 189 height 41
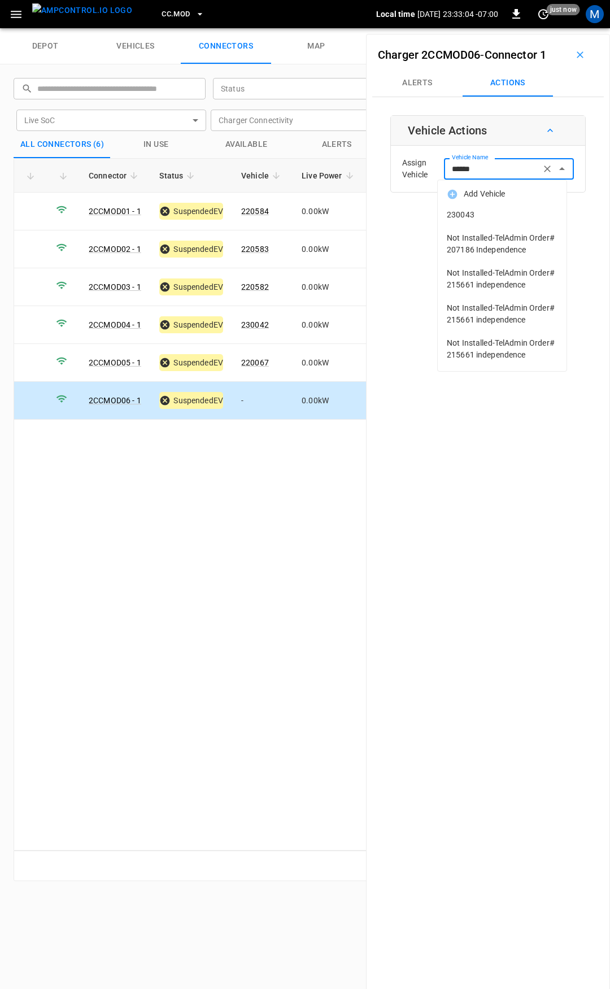
click at [498, 212] on span "230043" at bounding box center [502, 215] width 111 height 12
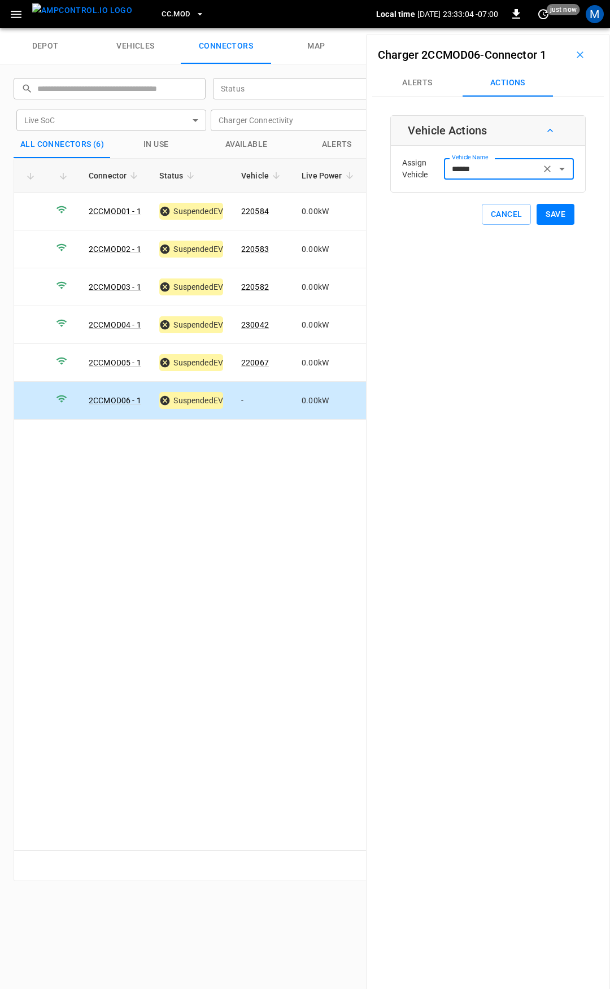
type input "******"
click at [559, 220] on button "Save" at bounding box center [556, 214] width 38 height 21
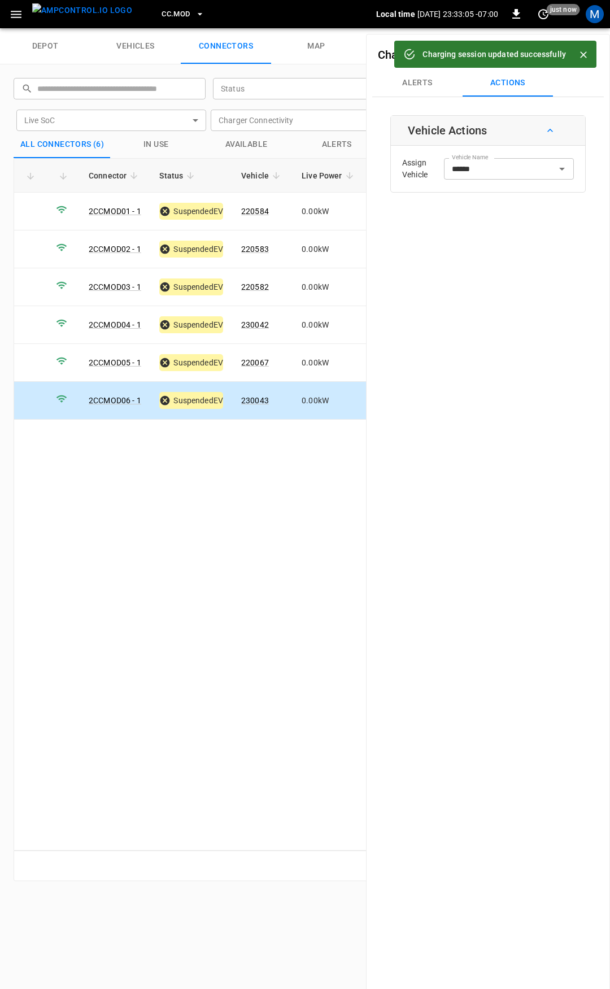
click at [162, 22] on button "CC.MOD" at bounding box center [183, 14] width 52 height 22
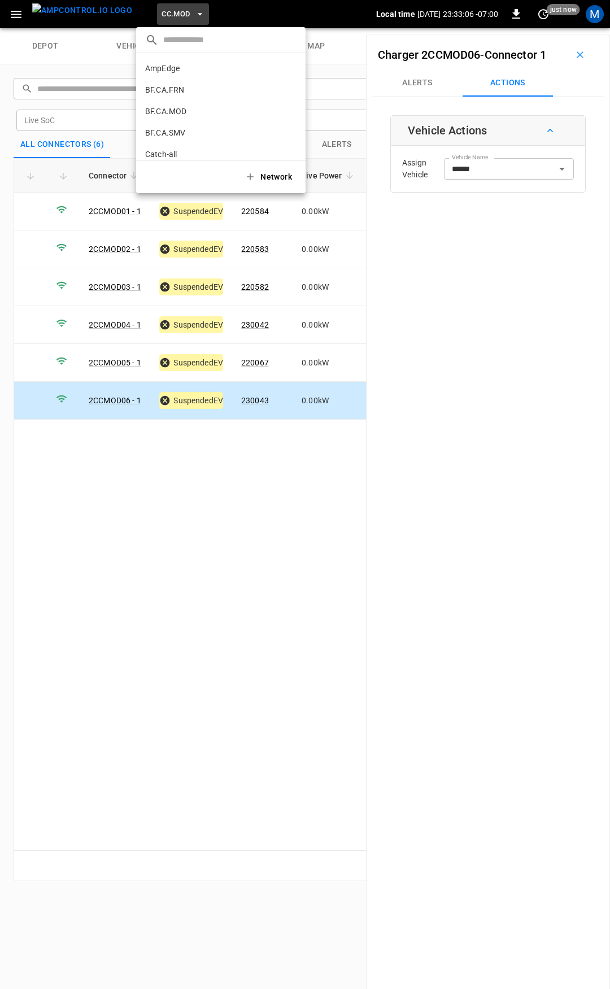
scroll to position [276, 0]
click at [190, 90] on li "CC.SAC 9e78 ..." at bounding box center [220, 92] width 169 height 21
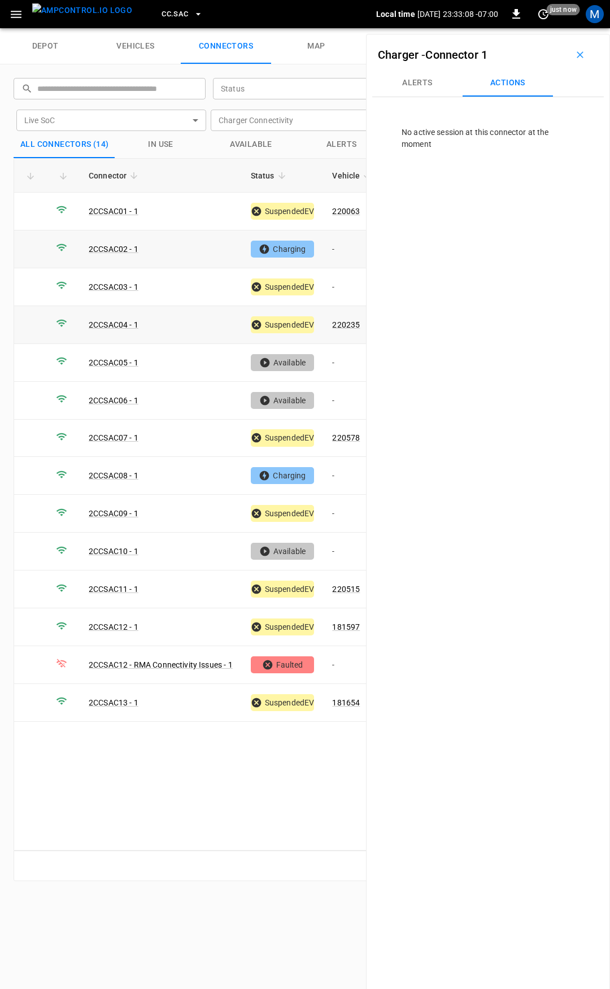
click at [346, 250] on td "-" at bounding box center [353, 249] width 60 height 38
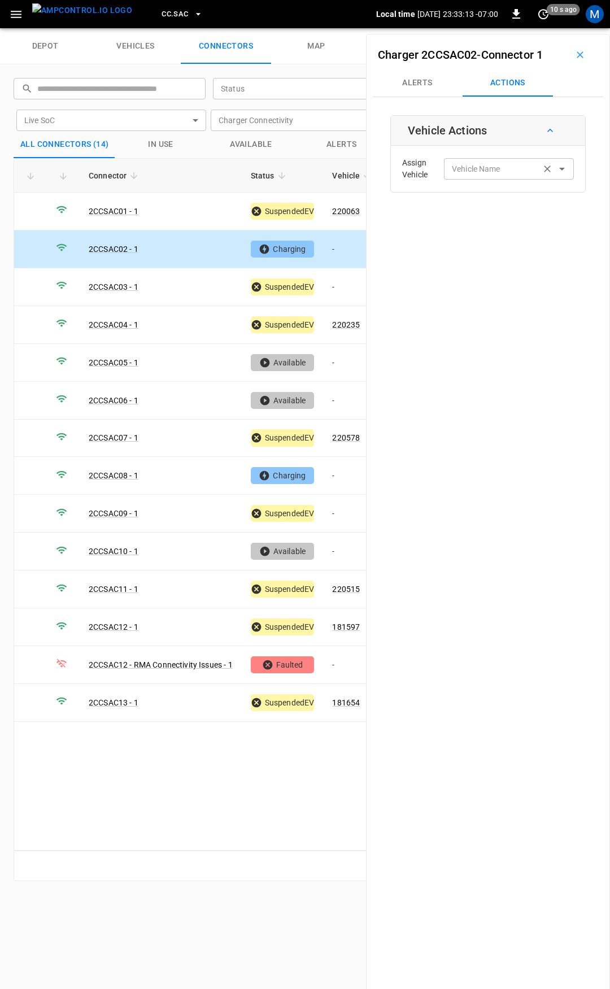
click at [473, 169] on div "Vehicle Name Vehicle Name" at bounding box center [509, 168] width 130 height 21
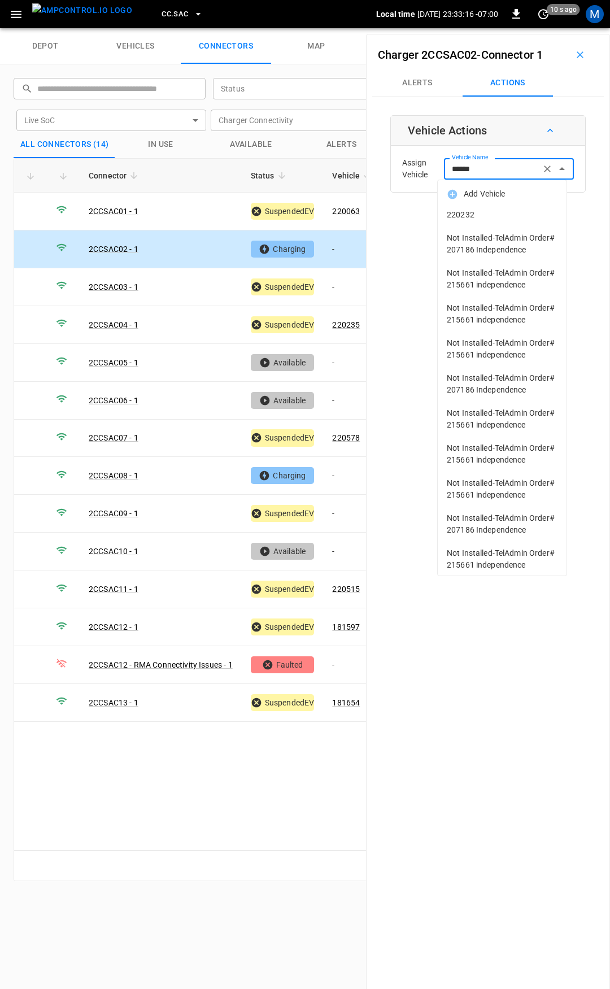
click at [512, 213] on span "220232" at bounding box center [502, 215] width 111 height 12
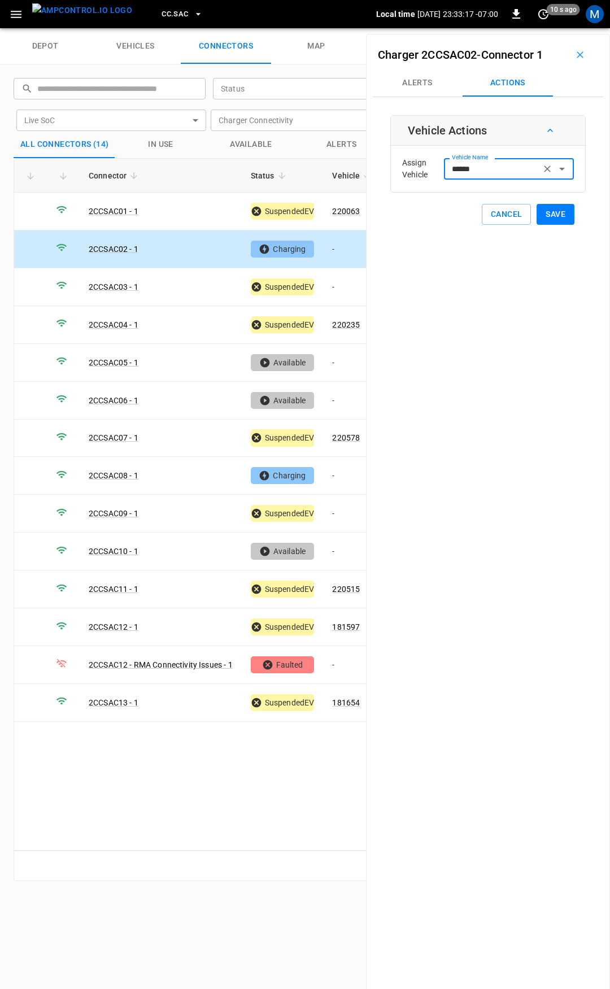
type input "******"
click at [561, 216] on button "Save" at bounding box center [556, 214] width 38 height 21
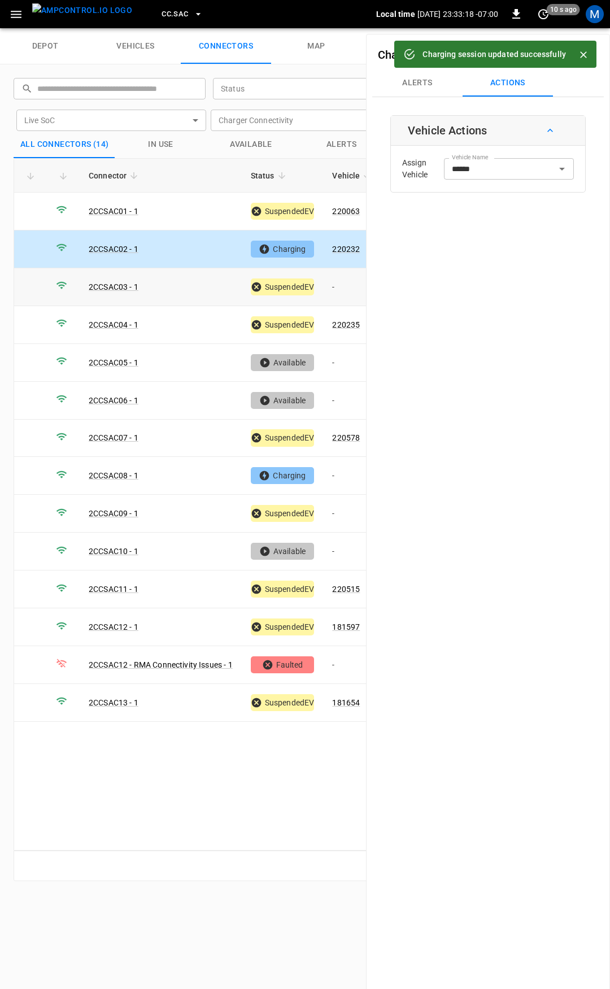
click at [342, 286] on td "-" at bounding box center [353, 287] width 60 height 38
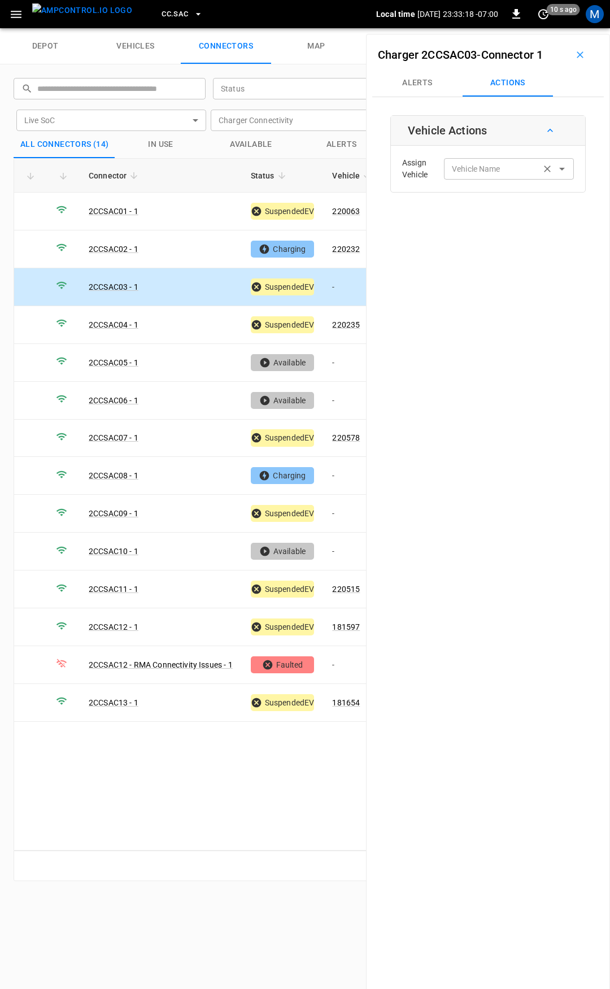
click at [473, 174] on div "Vehicle Name Vehicle Name" at bounding box center [509, 168] width 130 height 21
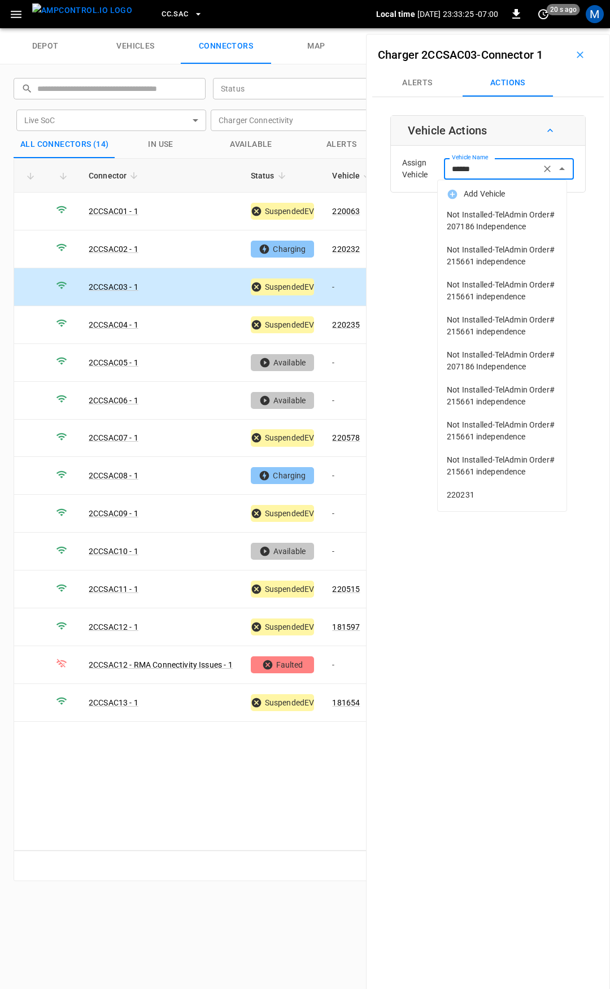
scroll to position [30, 0]
click at [467, 501] on span "220231" at bounding box center [502, 495] width 111 height 12
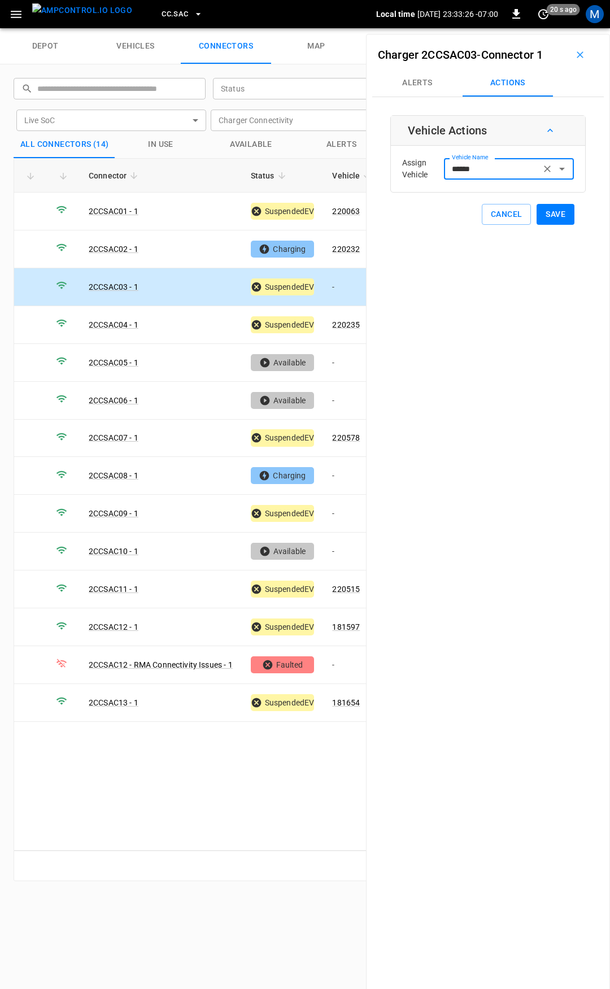
type input "******"
click at [543, 225] on div "Charger 2CCSAC03 - Connector 1 Alerts Actions Vehicle Actions Assign Vehicle Ve…" at bounding box center [488, 528] width 244 height 989
click at [543, 224] on button "Save" at bounding box center [556, 214] width 38 height 21
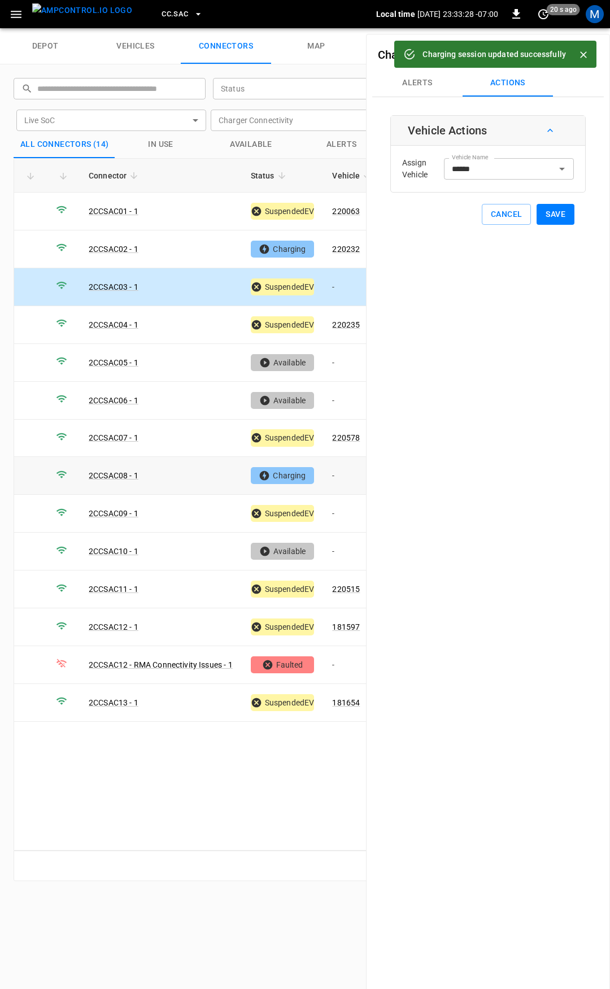
click at [341, 474] on td "-" at bounding box center [353, 476] width 60 height 38
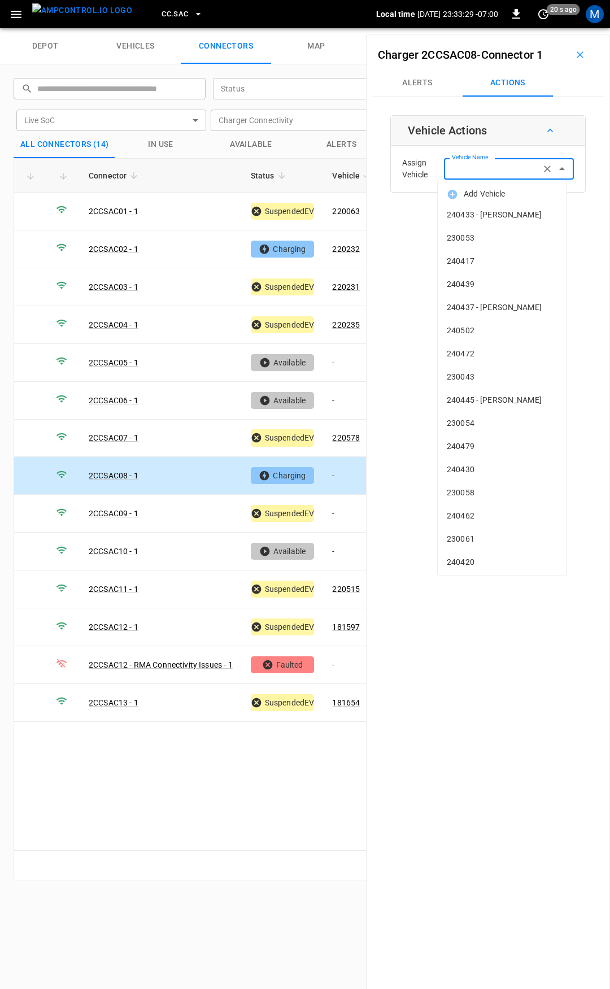
click at [485, 169] on input "Vehicle Name" at bounding box center [492, 169] width 90 height 14
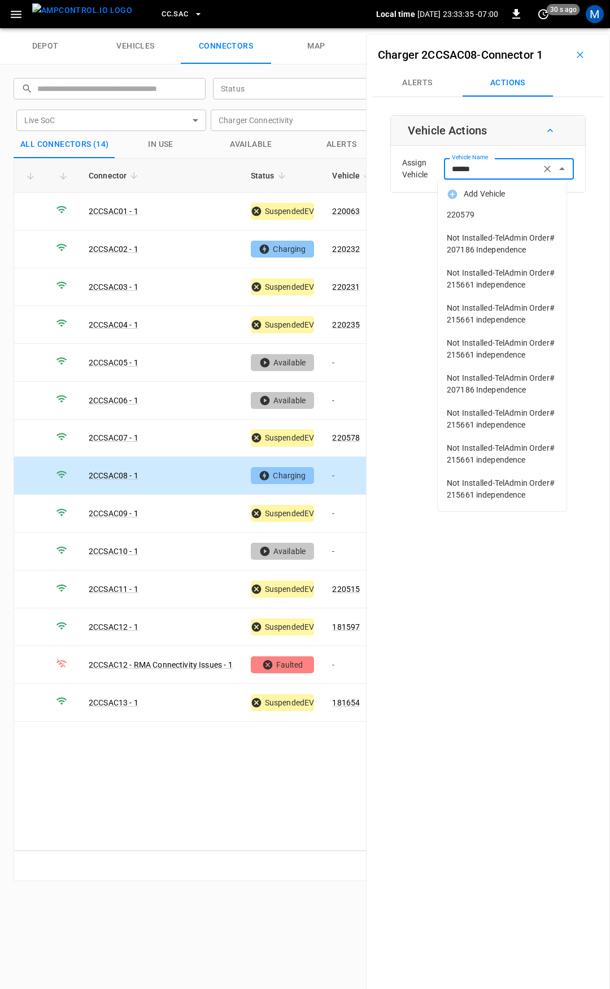
click at [503, 209] on span "220579" at bounding box center [502, 215] width 111 height 12
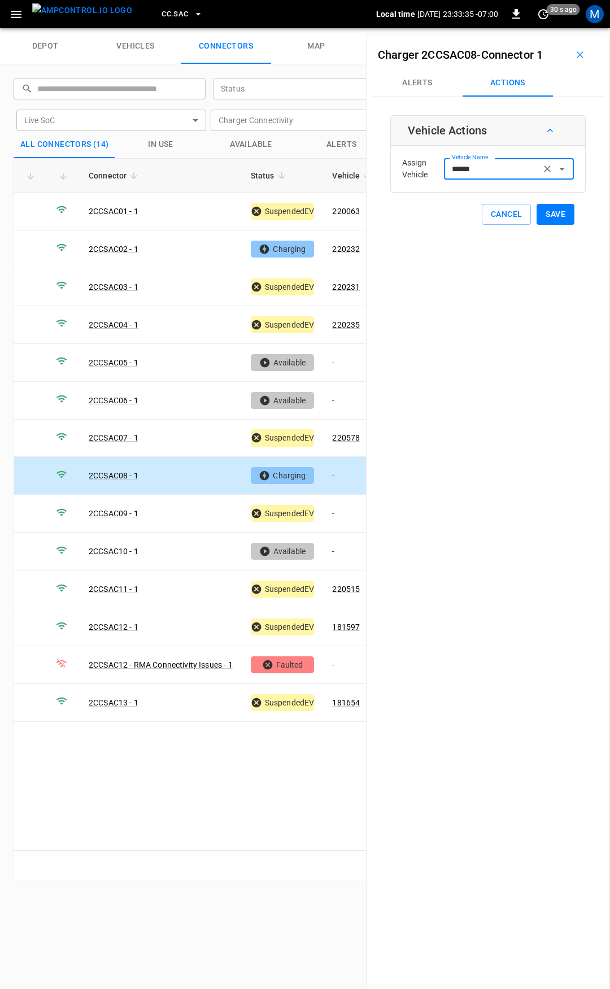
type input "******"
click at [549, 215] on button "Save" at bounding box center [556, 214] width 38 height 21
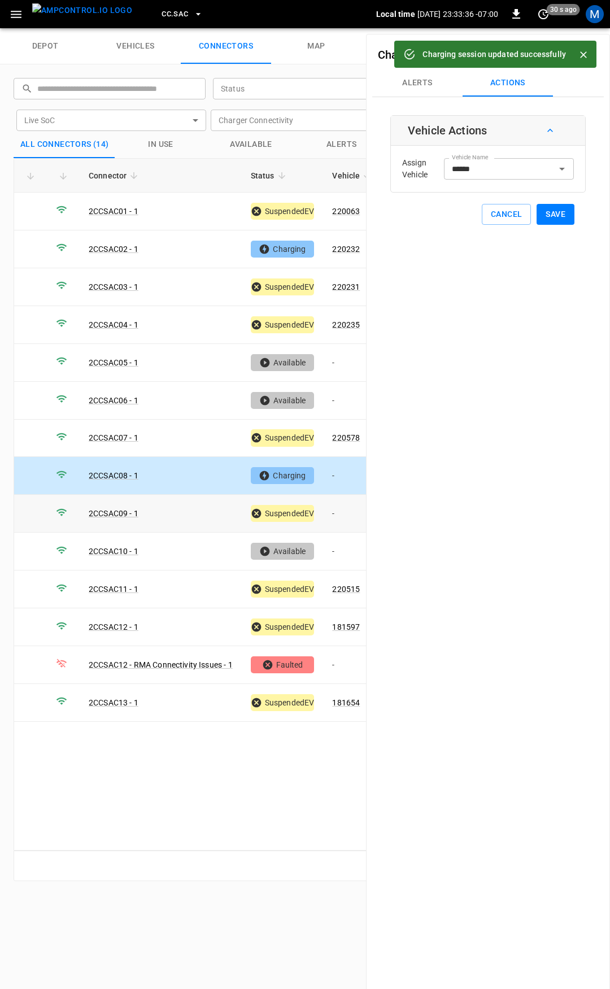
drag, startPoint x: 340, startPoint y: 517, endPoint x: 441, endPoint y: 202, distance: 330.8
click at [340, 515] on td "-" at bounding box center [353, 514] width 60 height 38
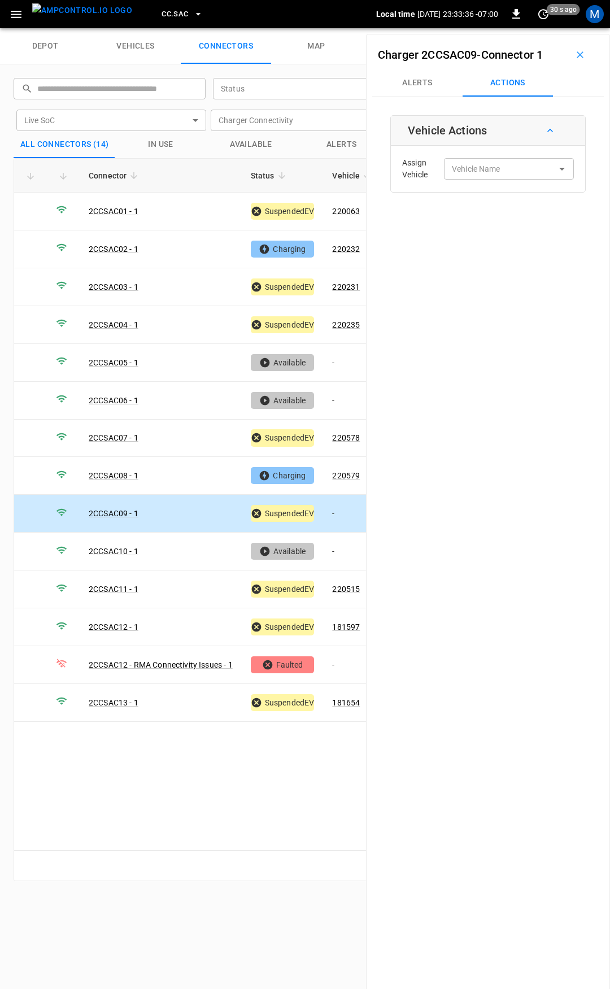
click at [464, 151] on div "Assign Vehicle Vehicle Name Vehicle Name" at bounding box center [488, 169] width 189 height 41
click at [464, 164] on div "Vehicle Name Vehicle Name" at bounding box center [509, 168] width 130 height 21
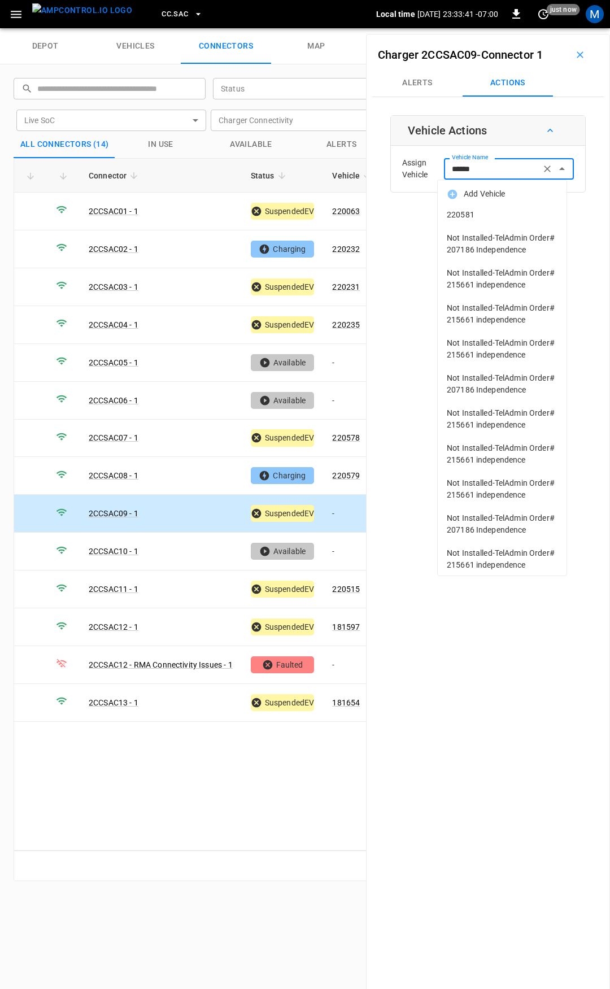
click at [496, 215] on span "220581" at bounding box center [502, 215] width 111 height 12
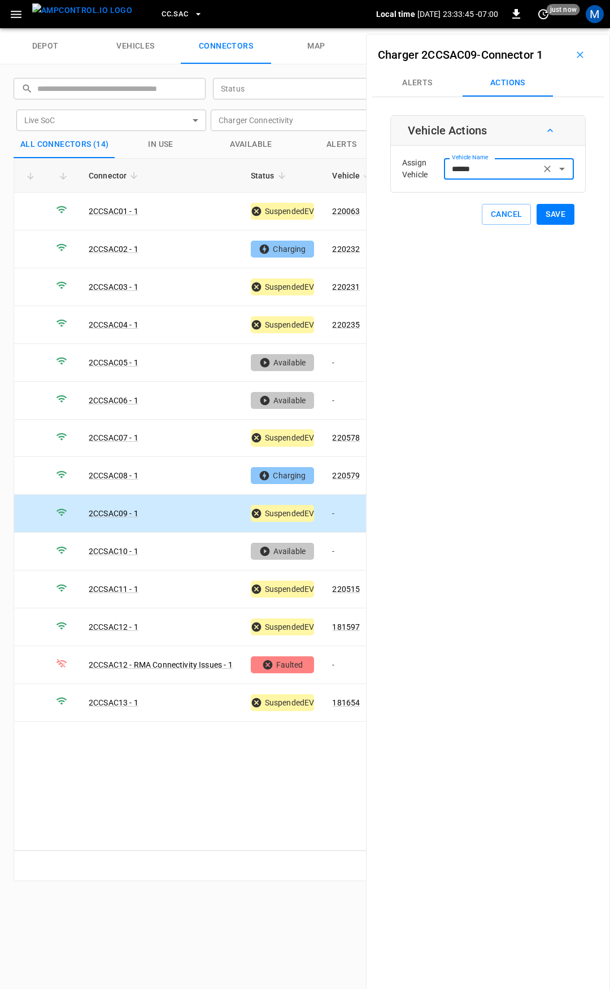
type input "******"
click at [548, 213] on button "Save" at bounding box center [556, 214] width 38 height 21
click at [233, 780] on div "Connector Status Vehicle Live Power Live SoC Last Session Start Ready at Curren…" at bounding box center [305, 504] width 583 height 692
click at [158, 6] on button "CC.SAC" at bounding box center [182, 14] width 50 height 22
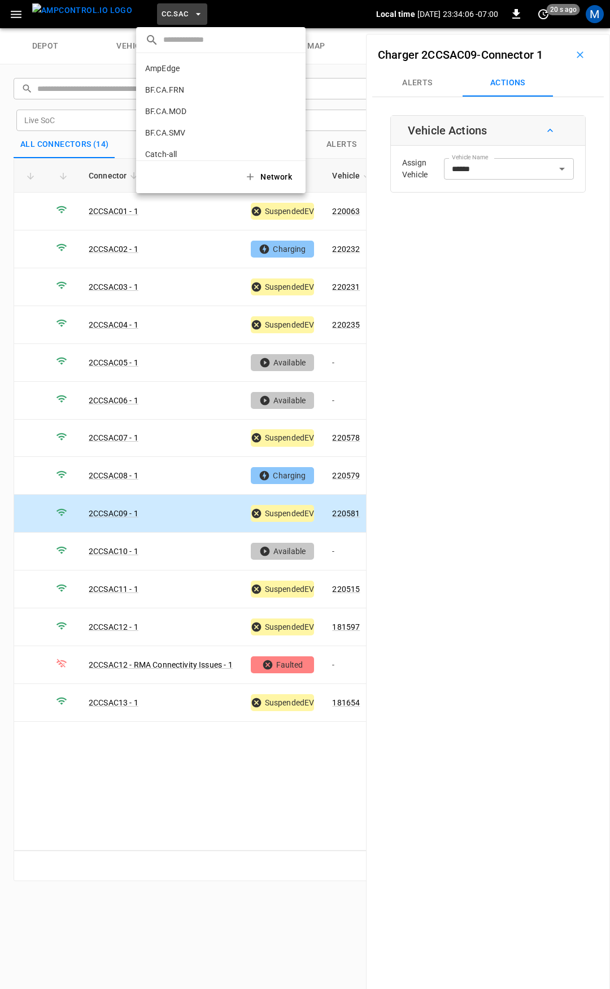
scroll to position [297, 0]
click at [180, 97] on li "CC.STK 8e6d ..." at bounding box center [220, 92] width 169 height 21
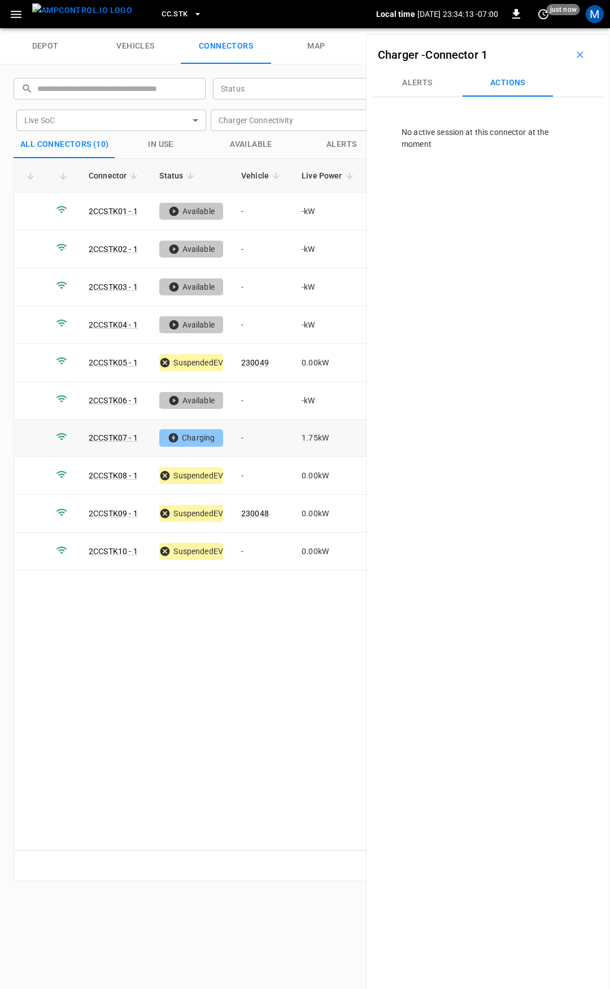
click at [260, 447] on td "-" at bounding box center [262, 439] width 60 height 38
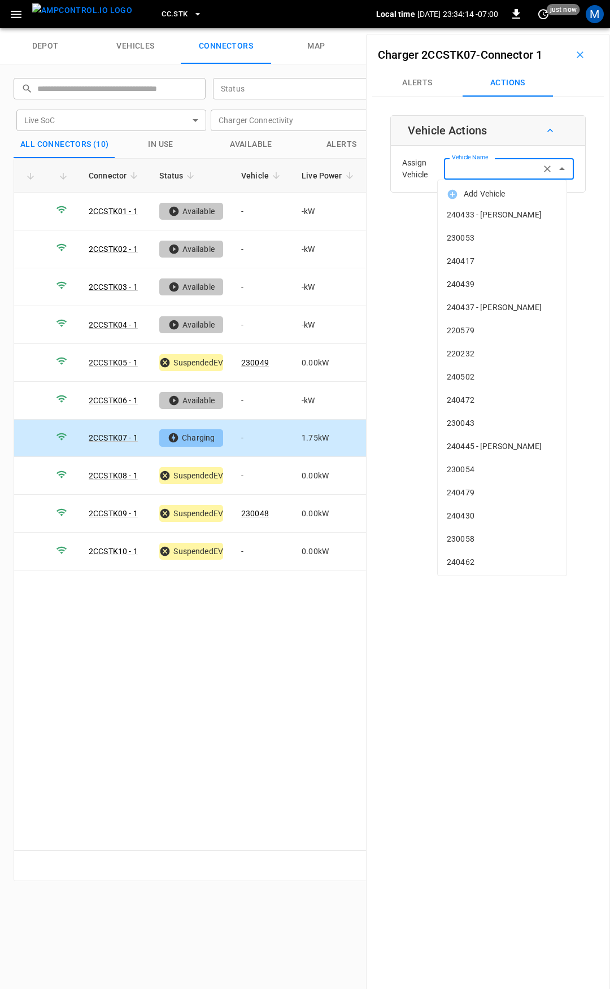
click at [459, 176] on input "Vehicle Name" at bounding box center [492, 169] width 90 height 14
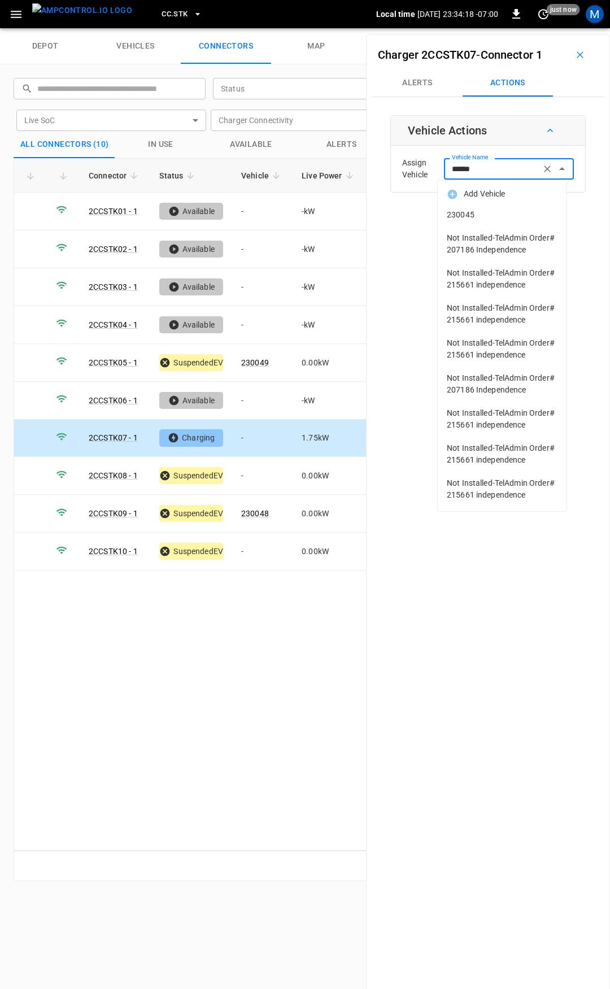
click at [467, 214] on span "230045" at bounding box center [502, 215] width 111 height 12
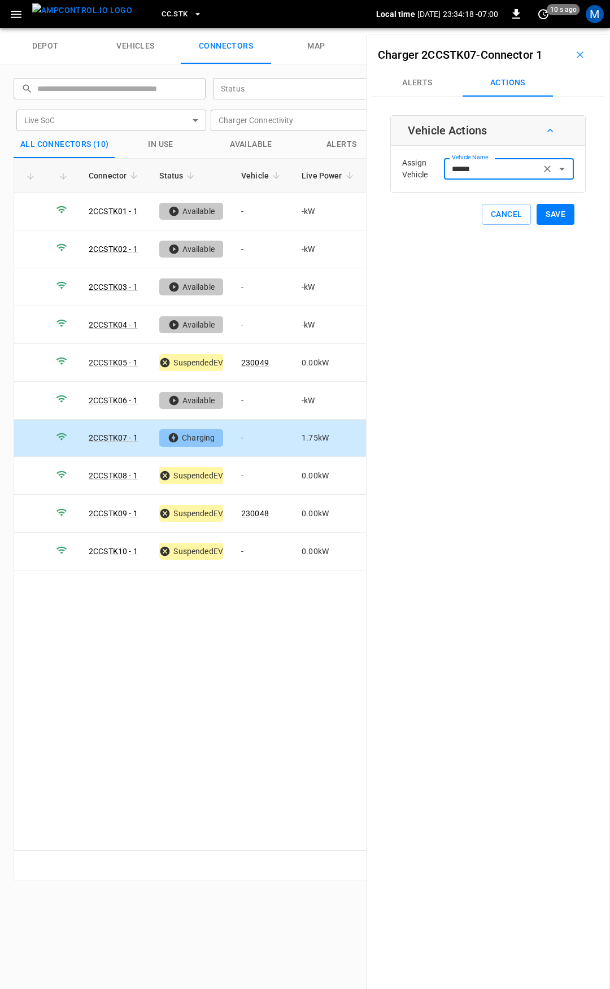
type input "******"
click at [538, 217] on button "Save" at bounding box center [556, 214] width 38 height 21
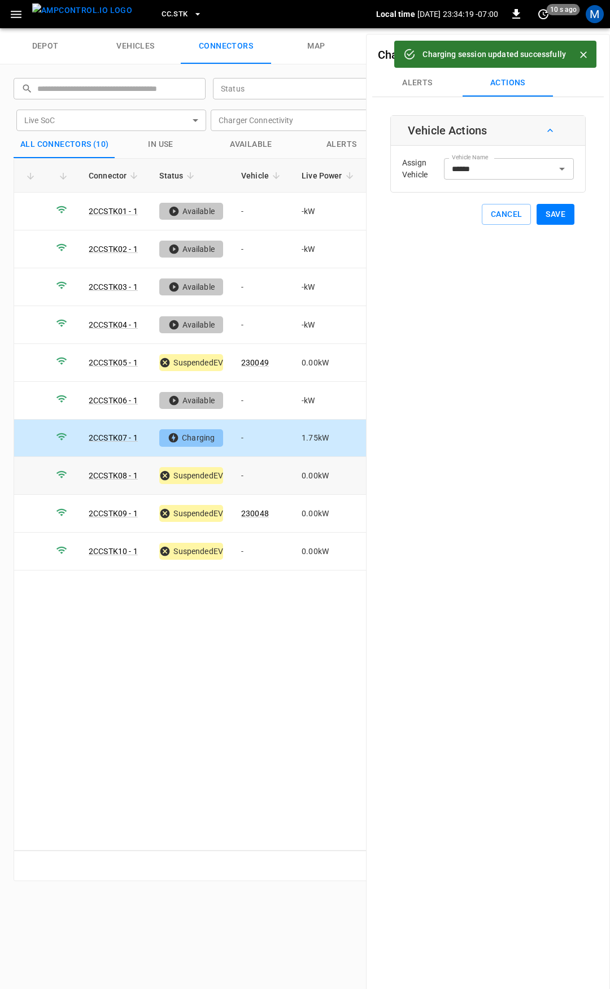
click at [260, 471] on td "-" at bounding box center [262, 476] width 60 height 38
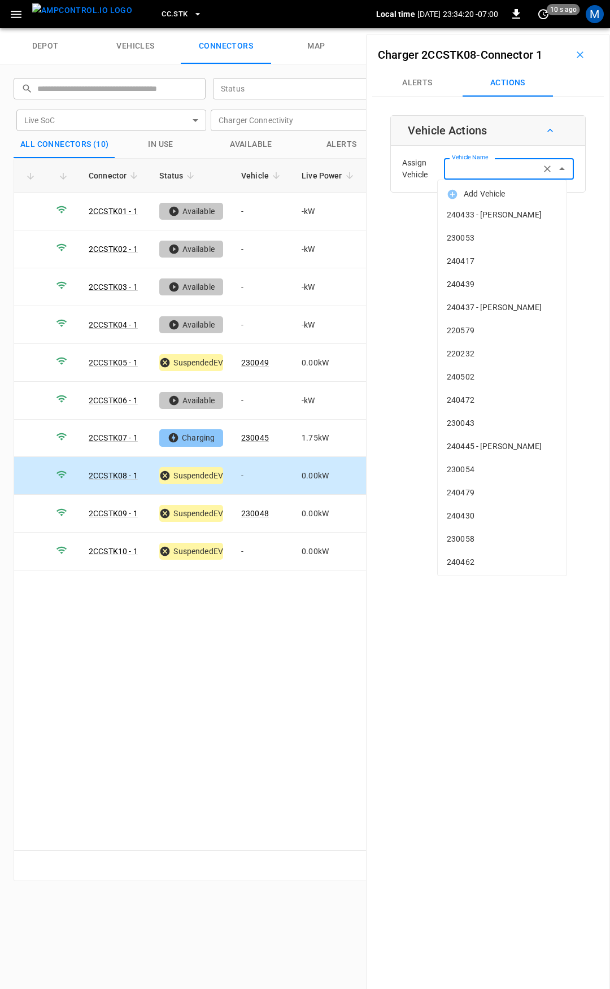
click at [479, 173] on input "Vehicle Name" at bounding box center [492, 169] width 90 height 14
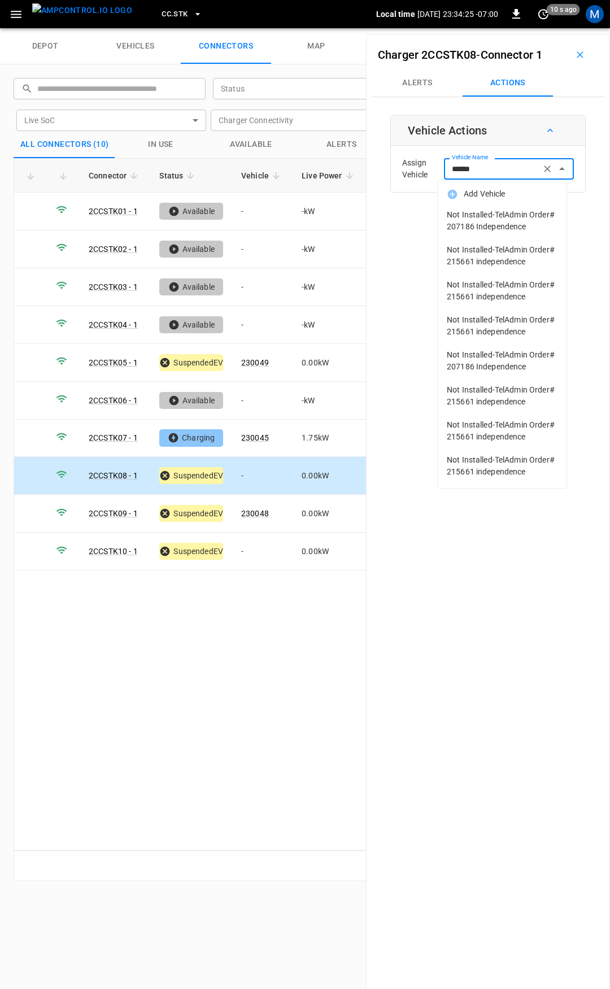
scroll to position [7, 0]
type input "******"
click at [245, 552] on td "-" at bounding box center [262, 552] width 60 height 38
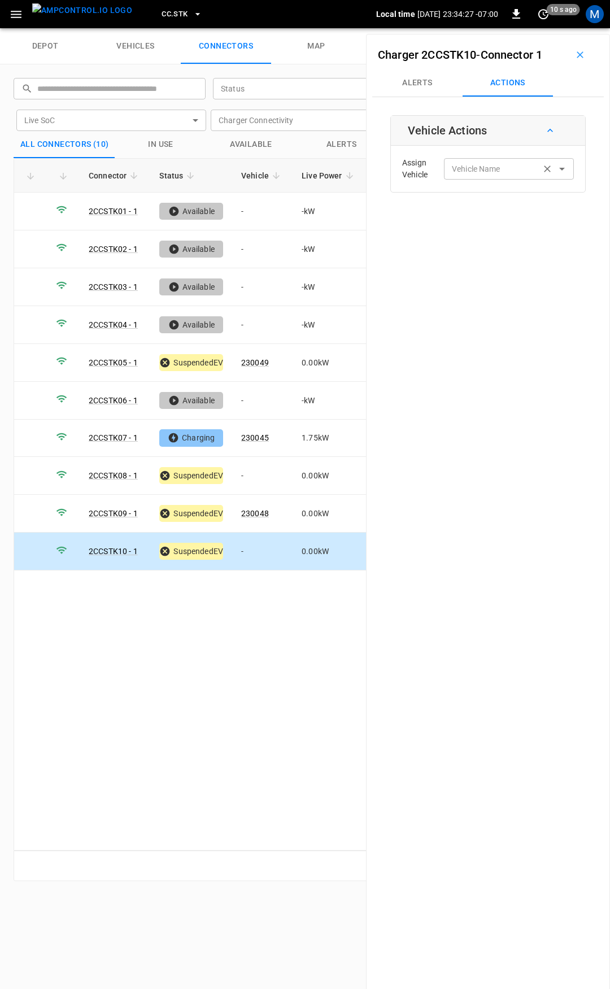
click at [490, 164] on input "Vehicle Name" at bounding box center [492, 169] width 90 height 14
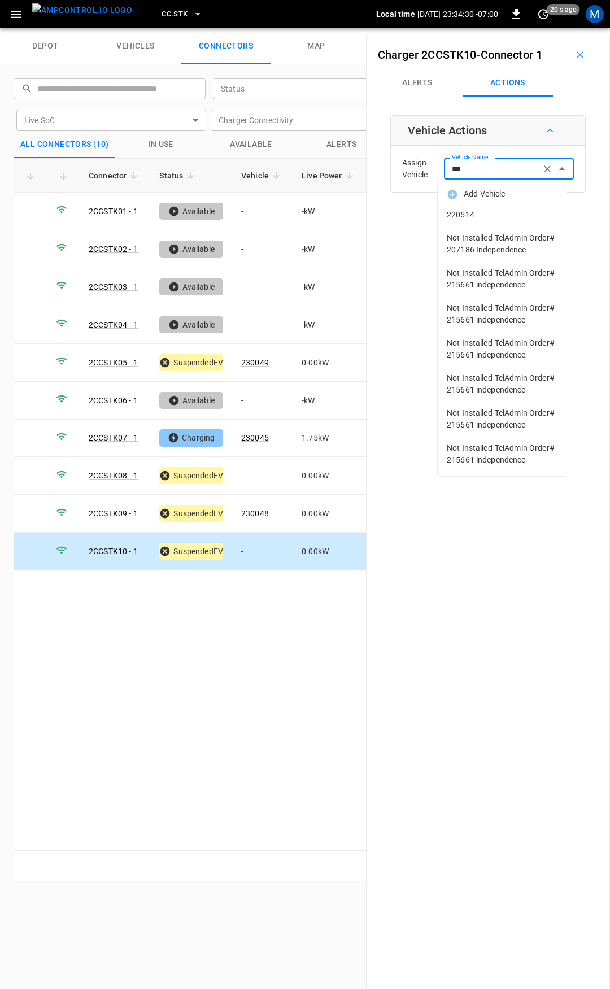
click at [469, 217] on span "220514" at bounding box center [502, 215] width 111 height 12
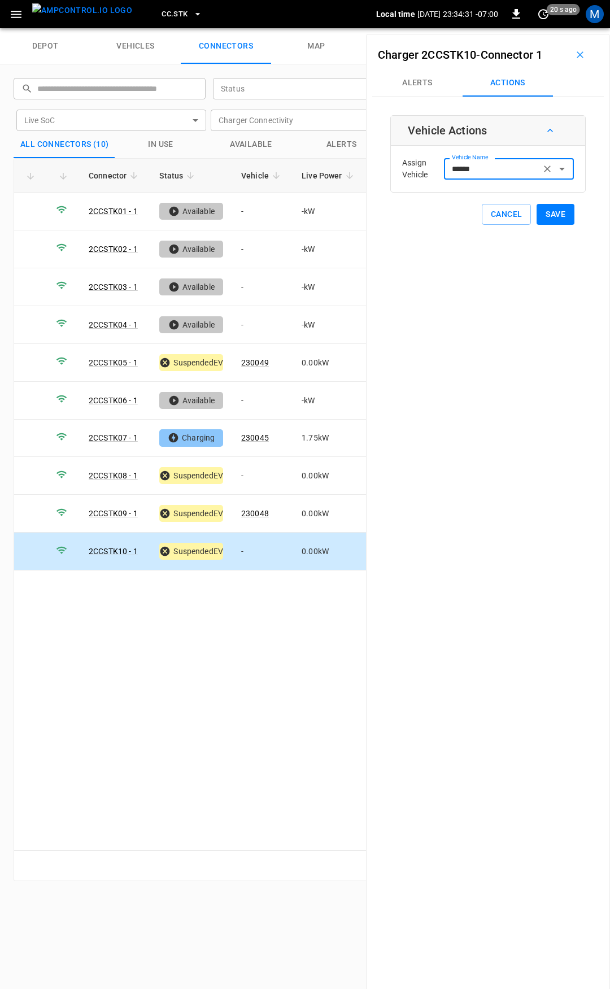
type input "******"
click at [542, 216] on button "Save" at bounding box center [556, 214] width 38 height 21
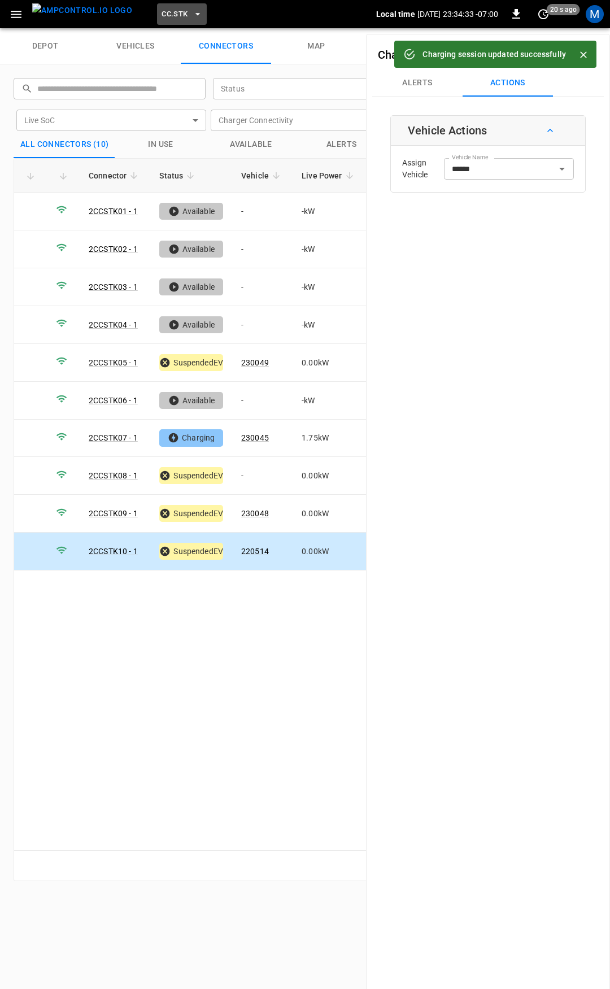
click at [162, 14] on span "CC.STK" at bounding box center [175, 14] width 26 height 13
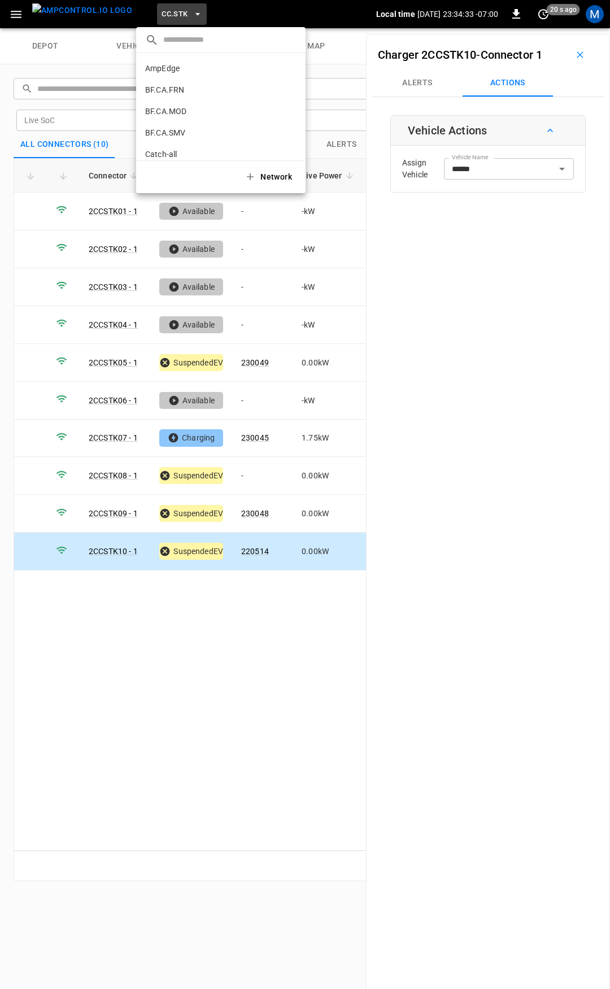
scroll to position [319, 0]
click at [10, 15] on div at bounding box center [305, 494] width 610 height 989
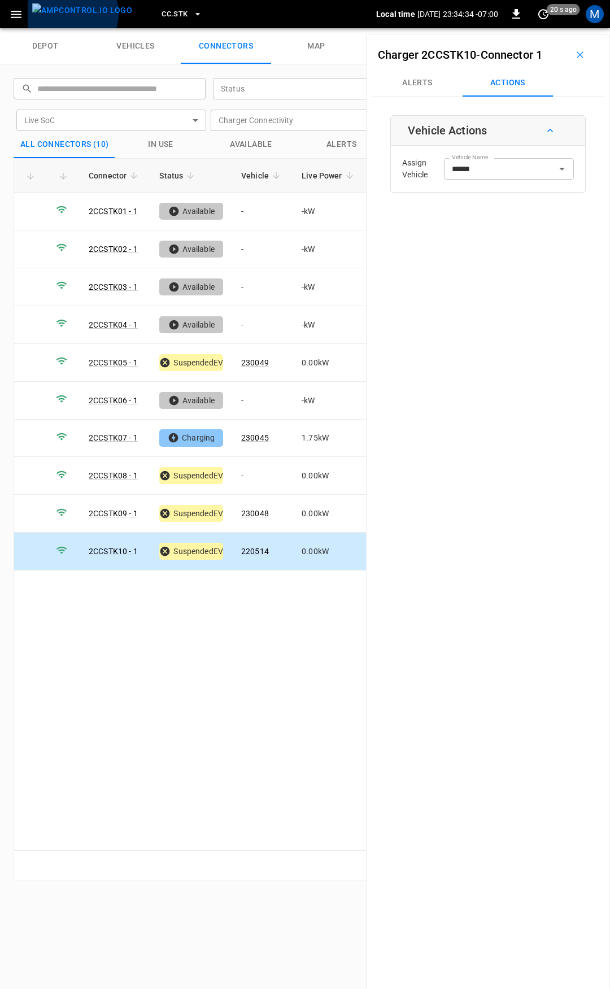
click at [69, 14] on img "menu" at bounding box center [82, 10] width 100 height 14
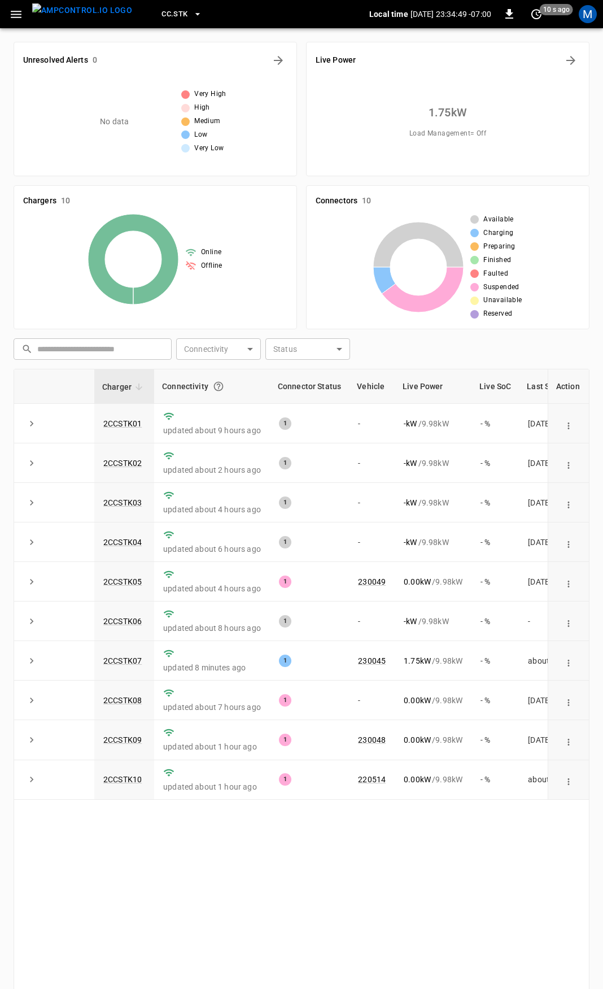
click at [19, 14] on icon "button" at bounding box center [16, 14] width 11 height 7
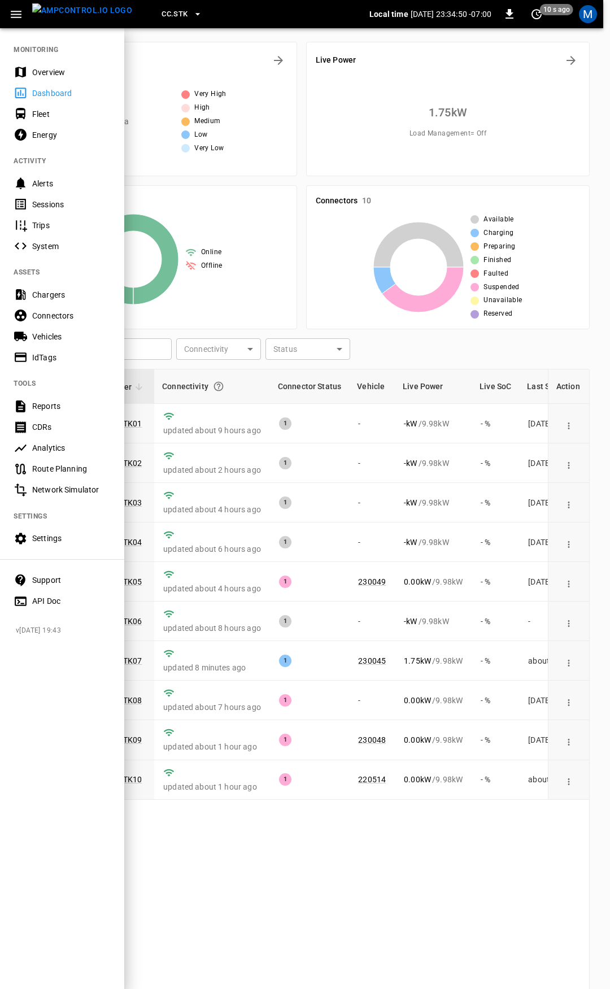
drag, startPoint x: 53, startPoint y: 76, endPoint x: 57, endPoint y: 80, distance: 6.0
click at [53, 76] on div "Overview" at bounding box center [71, 72] width 79 height 11
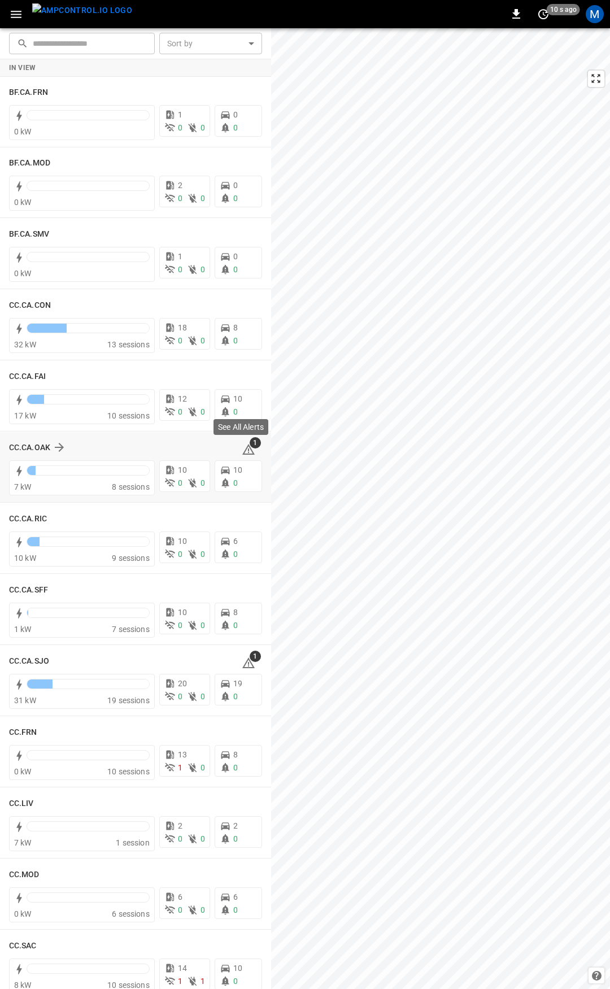
click at [243, 447] on icon at bounding box center [248, 449] width 12 height 11
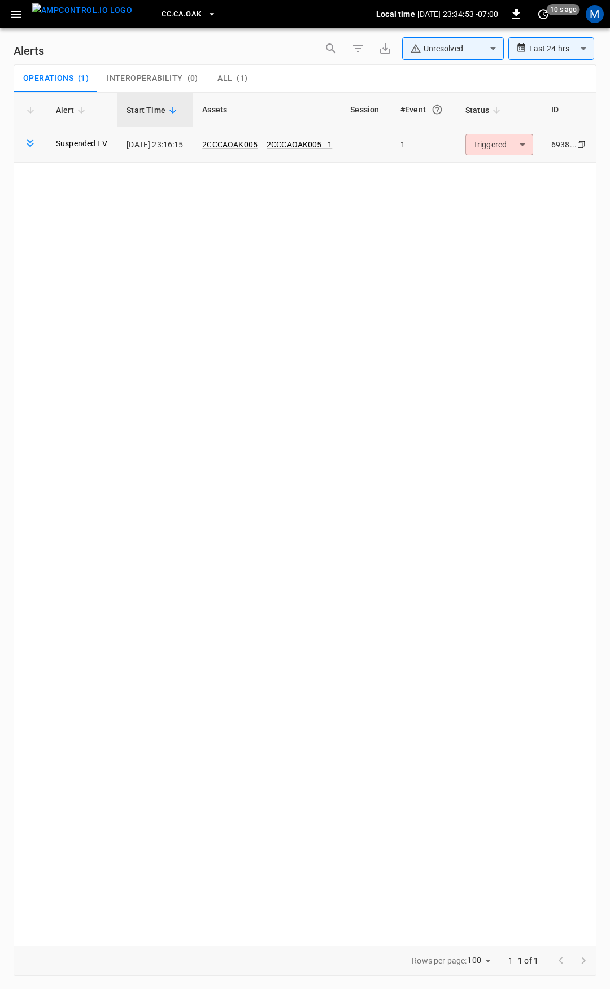
click at [520, 146] on body "**********" at bounding box center [305, 492] width 610 height 985
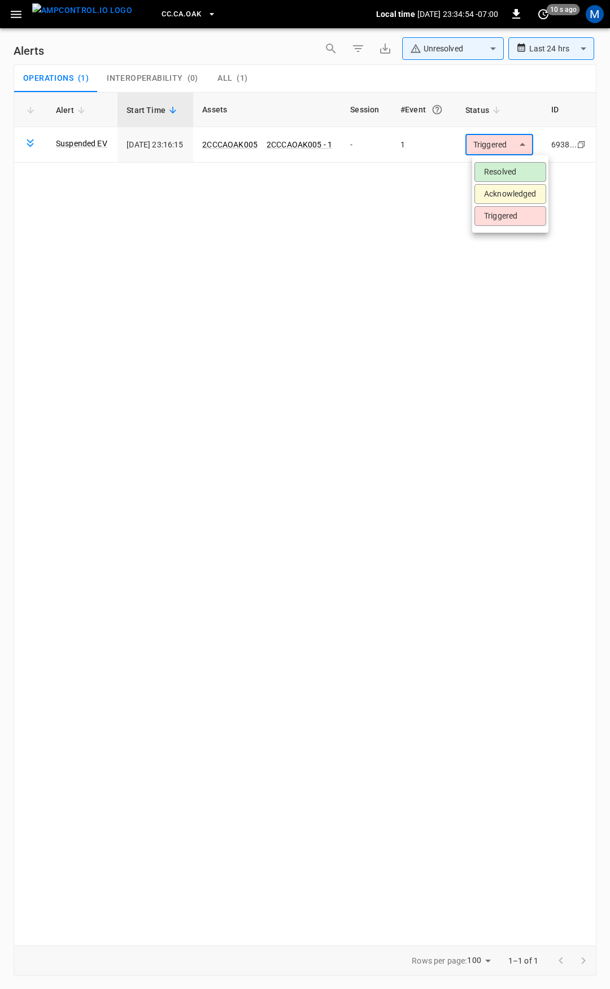
click at [507, 178] on li "Resolved" at bounding box center [510, 172] width 72 height 20
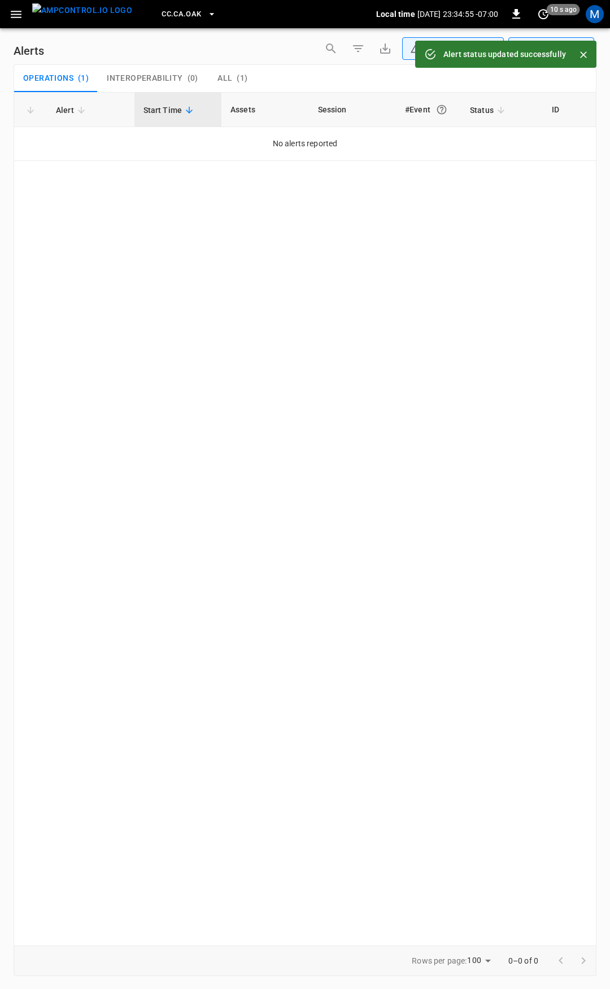
click at [14, 14] on icon "button" at bounding box center [16, 14] width 11 height 7
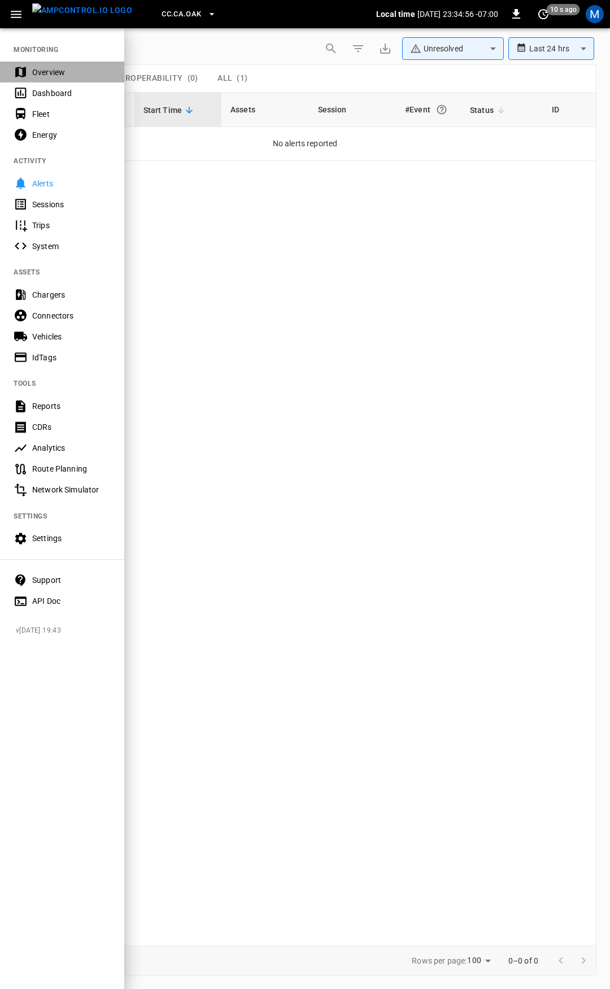
click at [65, 69] on div "Overview" at bounding box center [71, 72] width 79 height 11
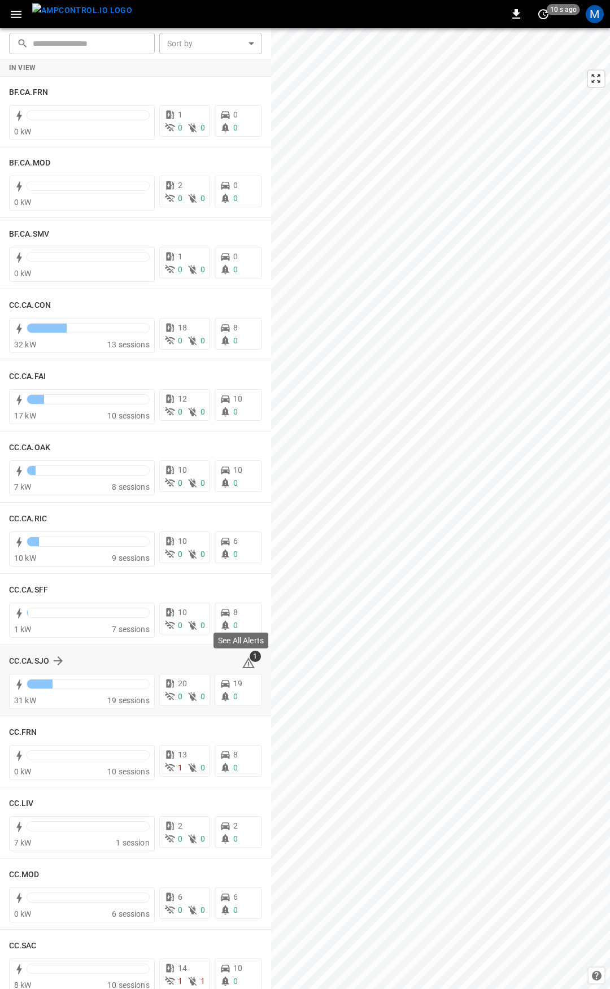
click at [250, 661] on span "1" at bounding box center [255, 656] width 11 height 11
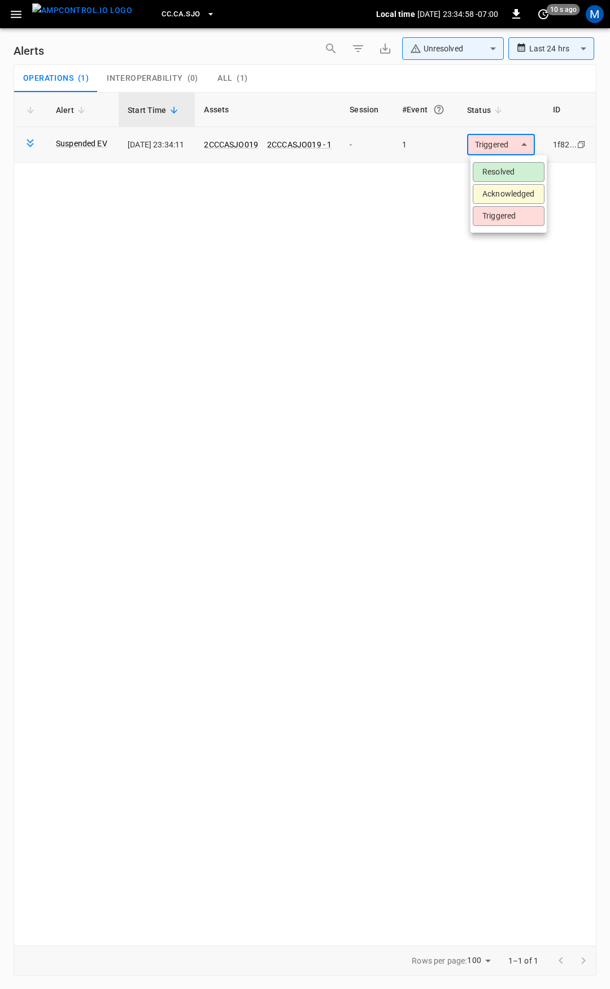
click at [494, 149] on body "**********" at bounding box center [305, 492] width 610 height 985
click at [500, 168] on li "Resolved" at bounding box center [509, 172] width 72 height 20
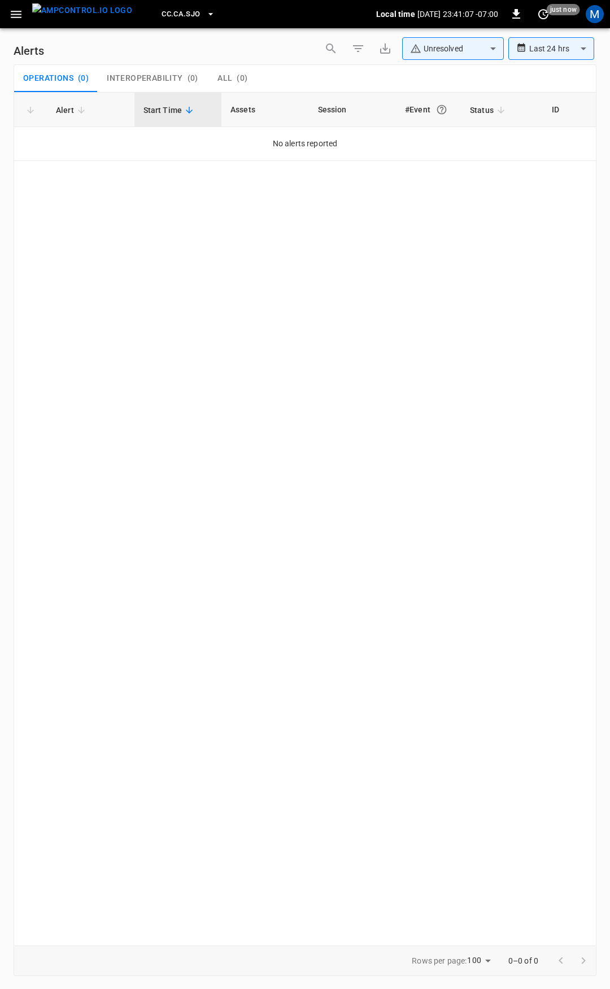
click at [14, 12] on icon "button" at bounding box center [16, 14] width 14 height 14
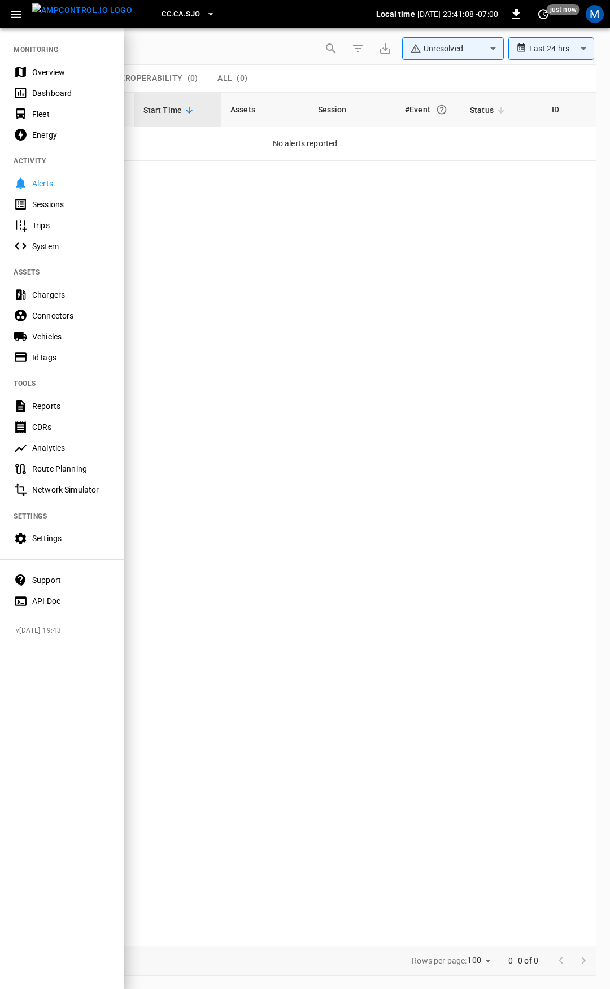
drag, startPoint x: 34, startPoint y: 63, endPoint x: 48, endPoint y: 79, distance: 21.3
click at [34, 63] on div "Overview" at bounding box center [62, 72] width 124 height 21
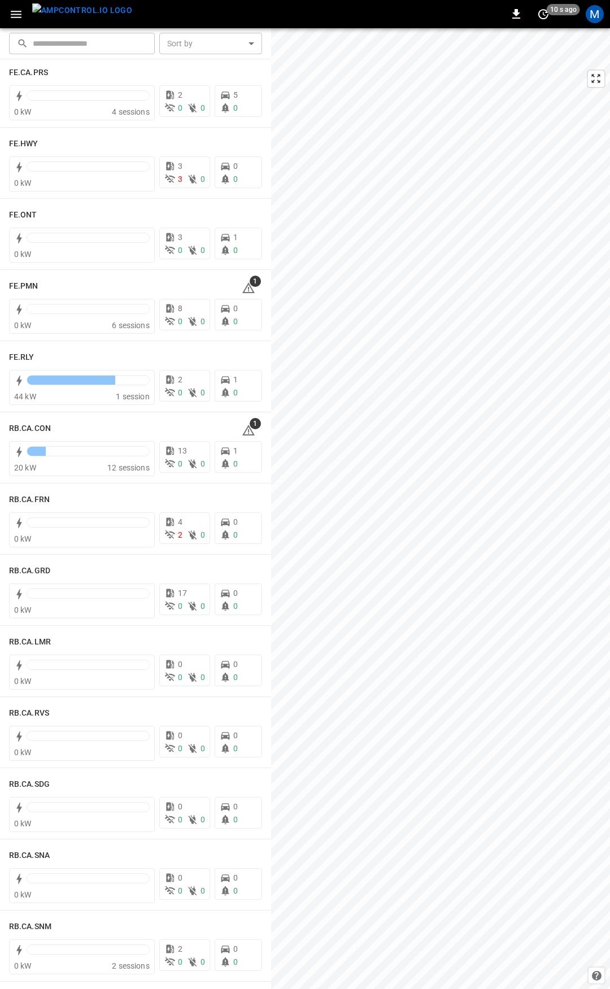
scroll to position [1052, 0]
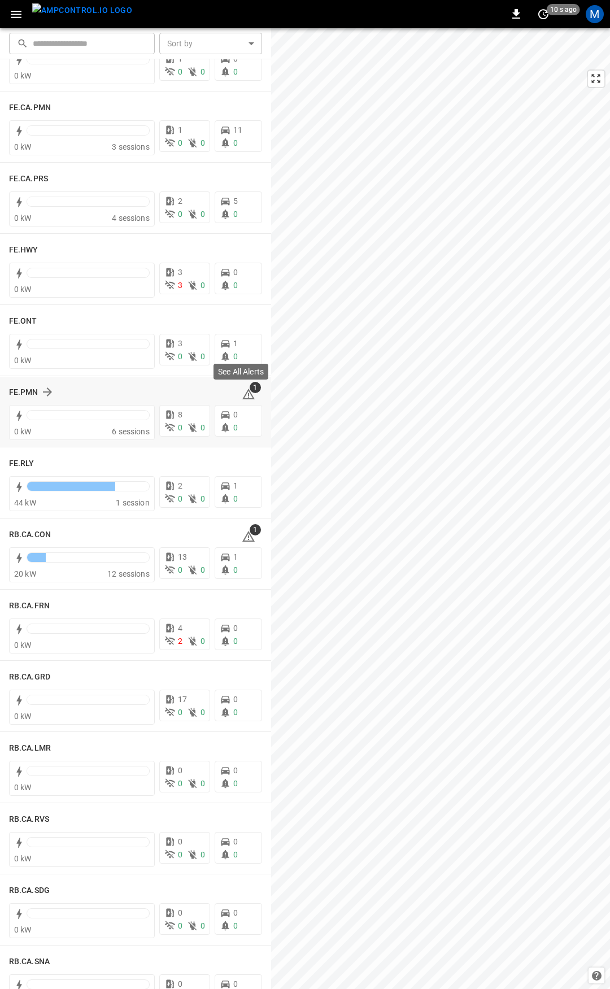
click at [242, 393] on icon at bounding box center [249, 394] width 14 height 14
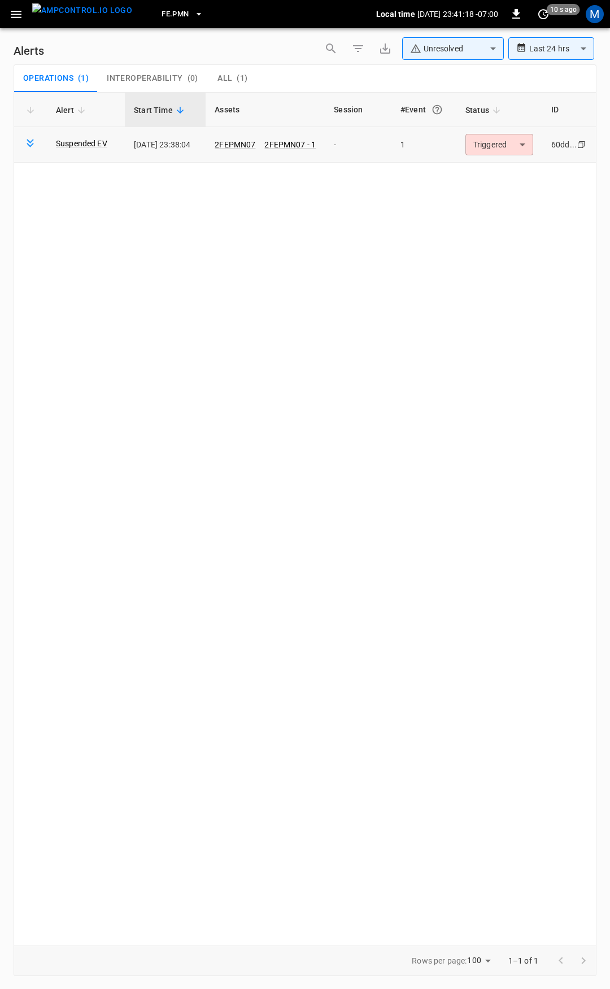
click at [509, 144] on body "**********" at bounding box center [305, 492] width 610 height 985
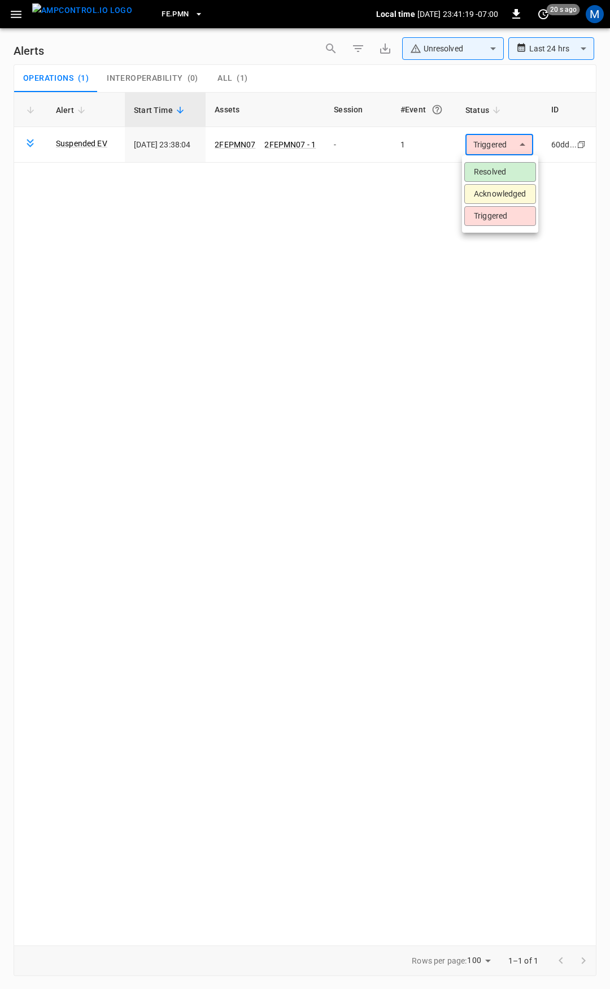
drag, startPoint x: 491, startPoint y: 160, endPoint x: 489, endPoint y: 167, distance: 7.1
click at [491, 160] on ul "Resolved Acknowledged Triggered" at bounding box center [500, 193] width 76 height 77
click at [489, 167] on li "Resolved" at bounding box center [500, 172] width 72 height 20
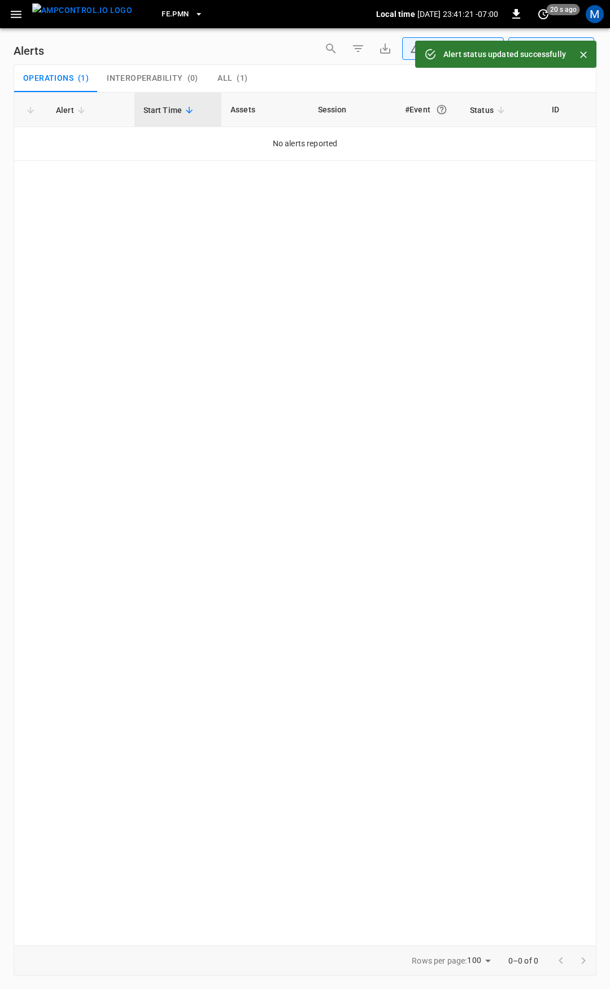
click at [14, 14] on icon "button" at bounding box center [16, 14] width 11 height 7
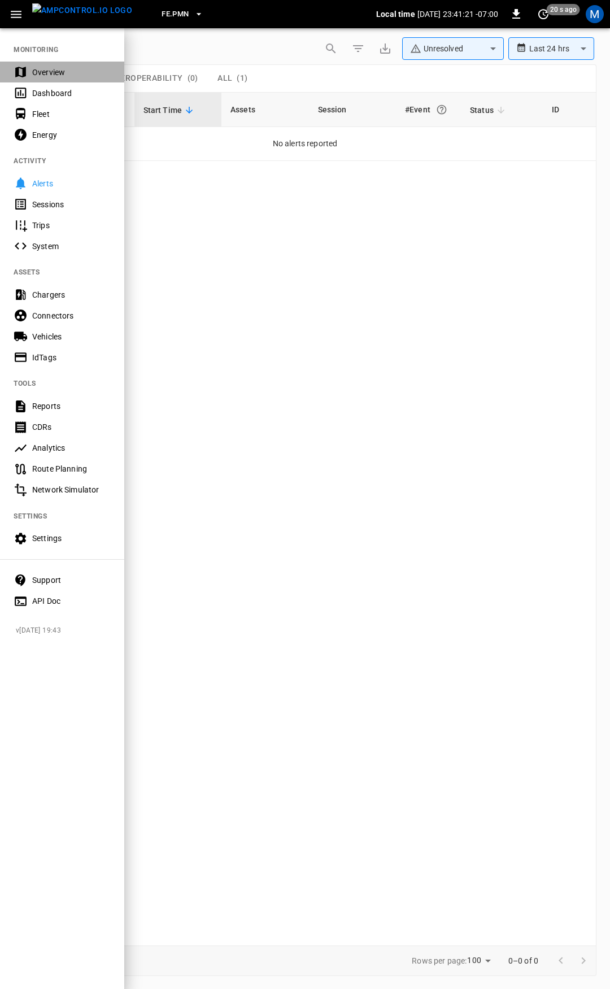
click at [47, 69] on div "Overview" at bounding box center [71, 72] width 79 height 11
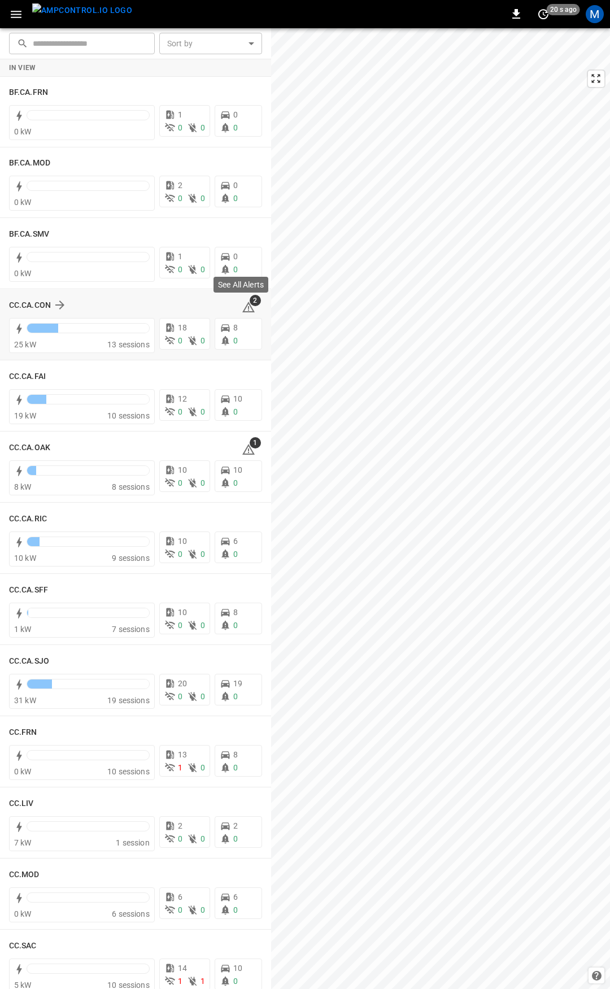
click at [243, 305] on icon at bounding box center [248, 307] width 12 height 11
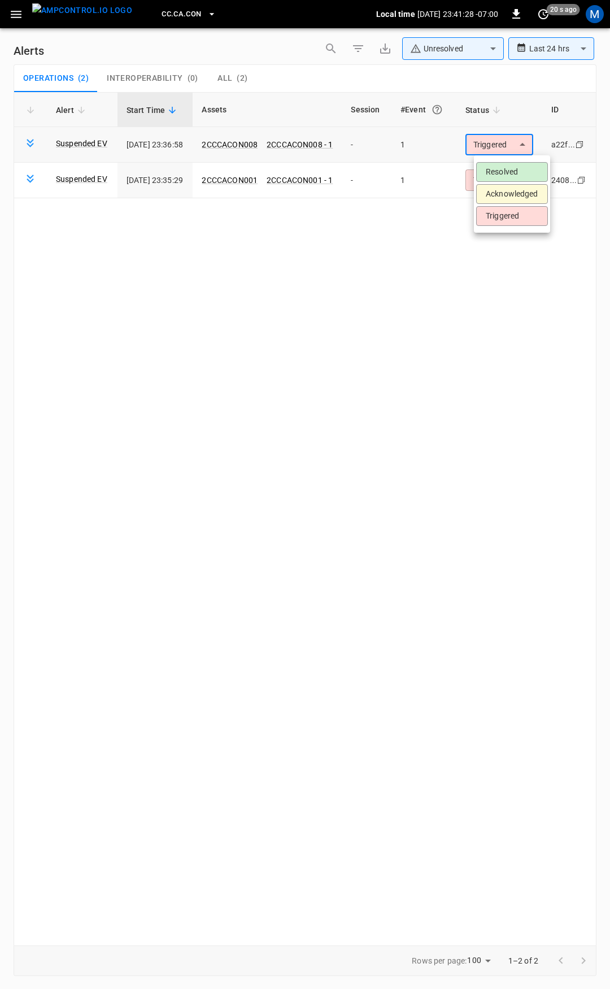
click at [512, 146] on body "**********" at bounding box center [305, 492] width 610 height 985
click at [503, 175] on li "Resolved" at bounding box center [512, 172] width 72 height 20
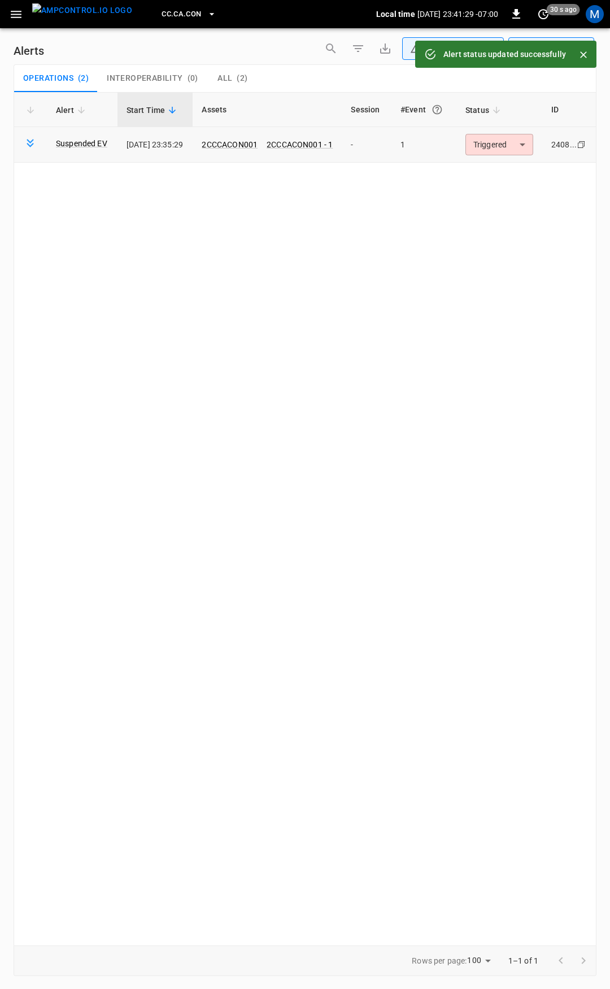
click at [517, 142] on body "**********" at bounding box center [305, 492] width 610 height 985
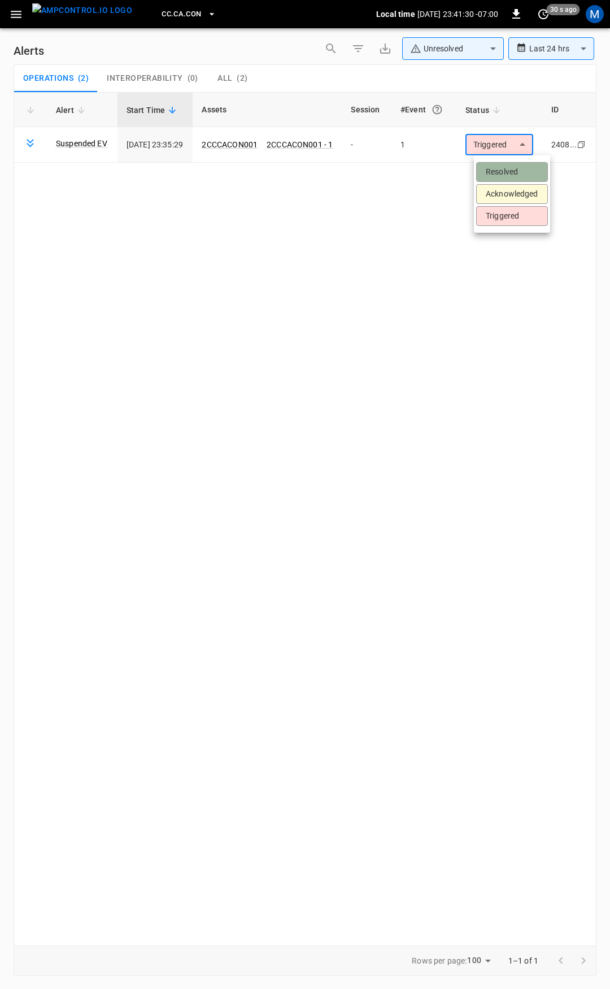
click at [516, 167] on li "Resolved" at bounding box center [512, 172] width 72 height 20
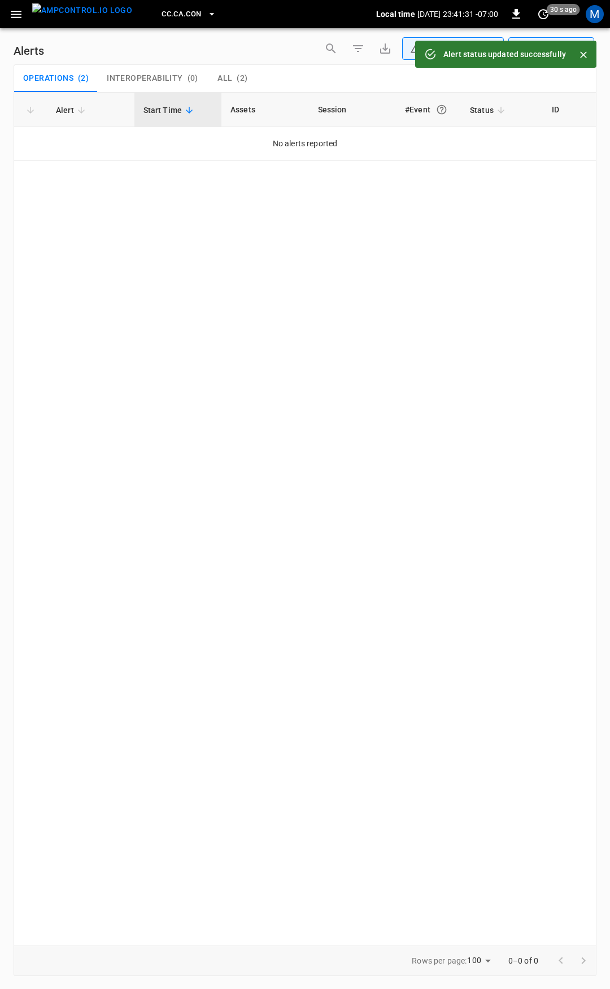
click at [15, 11] on icon "button" at bounding box center [16, 14] width 11 height 7
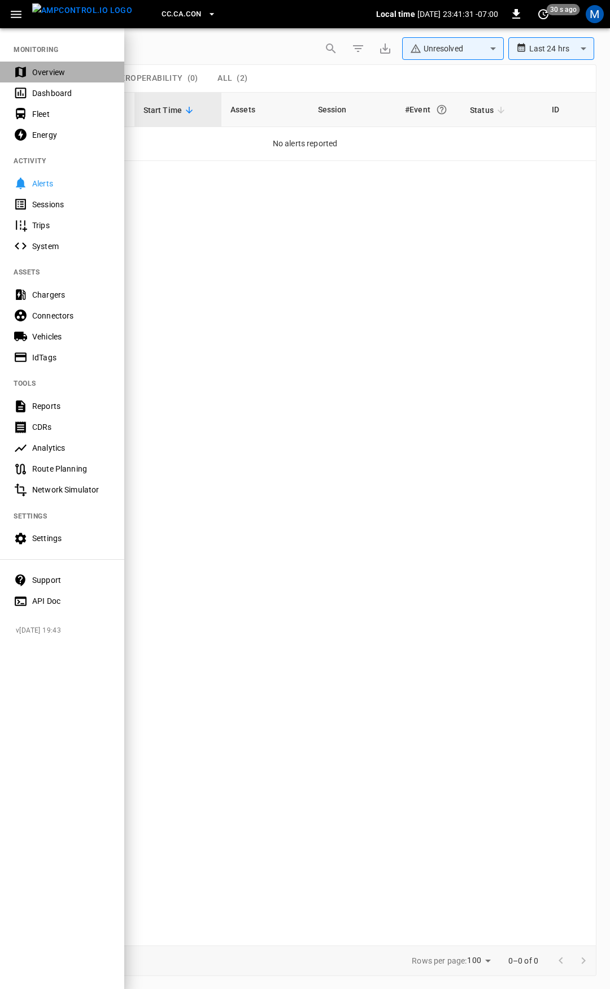
click at [59, 63] on div "Overview" at bounding box center [62, 72] width 124 height 21
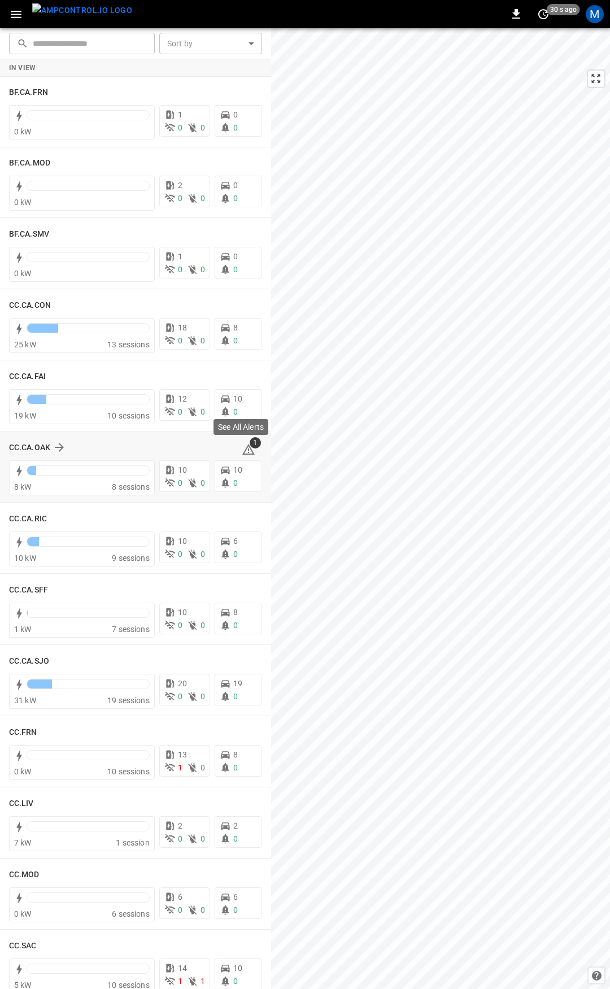
click at [243, 448] on icon at bounding box center [248, 449] width 12 height 11
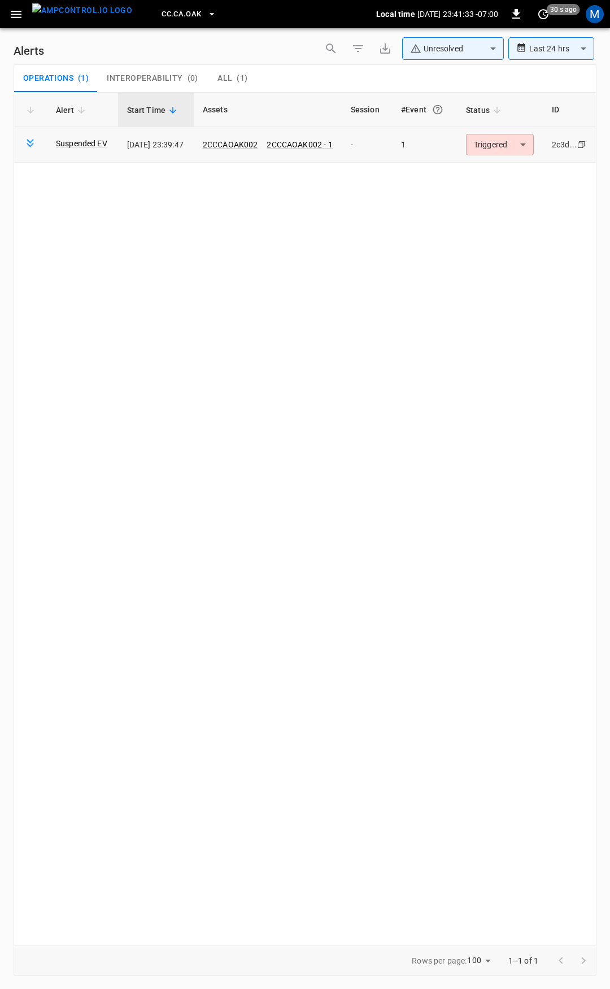
click at [498, 140] on body "**********" at bounding box center [305, 492] width 610 height 985
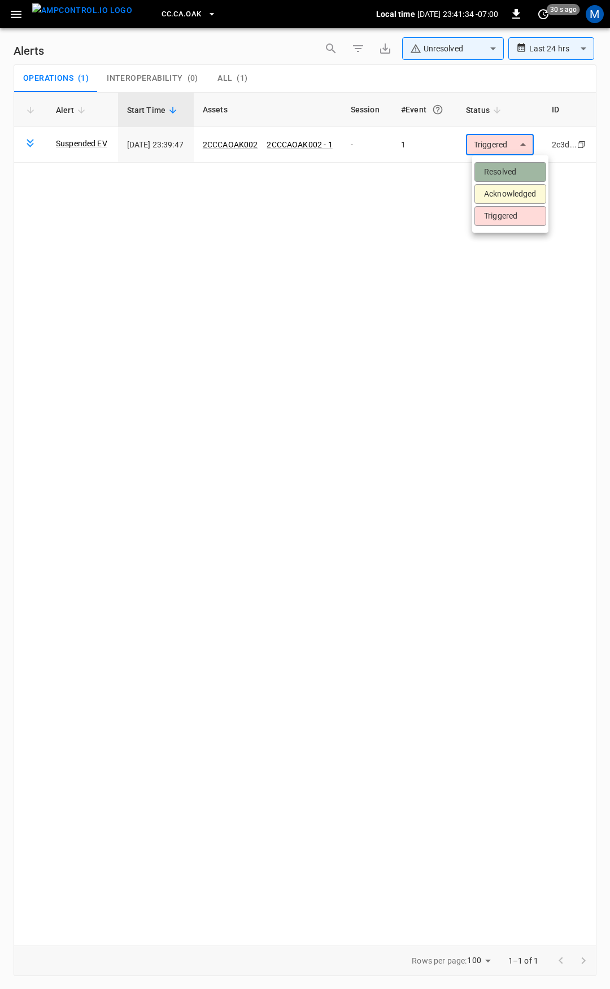
click at [501, 178] on li "Resolved" at bounding box center [510, 172] width 72 height 20
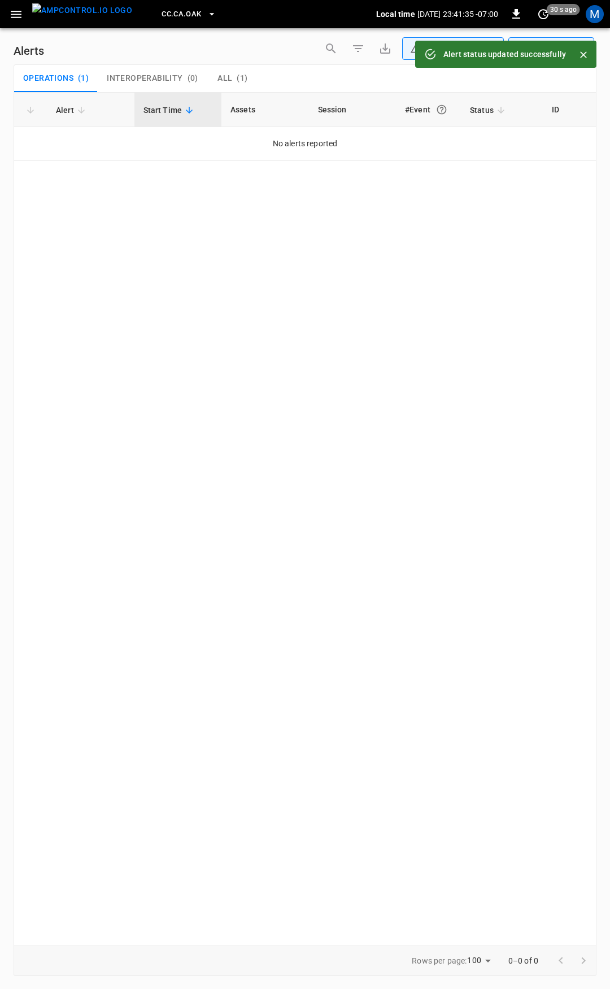
click at [16, 15] on icon "button" at bounding box center [16, 14] width 14 height 14
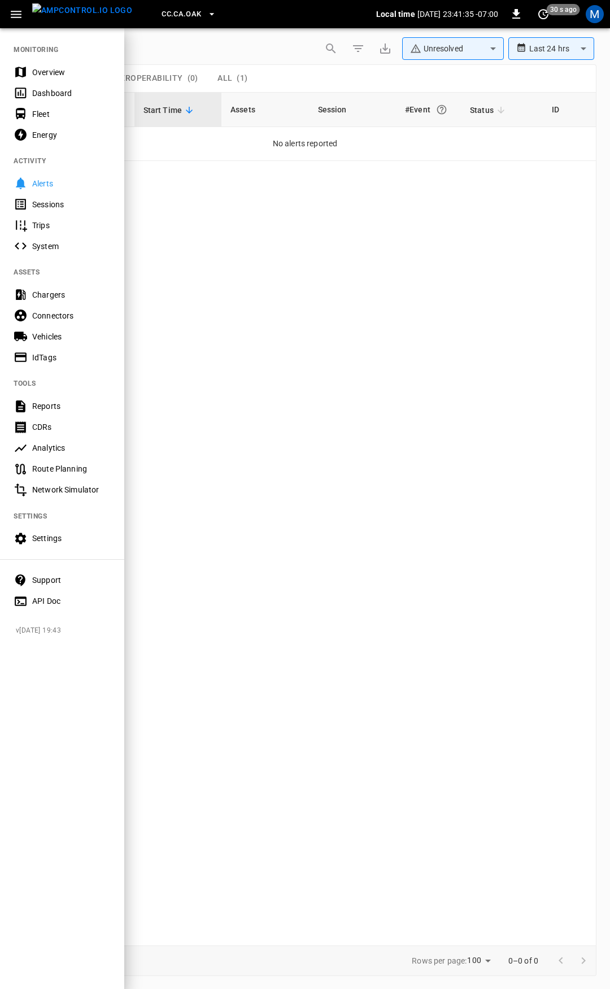
click at [62, 69] on div "Overview" at bounding box center [71, 72] width 79 height 11
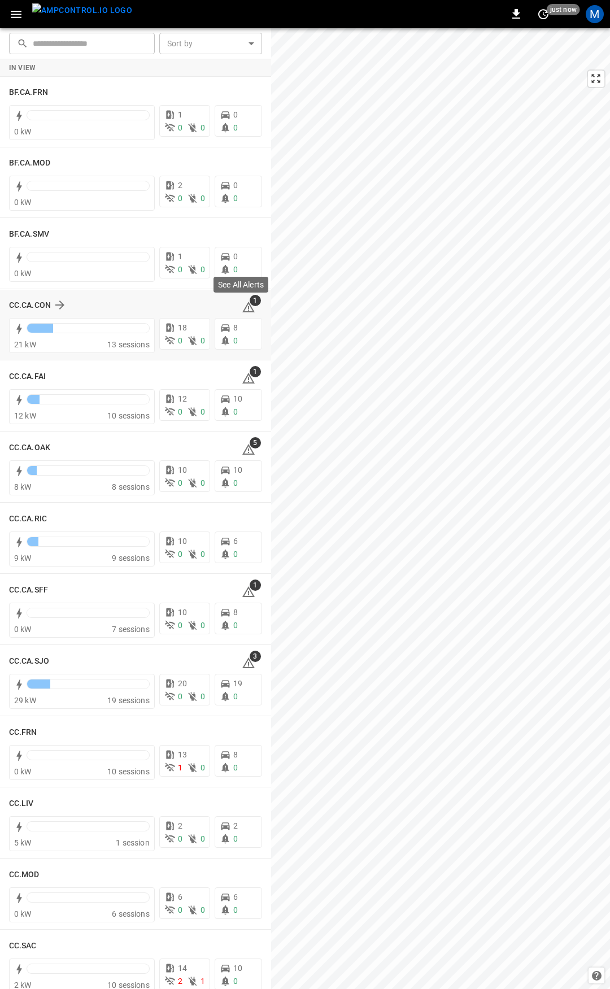
click at [242, 307] on icon at bounding box center [248, 307] width 12 height 11
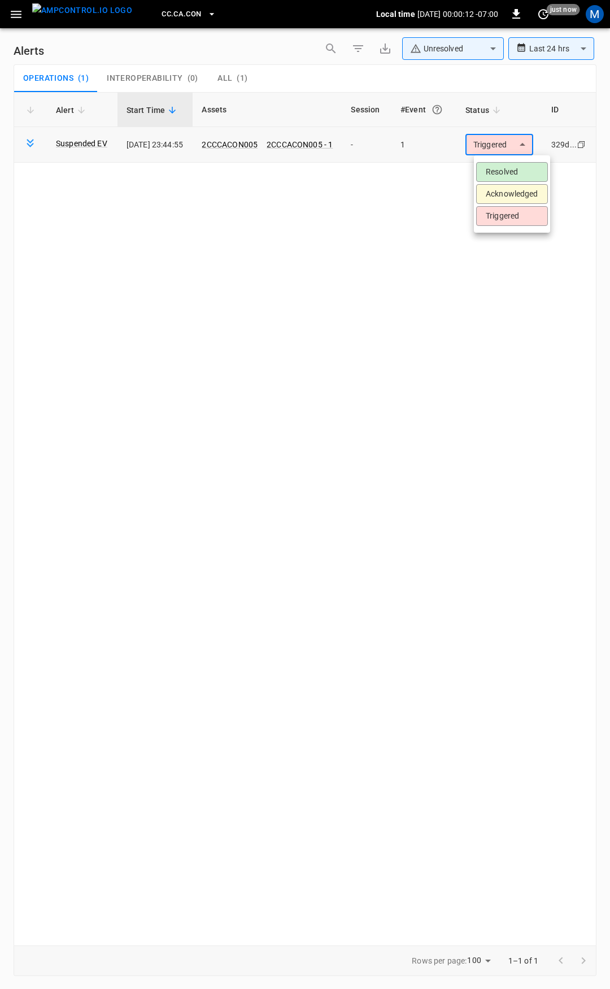
click at [503, 146] on body "**********" at bounding box center [305, 492] width 610 height 985
click at [500, 166] on li "Resolved" at bounding box center [512, 172] width 72 height 20
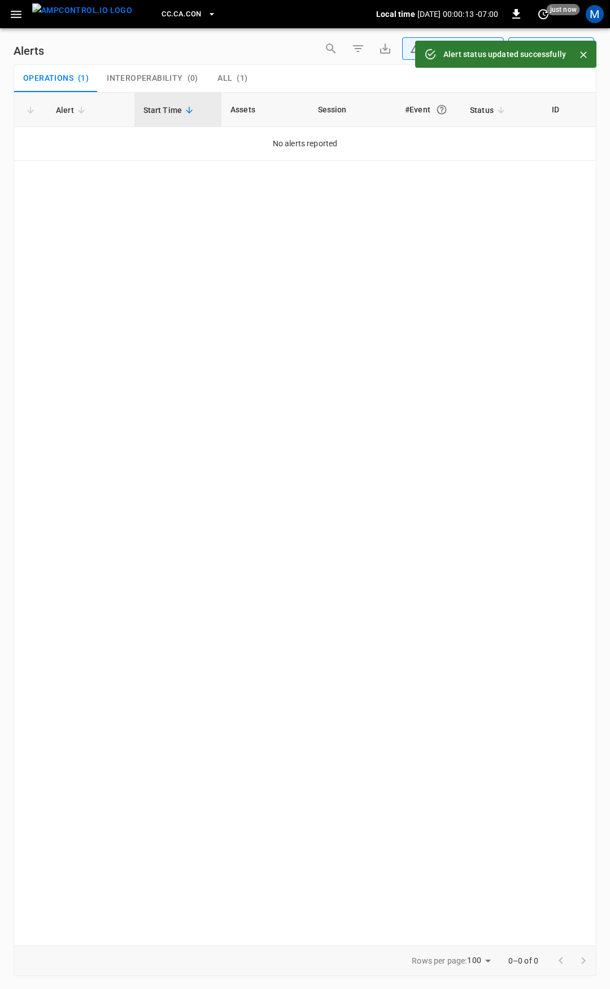
click at [13, 15] on icon "button" at bounding box center [16, 14] width 14 height 14
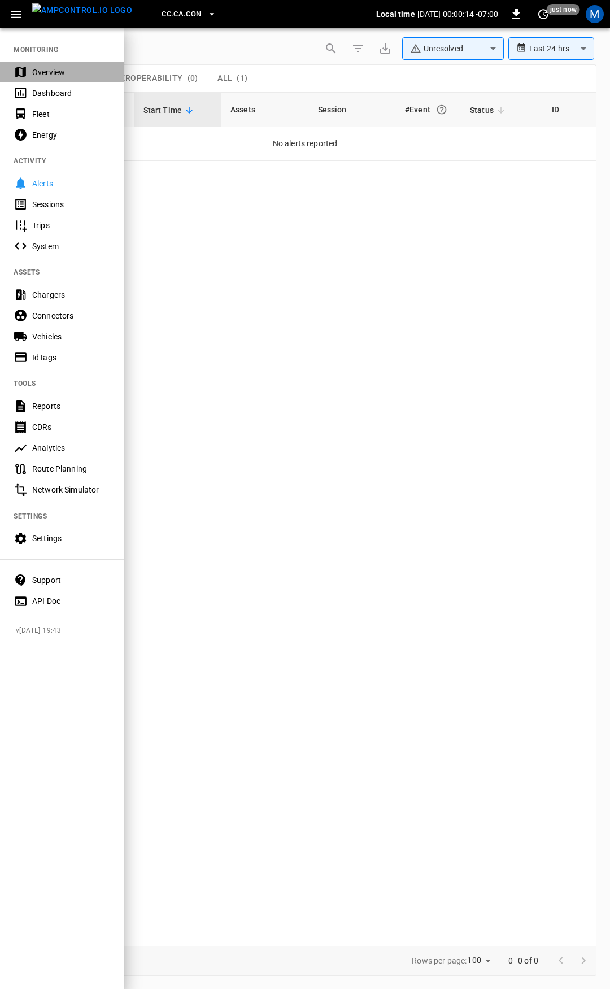
click at [70, 73] on div "Overview" at bounding box center [71, 72] width 79 height 11
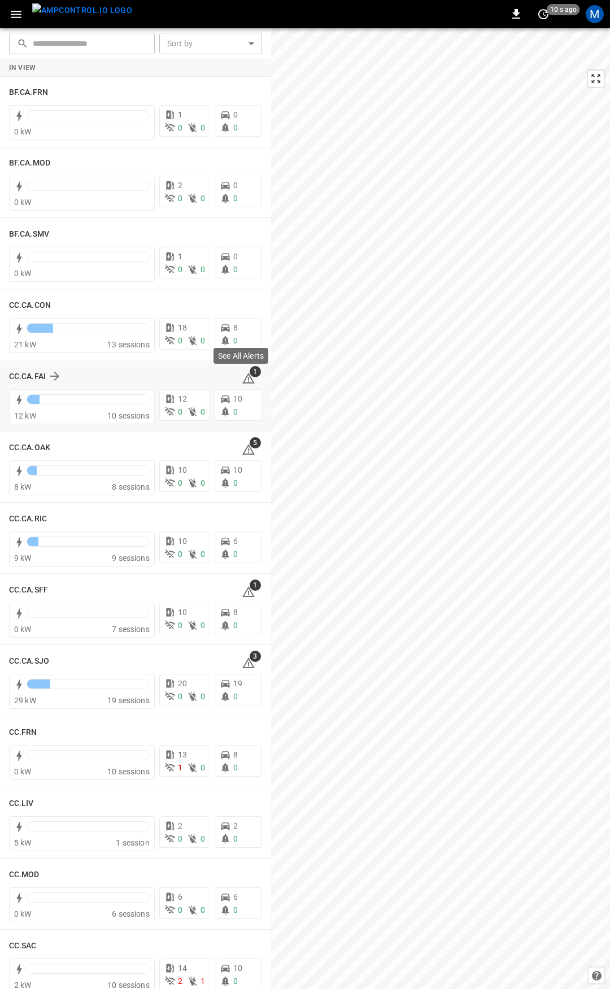
click at [246, 378] on icon at bounding box center [249, 379] width 14 height 14
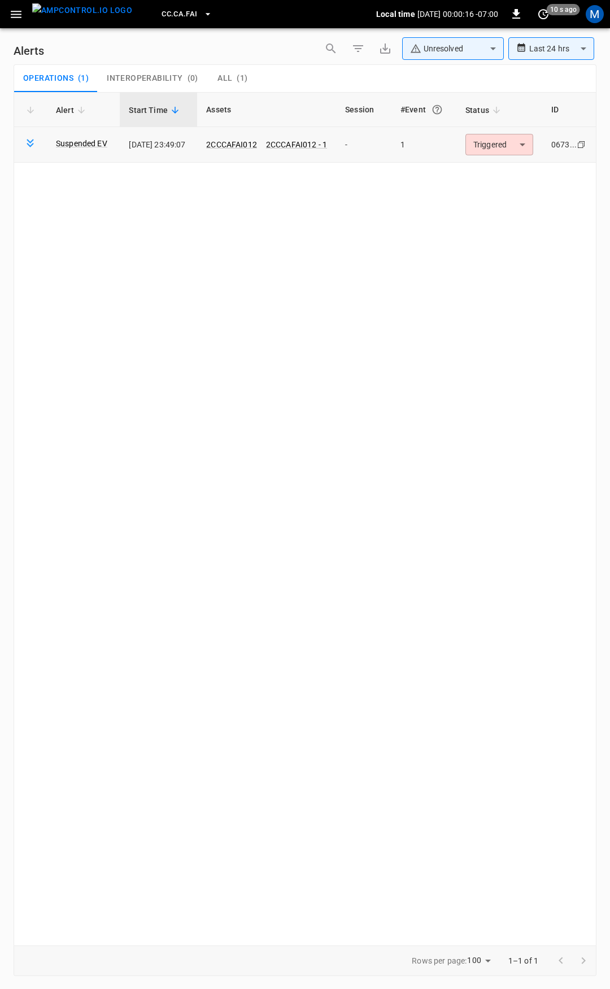
click at [495, 146] on body "**********" at bounding box center [305, 492] width 610 height 985
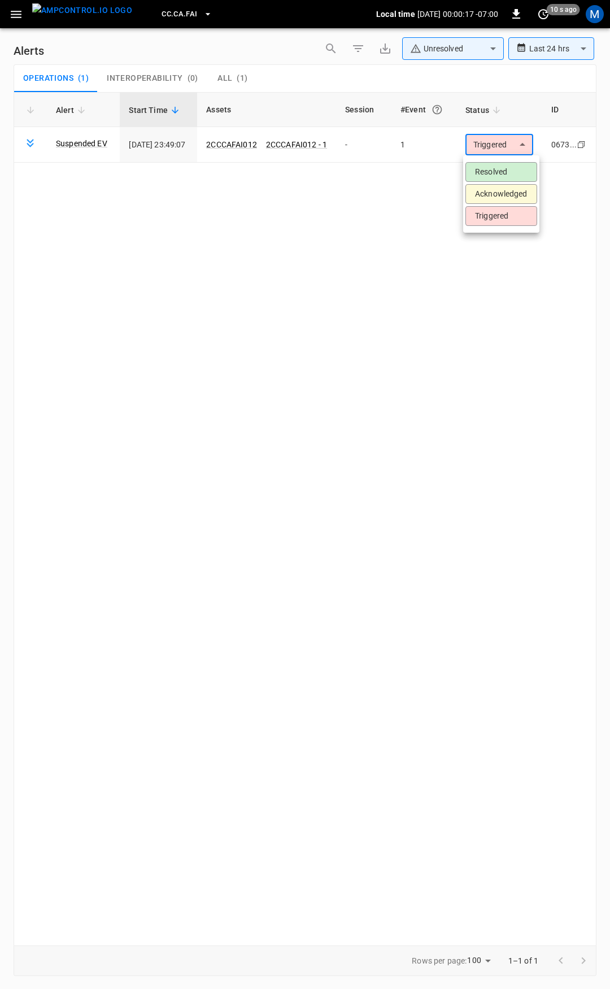
drag, startPoint x: 495, startPoint y: 167, endPoint x: 484, endPoint y: 167, distance: 11.3
click at [496, 167] on li "Resolved" at bounding box center [501, 172] width 72 height 20
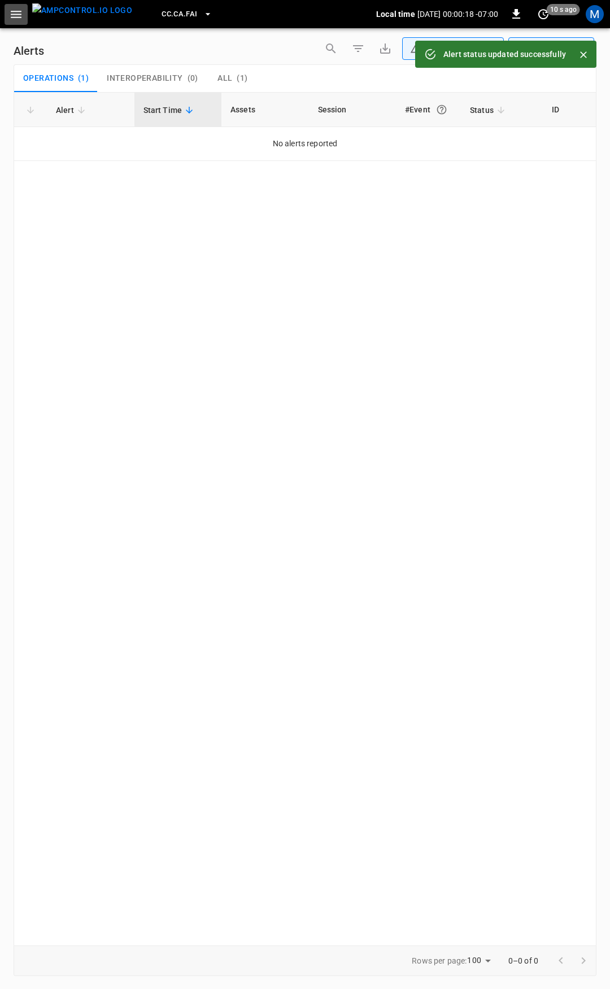
click at [16, 15] on icon "button" at bounding box center [16, 14] width 11 height 7
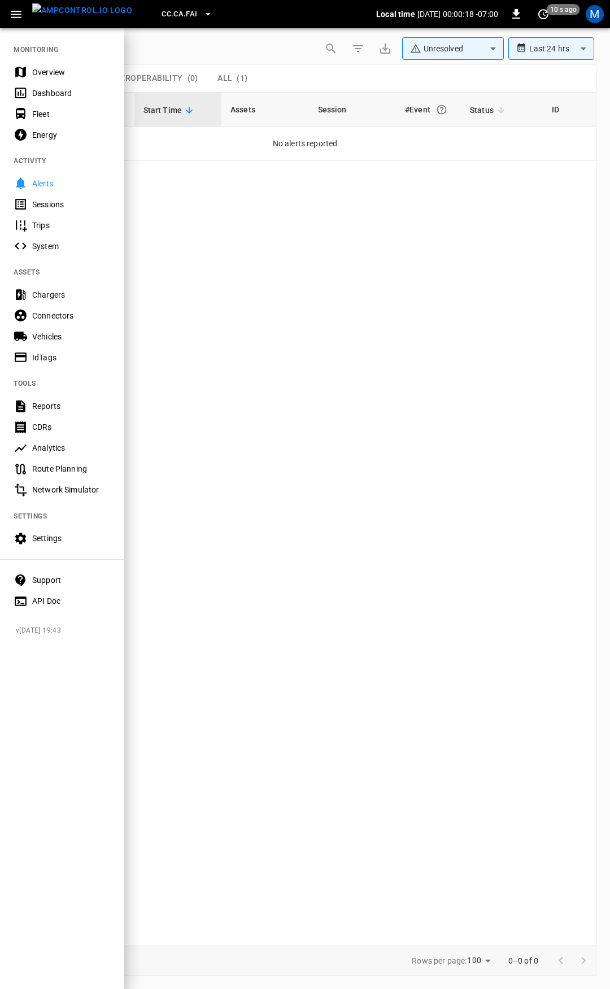
click at [45, 67] on div "Overview" at bounding box center [71, 72] width 79 height 11
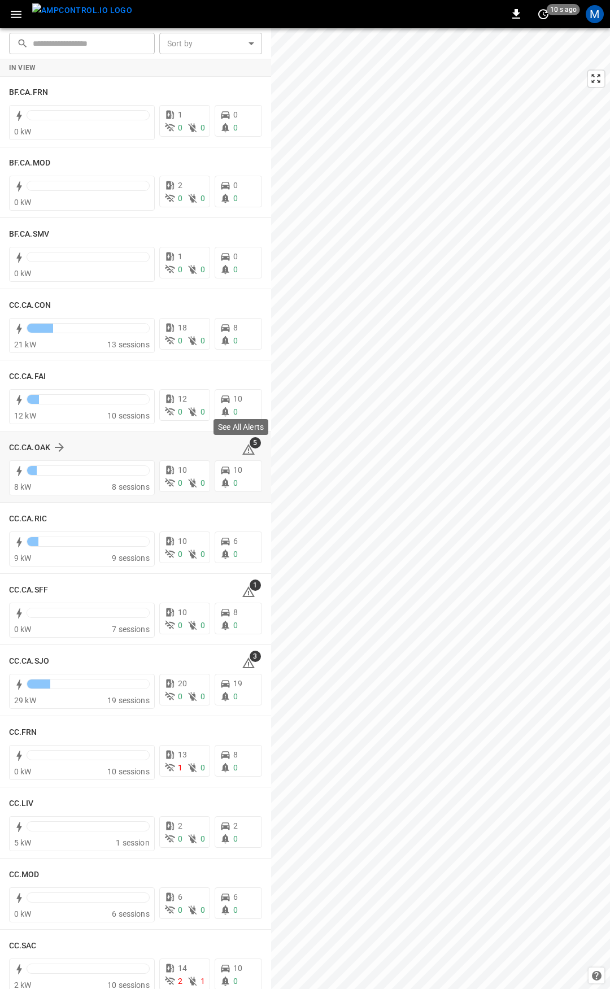
click at [243, 448] on icon at bounding box center [248, 449] width 12 height 11
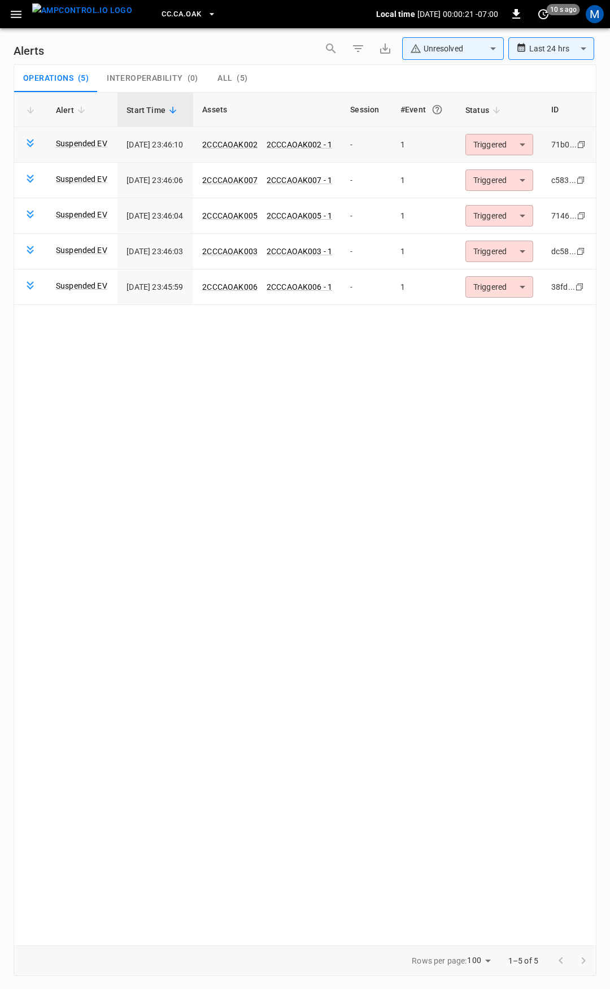
click at [509, 155] on td "Triggered ********* ​" at bounding box center [499, 145] width 86 height 36
click at [511, 144] on body "**********" at bounding box center [305, 492] width 610 height 985
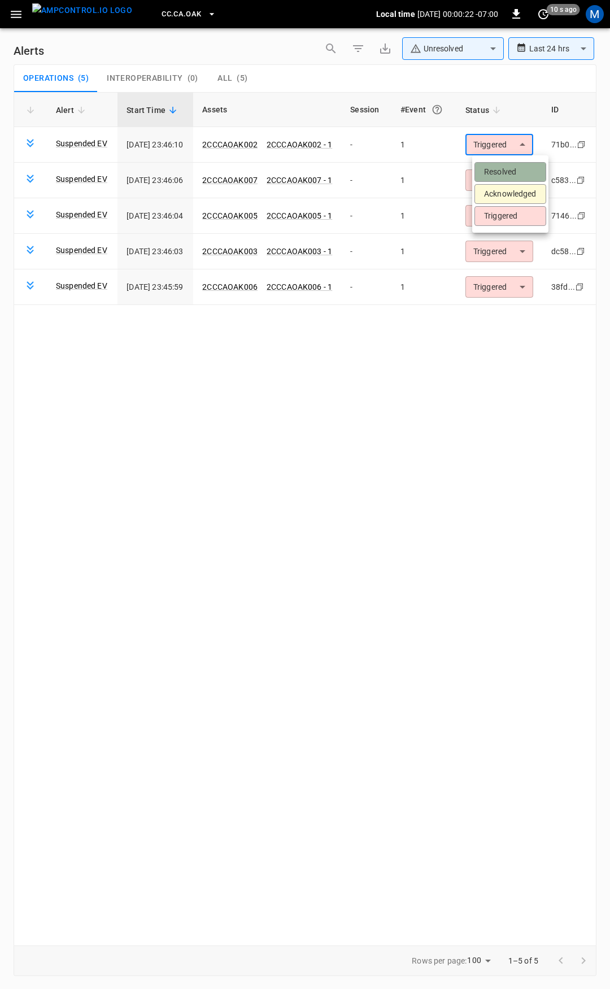
click at [509, 164] on li "Resolved" at bounding box center [510, 172] width 72 height 20
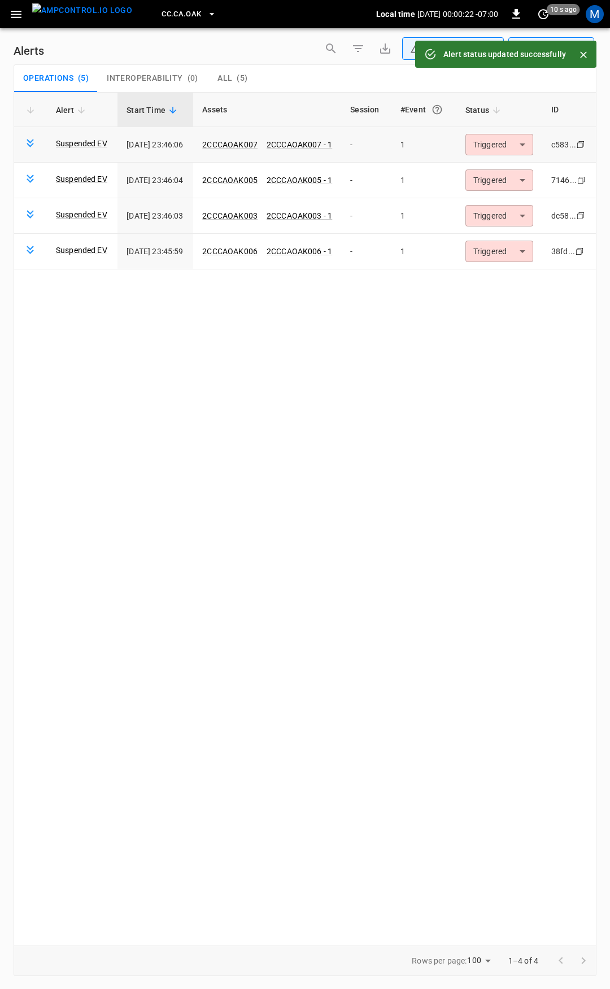
click at [512, 146] on body "**********" at bounding box center [305, 492] width 610 height 985
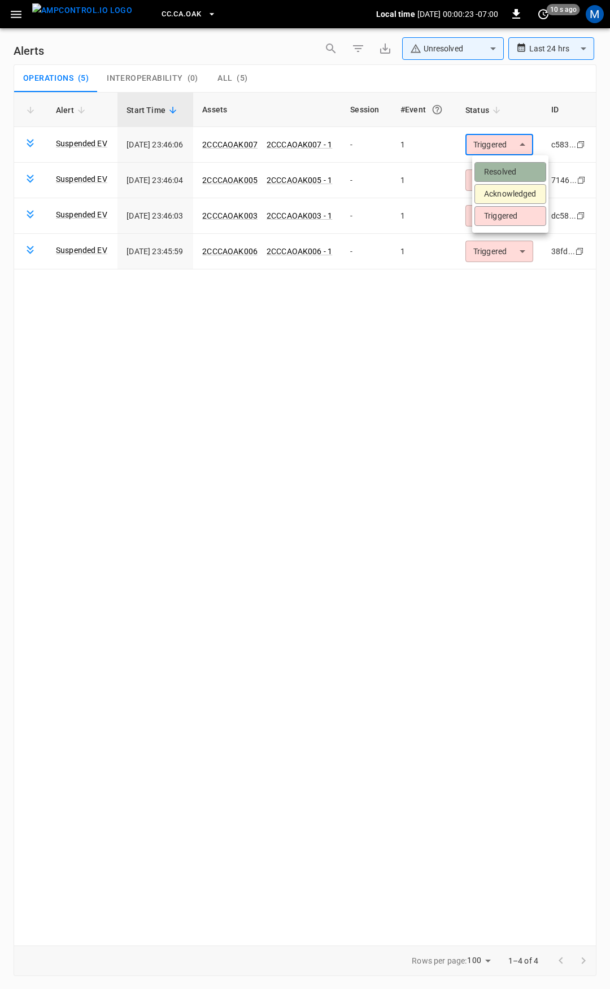
click at [512, 167] on li "Resolved" at bounding box center [510, 172] width 72 height 20
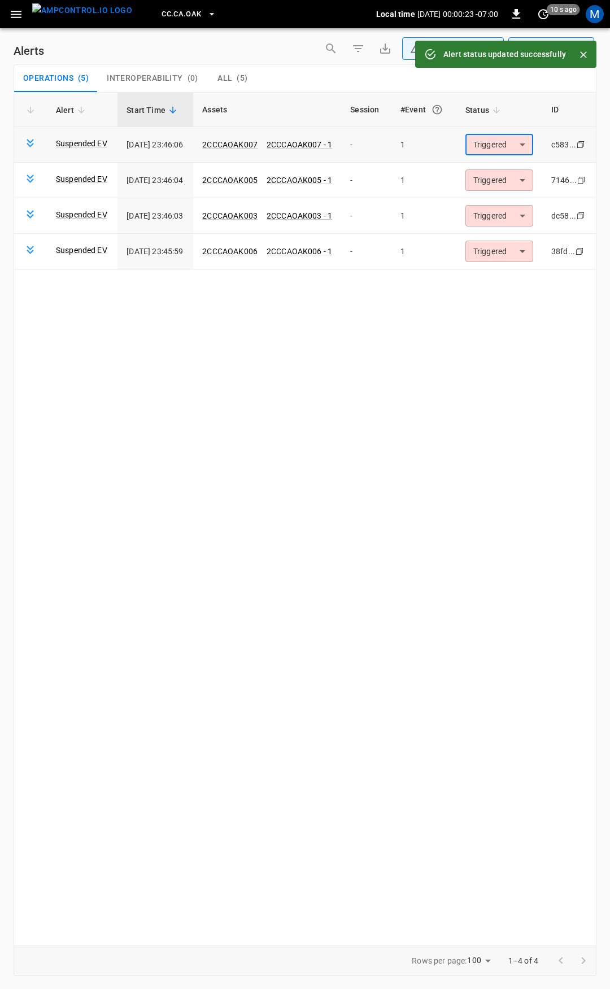
click at [513, 145] on body "**********" at bounding box center [305, 492] width 610 height 985
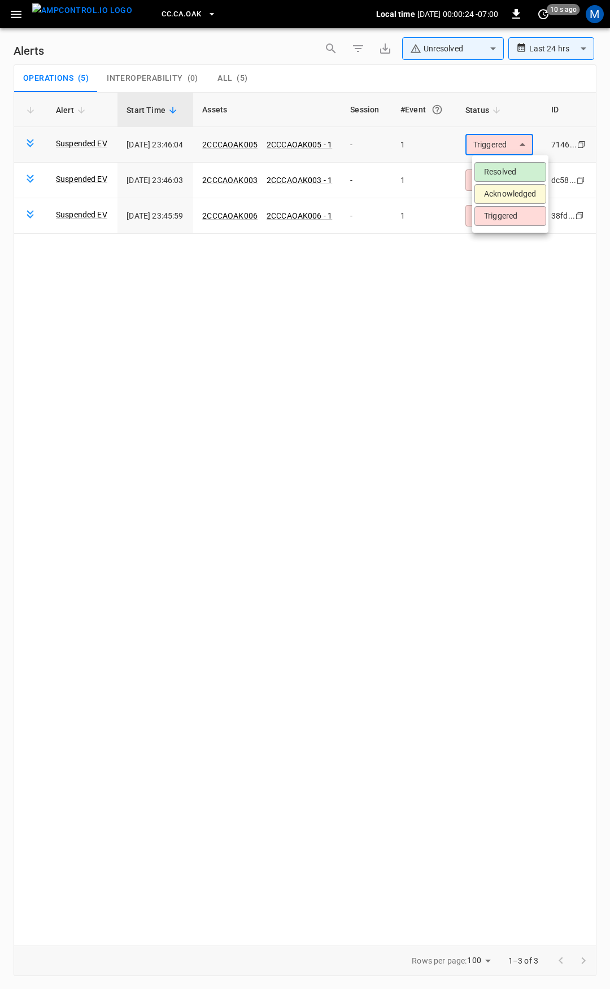
click at [514, 171] on li "Resolved" at bounding box center [510, 172] width 72 height 20
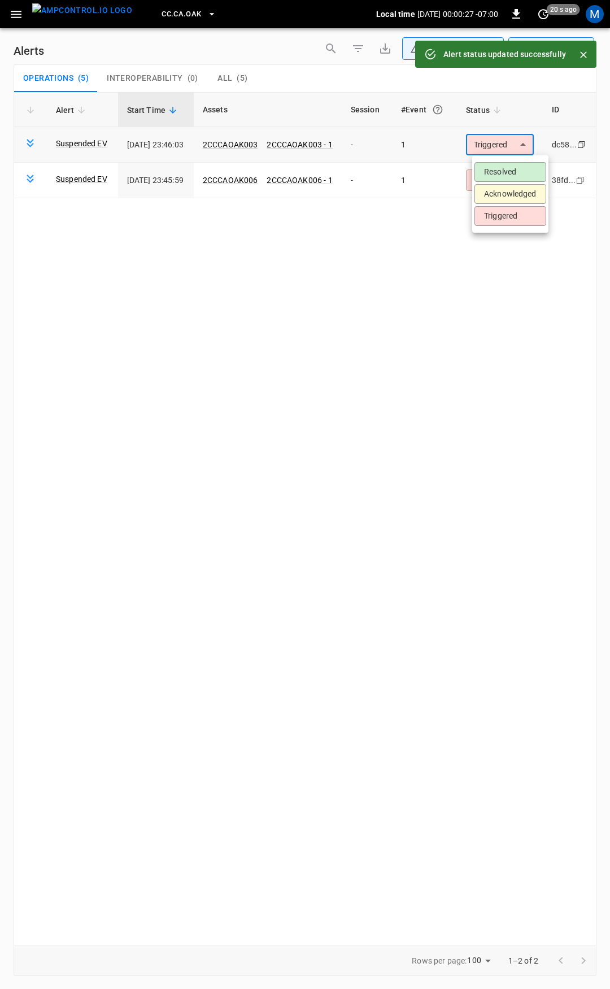
click at [515, 153] on body "**********" at bounding box center [305, 492] width 610 height 985
click at [515, 167] on li "Resolved" at bounding box center [510, 172] width 72 height 20
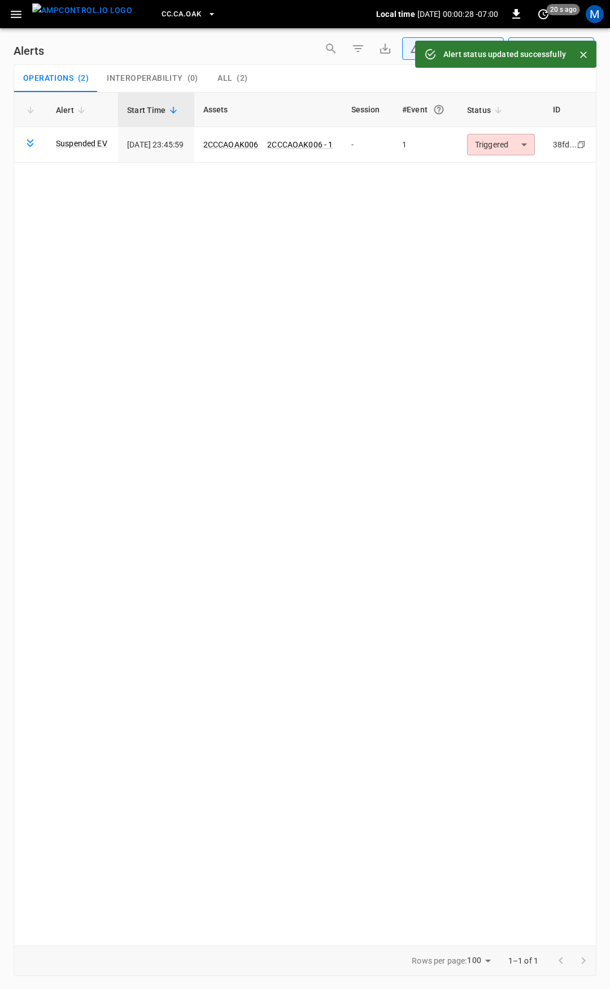
click at [513, 145] on body "**********" at bounding box center [305, 492] width 610 height 985
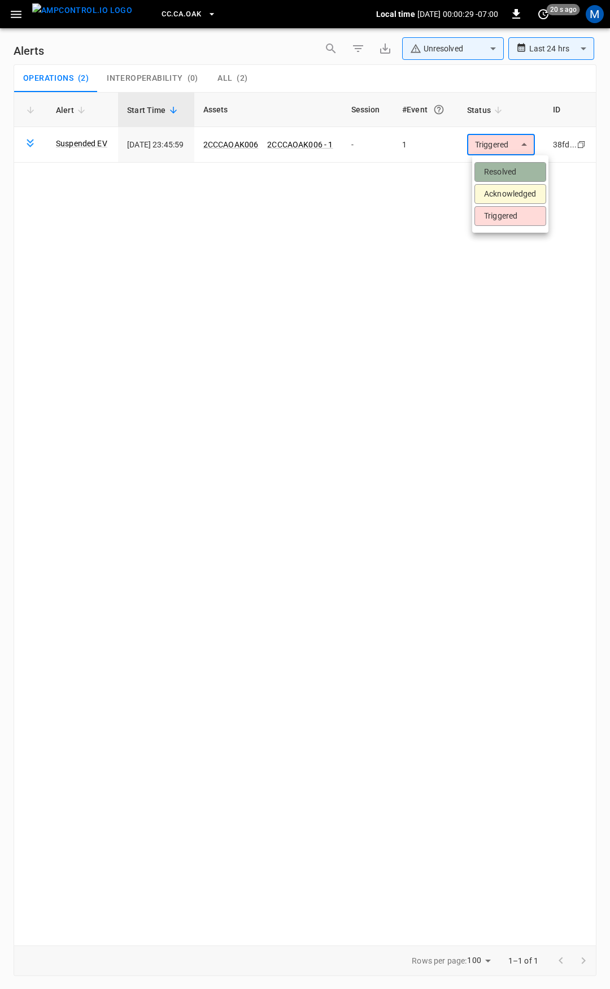
click at [516, 162] on li "Resolved" at bounding box center [510, 172] width 72 height 20
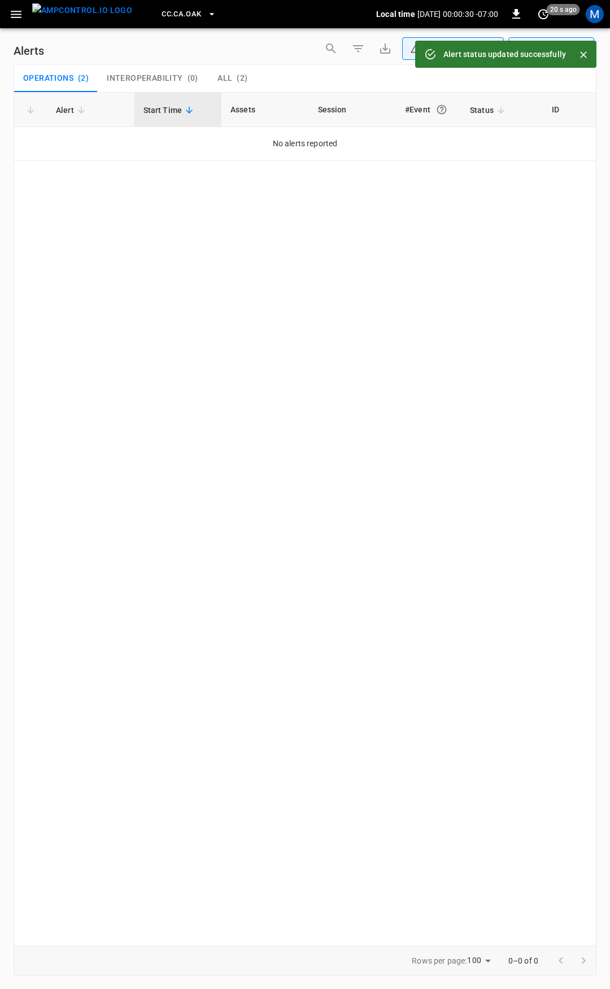
click at [16, 15] on icon "button" at bounding box center [16, 14] width 11 height 7
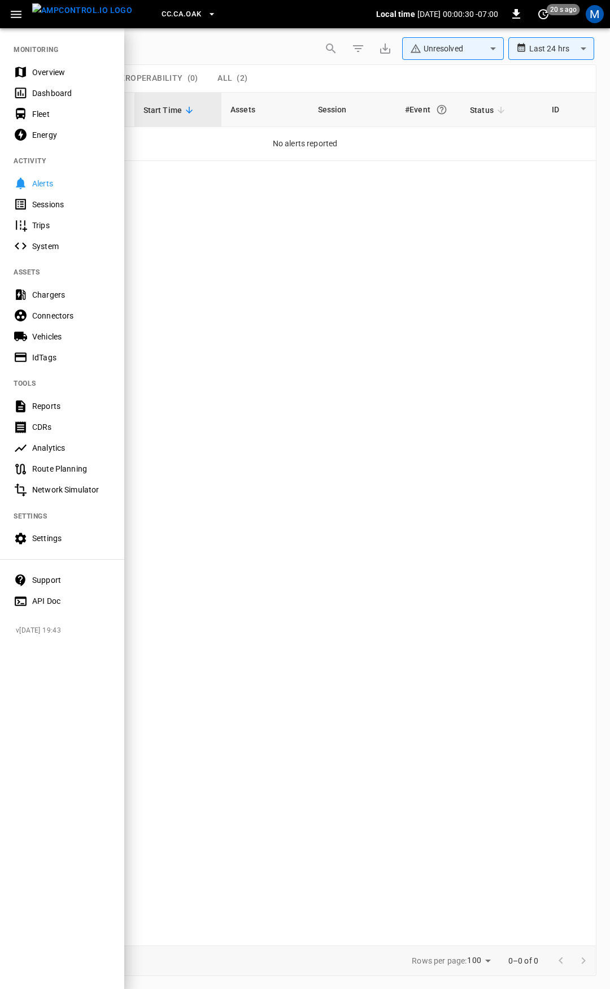
drag, startPoint x: 37, startPoint y: 66, endPoint x: 169, endPoint y: 207, distance: 192.6
click at [37, 67] on div "Overview" at bounding box center [71, 72] width 79 height 11
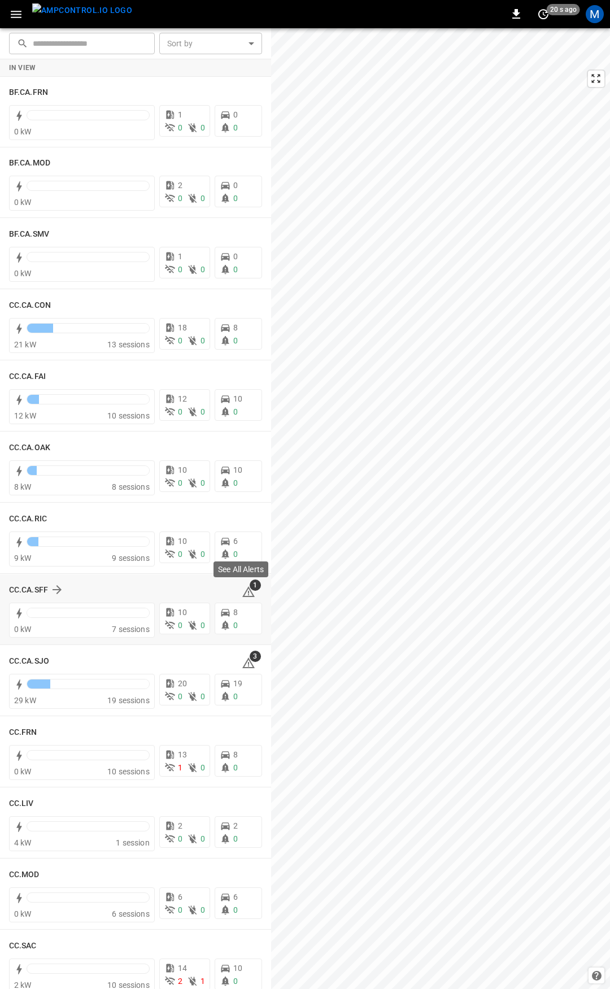
click at [243, 593] on icon at bounding box center [249, 592] width 14 height 14
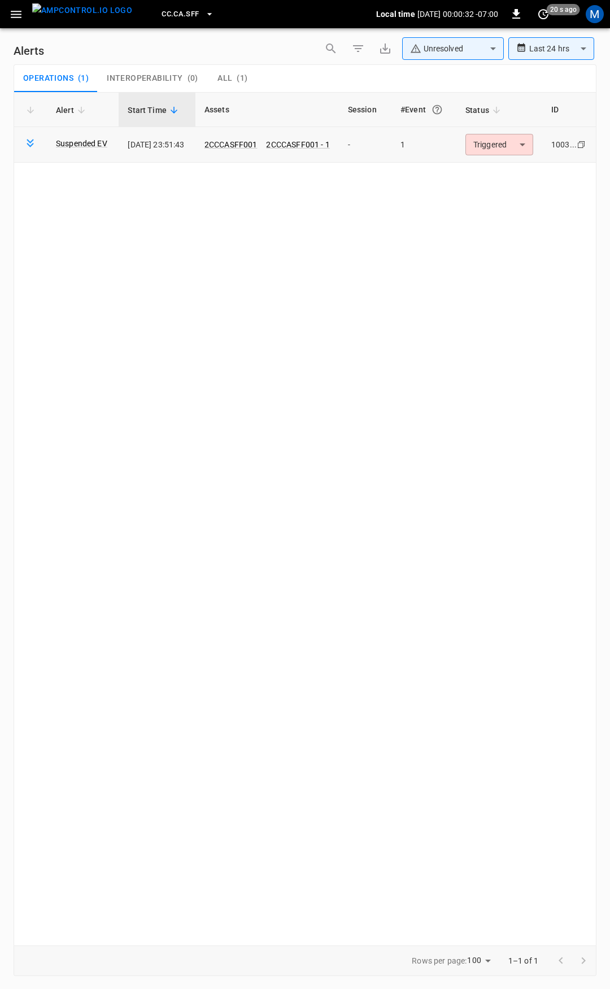
click at [517, 132] on td "Triggered ********* ​" at bounding box center [499, 145] width 86 height 36
click at [517, 145] on body "**********" at bounding box center [305, 492] width 610 height 985
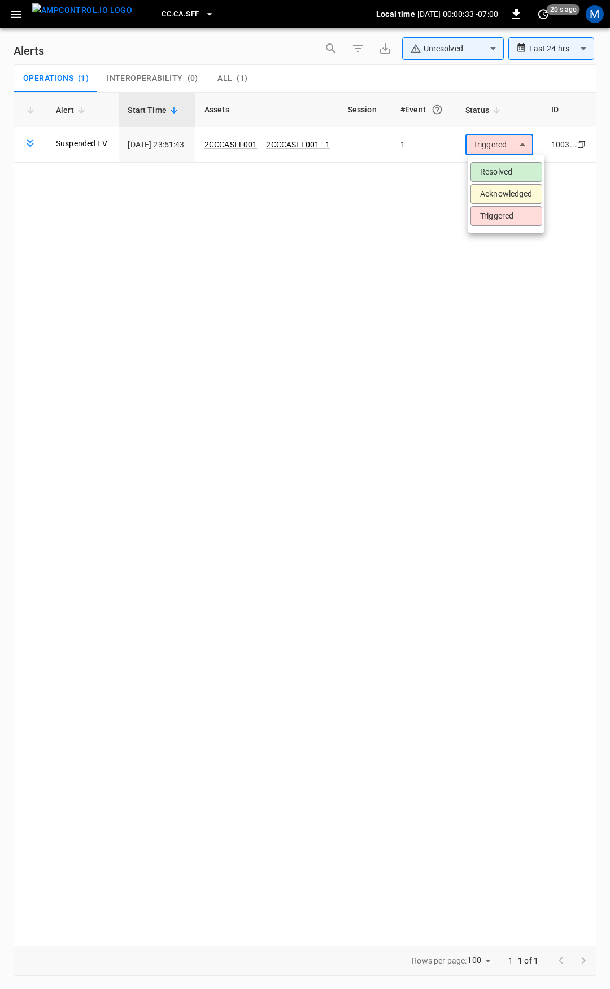
drag, startPoint x: 513, startPoint y: 166, endPoint x: 330, endPoint y: 134, distance: 186.4
click at [513, 167] on li "Resolved" at bounding box center [506, 172] width 72 height 20
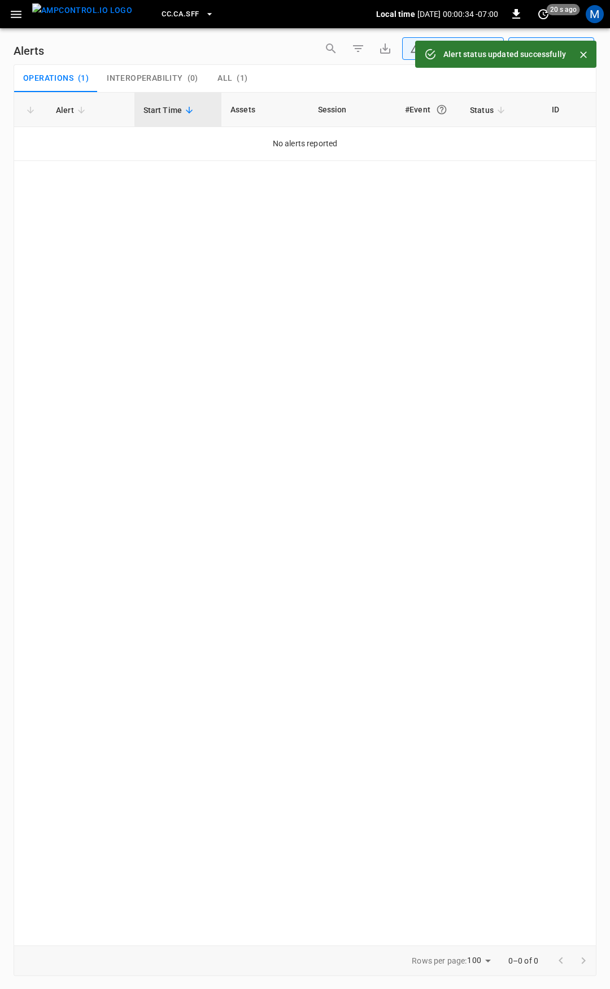
click at [24, 18] on button "button" at bounding box center [16, 14] width 23 height 21
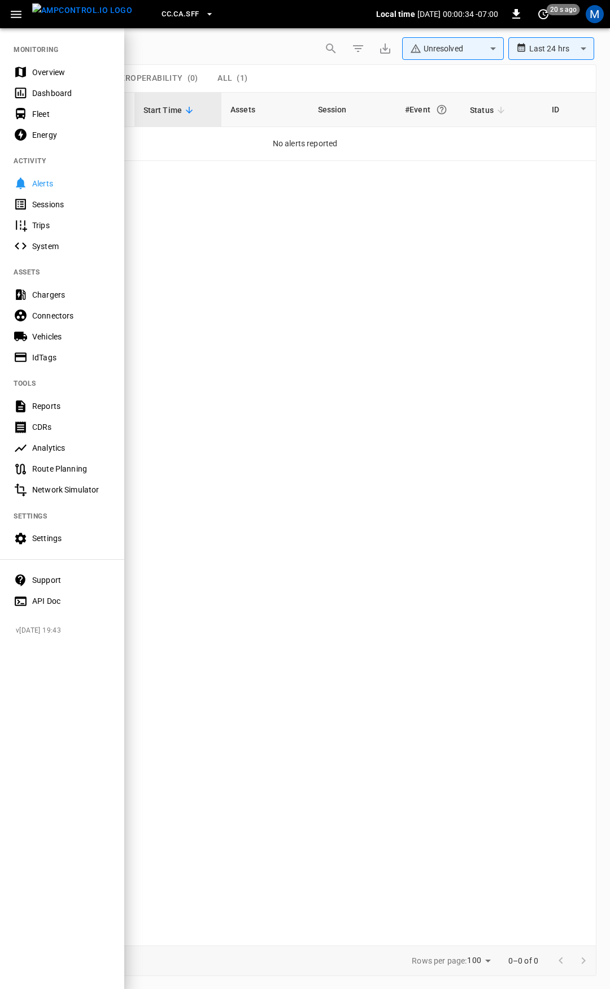
click at [58, 77] on div "Overview" at bounding box center [71, 72] width 79 height 11
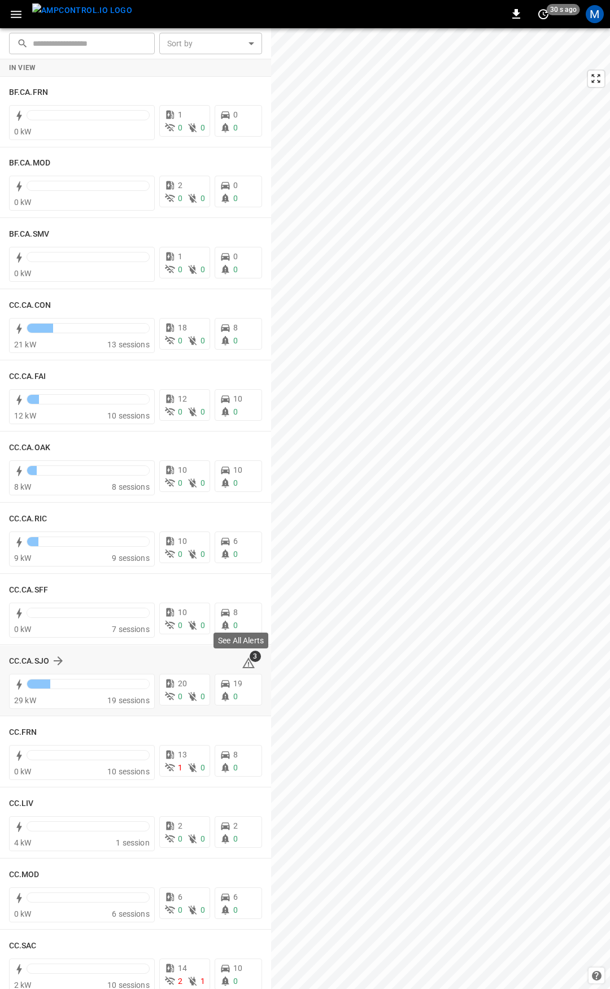
click at [250, 659] on span "3" at bounding box center [255, 656] width 11 height 11
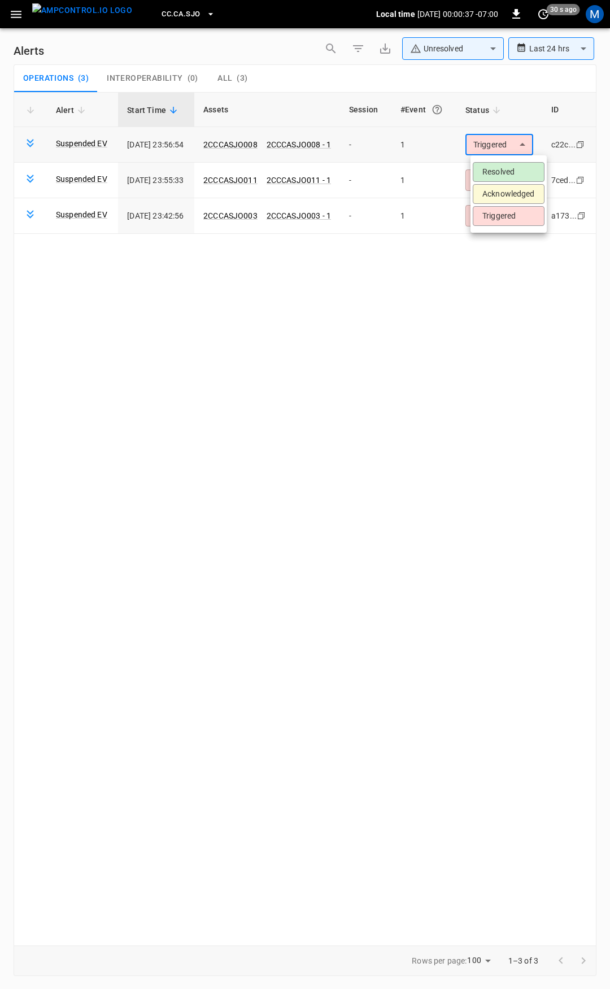
click at [509, 150] on body "**********" at bounding box center [305, 492] width 610 height 985
click at [511, 172] on li "Resolved" at bounding box center [509, 172] width 72 height 20
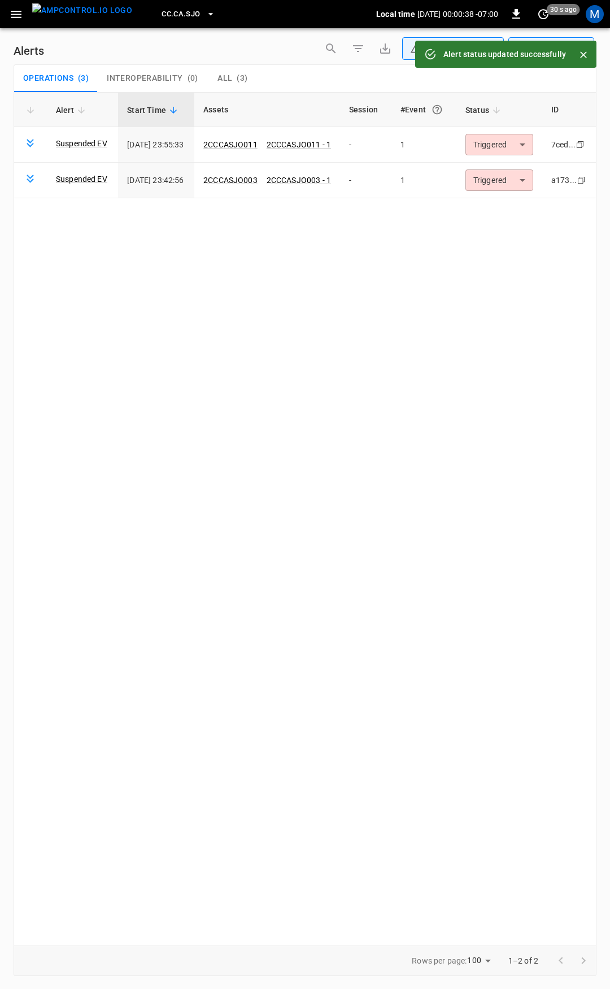
click at [511, 144] on body "**********" at bounding box center [305, 492] width 610 height 985
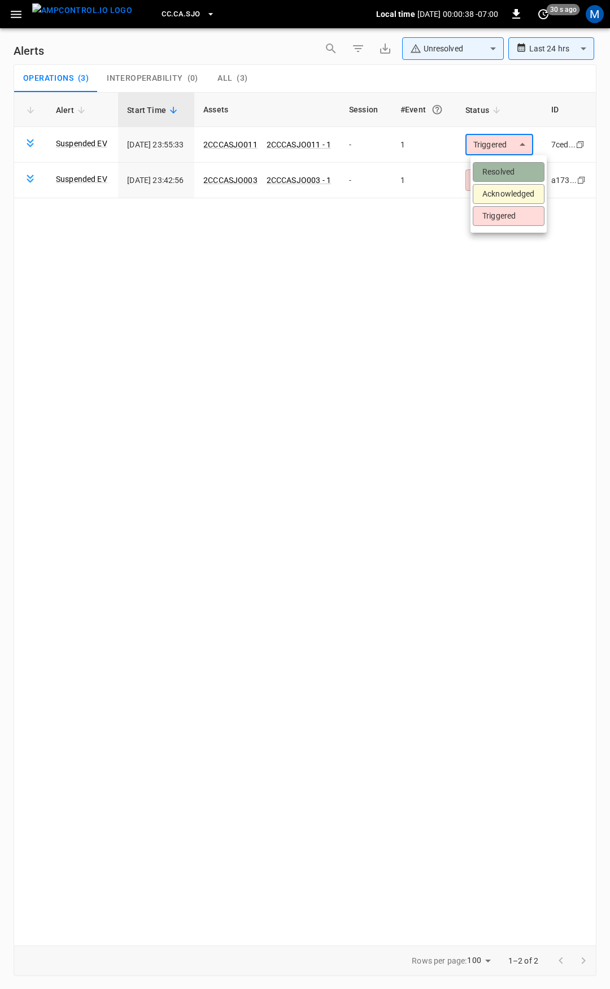
click at [513, 167] on li "Resolved" at bounding box center [509, 172] width 72 height 20
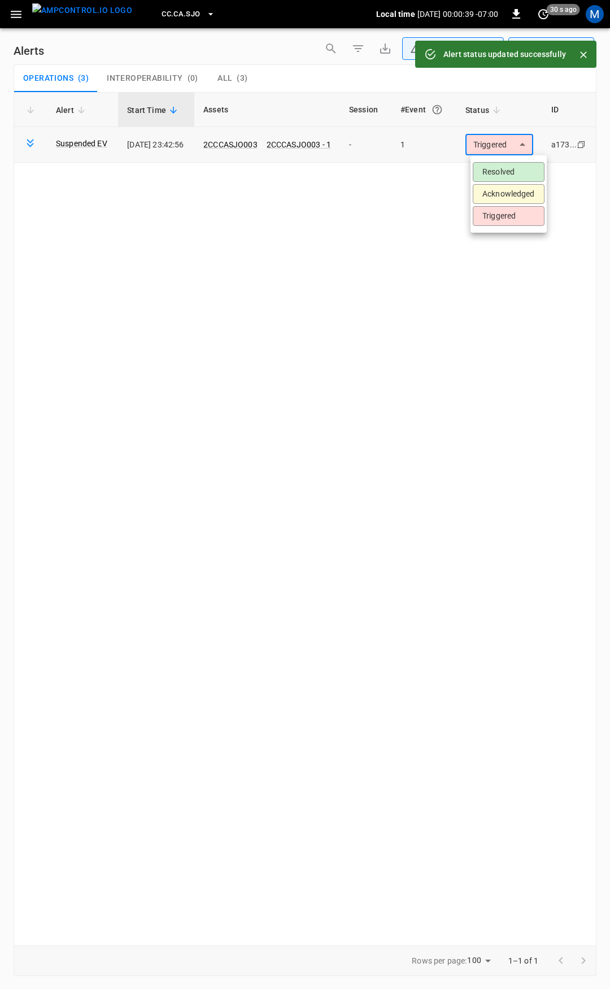
drag, startPoint x: 512, startPoint y: 143, endPoint x: 512, endPoint y: 151, distance: 8.5
click at [512, 143] on body "**********" at bounding box center [305, 492] width 610 height 985
click at [512, 168] on li "Resolved" at bounding box center [509, 172] width 72 height 20
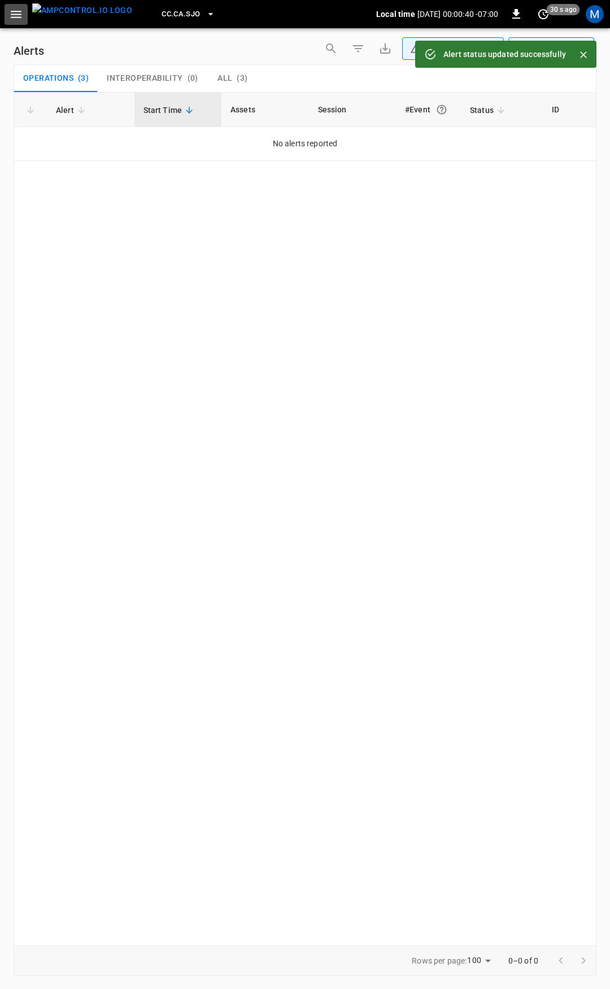
click at [15, 23] on button "button" at bounding box center [16, 14] width 23 height 21
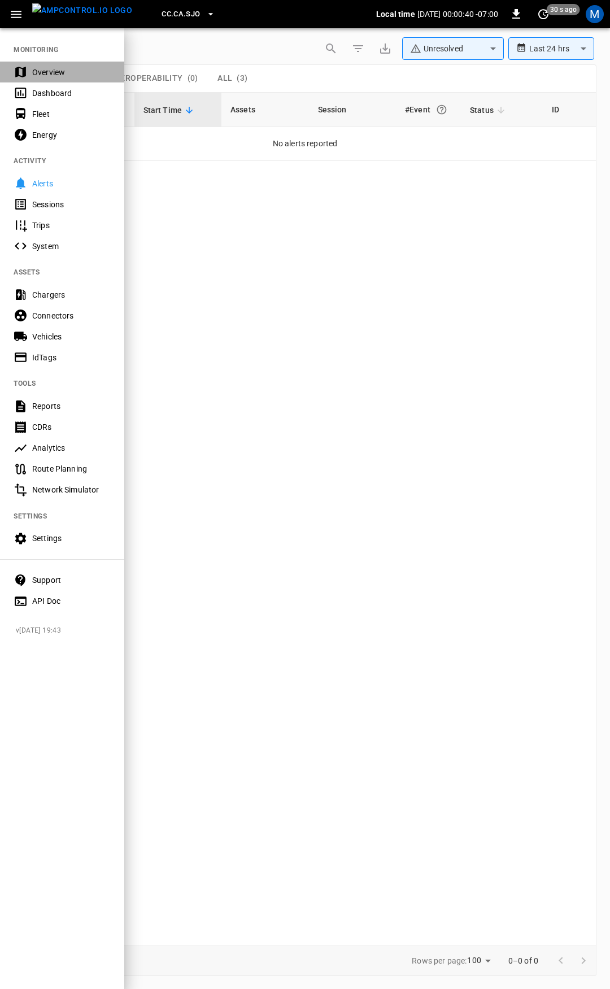
click at [36, 62] on div "Overview" at bounding box center [62, 72] width 124 height 21
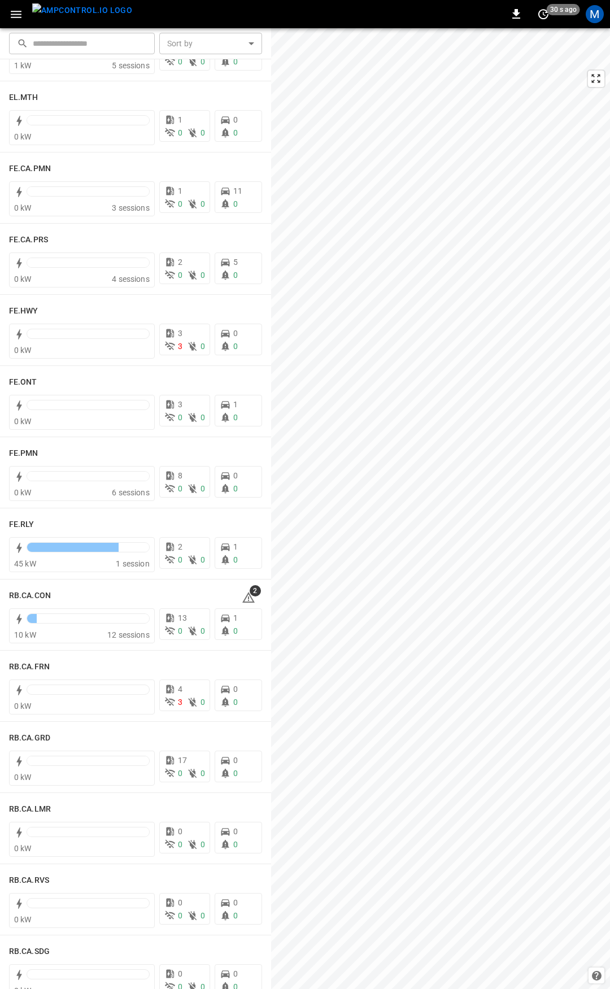
scroll to position [999, 0]
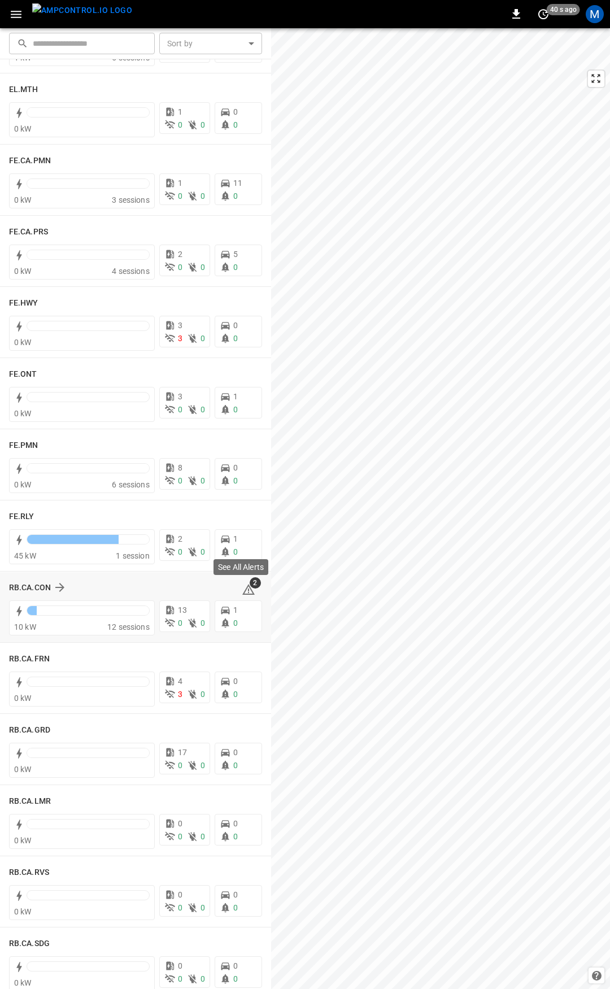
click at [243, 587] on icon at bounding box center [248, 589] width 12 height 11
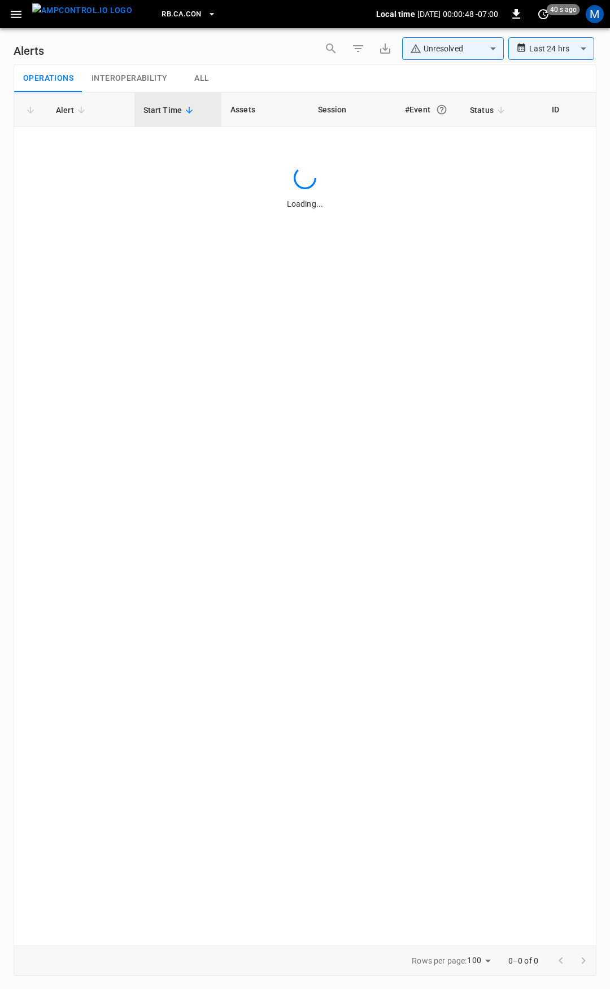
click at [14, 16] on icon "button" at bounding box center [16, 14] width 14 height 14
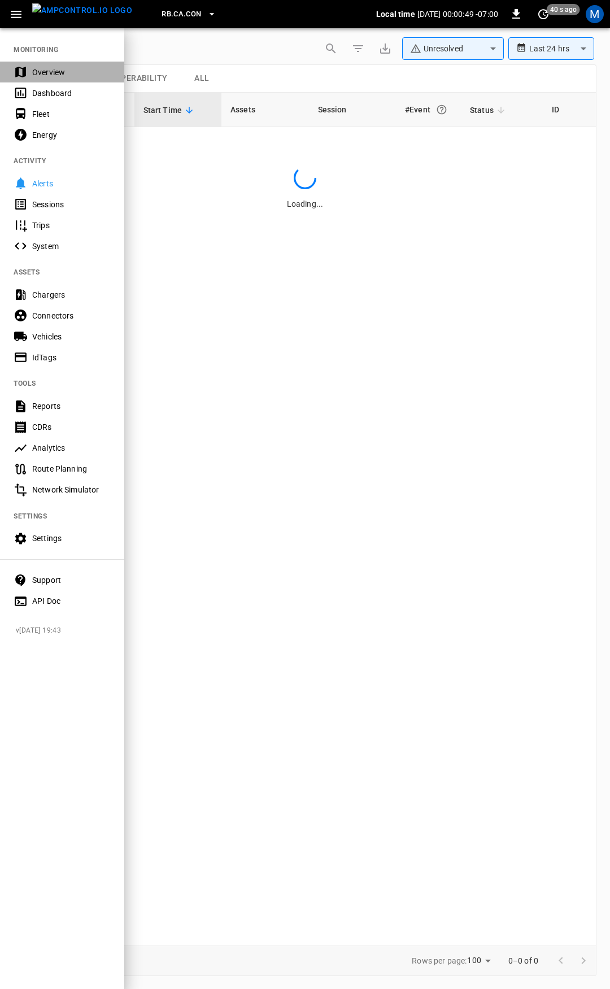
click at [42, 70] on div "Overview" at bounding box center [71, 72] width 79 height 11
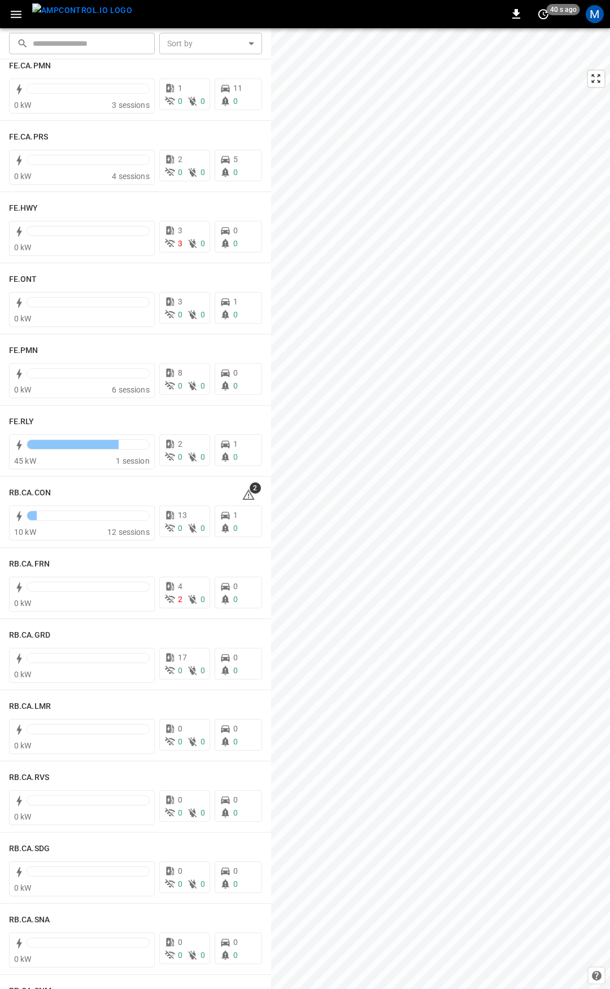
scroll to position [1162, 0]
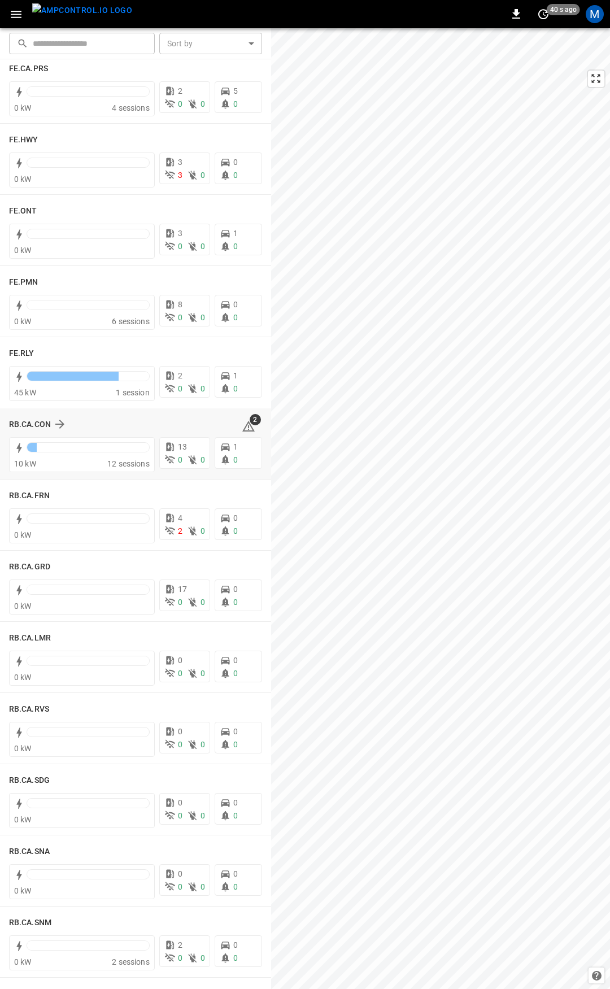
click at [243, 424] on icon at bounding box center [248, 426] width 12 height 11
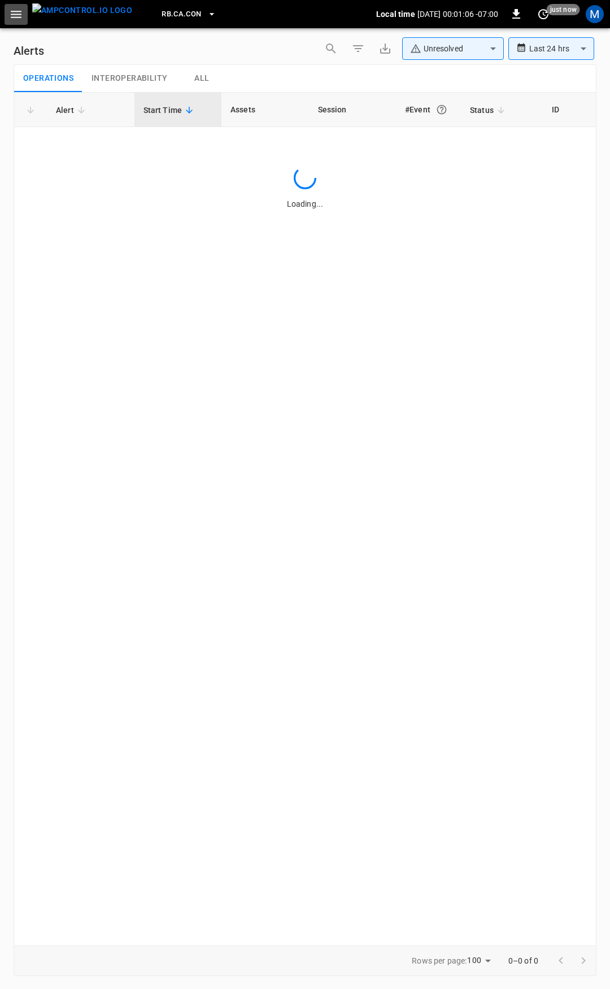
click at [17, 15] on icon "button" at bounding box center [16, 14] width 14 height 14
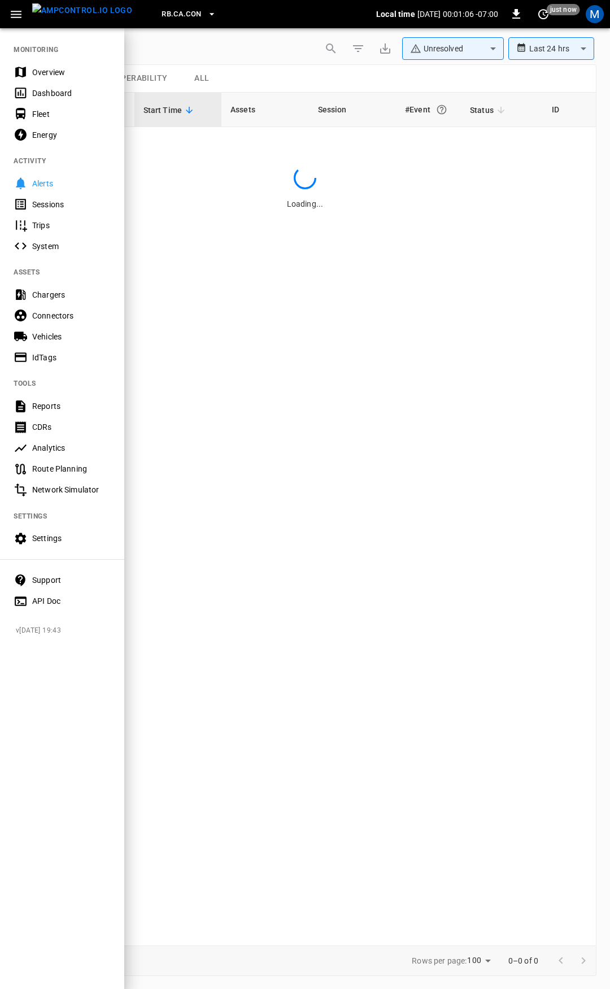
drag, startPoint x: 29, startPoint y: 55, endPoint x: 40, endPoint y: 77, distance: 23.7
click at [31, 59] on nav "MONITORING Overview Dashboard Fleet Energy ACTIVITY Alerts Sessions Trips Syste…" at bounding box center [62, 321] width 124 height 589
click at [42, 75] on div "Overview" at bounding box center [71, 72] width 79 height 11
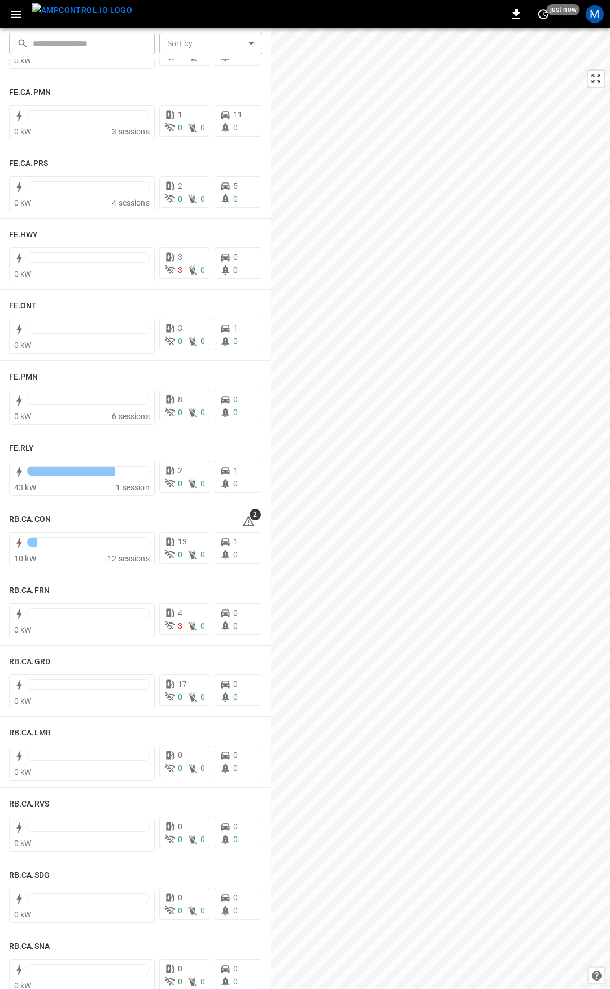
scroll to position [1138, 0]
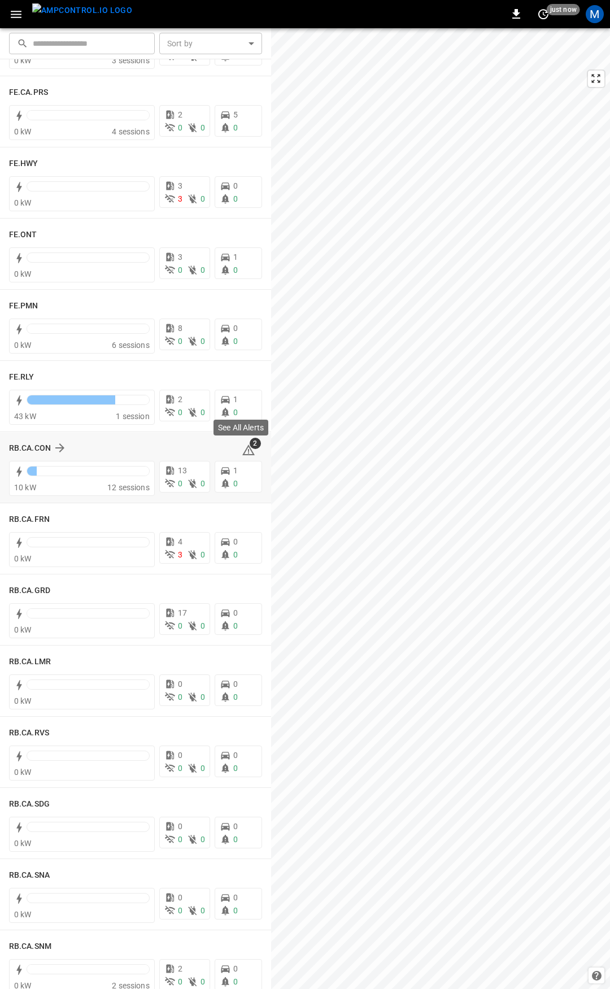
click at [242, 452] on icon at bounding box center [248, 449] width 12 height 11
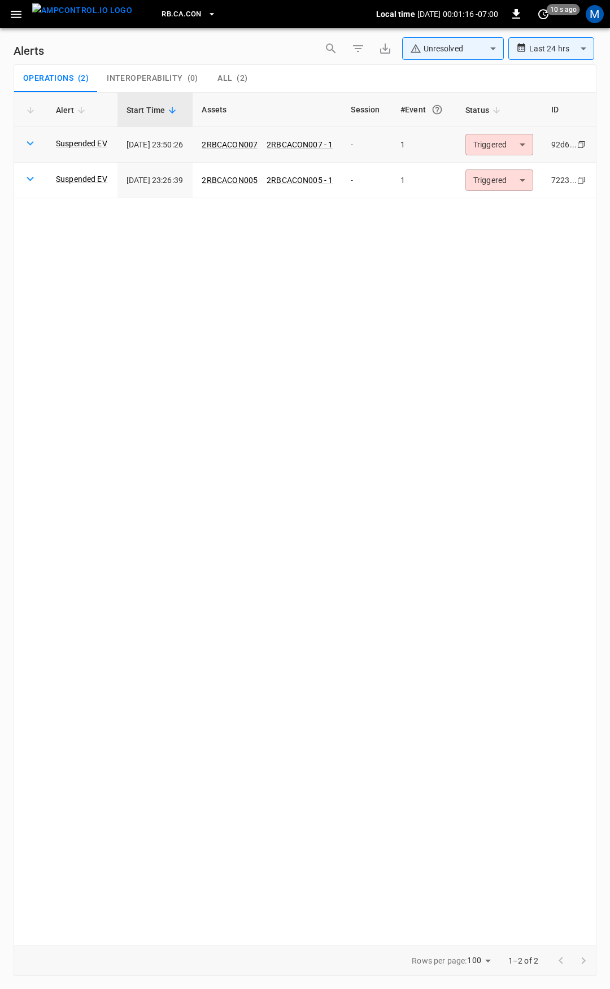
click at [526, 149] on body "**********" at bounding box center [305, 492] width 610 height 985
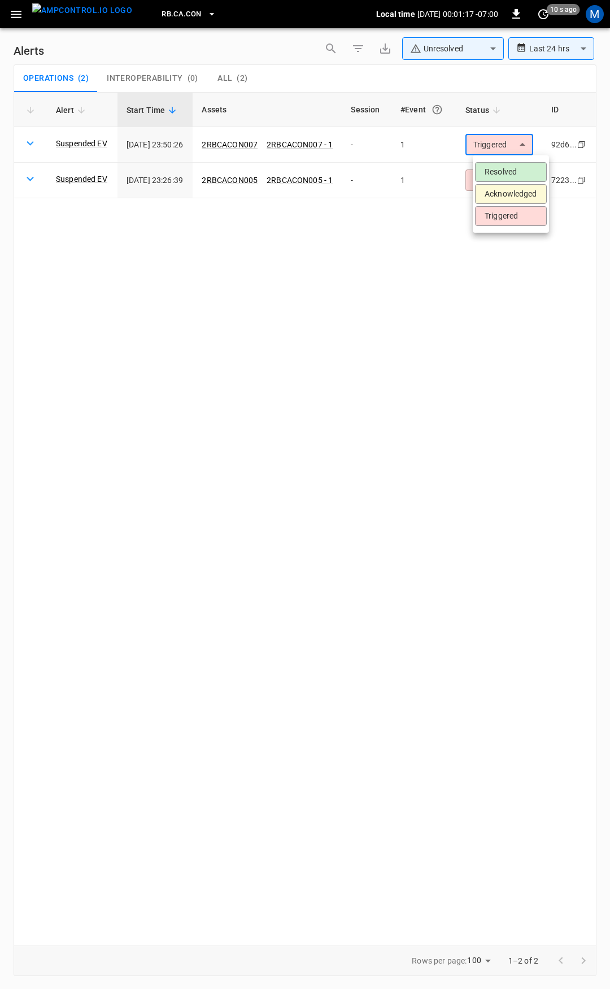
click at [525, 164] on li "Resolved" at bounding box center [511, 172] width 72 height 20
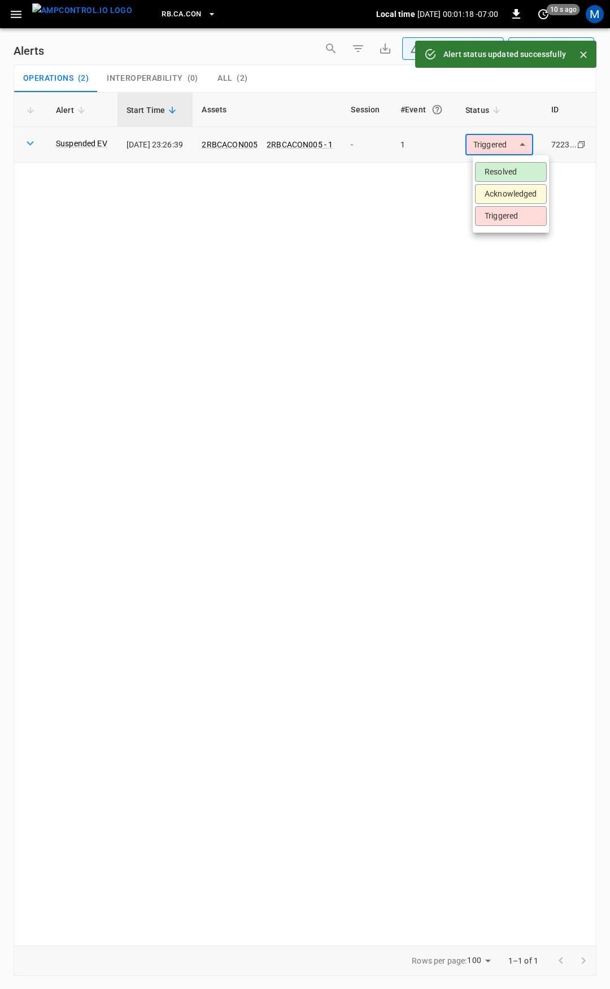
click at [517, 141] on body "**********" at bounding box center [305, 492] width 610 height 985
click at [519, 173] on li "Resolved" at bounding box center [511, 172] width 72 height 20
